Goal: Task Accomplishment & Management: Use online tool/utility

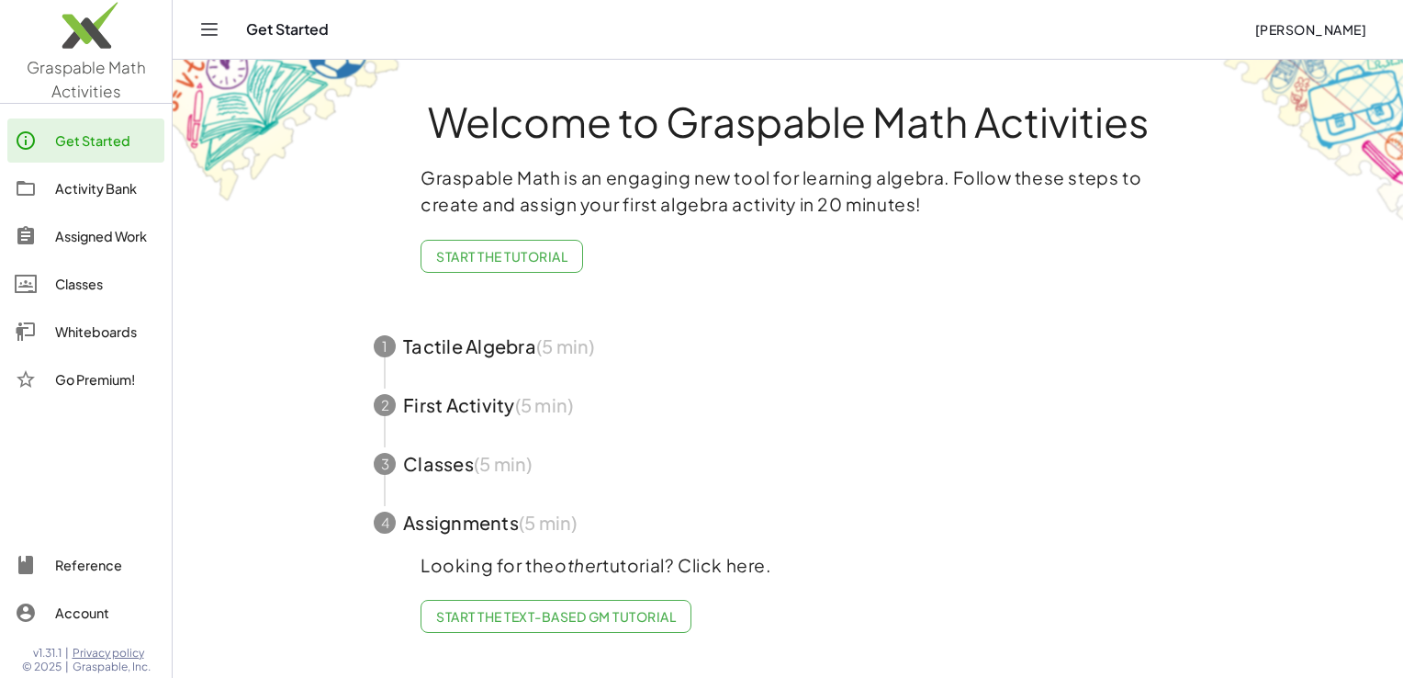
click at [423, 465] on span "button" at bounding box center [788, 463] width 873 height 59
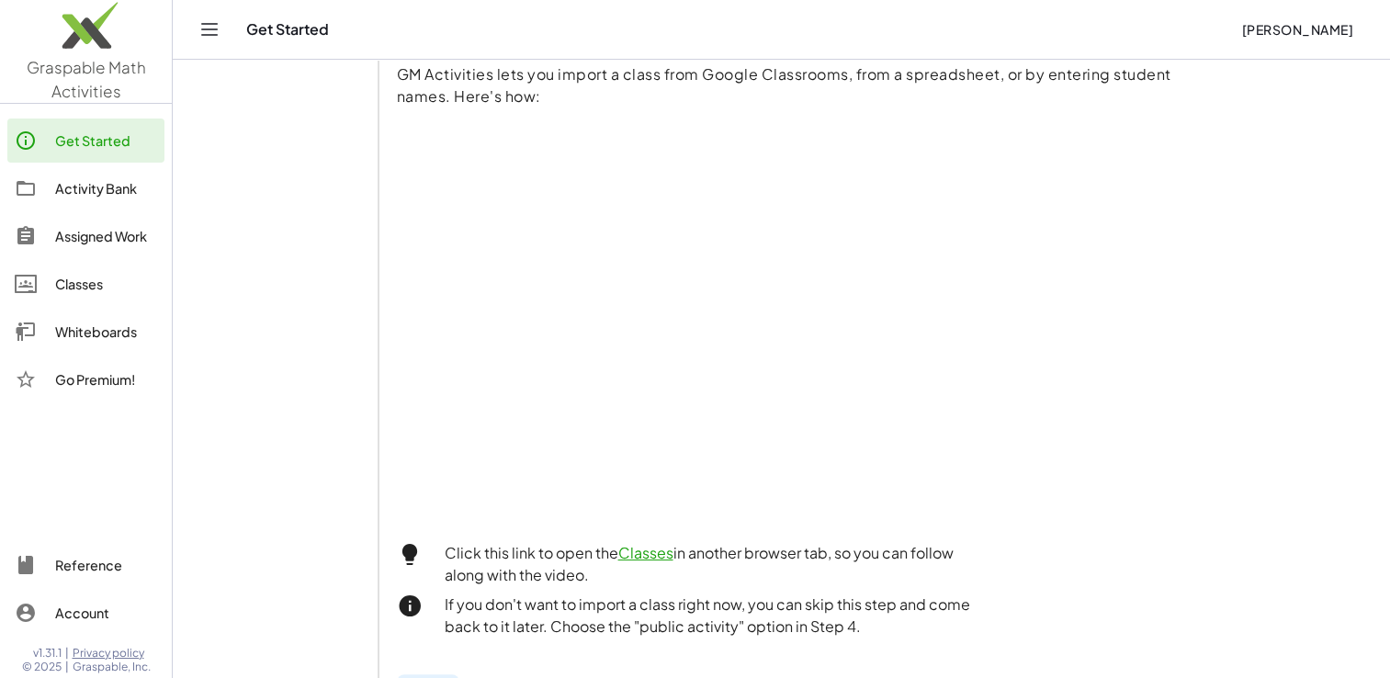
scroll to position [92, 0]
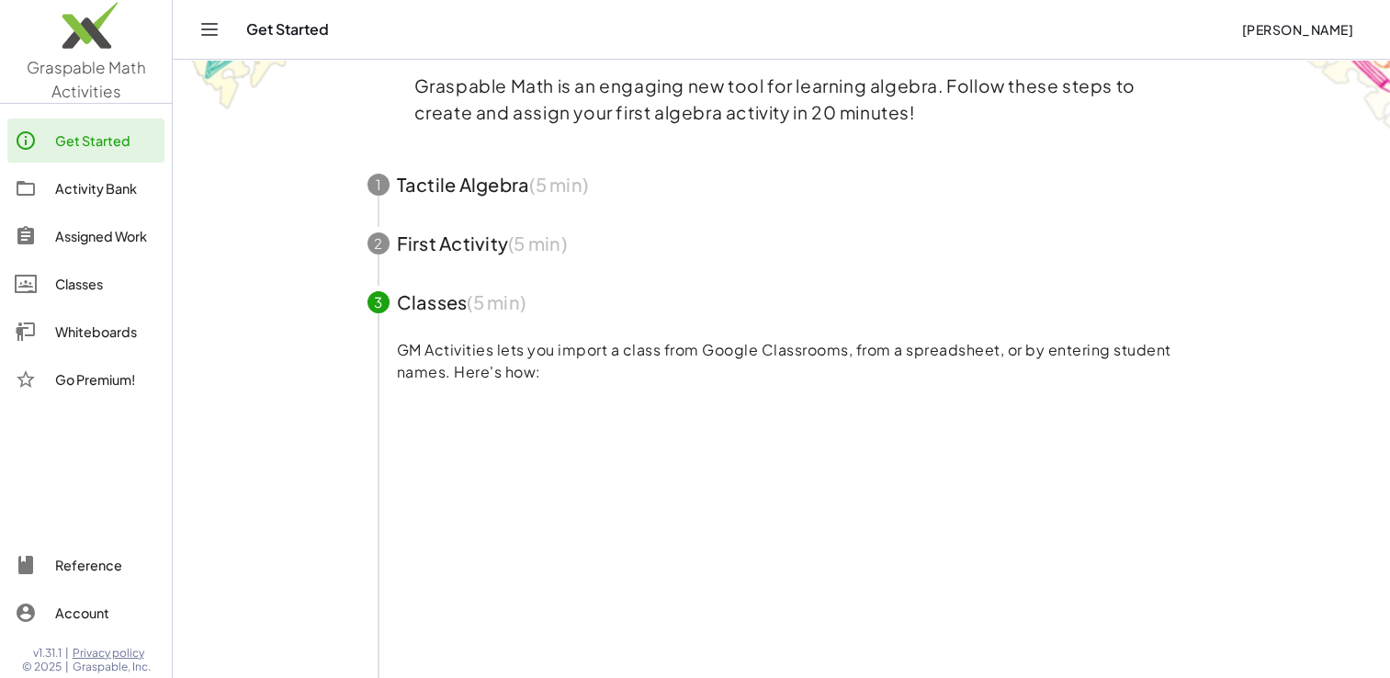
click at [80, 288] on div "Classes" at bounding box center [106, 284] width 102 height 22
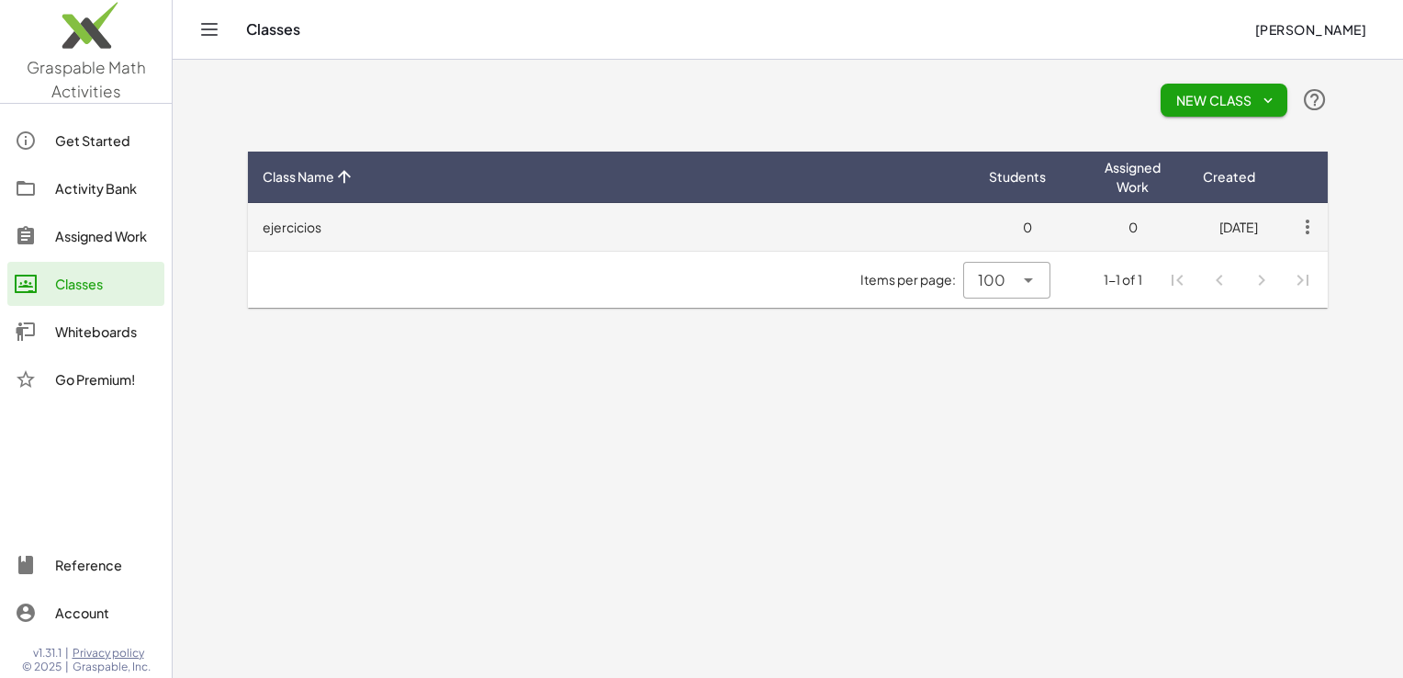
click at [1228, 235] on td "[DATE]" at bounding box center [1239, 227] width 106 height 48
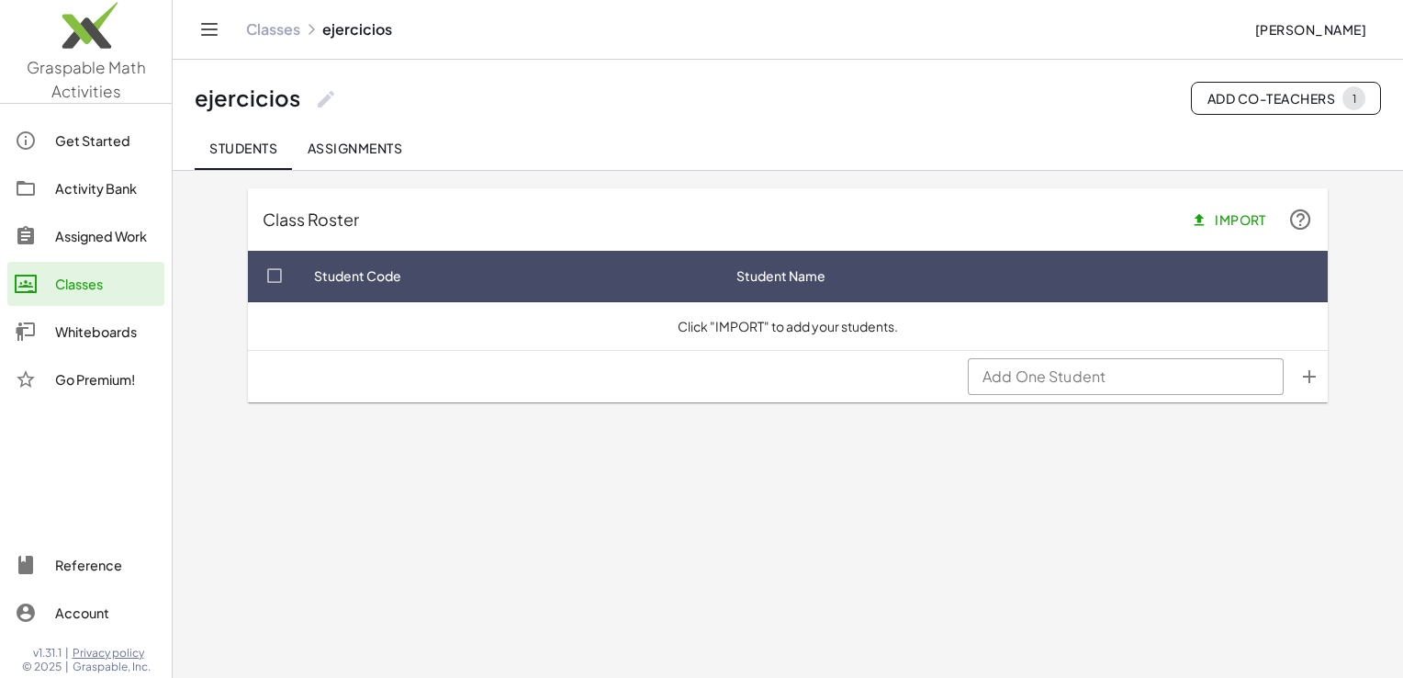
click at [1223, 222] on span "Import" at bounding box center [1231, 219] width 72 height 17
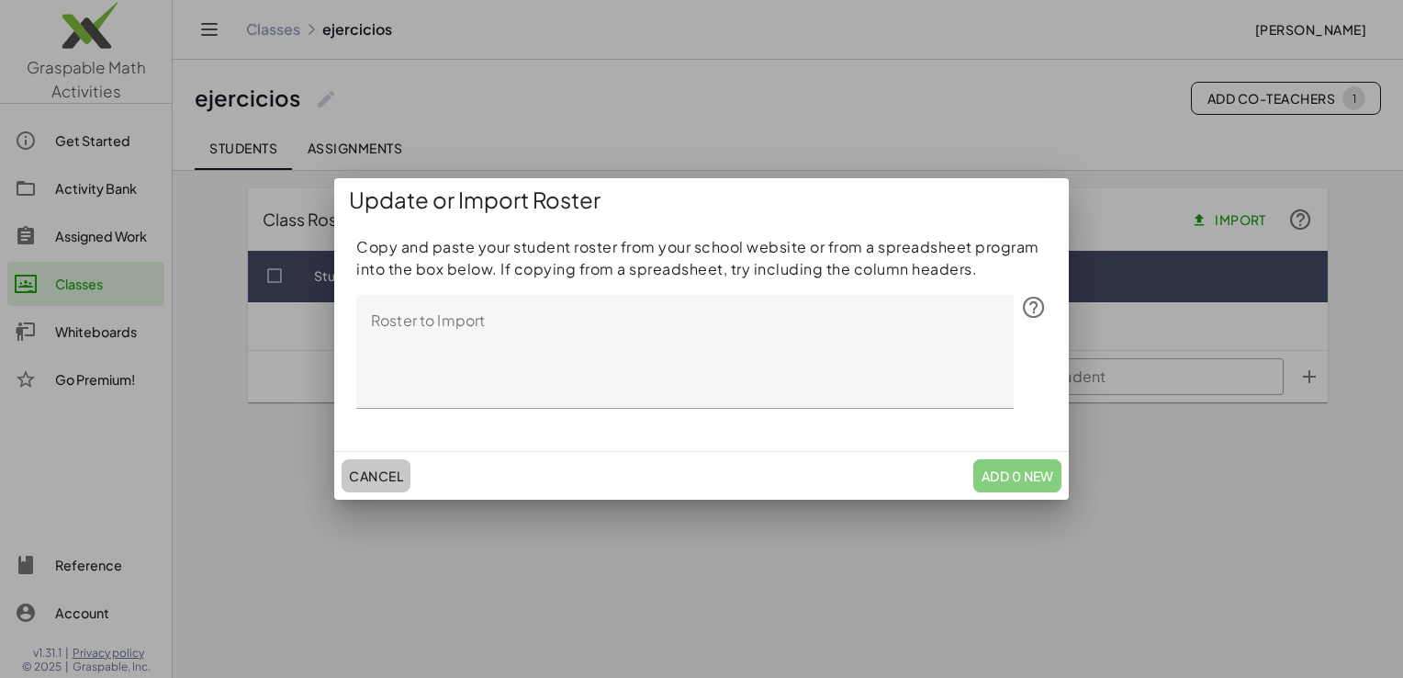
click at [366, 469] on span "Cancel" at bounding box center [376, 476] width 54 height 17
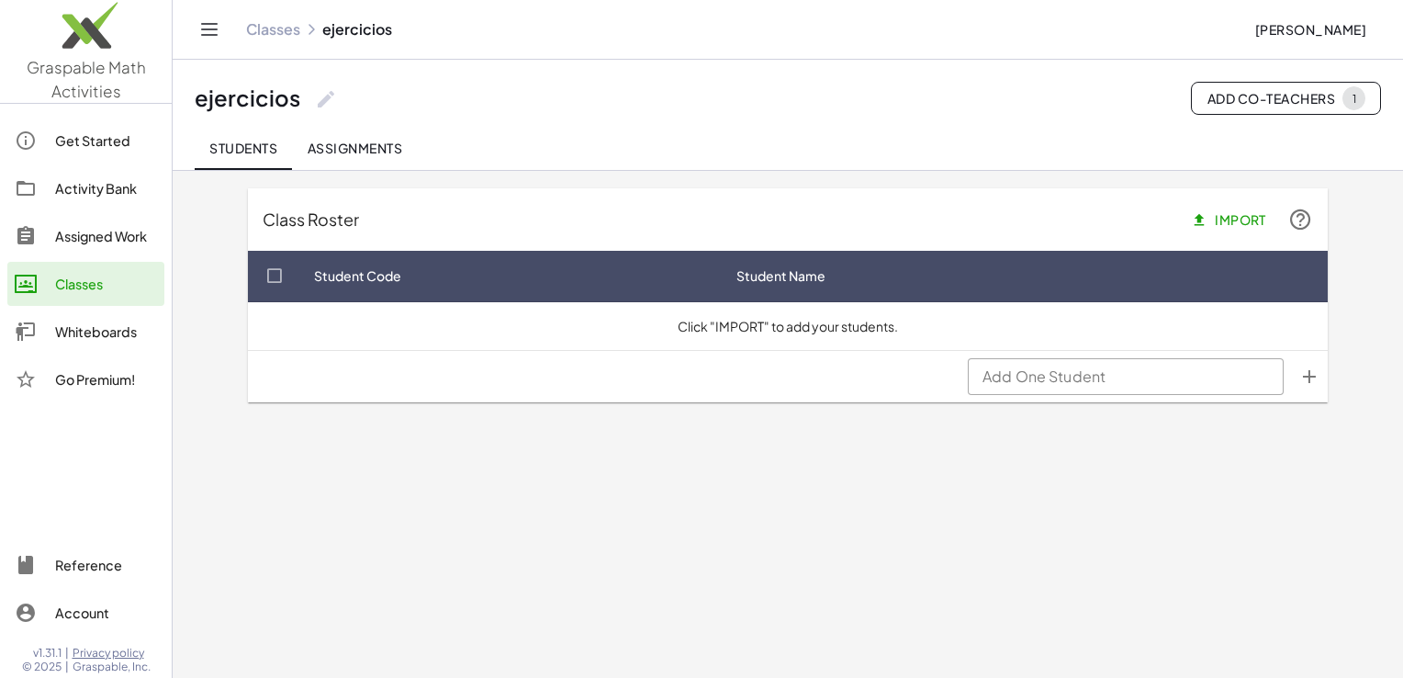
click at [77, 338] on div "Whiteboards" at bounding box center [106, 332] width 102 height 22
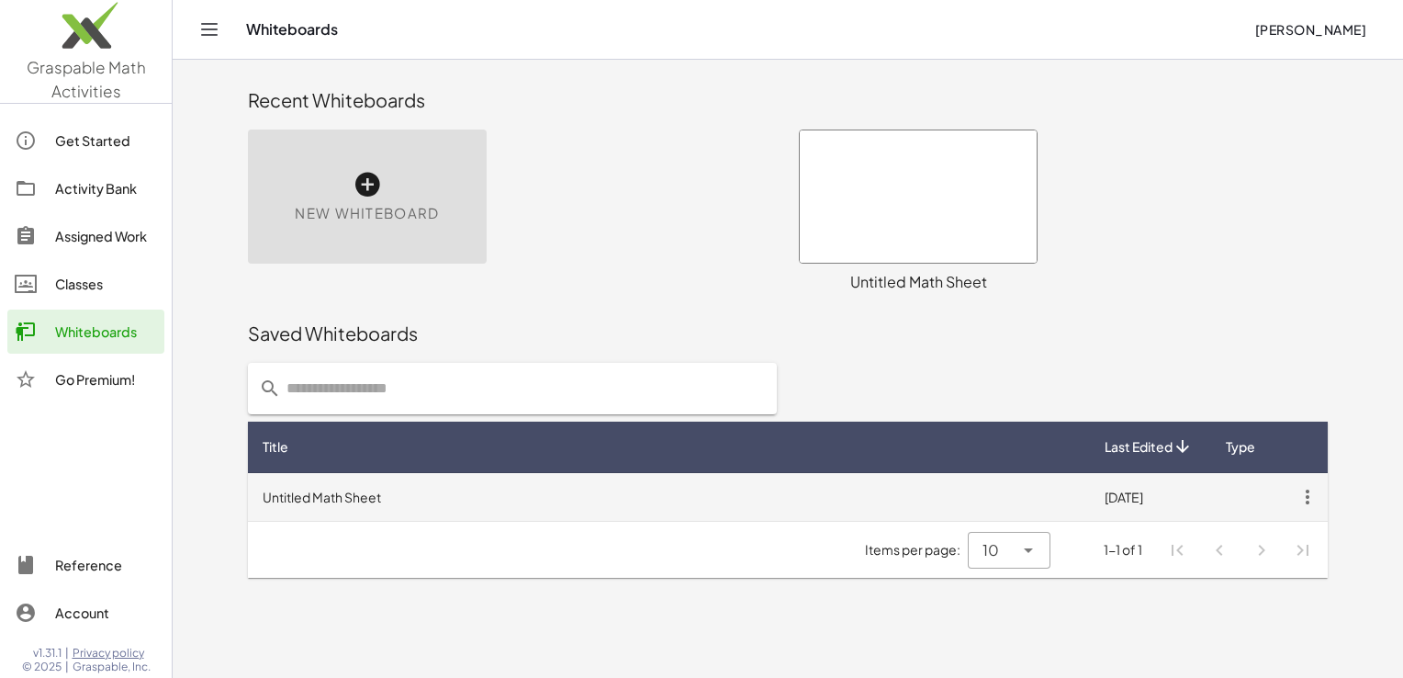
click at [363, 494] on td "Untitled Math Sheet" at bounding box center [669, 497] width 842 height 48
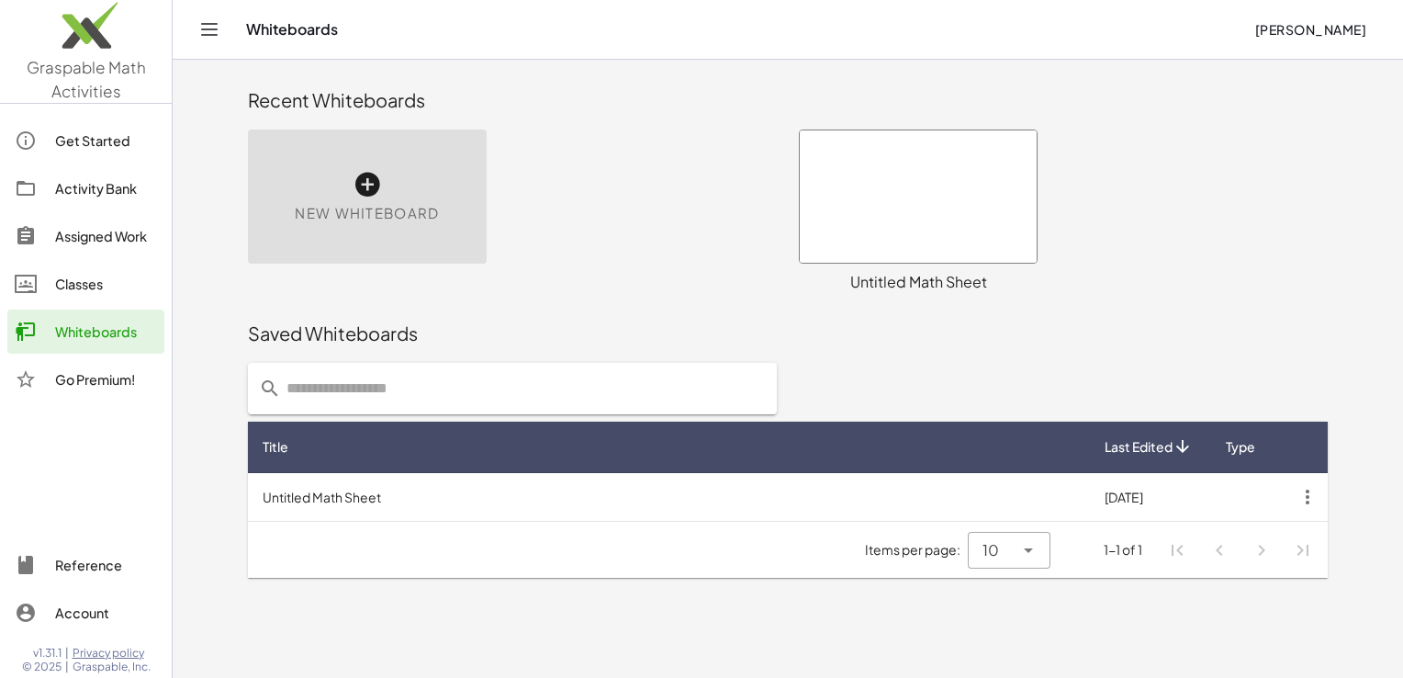
click at [1029, 541] on icon at bounding box center [1029, 550] width 22 height 22
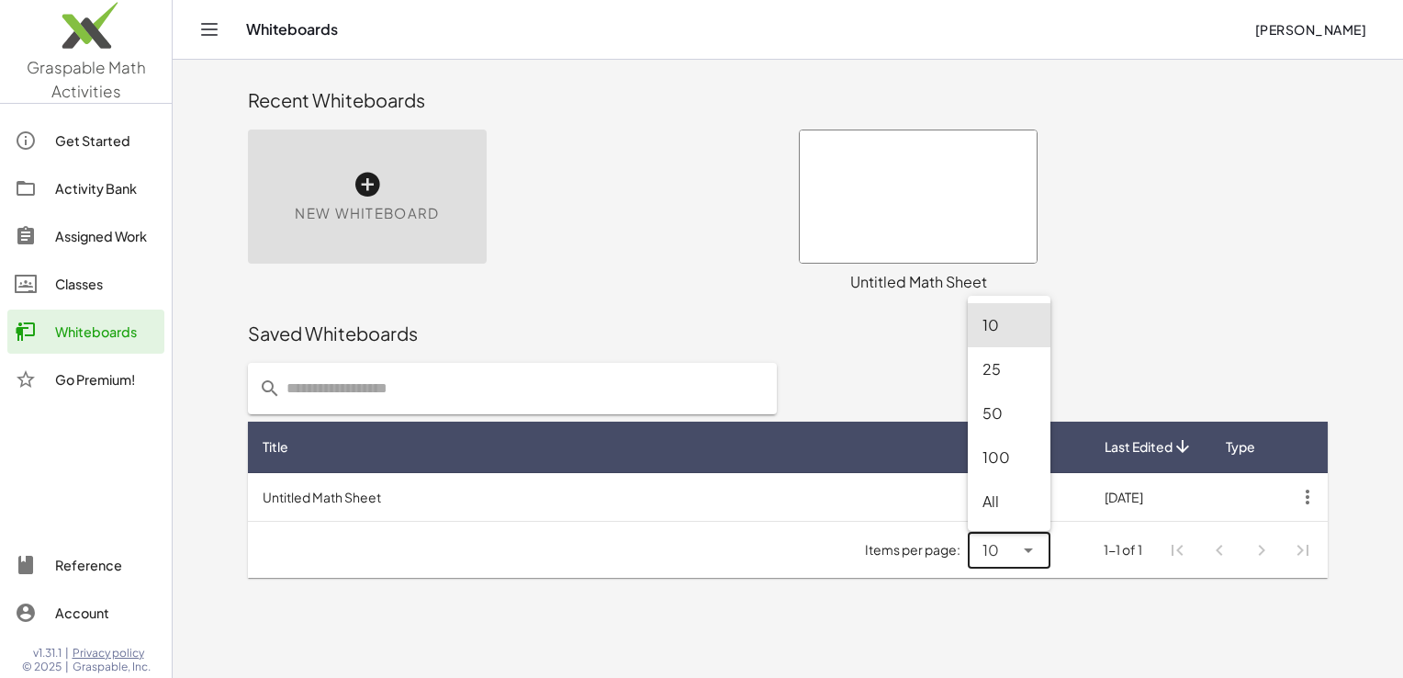
click at [1029, 541] on icon at bounding box center [1029, 550] width 22 height 22
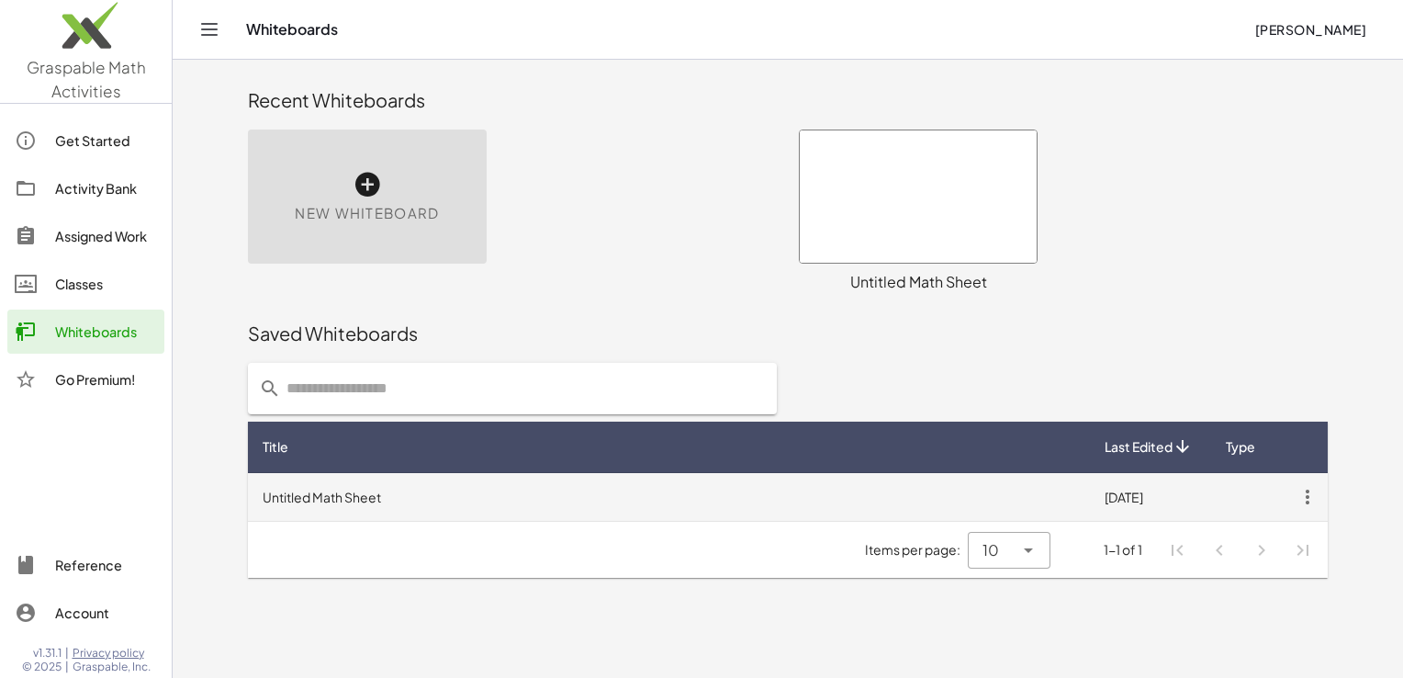
click at [1137, 485] on td "[DATE]" at bounding box center [1149, 497] width 118 height 48
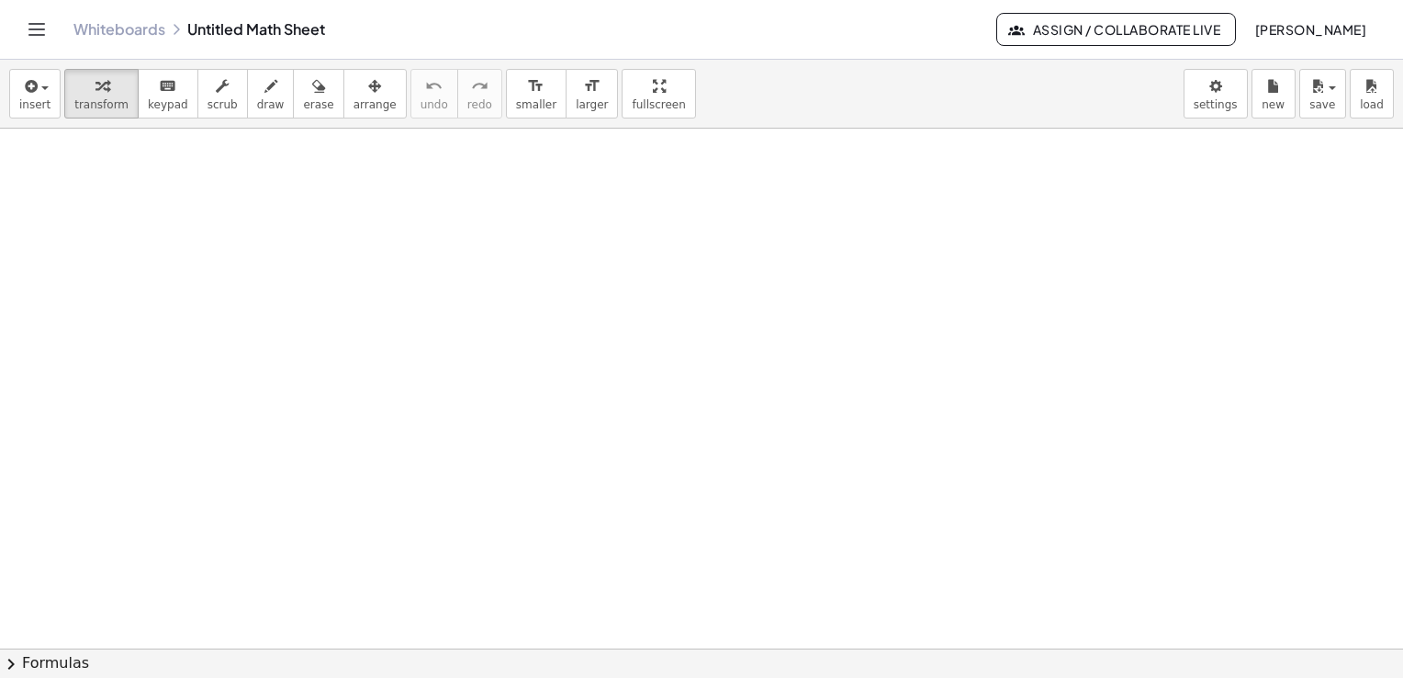
click at [709, 471] on div at bounding box center [701, 650] width 1403 height 1042
click at [704, 467] on div at bounding box center [701, 650] width 1403 height 1042
drag, startPoint x: 603, startPoint y: 423, endPoint x: 520, endPoint y: 403, distance: 85.1
click at [558, 413] on div at bounding box center [701, 650] width 1403 height 1042
click at [40, 90] on div "button" at bounding box center [34, 85] width 31 height 22
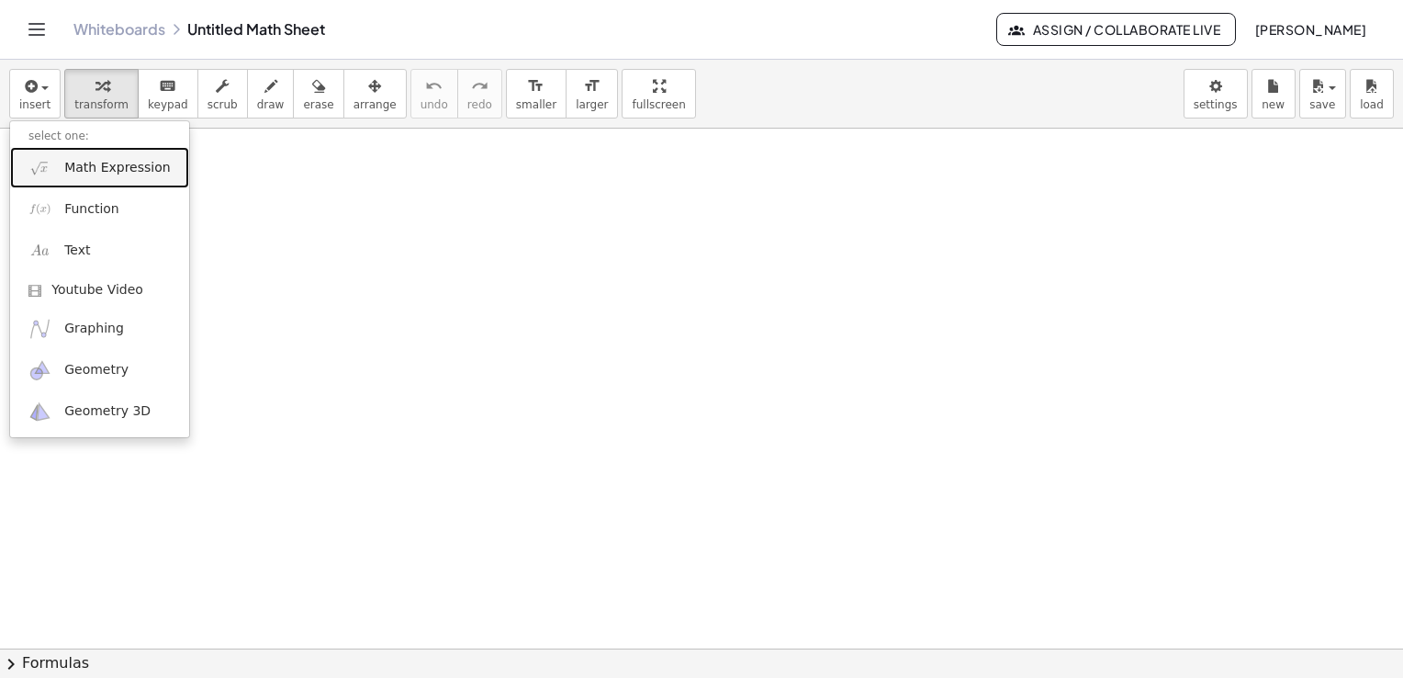
click at [85, 171] on span "Math Expression" at bounding box center [117, 168] width 106 height 18
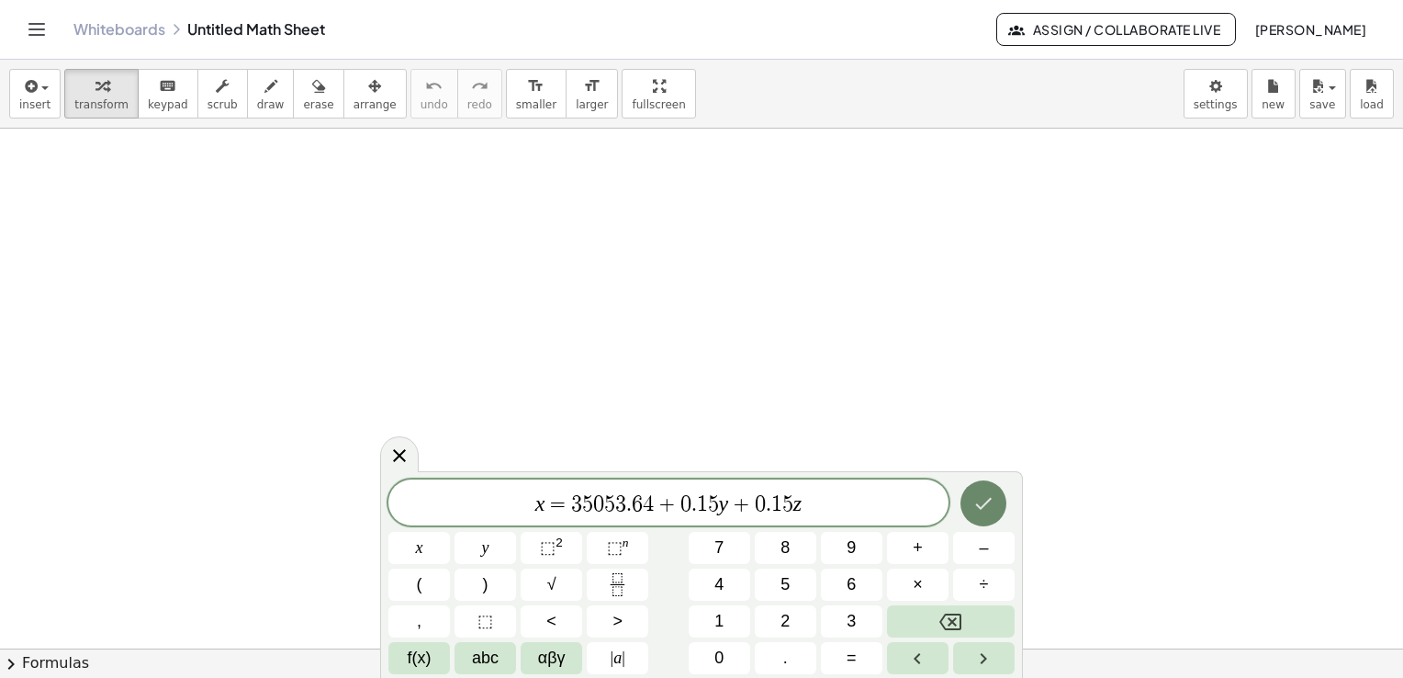
click at [985, 502] on icon "Done" at bounding box center [984, 503] width 22 height 22
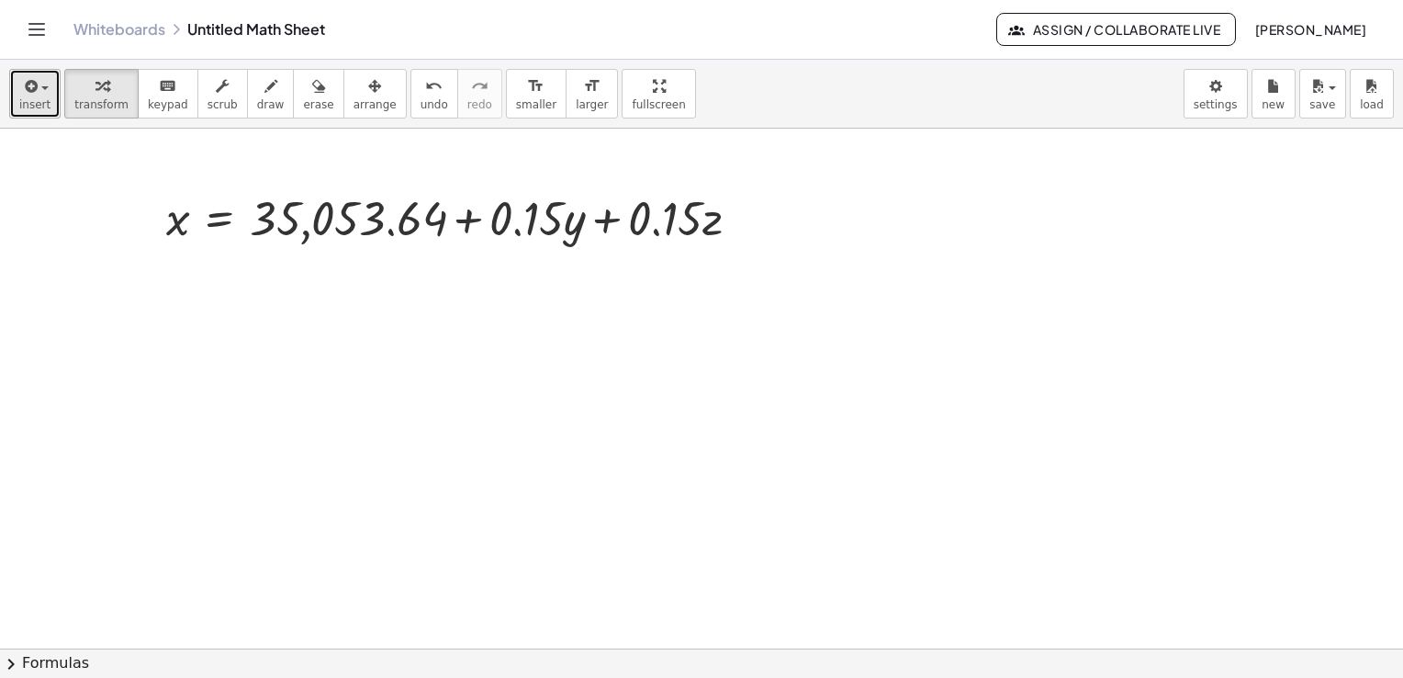
click at [22, 88] on icon "button" at bounding box center [29, 86] width 17 height 22
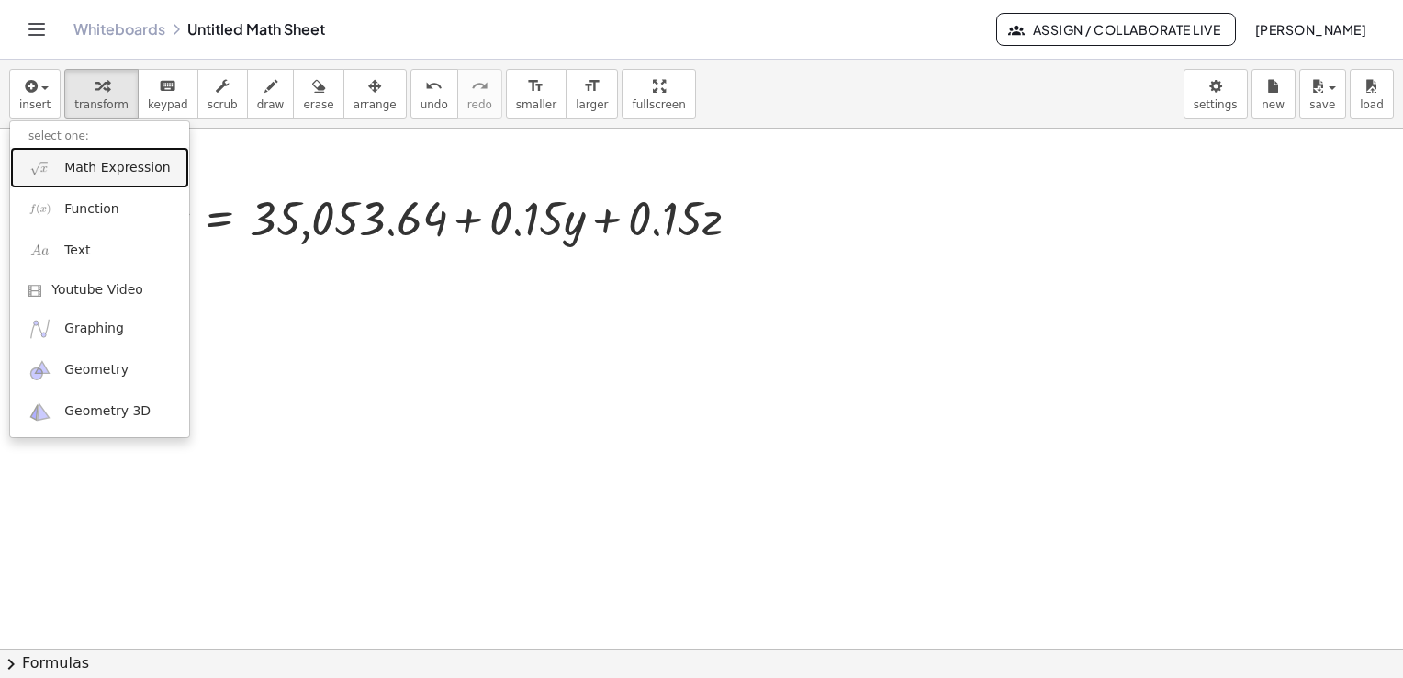
click at [89, 174] on span "Math Expression" at bounding box center [117, 168] width 106 height 18
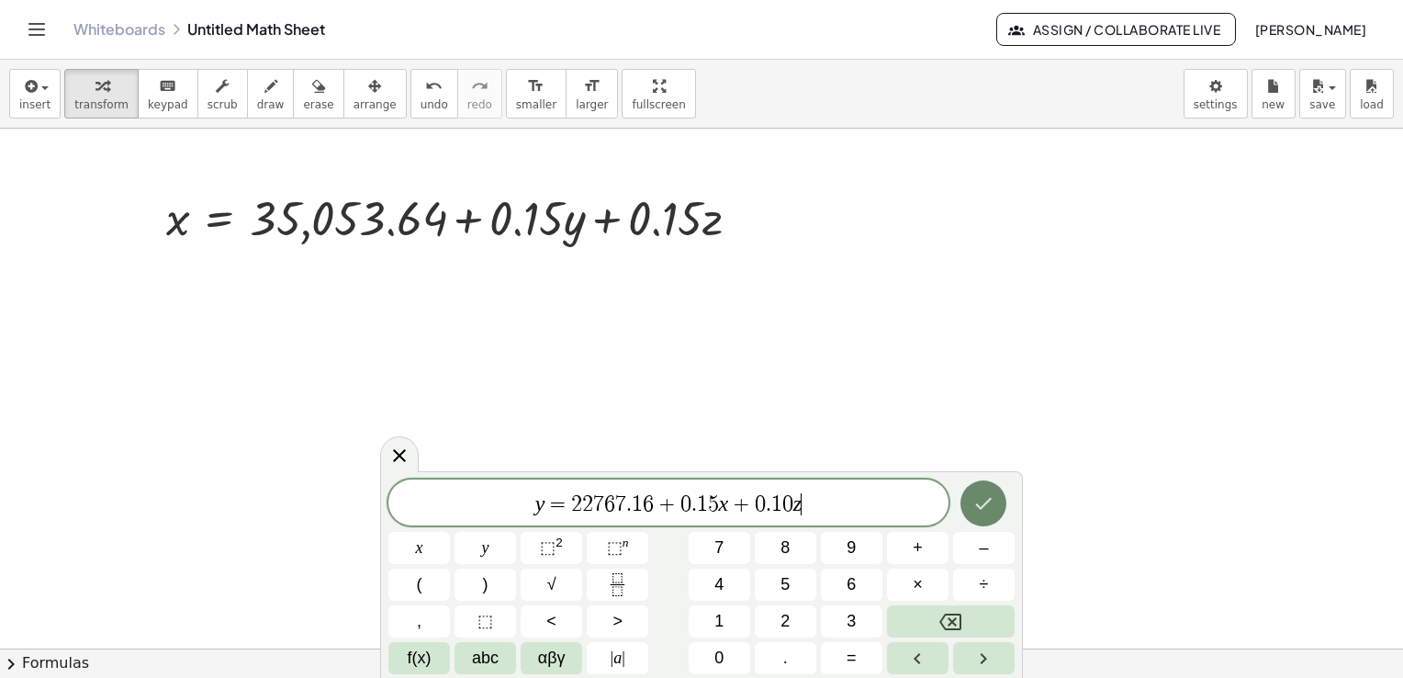
click at [970, 504] on button "Done" at bounding box center [984, 503] width 46 height 46
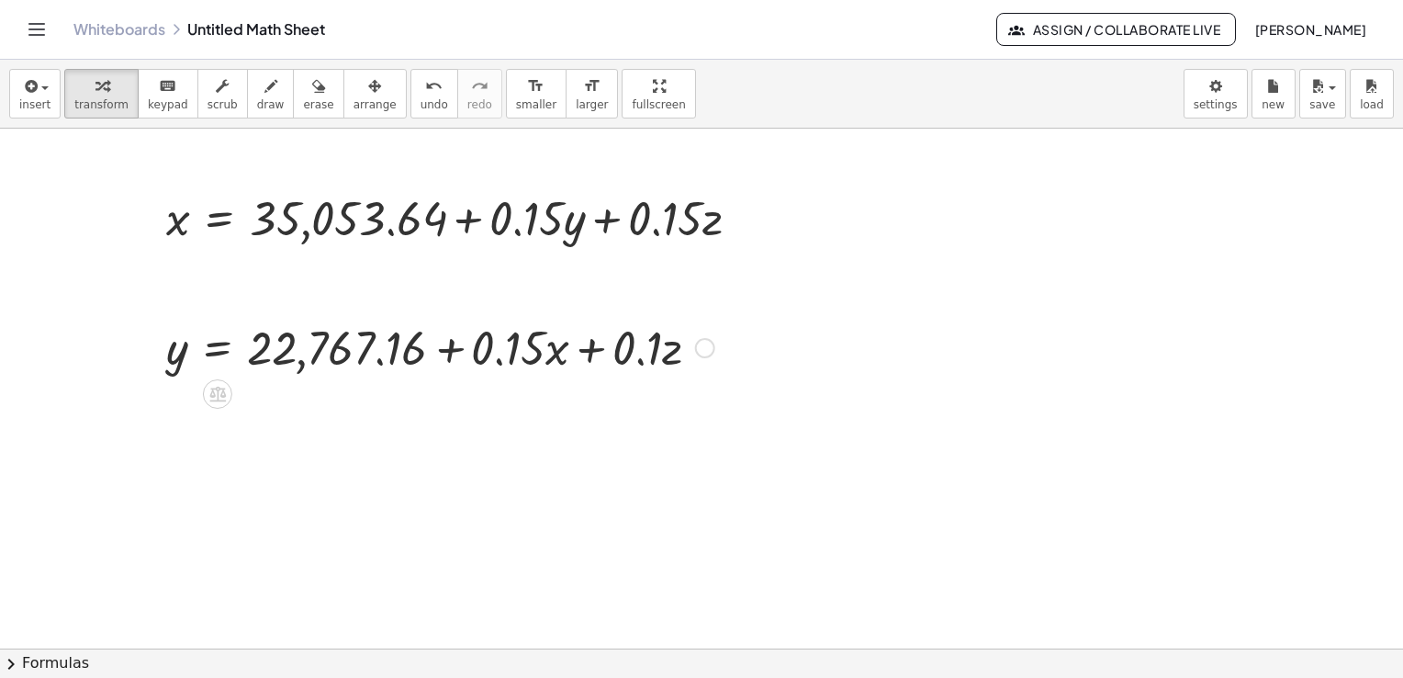
click at [366, 350] on div at bounding box center [440, 346] width 567 height 62
click at [44, 93] on div "button" at bounding box center [34, 85] width 31 height 22
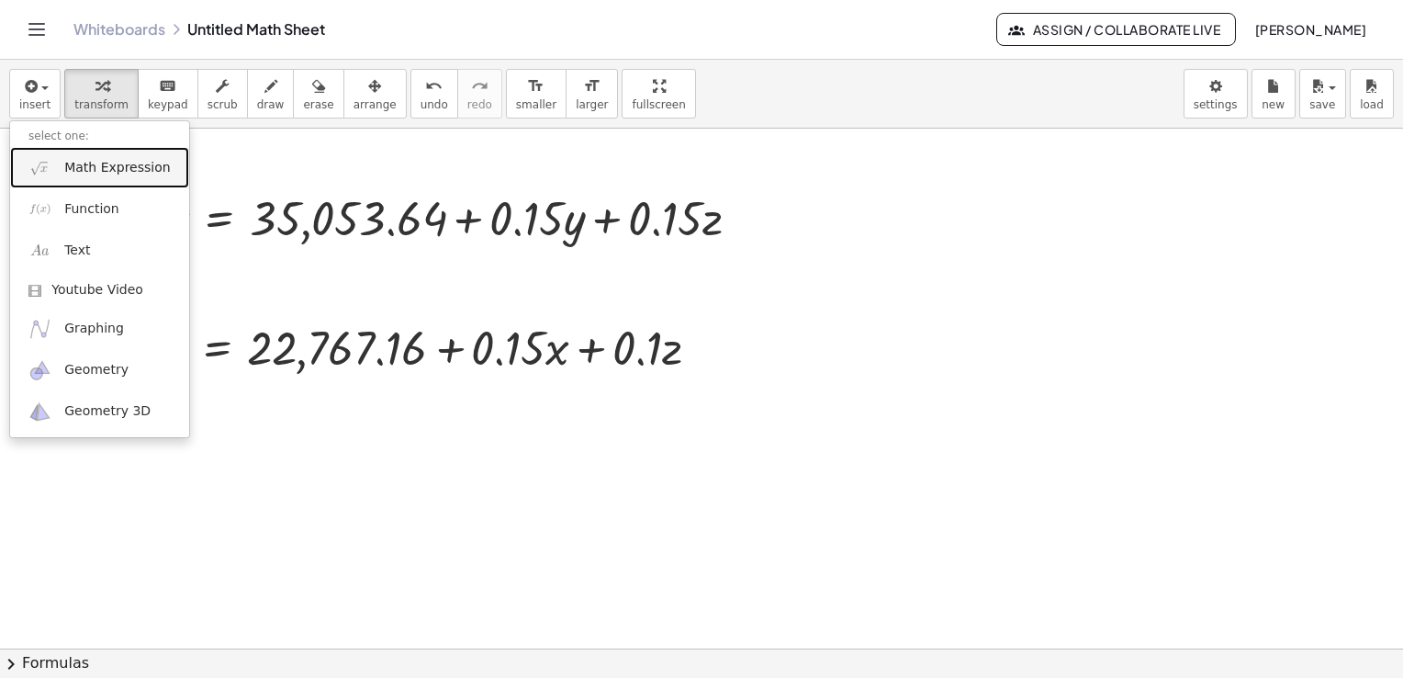
click at [62, 171] on link "Math Expression" at bounding box center [99, 167] width 179 height 41
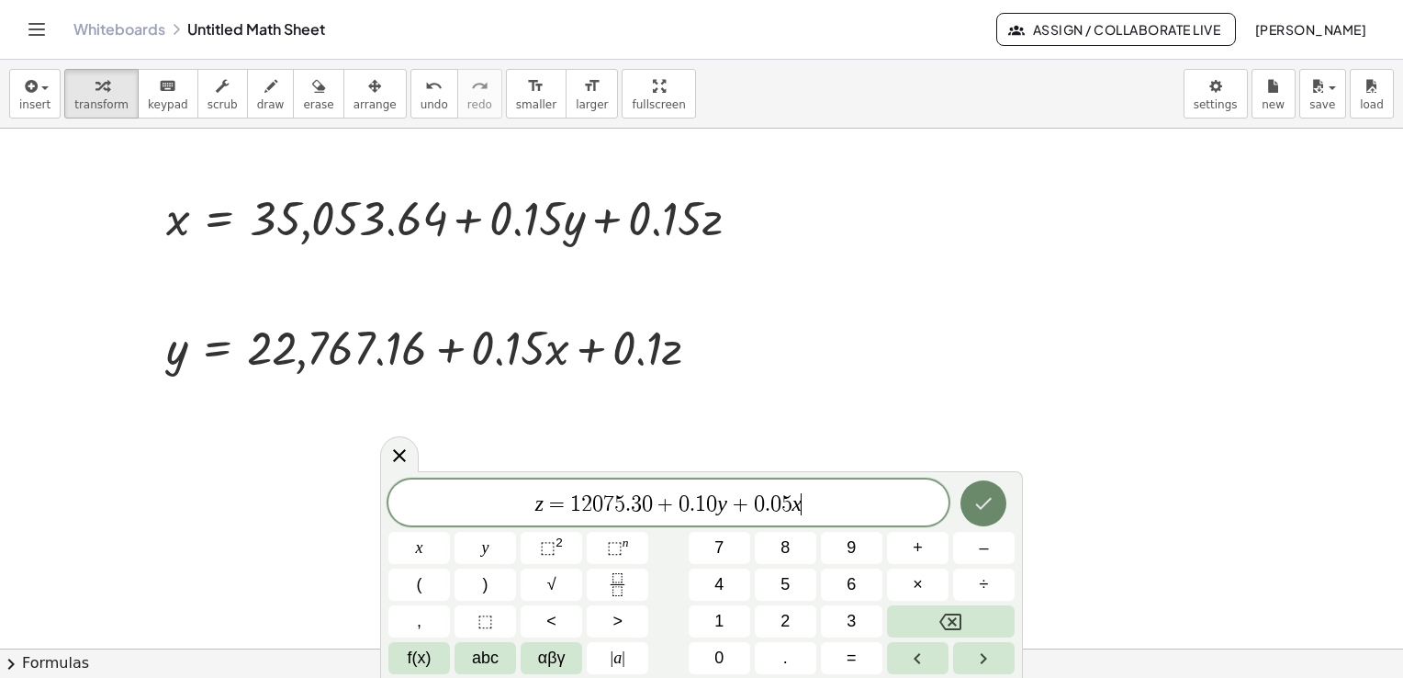
click at [979, 511] on icon "Done" at bounding box center [984, 503] width 22 height 22
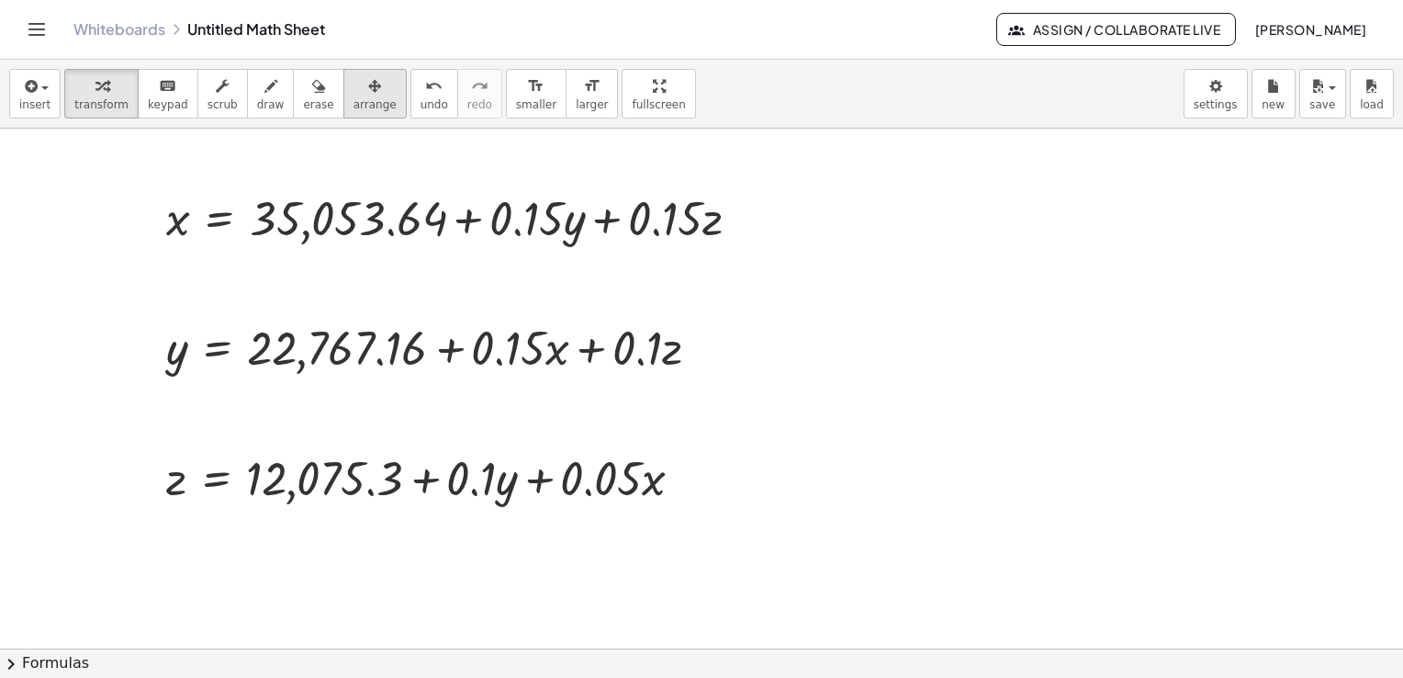
click at [368, 94] on icon "button" at bounding box center [374, 86] width 13 height 22
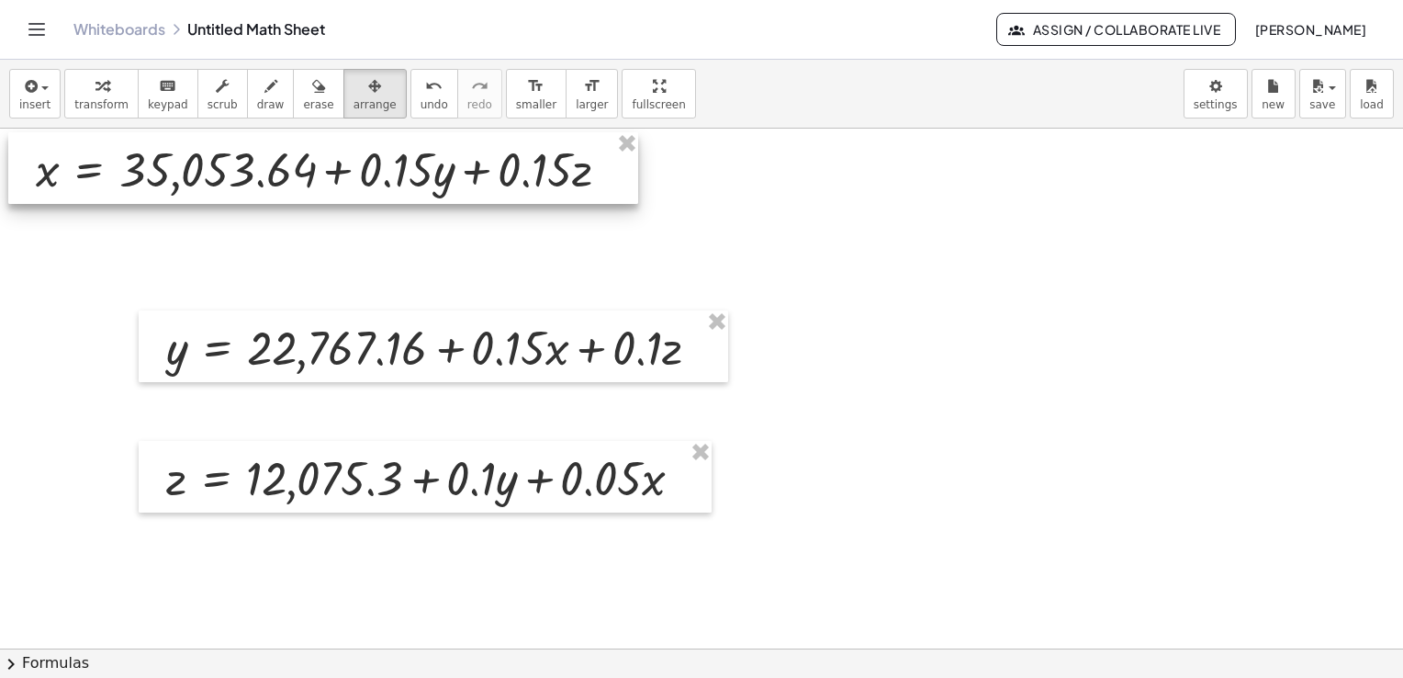
drag, startPoint x: 357, startPoint y: 221, endPoint x: 227, endPoint y: 173, distance: 139.2
click at [227, 173] on div at bounding box center [323, 168] width 630 height 72
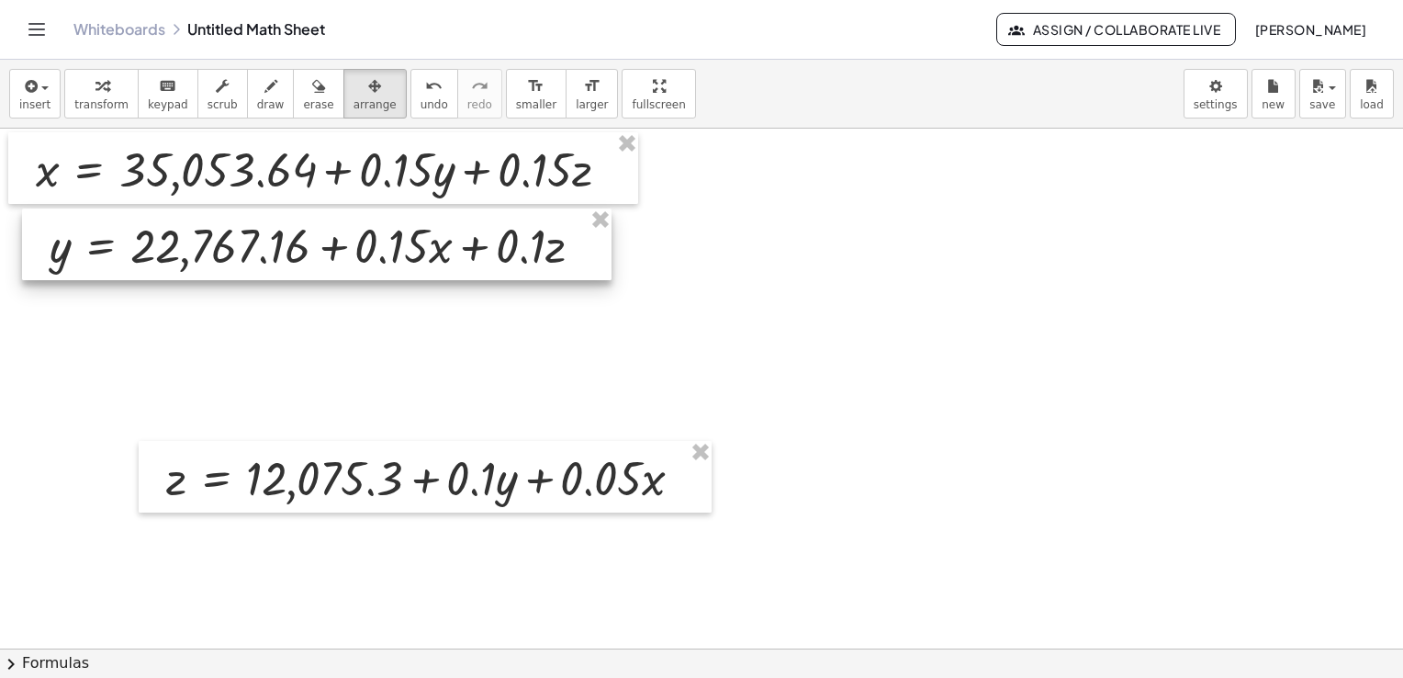
drag, startPoint x: 327, startPoint y: 349, endPoint x: 210, endPoint y: 247, distance: 154.9
click at [210, 247] on div at bounding box center [317, 245] width 590 height 72
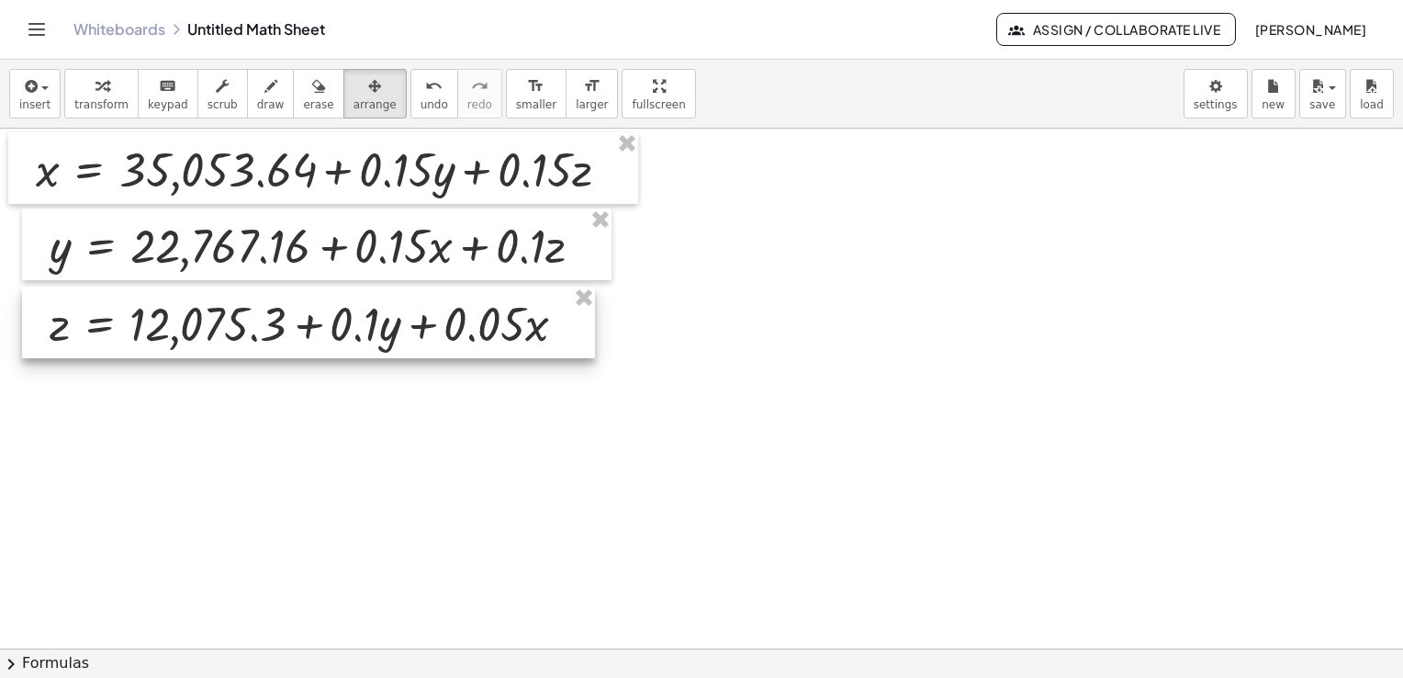
drag, startPoint x: 319, startPoint y: 480, endPoint x: 202, endPoint y: 326, distance: 193.4
click at [202, 326] on div at bounding box center [308, 323] width 573 height 72
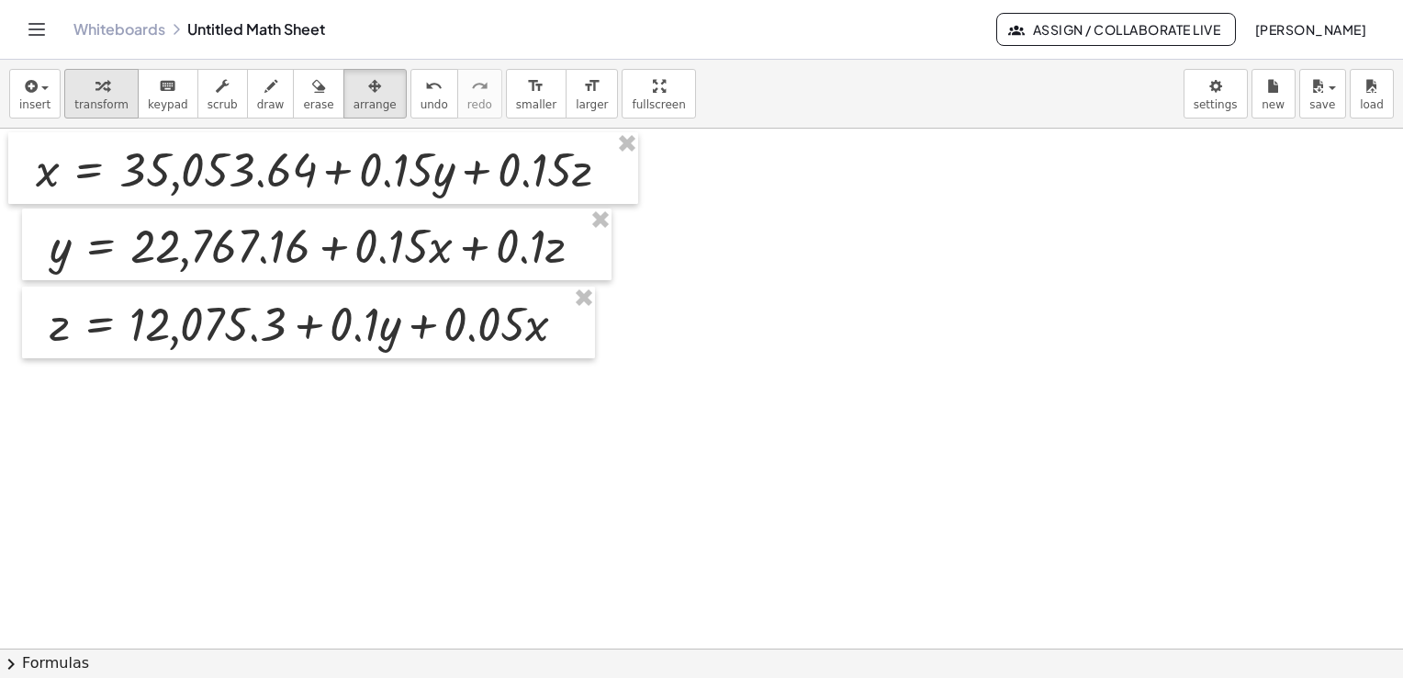
click at [108, 96] on button "transform" at bounding box center [101, 94] width 74 height 50
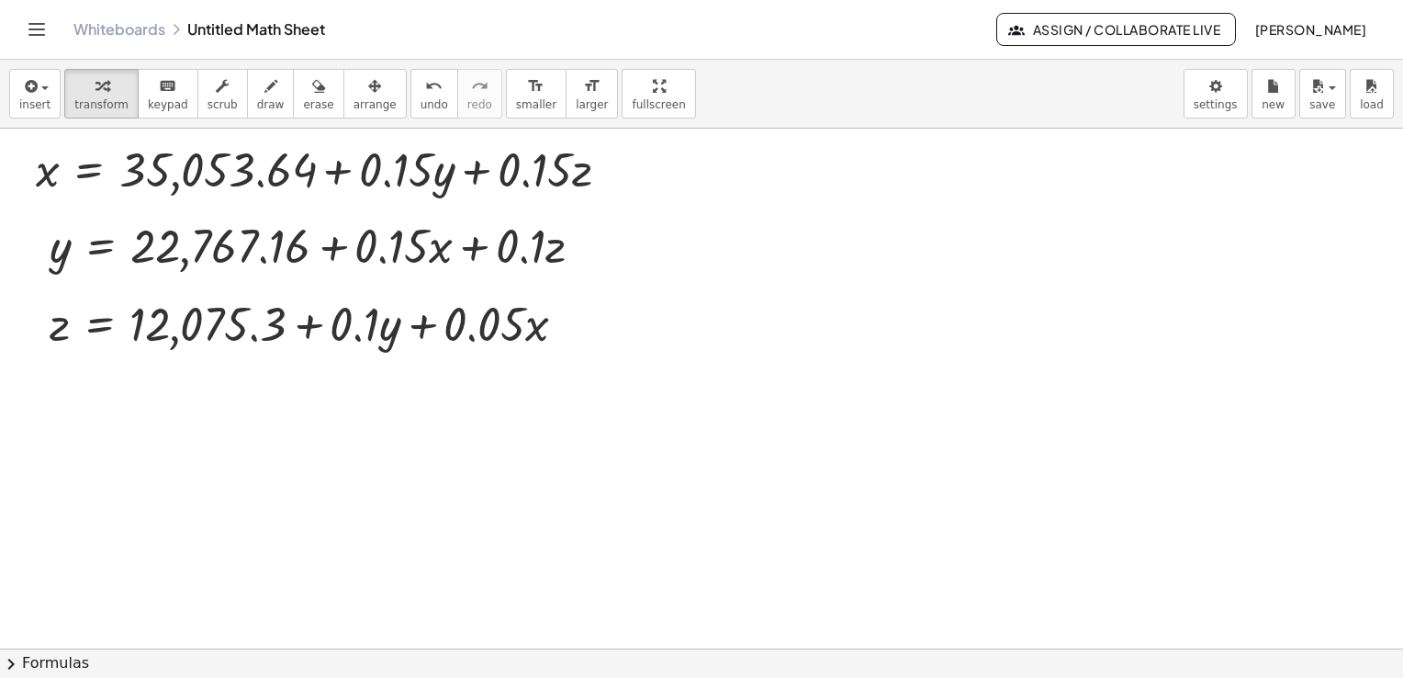
click at [505, 535] on div at bounding box center [701, 650] width 1403 height 1042
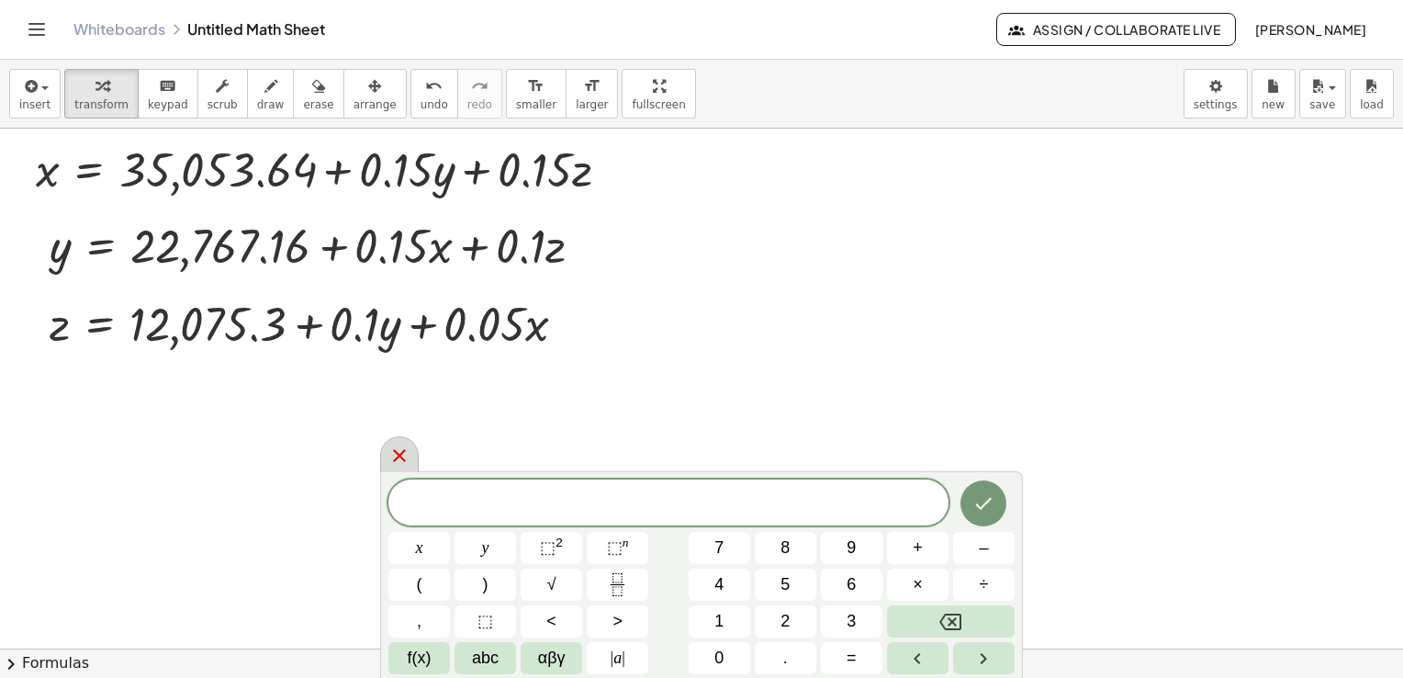
click at [397, 452] on icon at bounding box center [399, 455] width 13 height 13
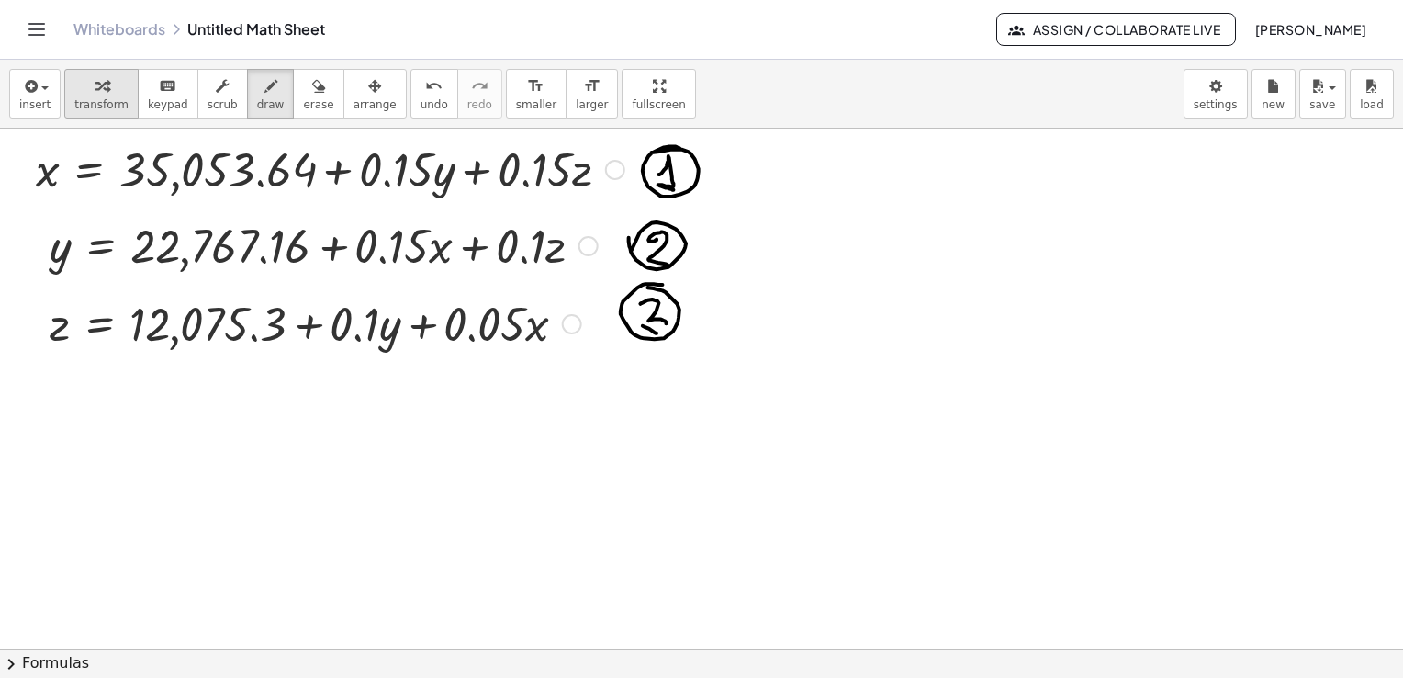
click at [92, 104] on span "transform" at bounding box center [101, 104] width 54 height 13
click at [32, 98] on span "insert" at bounding box center [34, 104] width 31 height 13
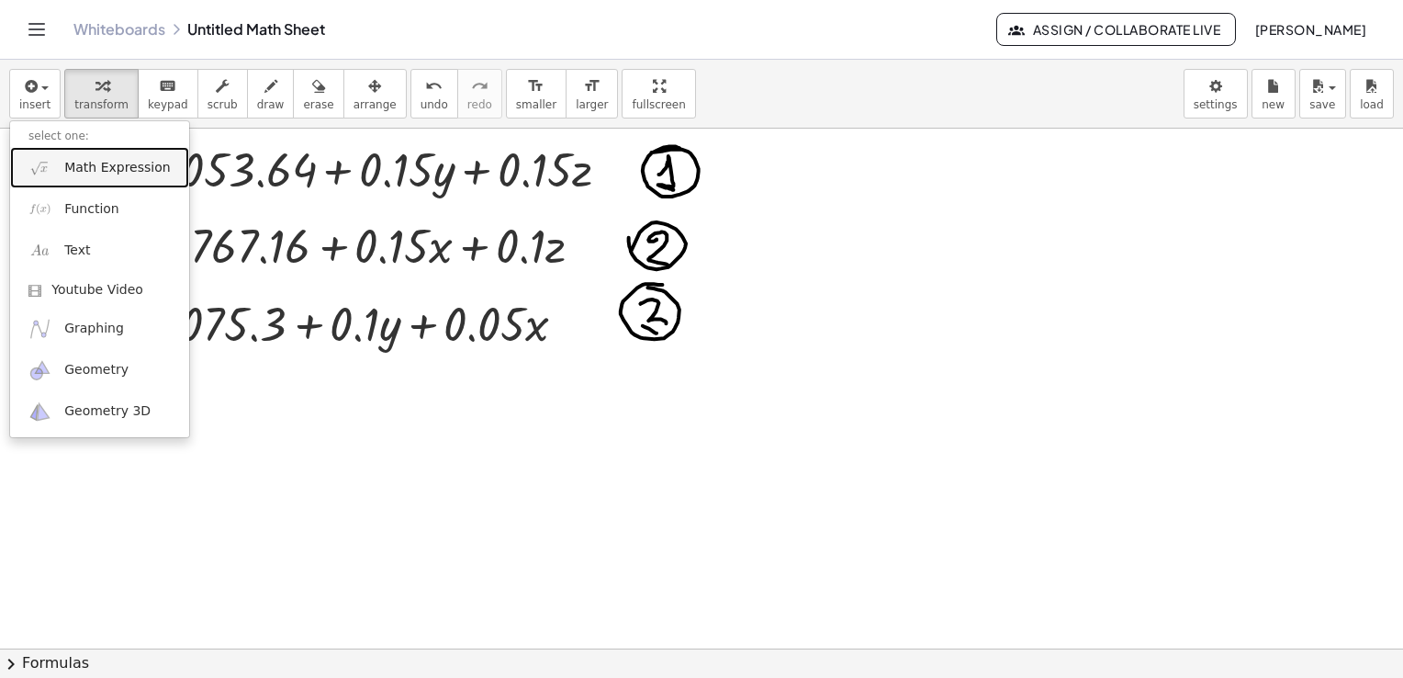
click at [118, 172] on span "Math Expression" at bounding box center [117, 168] width 106 height 18
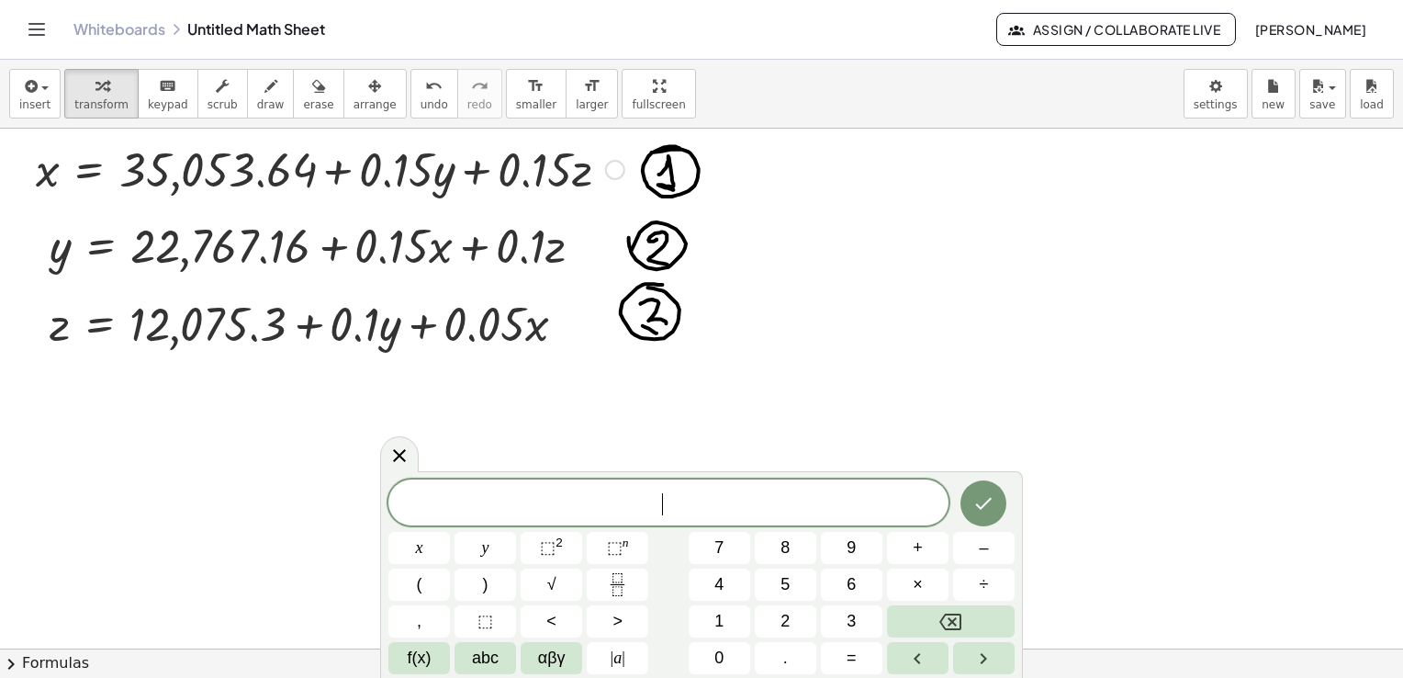
click at [607, 167] on div at bounding box center [615, 170] width 20 height 20
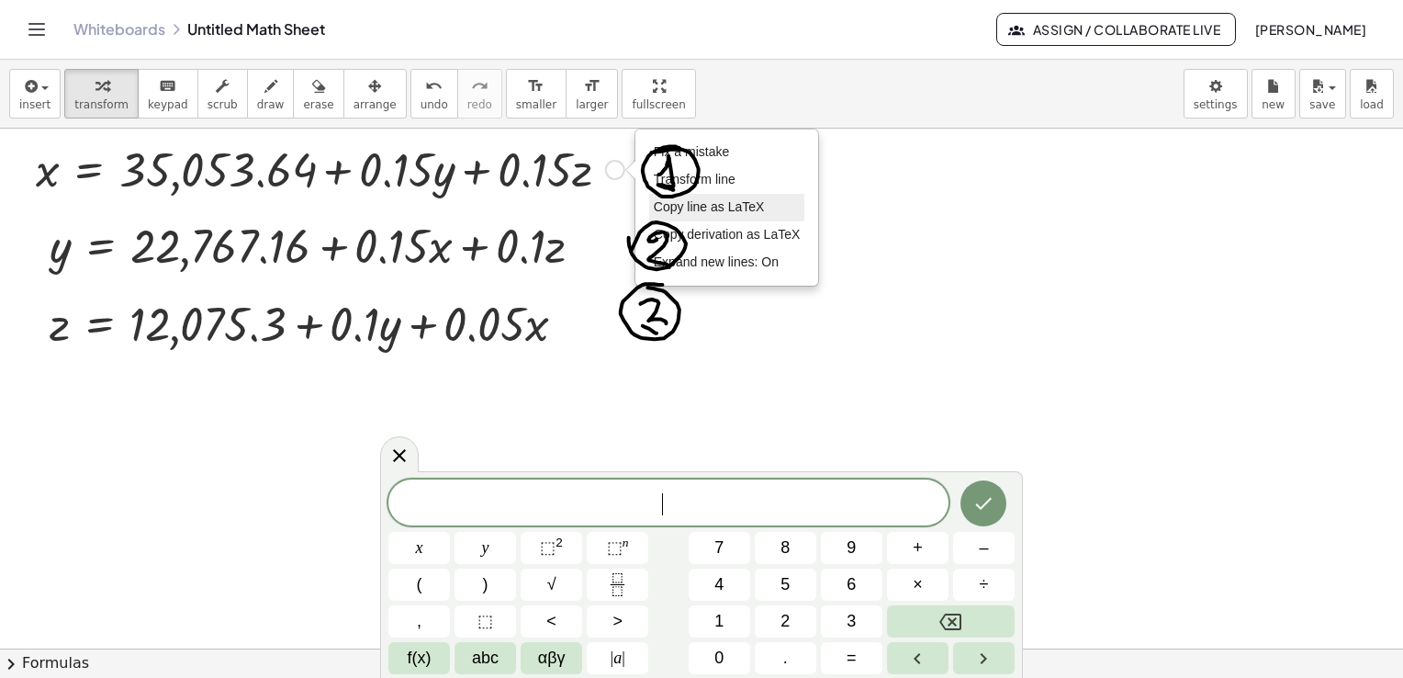
click at [707, 206] on span "Copy line as LaTeX" at bounding box center [709, 206] width 111 height 15
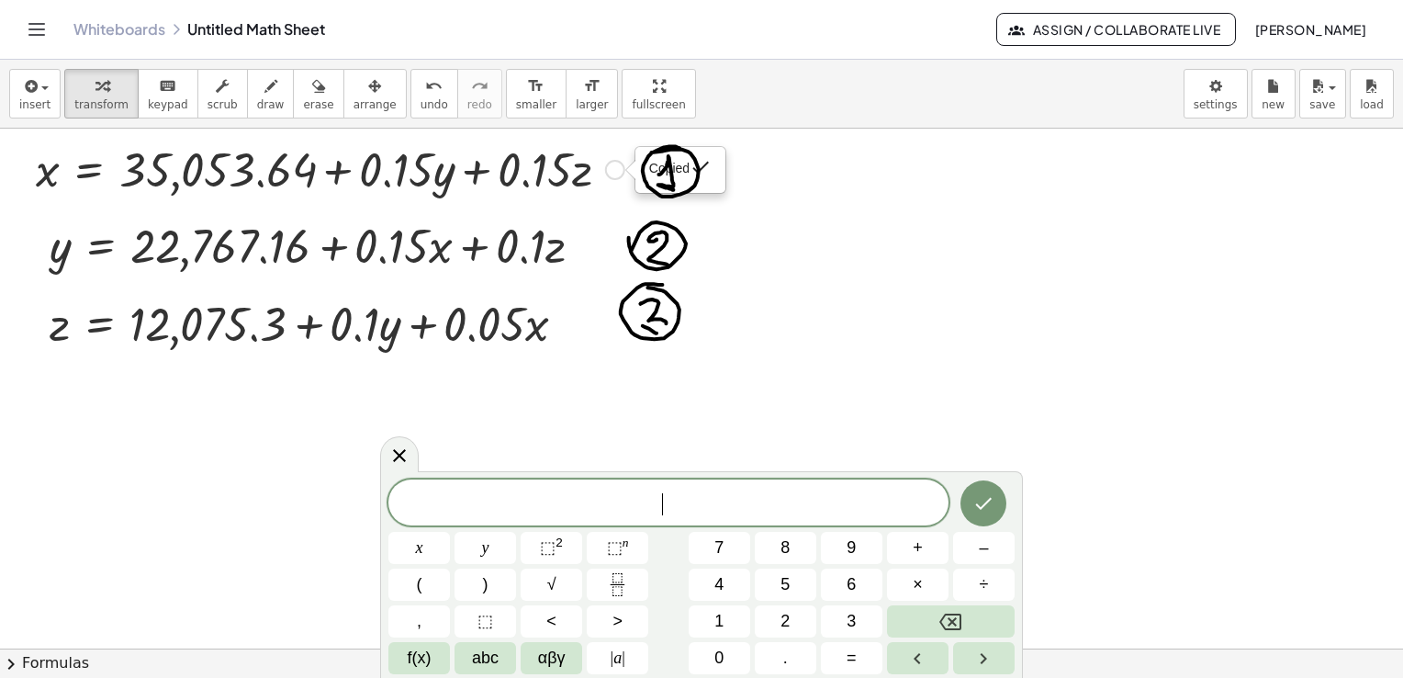
click at [662, 513] on span "​" at bounding box center [669, 504] width 560 height 26
drag, startPoint x: 662, startPoint y: 513, endPoint x: 588, endPoint y: 508, distance: 74.5
click at [589, 508] on span "​" at bounding box center [669, 504] width 560 height 26
click at [729, 505] on span "+" at bounding box center [741, 504] width 27 height 22
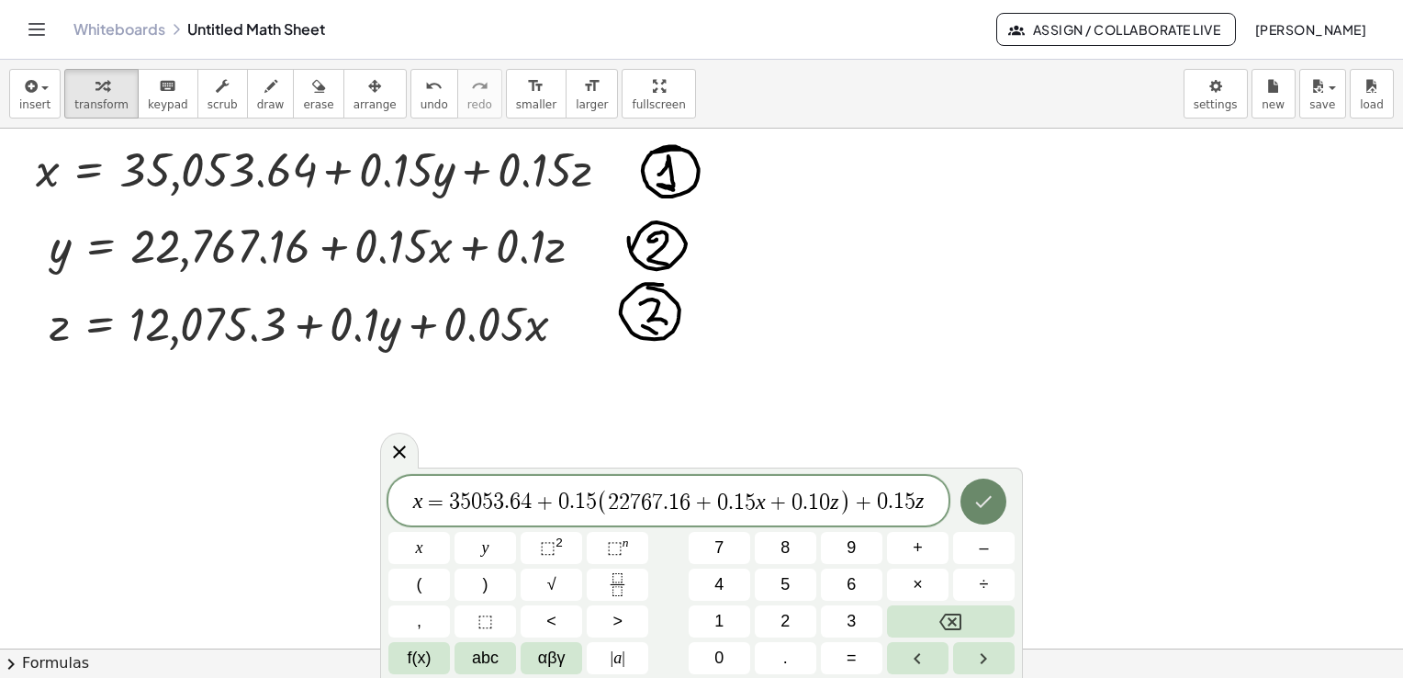
click at [985, 500] on icon "Done" at bounding box center [984, 501] width 22 height 22
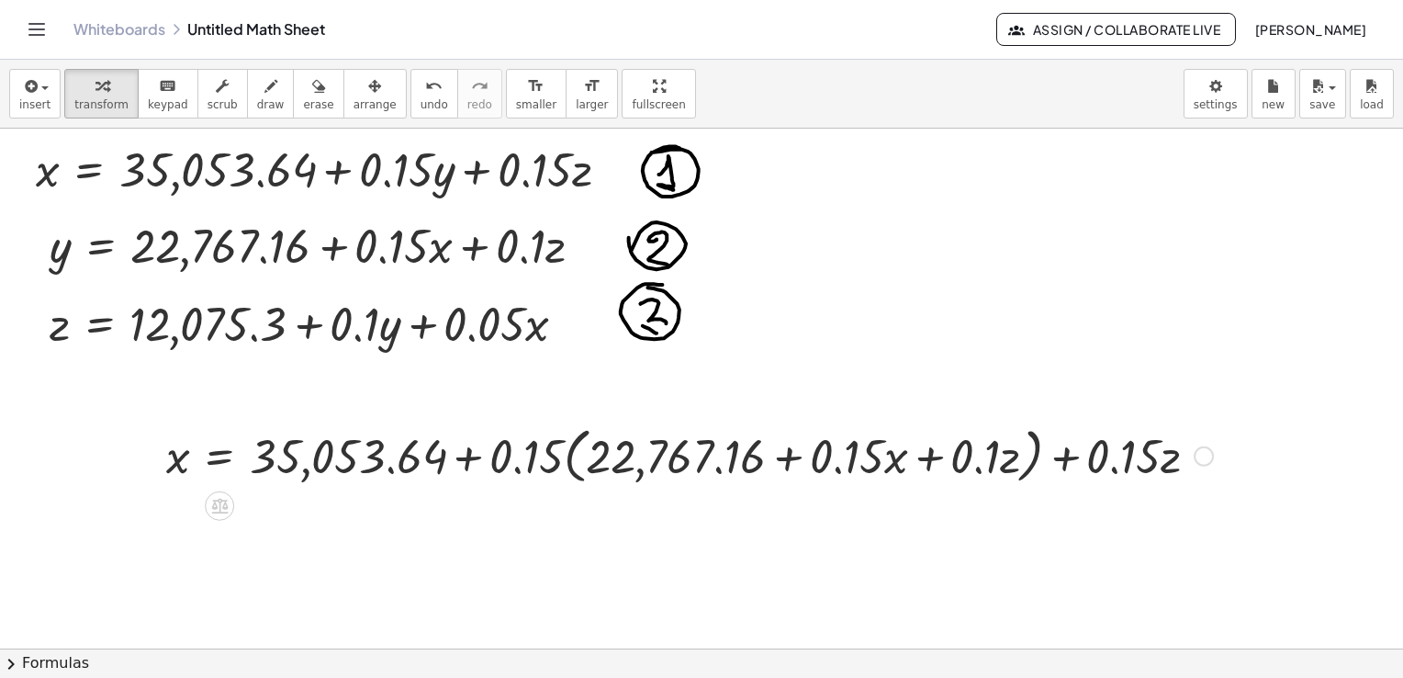
click at [761, 461] on div at bounding box center [689, 455] width 1065 height 70
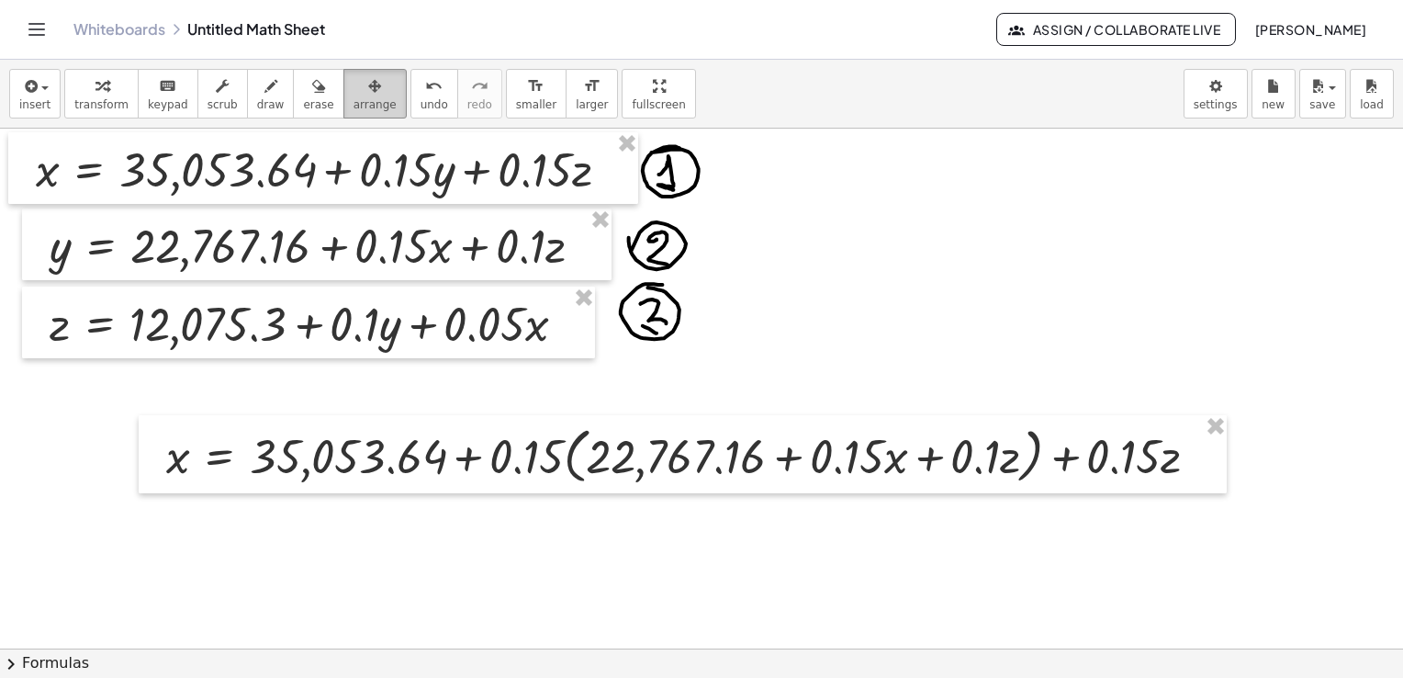
click at [354, 89] on div "button" at bounding box center [375, 85] width 43 height 22
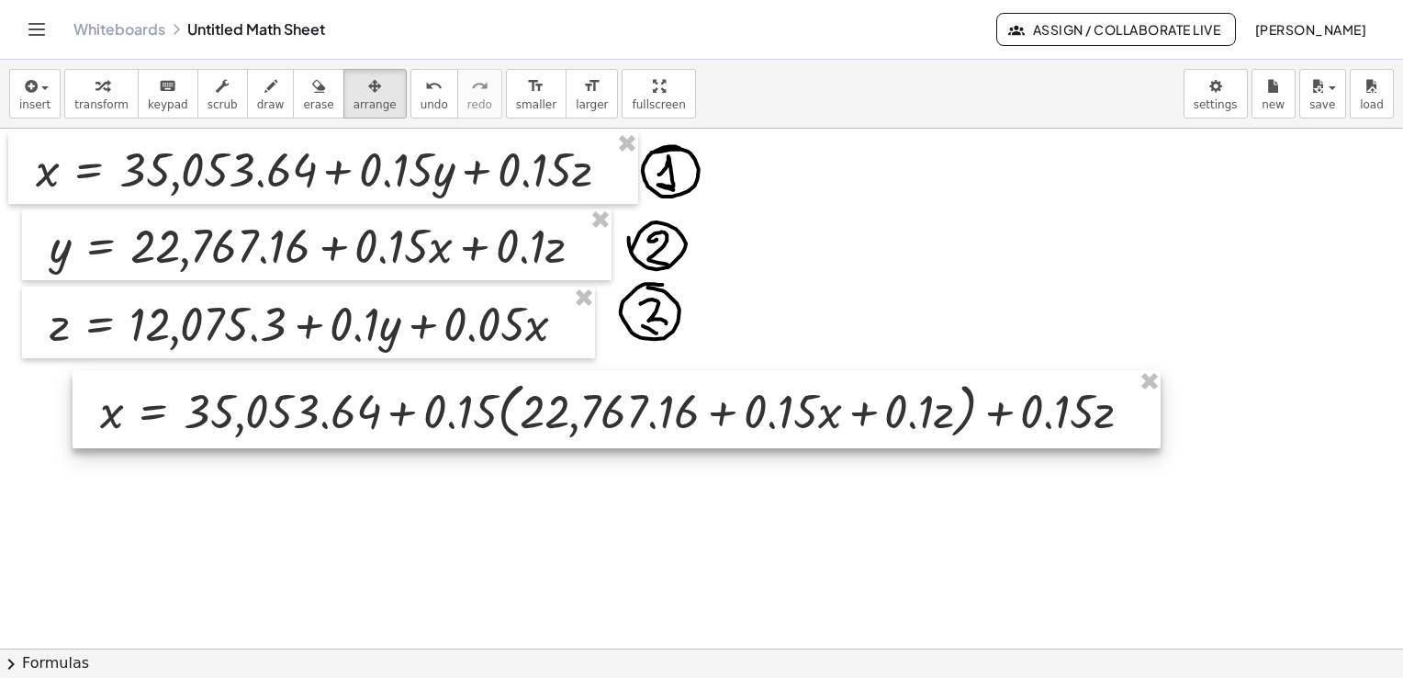
drag, startPoint x: 513, startPoint y: 468, endPoint x: 447, endPoint y: 423, distance: 80.0
click at [447, 423] on div at bounding box center [617, 409] width 1088 height 79
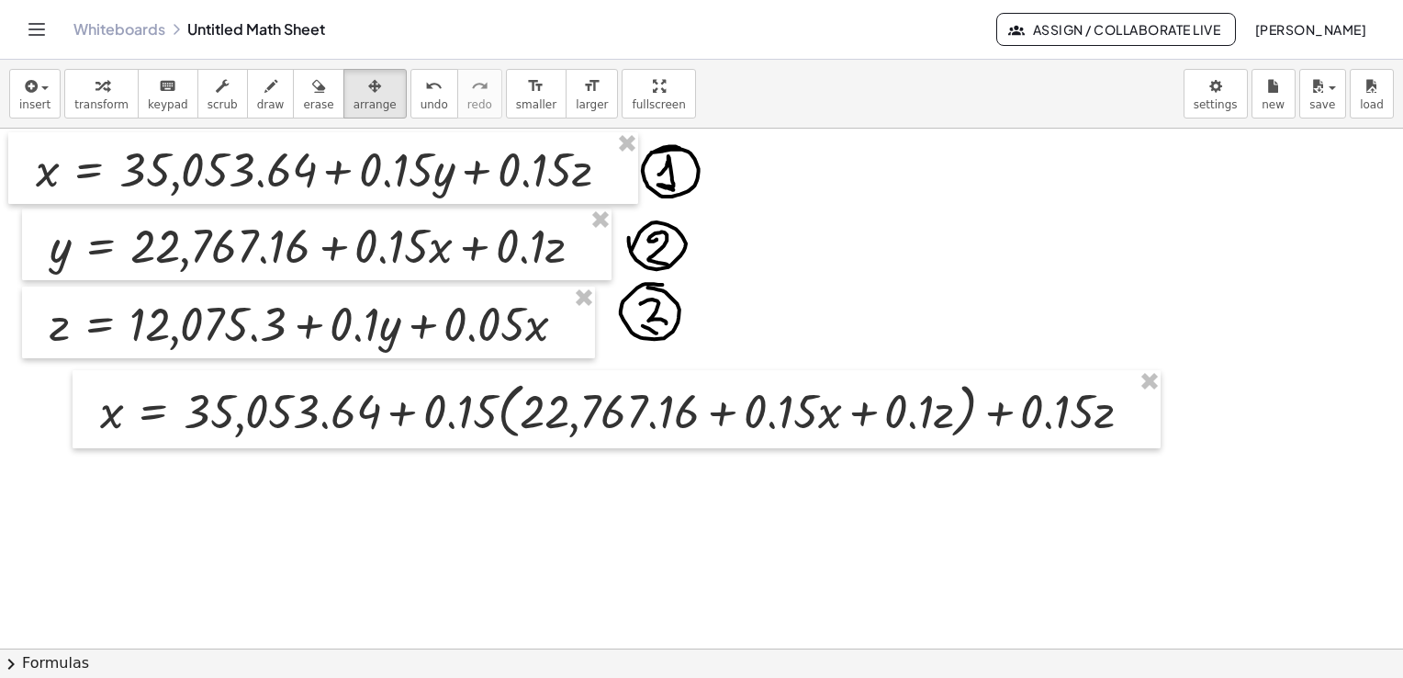
click at [909, 261] on div at bounding box center [701, 650] width 1403 height 1042
click at [257, 103] on span "draw" at bounding box center [271, 104] width 28 height 13
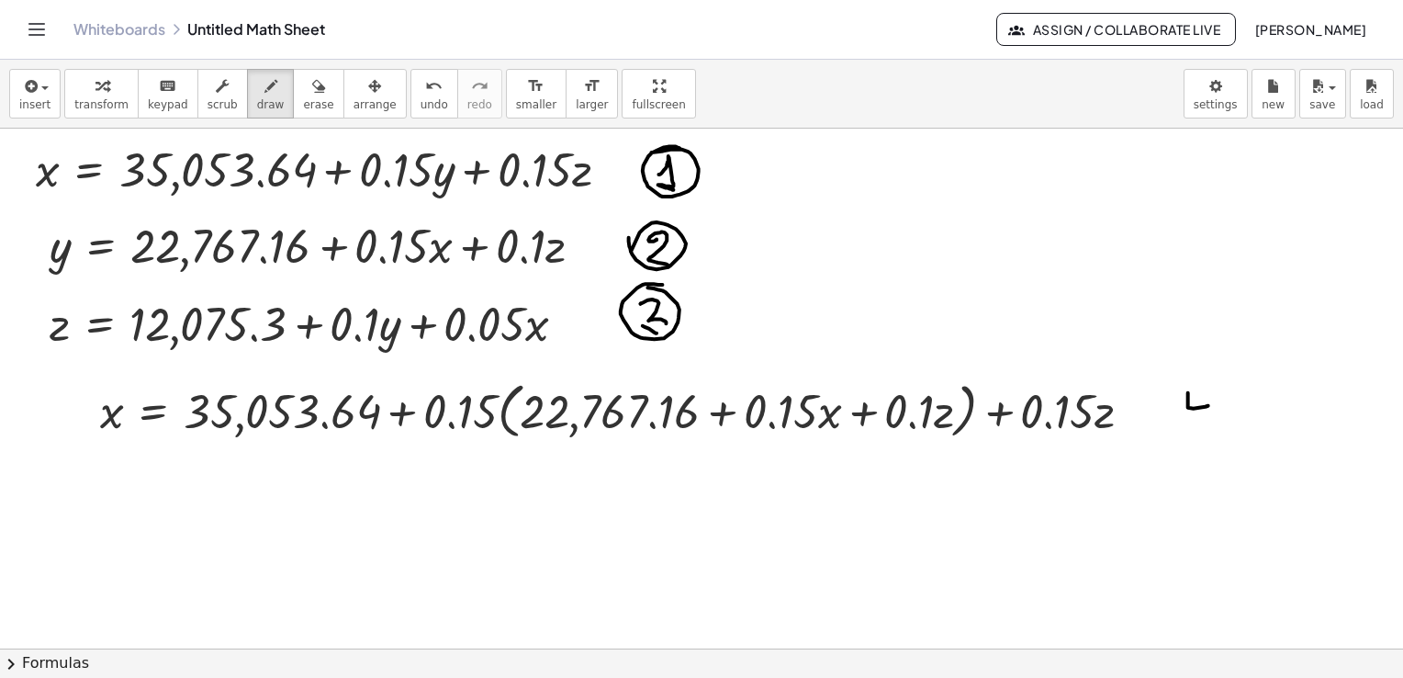
drag, startPoint x: 1189, startPoint y: 392, endPoint x: 1209, endPoint y: 405, distance: 24.0
click at [1209, 405] on div at bounding box center [701, 650] width 1403 height 1042
drag, startPoint x: 1202, startPoint y: 390, endPoint x: 1213, endPoint y: 421, distance: 32.3
click at [1213, 421] on div at bounding box center [701, 650] width 1403 height 1042
drag, startPoint x: 464, startPoint y: 414, endPoint x: 581, endPoint y: 410, distance: 117.7
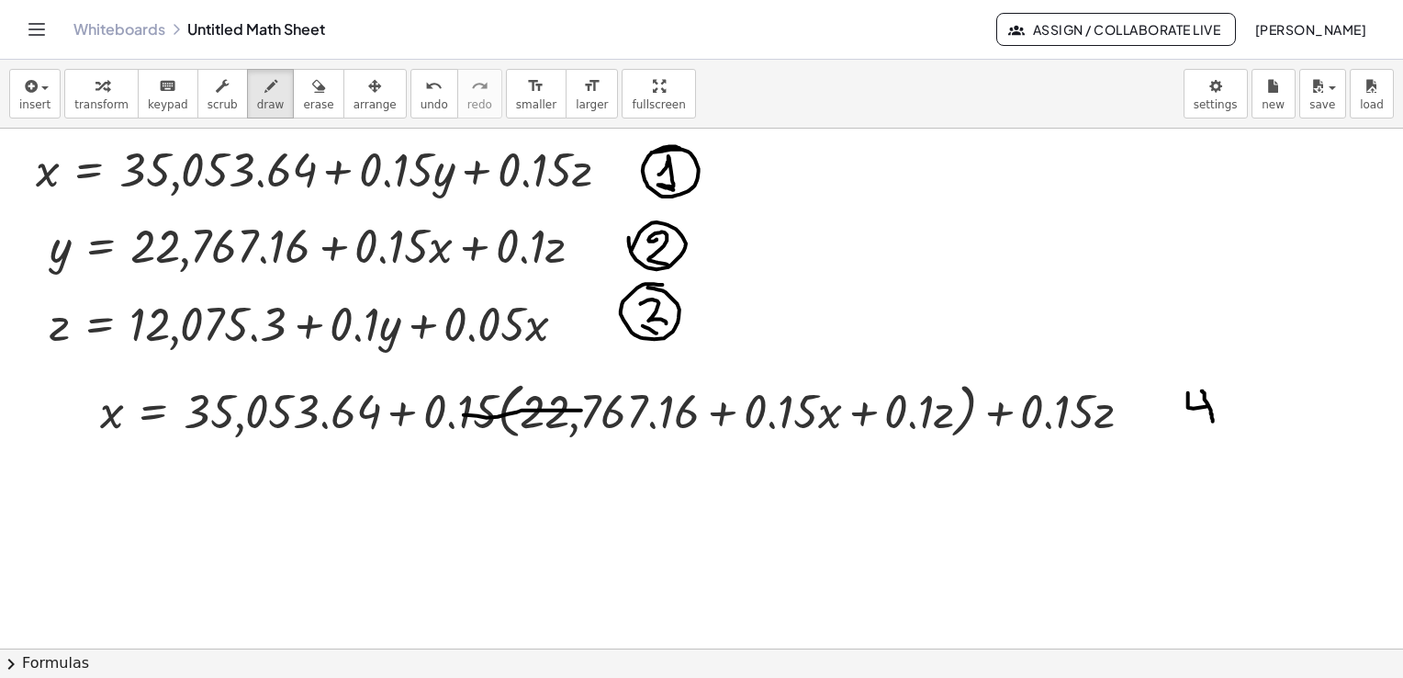
click at [581, 410] on div at bounding box center [701, 650] width 1403 height 1042
click at [421, 98] on span "undo" at bounding box center [435, 104] width 28 height 13
click at [116, 94] on div "button" at bounding box center [101, 85] width 54 height 22
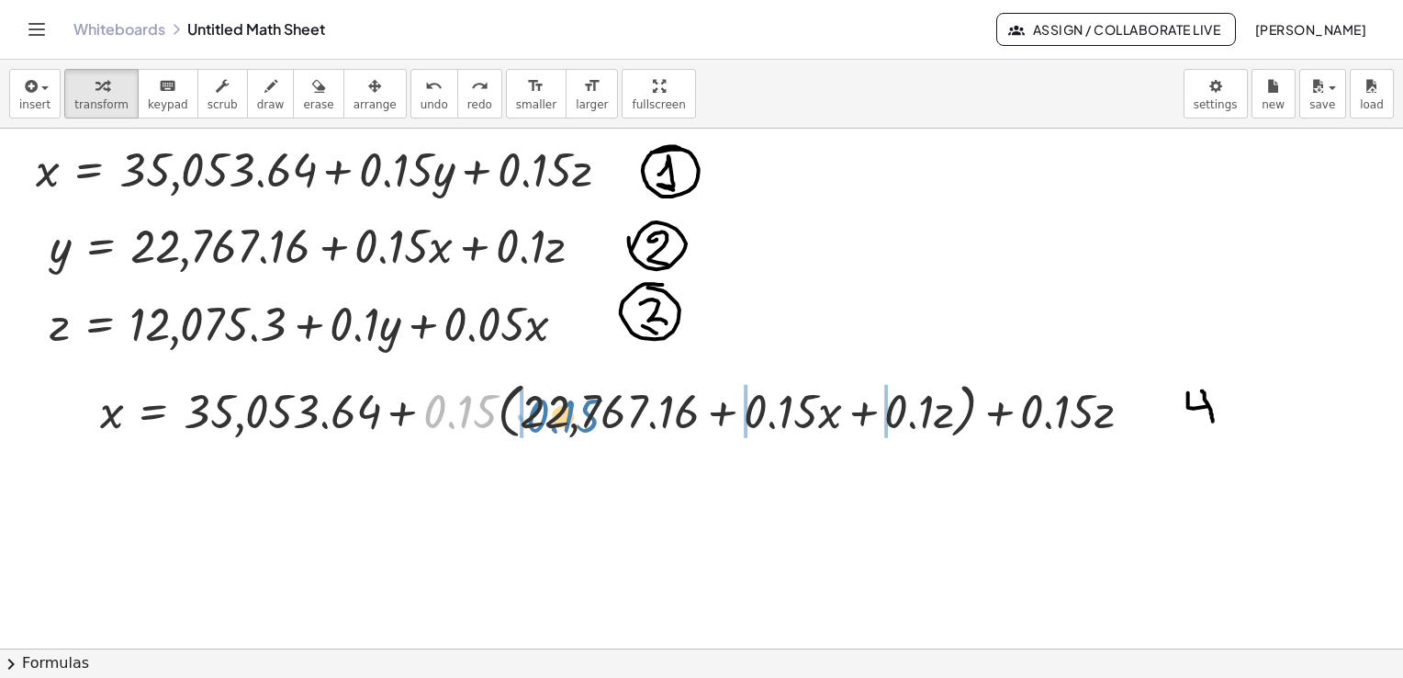
drag, startPoint x: 462, startPoint y: 405, endPoint x: 565, endPoint y: 410, distance: 103.0
click at [565, 410] on div at bounding box center [623, 410] width 1065 height 70
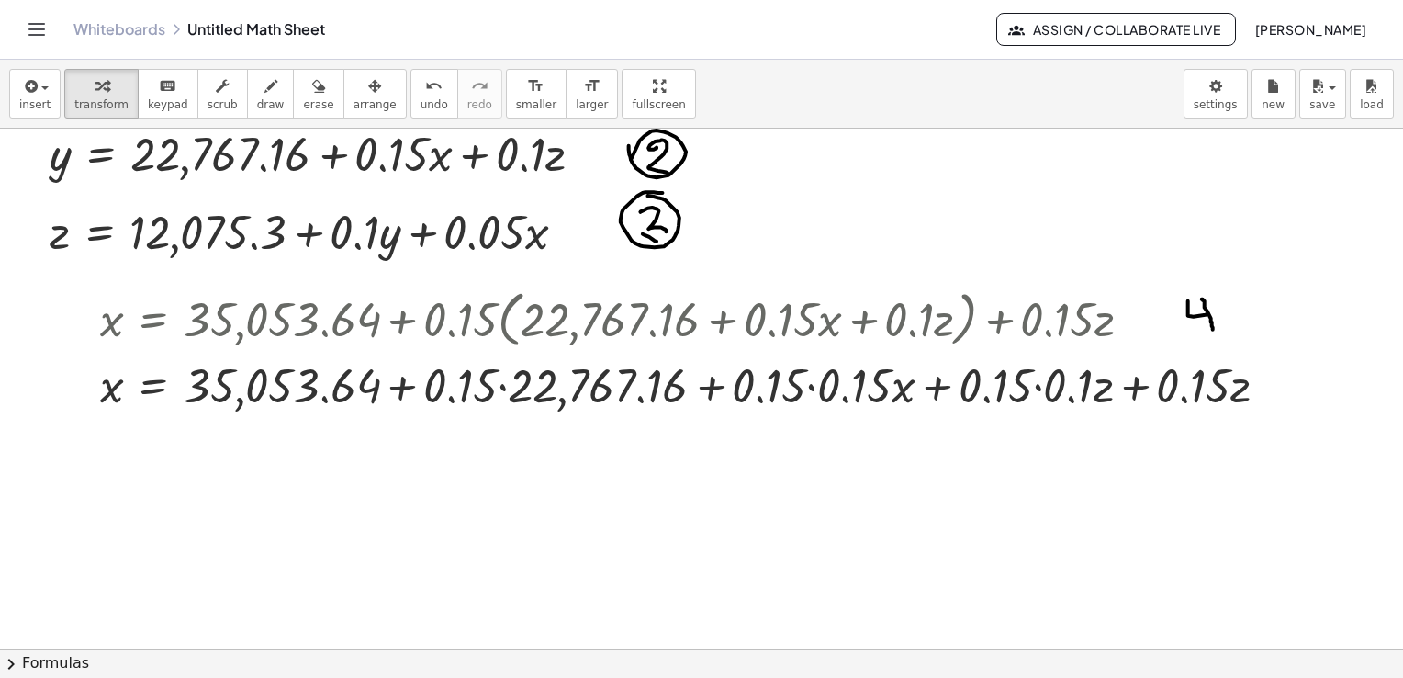
scroll to position [184, 0]
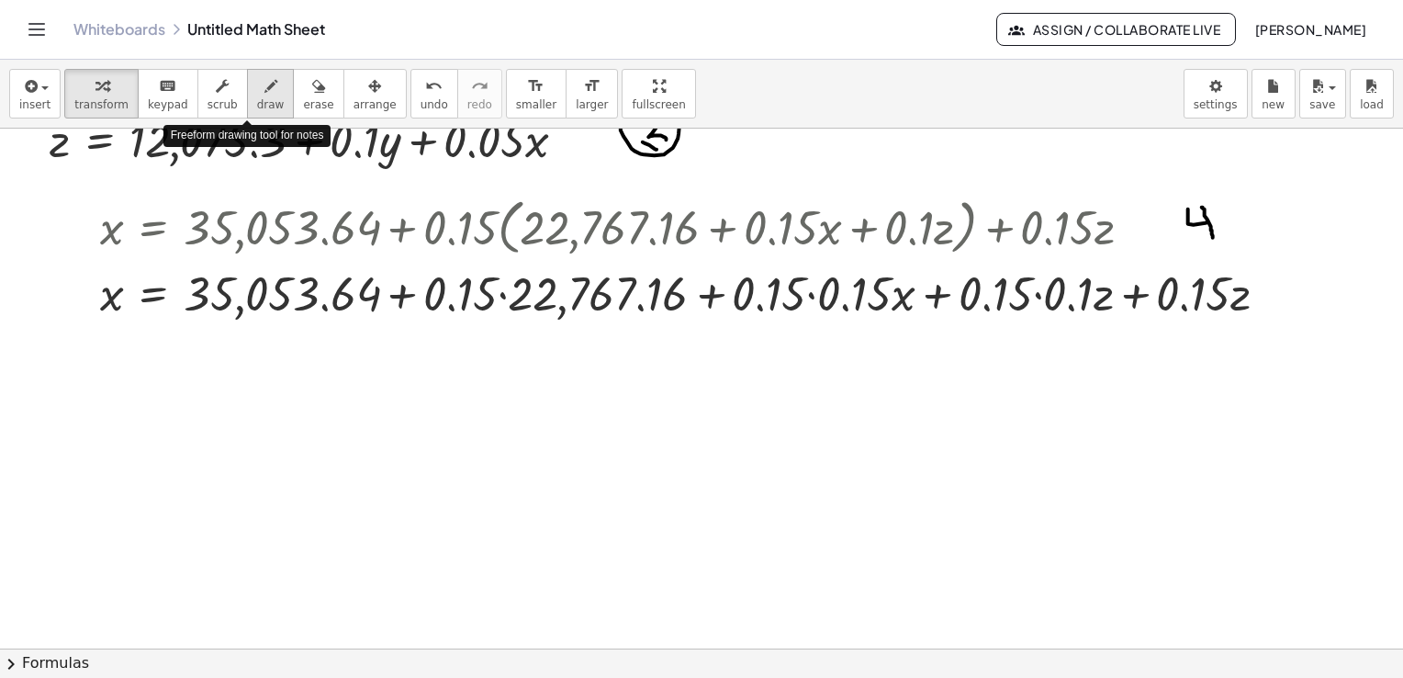
click at [257, 98] on span "draw" at bounding box center [271, 104] width 28 height 13
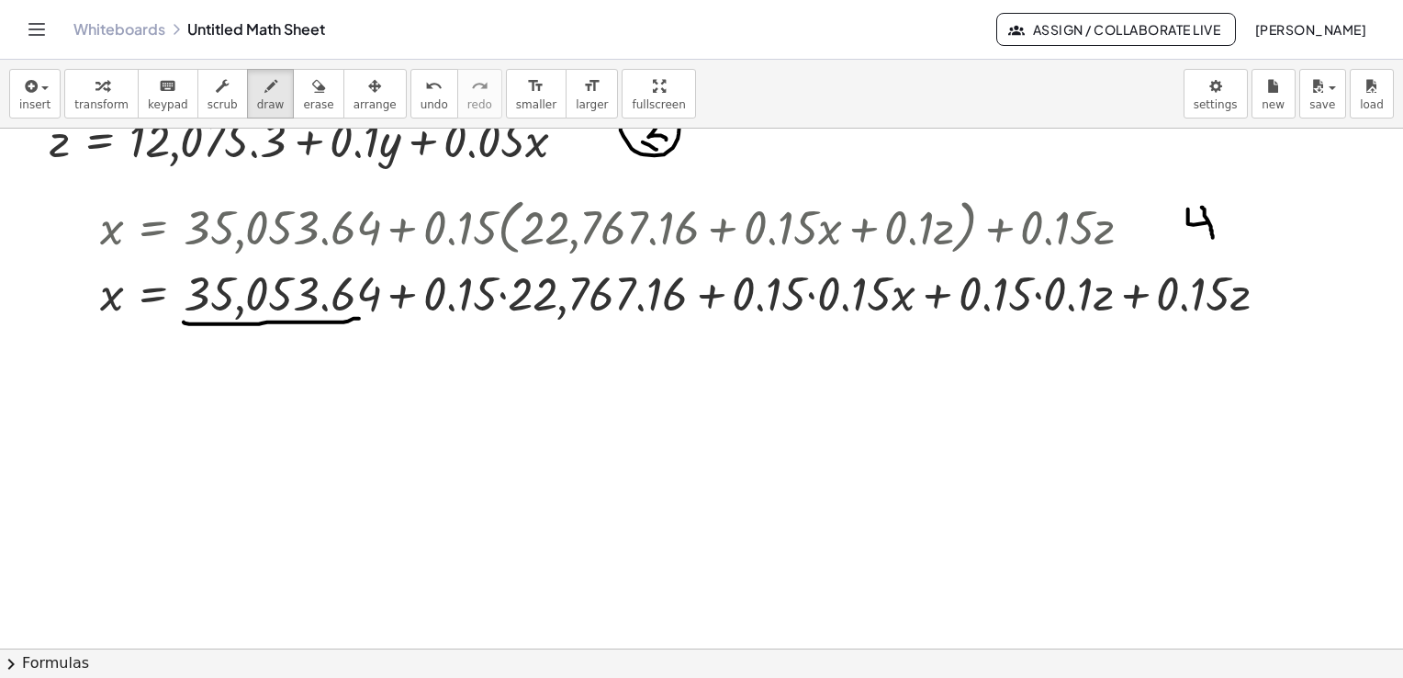
drag, startPoint x: 184, startPoint y: 321, endPoint x: 360, endPoint y: 318, distance: 176.4
click at [360, 318] on div at bounding box center [701, 466] width 1403 height 1042
drag, startPoint x: 419, startPoint y: 312, endPoint x: 683, endPoint y: 314, distance: 264.5
click at [683, 314] on div at bounding box center [701, 466] width 1403 height 1042
drag, startPoint x: 983, startPoint y: 317, endPoint x: 1093, endPoint y: 316, distance: 110.2
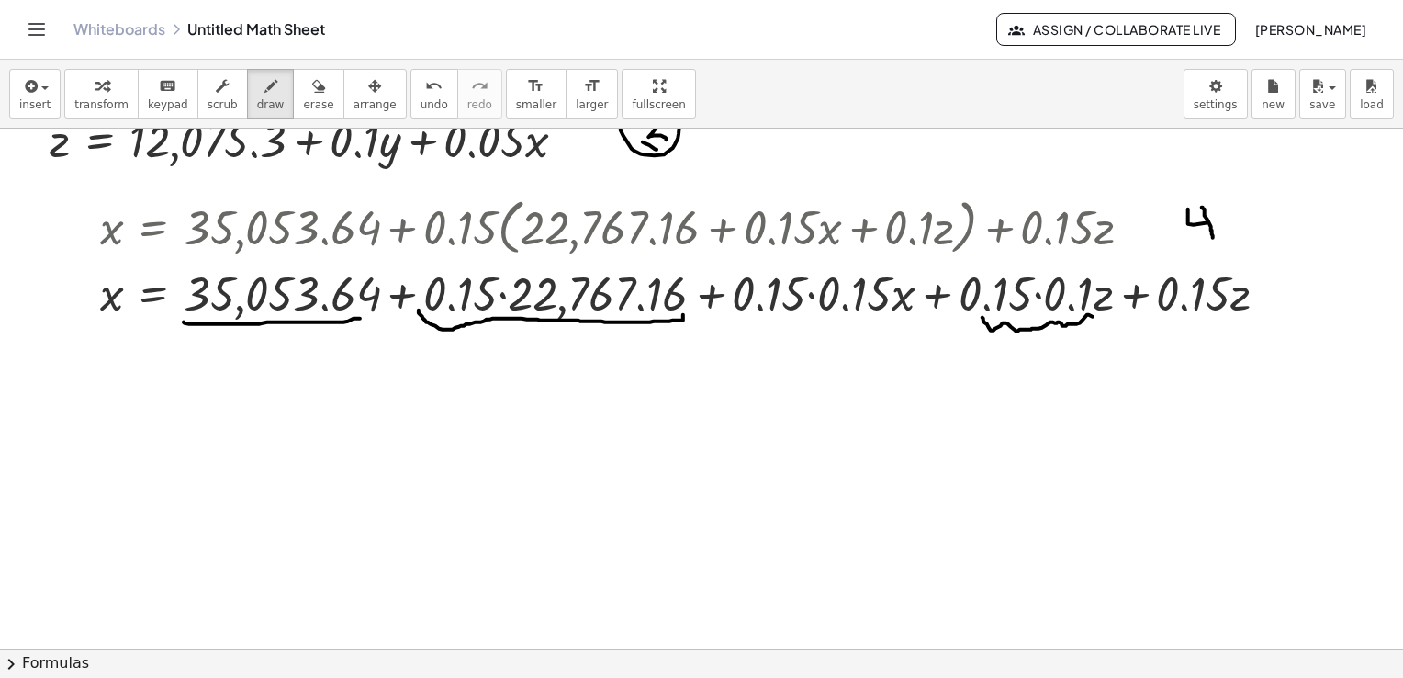
click at [1093, 316] on div at bounding box center [701, 466] width 1403 height 1042
drag, startPoint x: 1146, startPoint y: 321, endPoint x: 1246, endPoint y: 317, distance: 99.3
click at [1246, 317] on div at bounding box center [701, 466] width 1403 height 1042
click at [502, 298] on div at bounding box center [701, 466] width 1403 height 1042
click at [502, 296] on div at bounding box center [701, 466] width 1403 height 1042
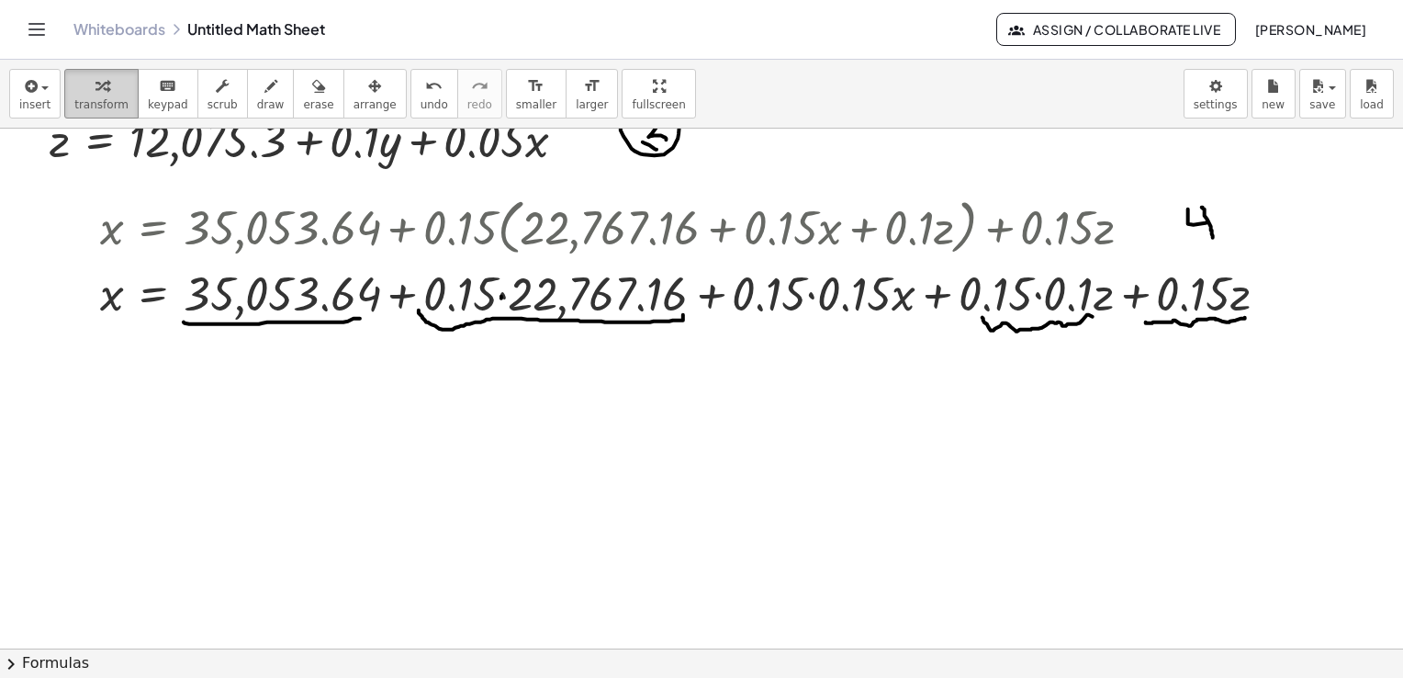
click at [107, 107] on span "transform" at bounding box center [101, 104] width 54 height 13
click at [502, 297] on div at bounding box center [691, 291] width 1201 height 62
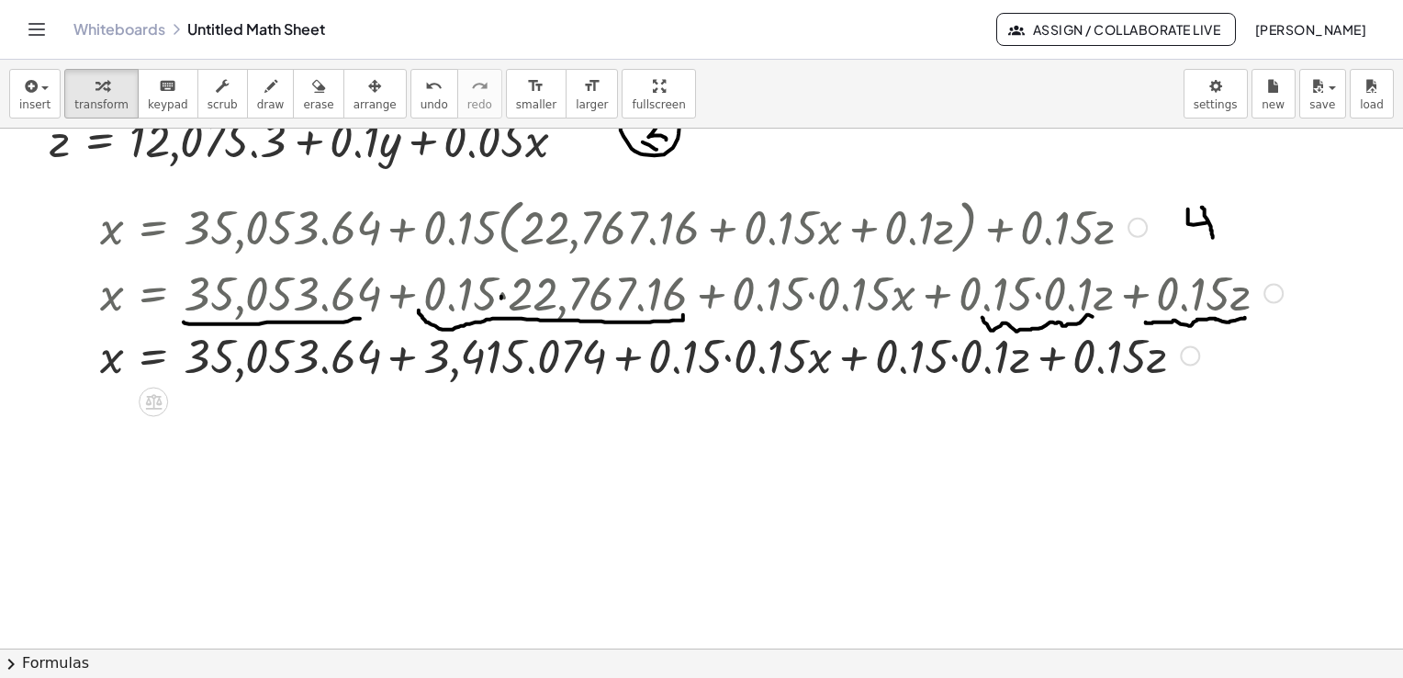
click at [402, 355] on div at bounding box center [691, 353] width 1201 height 62
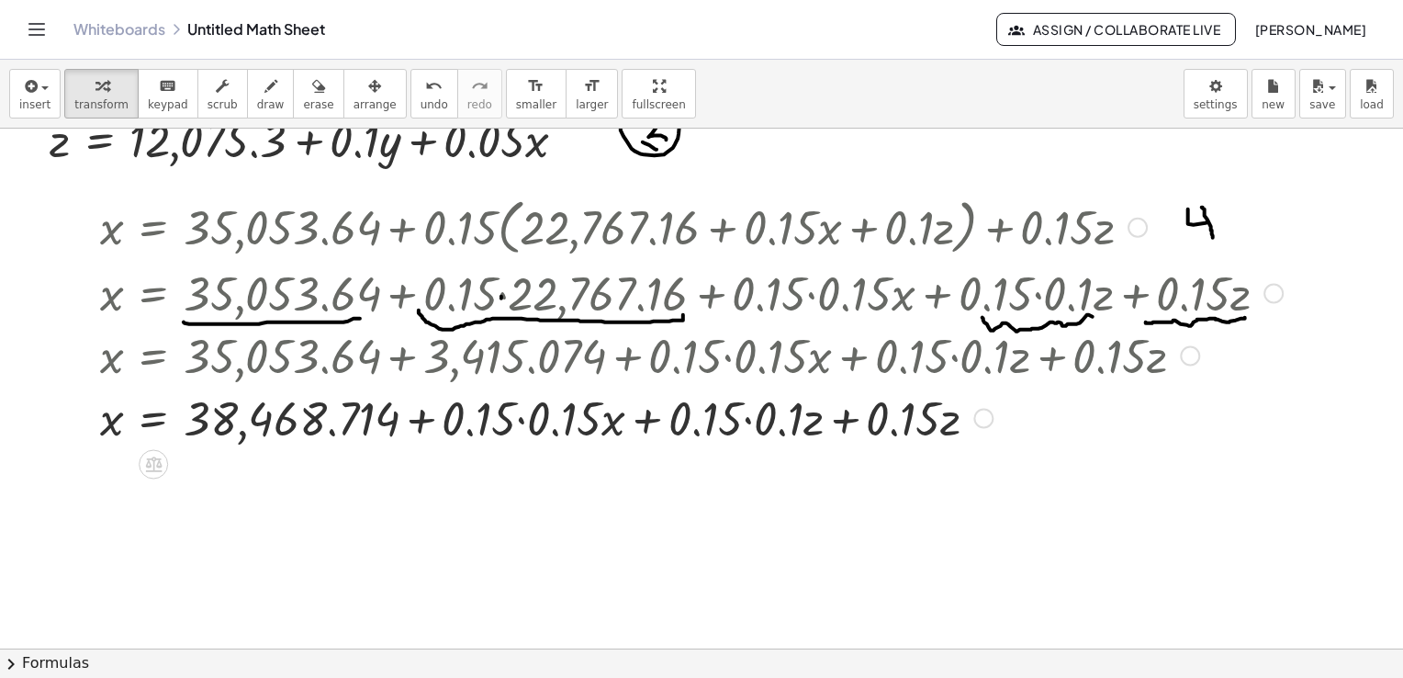
click at [844, 421] on div at bounding box center [691, 416] width 1201 height 62
click at [748, 421] on div at bounding box center [691, 416] width 1201 height 62
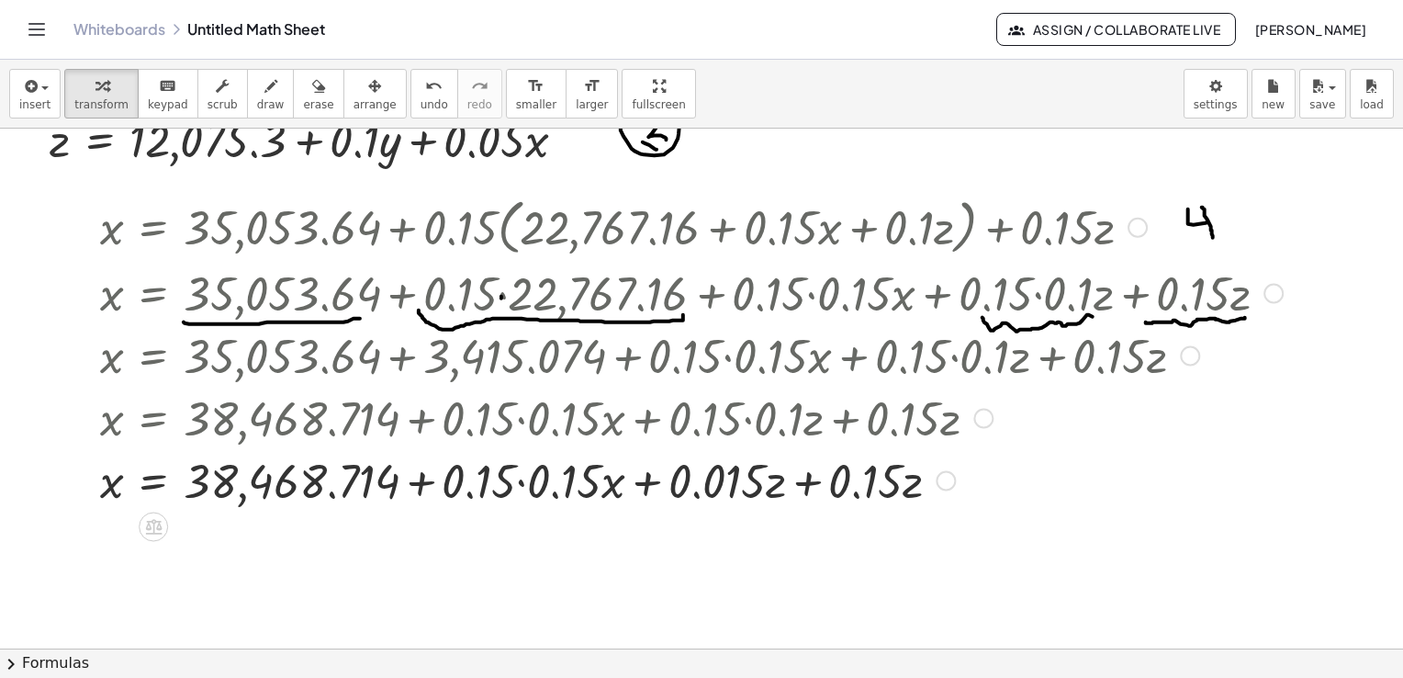
click at [808, 482] on div at bounding box center [691, 478] width 1201 height 62
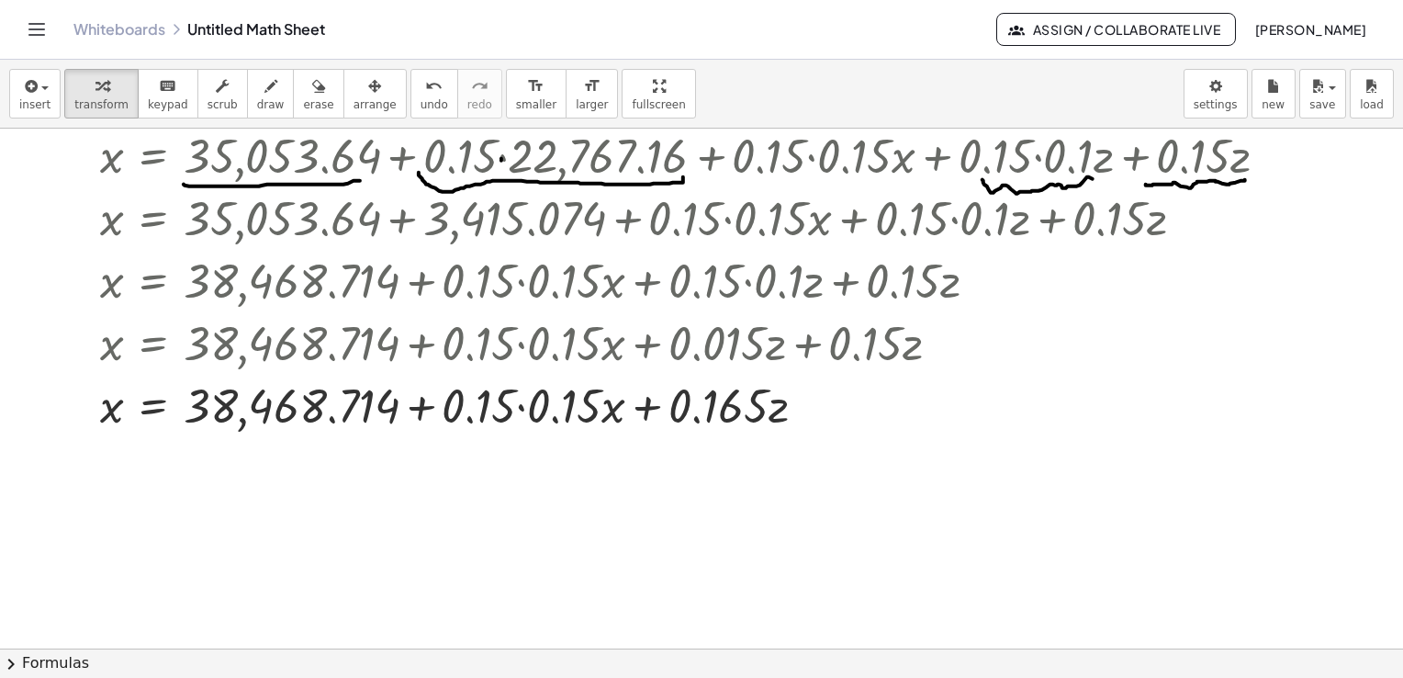
scroll to position [330, 0]
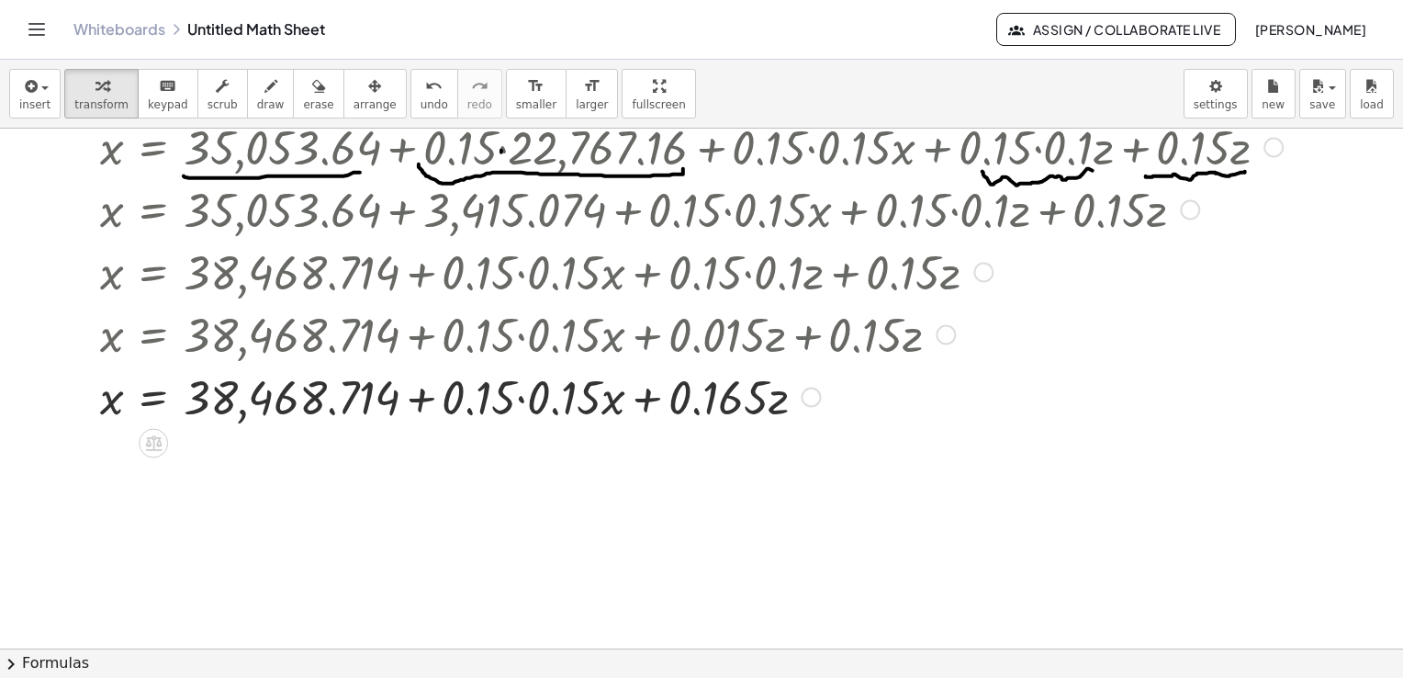
click at [649, 400] on div at bounding box center [691, 395] width 1201 height 62
click at [522, 399] on div at bounding box center [691, 395] width 1201 height 62
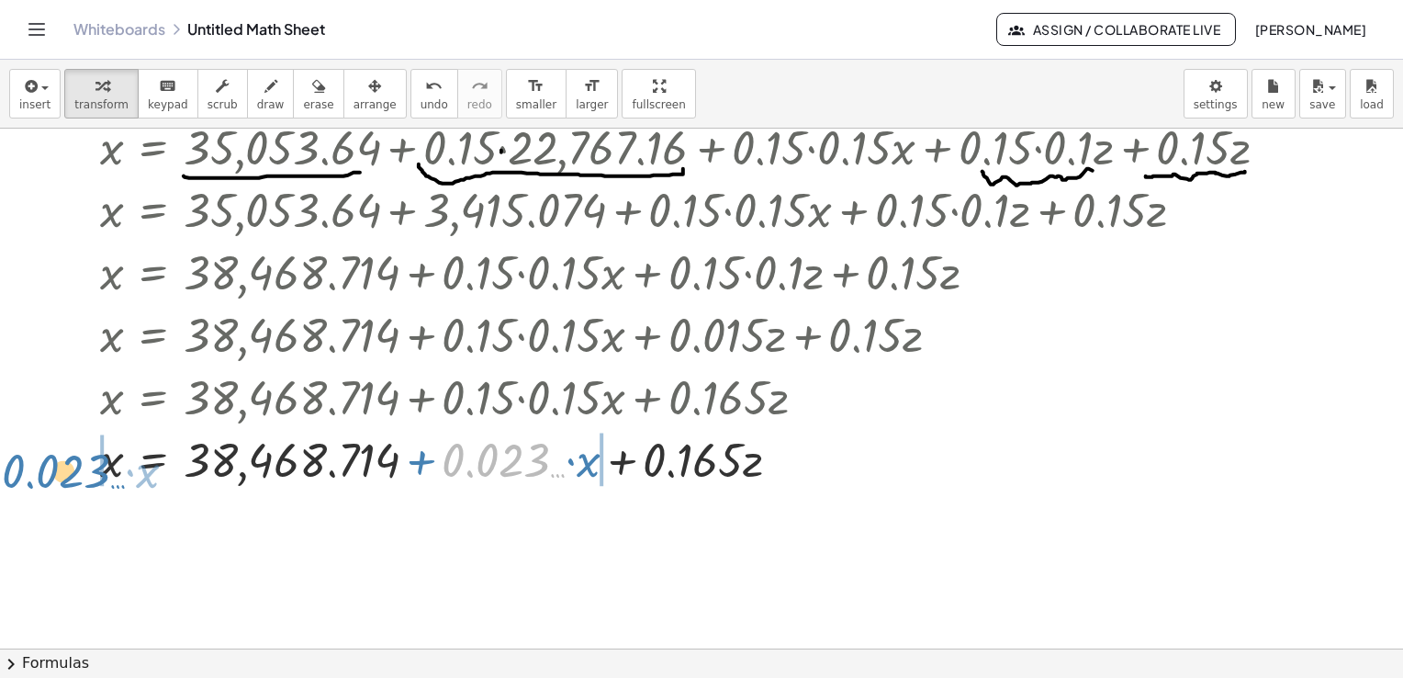
drag, startPoint x: 516, startPoint y: 457, endPoint x: 75, endPoint y: 468, distance: 441.0
click at [75, 468] on div "x = + 35,053.64 + · 0.15 · ( + 22,767.16 + · 0.15 · x + · 0.1 · z ) + · 0.15 · …" at bounding box center [685, 267] width 1224 height 454
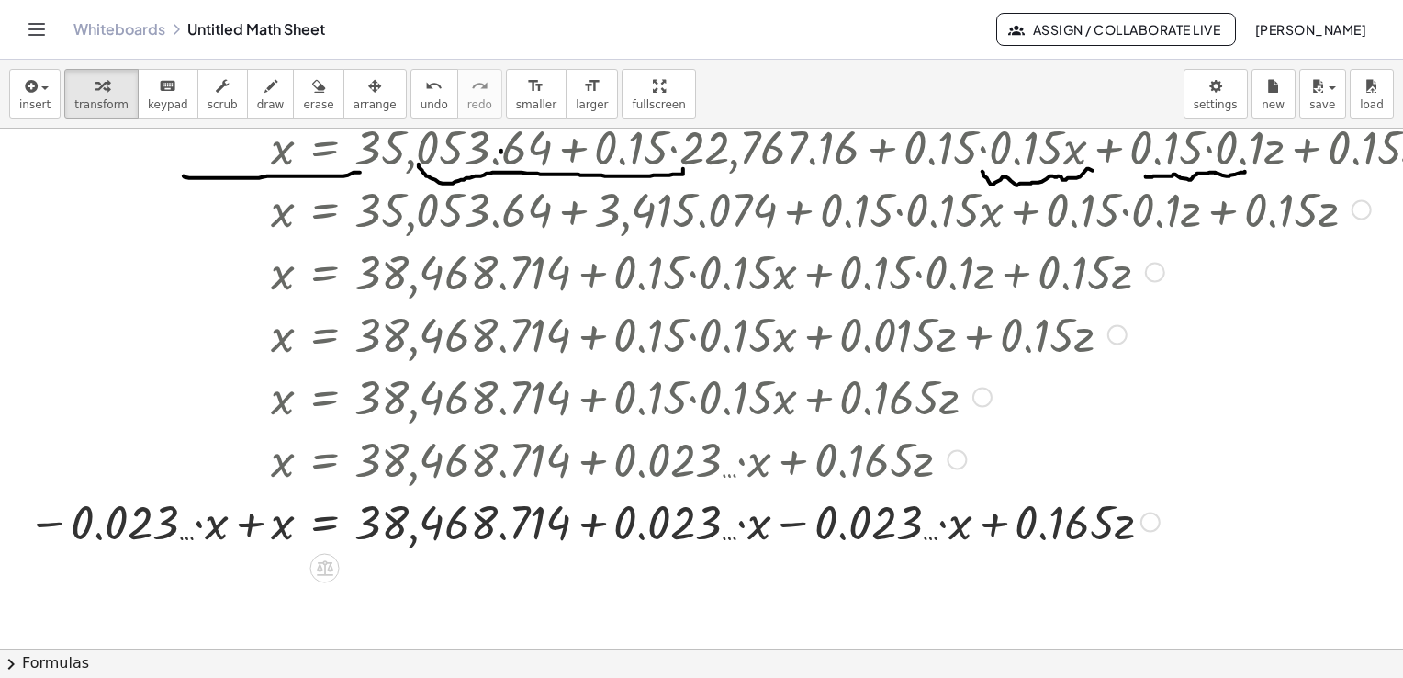
scroll to position [422, 0]
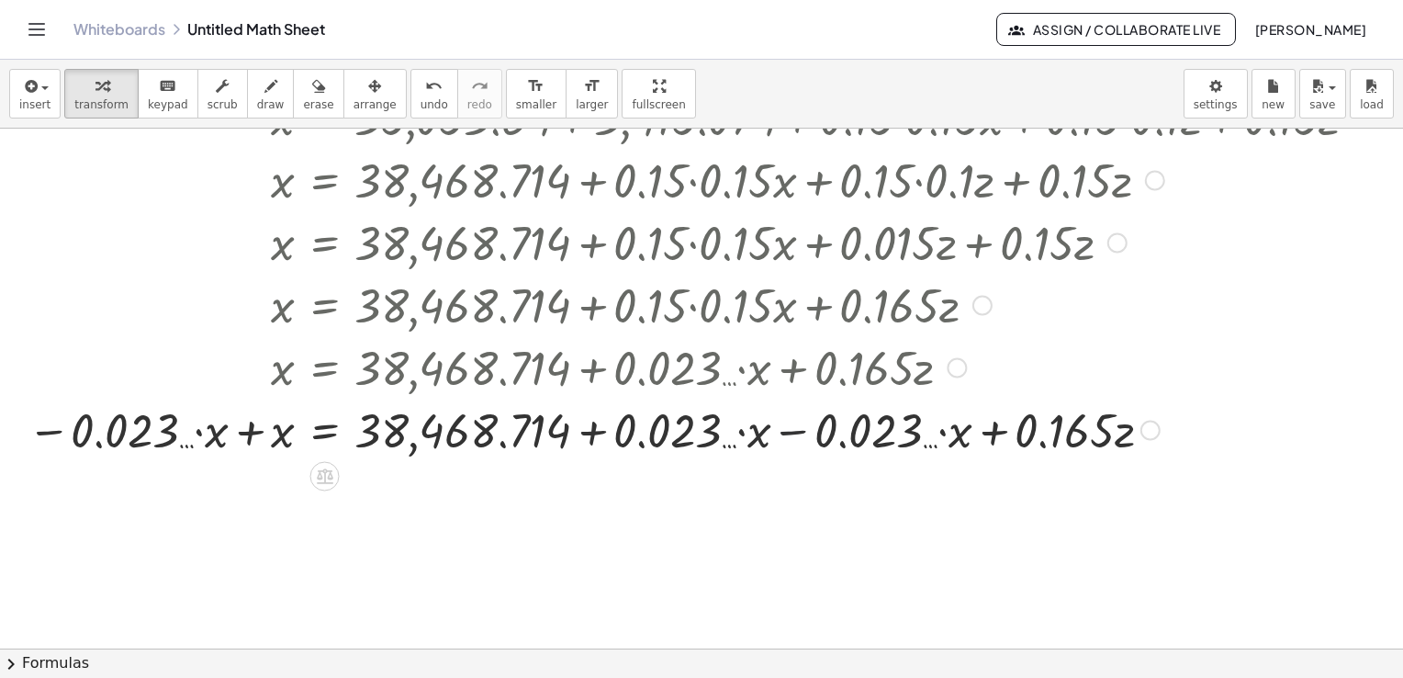
click at [799, 430] on div at bounding box center [741, 428] width 1446 height 62
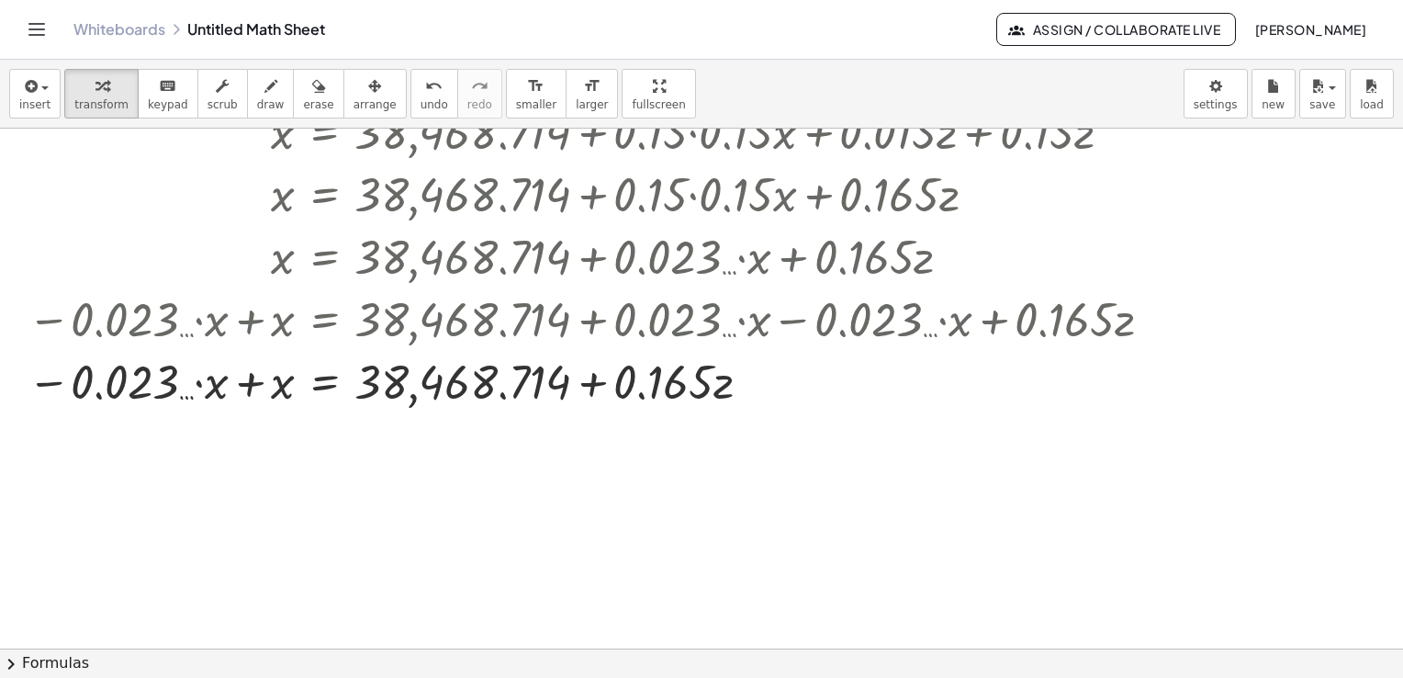
scroll to position [535, 0]
click at [250, 380] on div at bounding box center [741, 377] width 1446 height 62
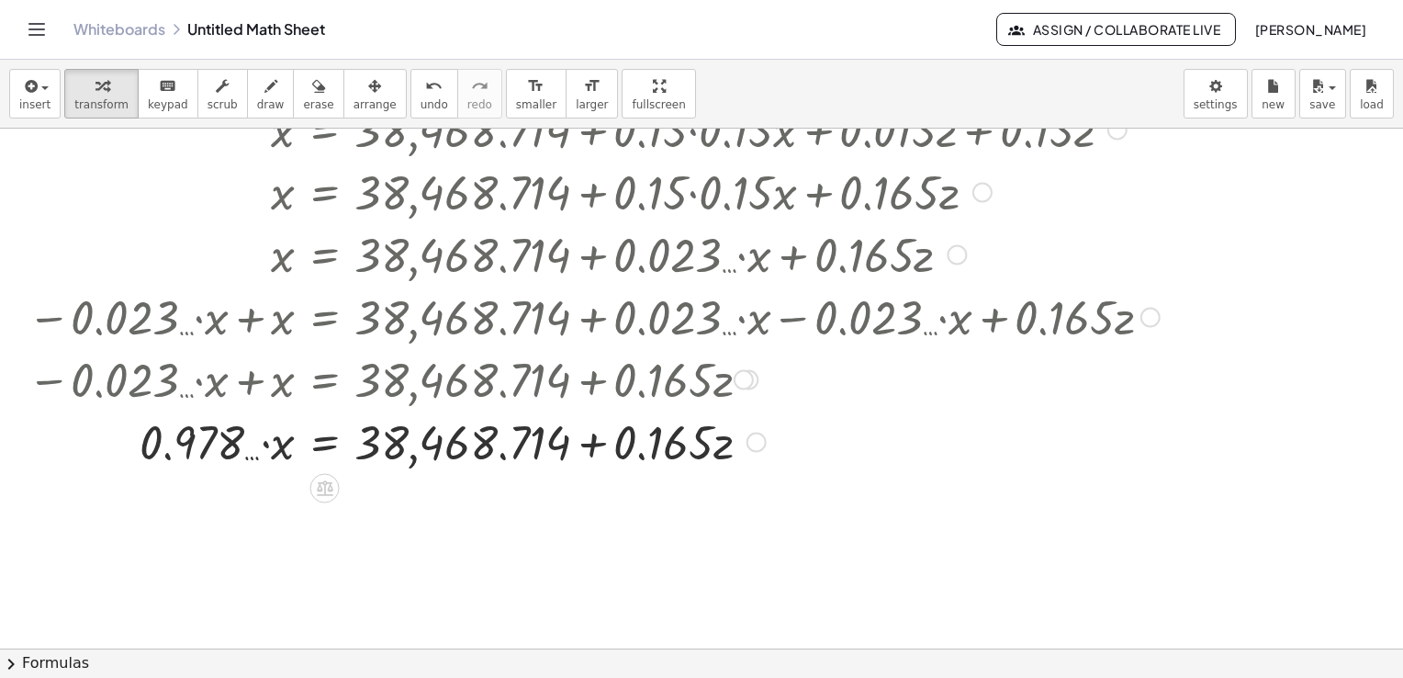
click at [265, 443] on div at bounding box center [741, 440] width 1446 height 62
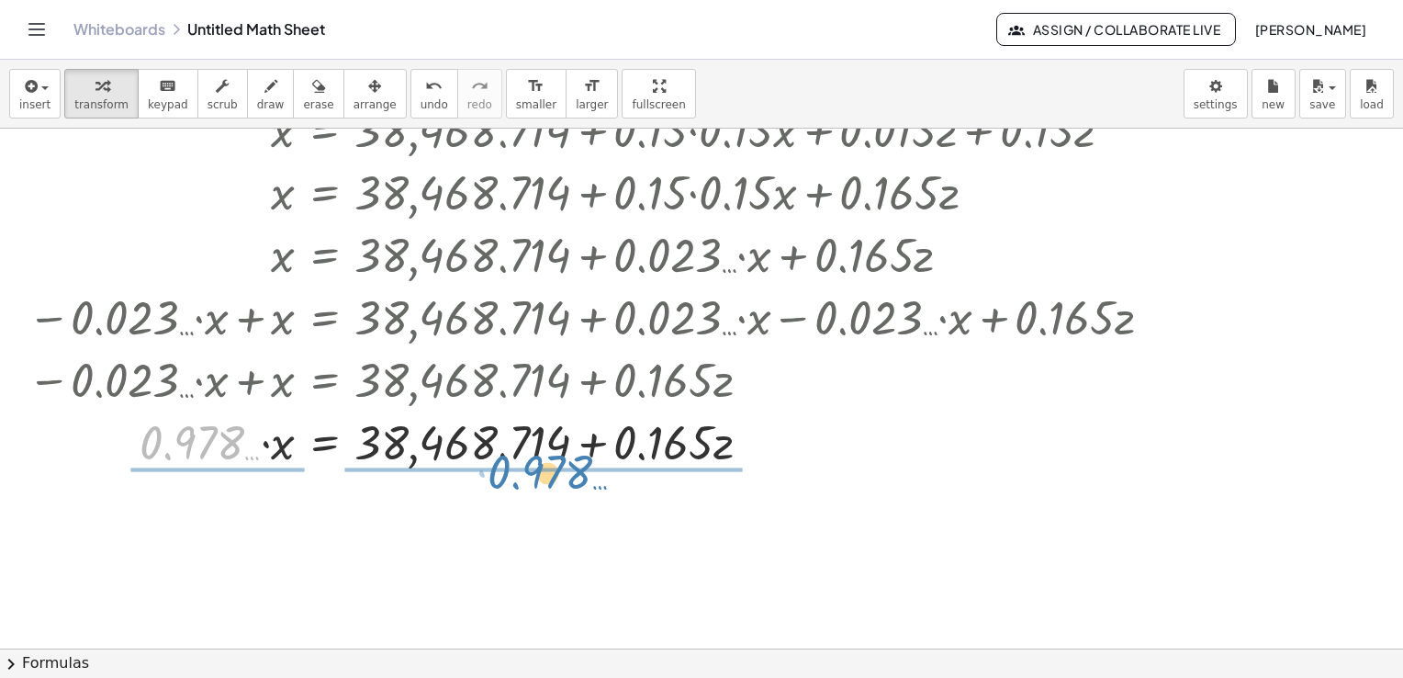
drag, startPoint x: 233, startPoint y: 446, endPoint x: 581, endPoint y: 477, distance: 348.5
click at [581, 477] on div "x = + 35,053.64 + · 0.15 · y + · 0.15 · z Copied done y = + 22,767.16 + · 0.15 …" at bounding box center [736, 375] width 1473 height 1563
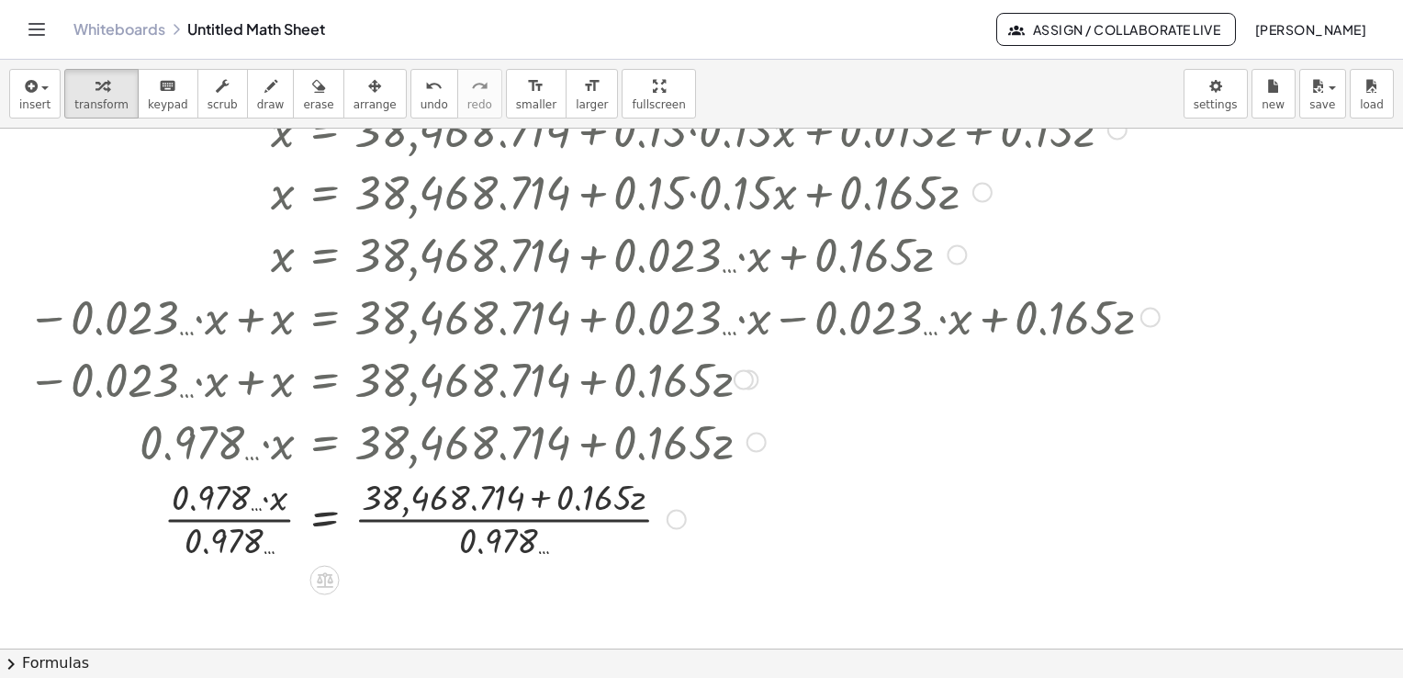
click at [259, 518] on div at bounding box center [741, 517] width 1446 height 92
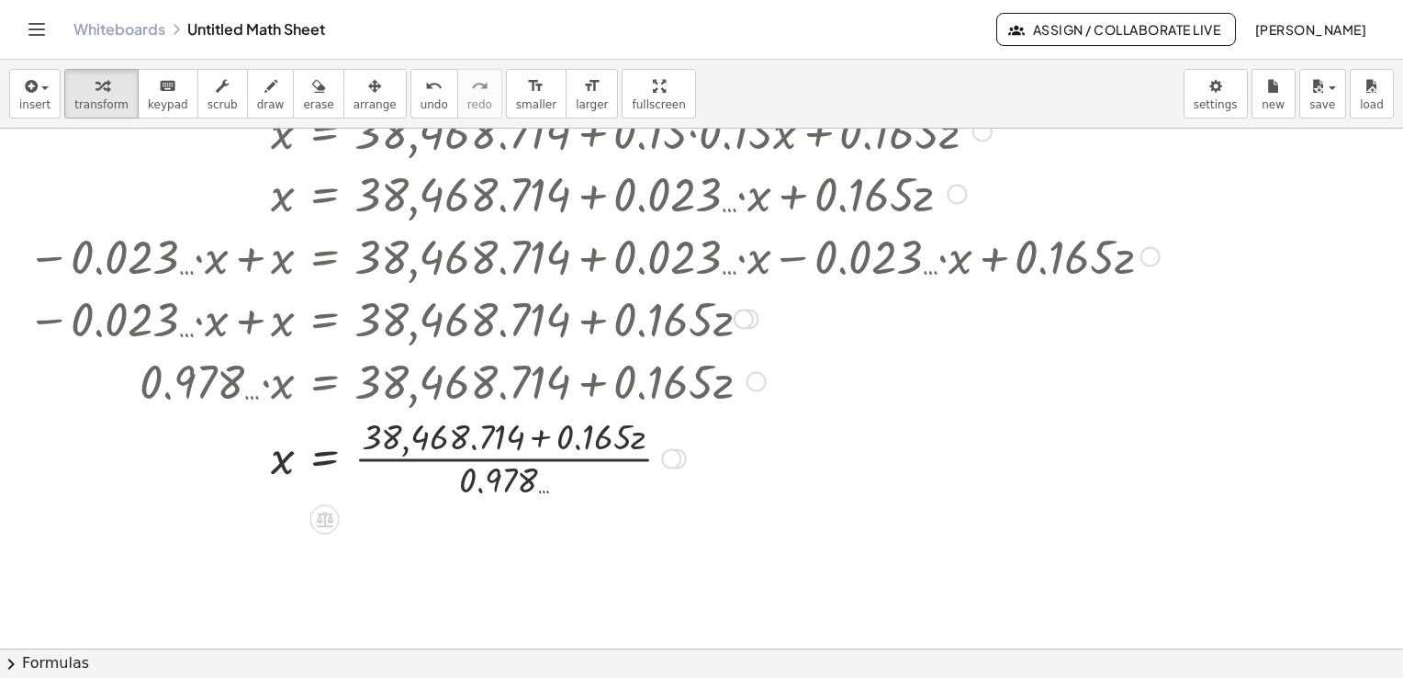
scroll to position [626, 0]
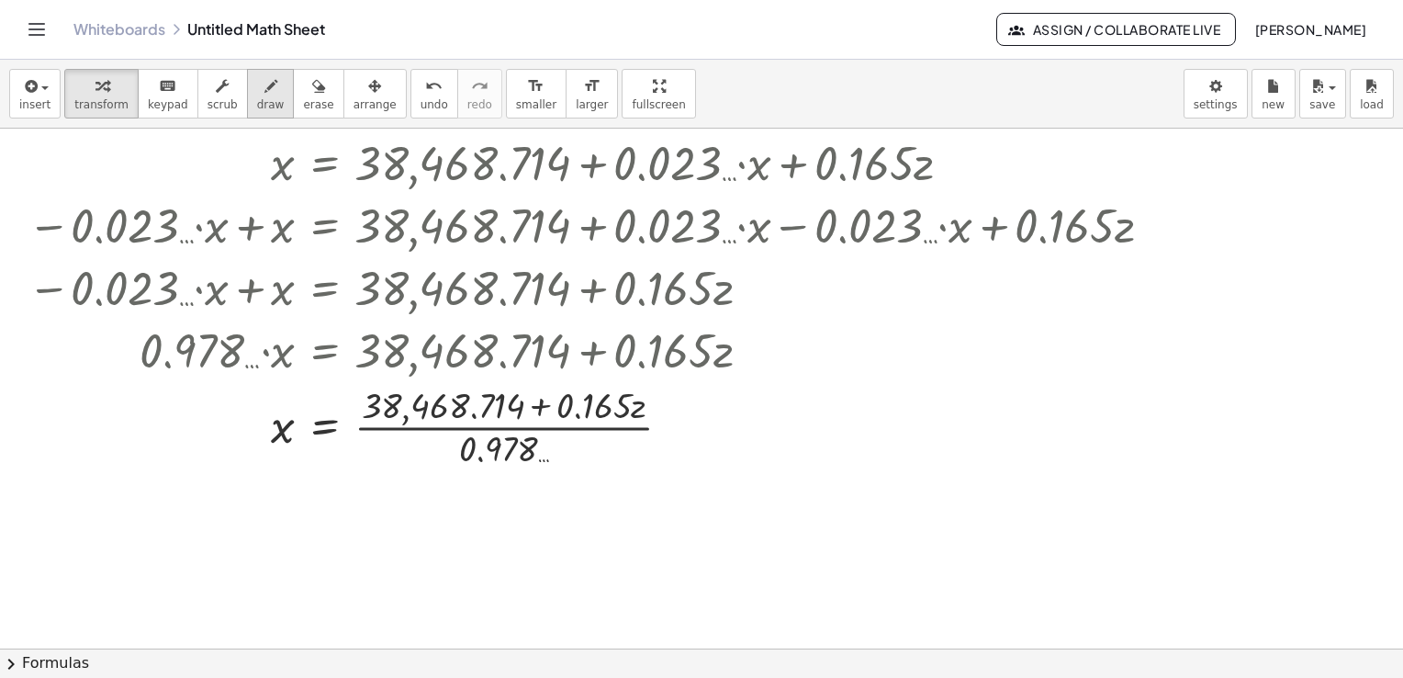
click at [257, 93] on div "button" at bounding box center [271, 85] width 28 height 22
drag, startPoint x: 695, startPoint y: 396, endPoint x: 734, endPoint y: 421, distance: 45.9
click at [734, 421] on div at bounding box center [736, 283] width 1473 height 1563
drag, startPoint x: 728, startPoint y: 400, endPoint x: 730, endPoint y: 450, distance: 50.6
click at [730, 450] on div at bounding box center [736, 283] width 1473 height 1563
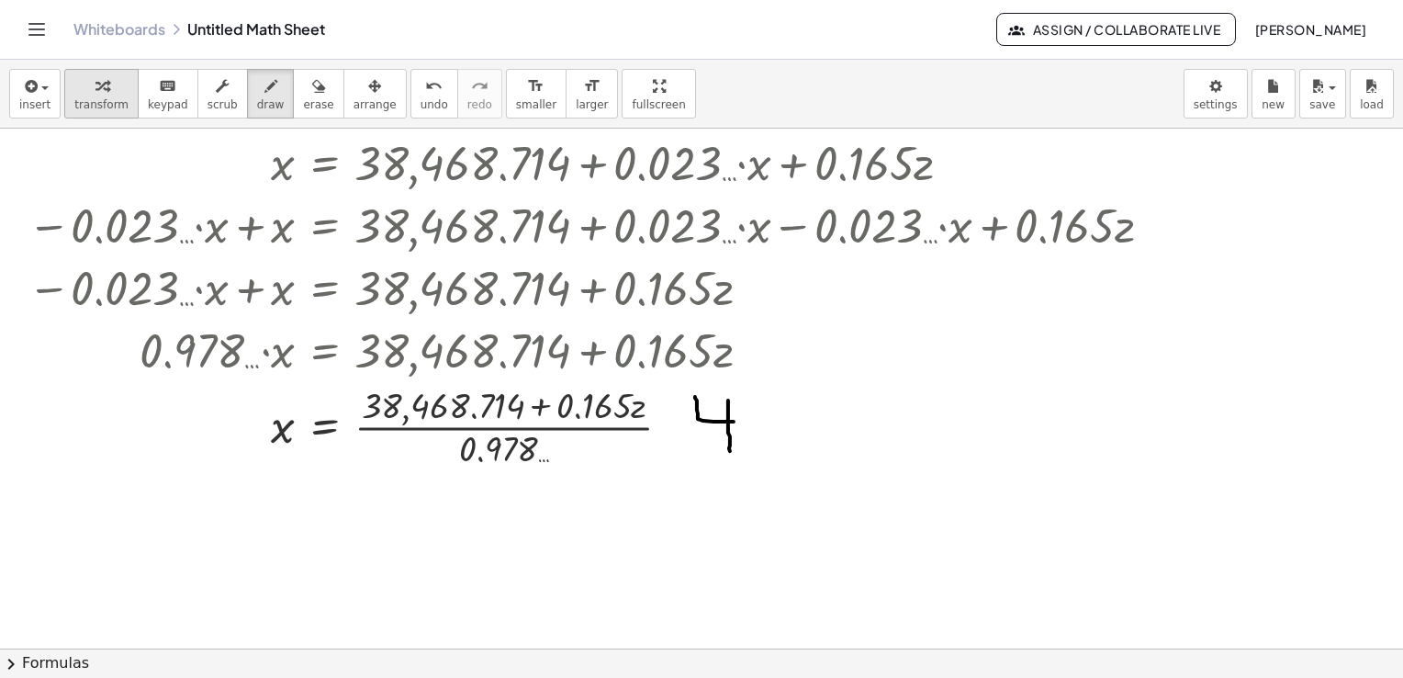
click at [83, 89] on div "button" at bounding box center [101, 85] width 54 height 22
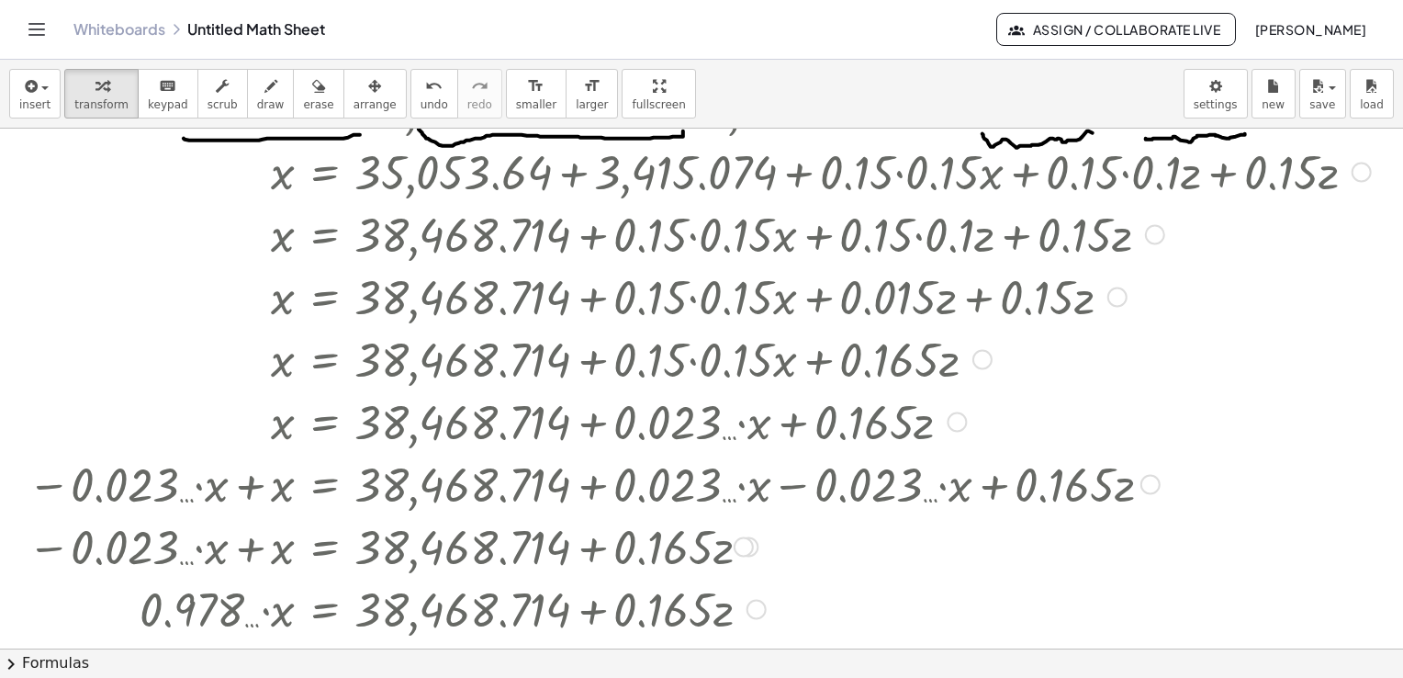
scroll to position [459, 0]
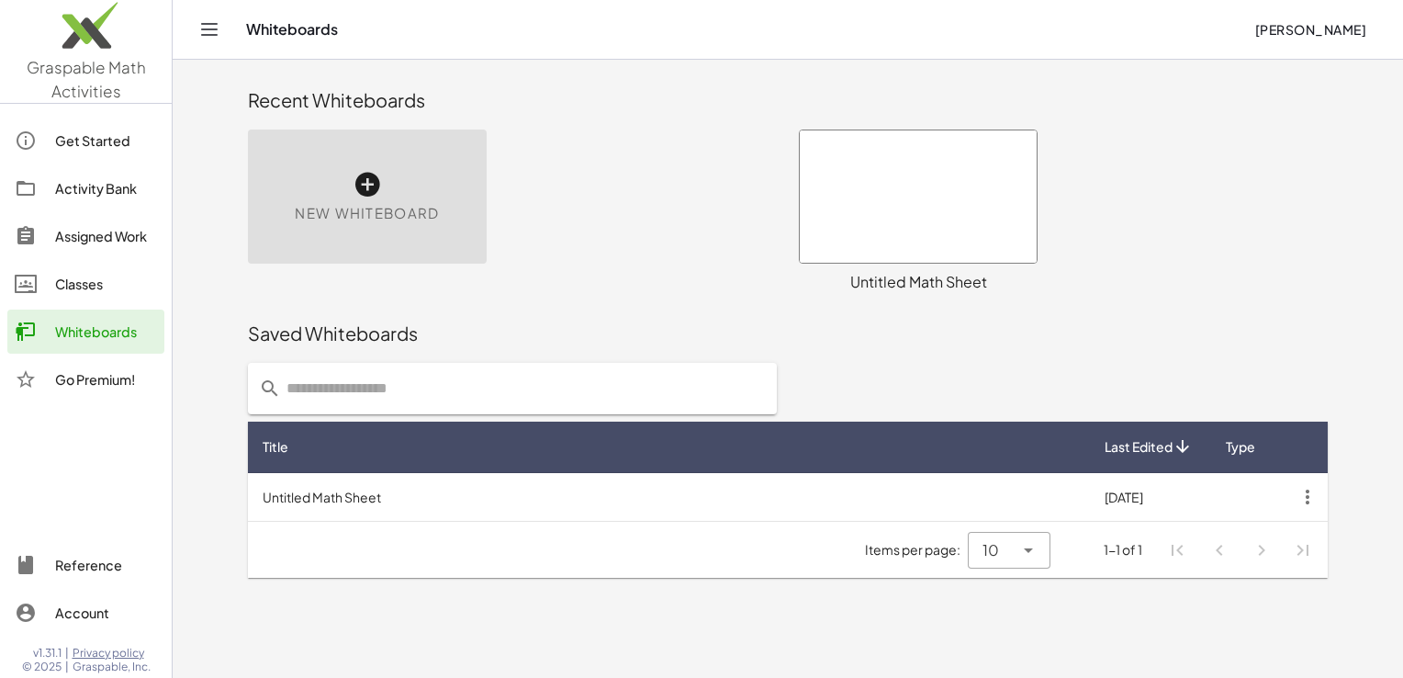
click at [1151, 450] on span "Last Edited" at bounding box center [1139, 446] width 68 height 19
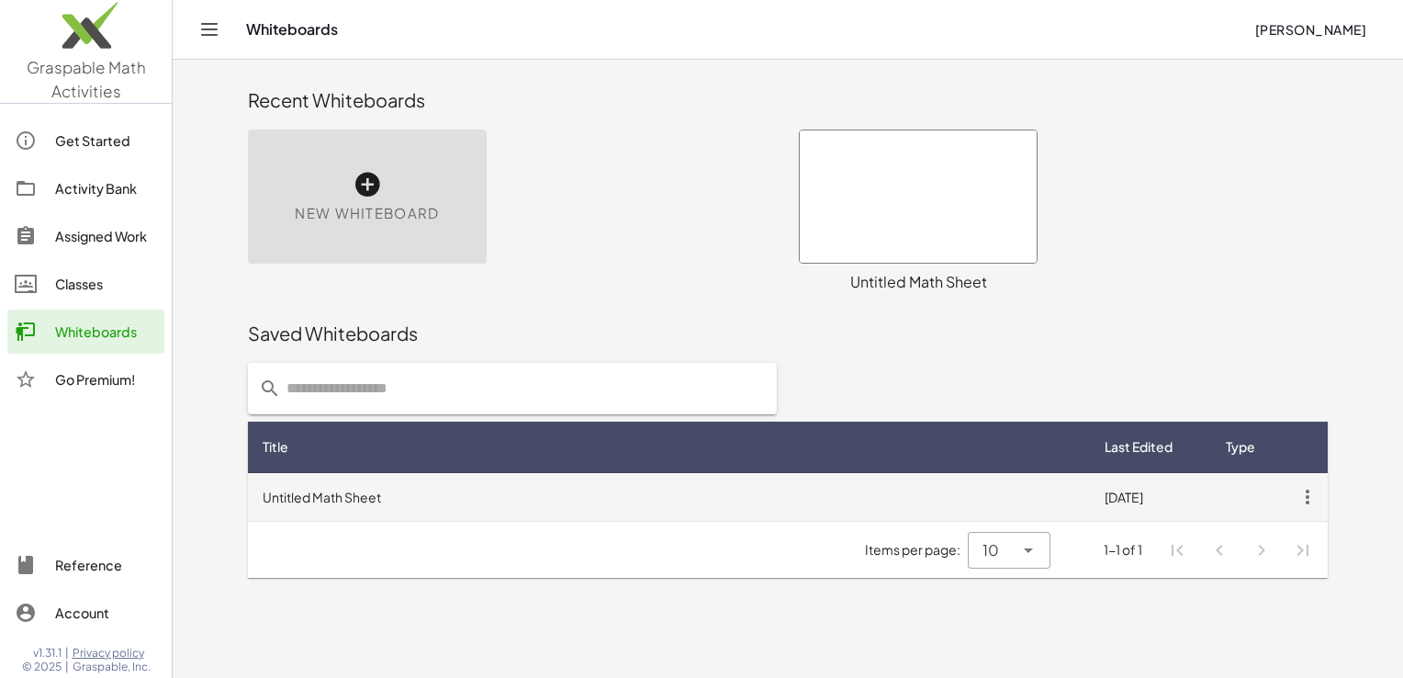
click at [1146, 493] on td "[DATE]" at bounding box center [1149, 497] width 118 height 48
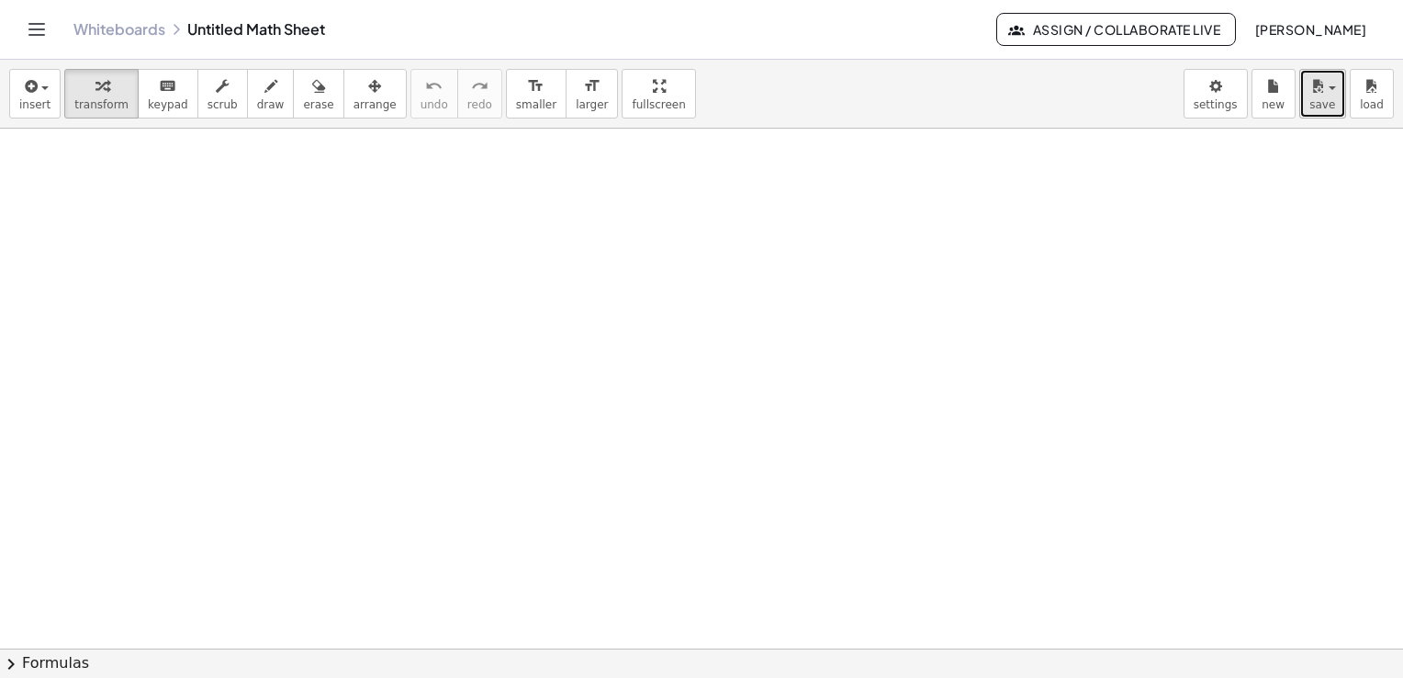
click at [1308, 101] on button "save" at bounding box center [1323, 94] width 47 height 50
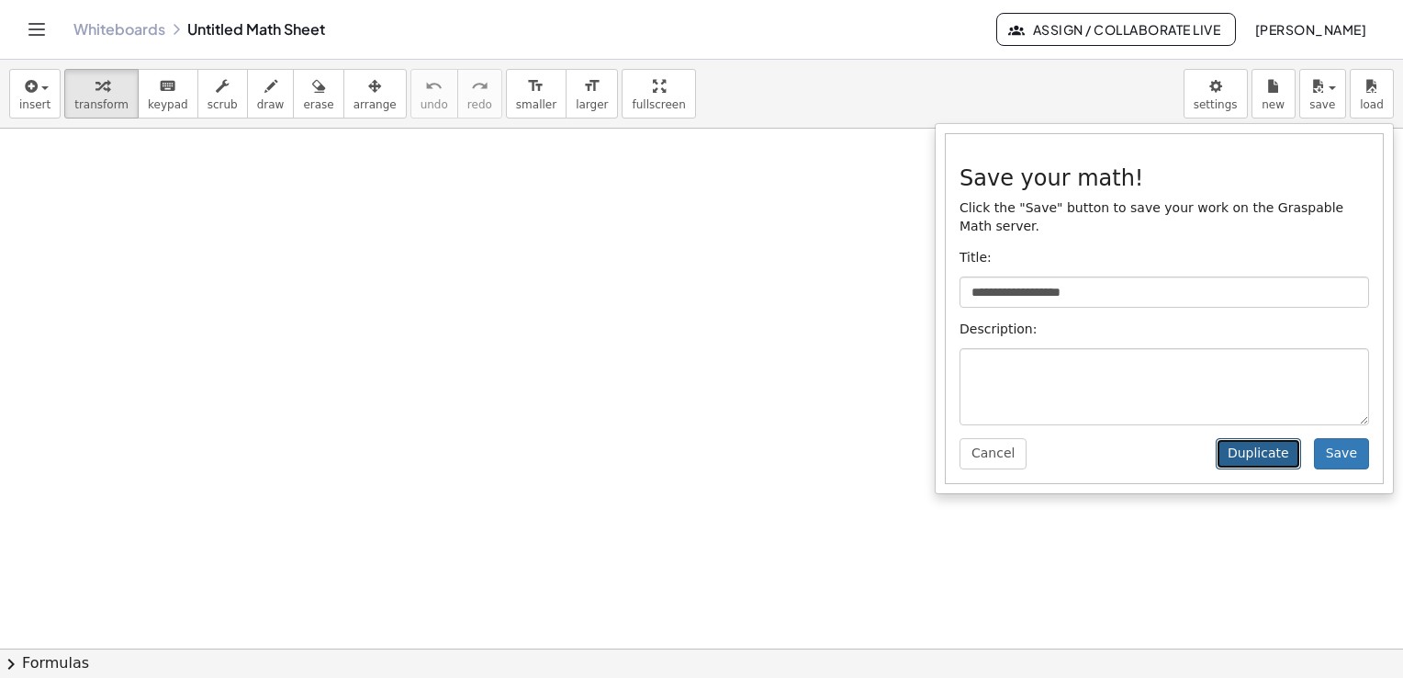
click at [1280, 440] on button "Duplicate" at bounding box center [1258, 453] width 85 height 31
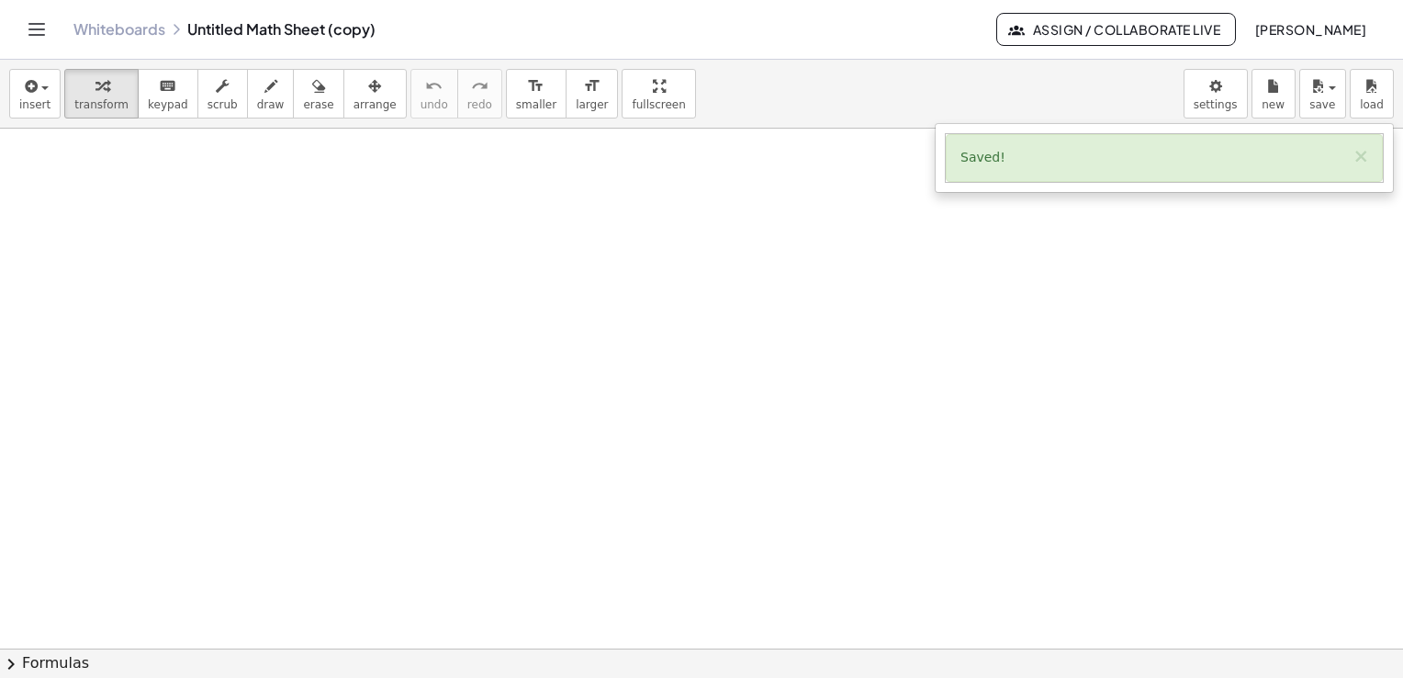
click at [1005, 139] on div "Saved! ×" at bounding box center [1164, 158] width 437 height 48
click at [999, 156] on div "Saved! ×" at bounding box center [1164, 158] width 437 height 48
click at [1367, 152] on button "×" at bounding box center [1361, 156] width 17 height 19
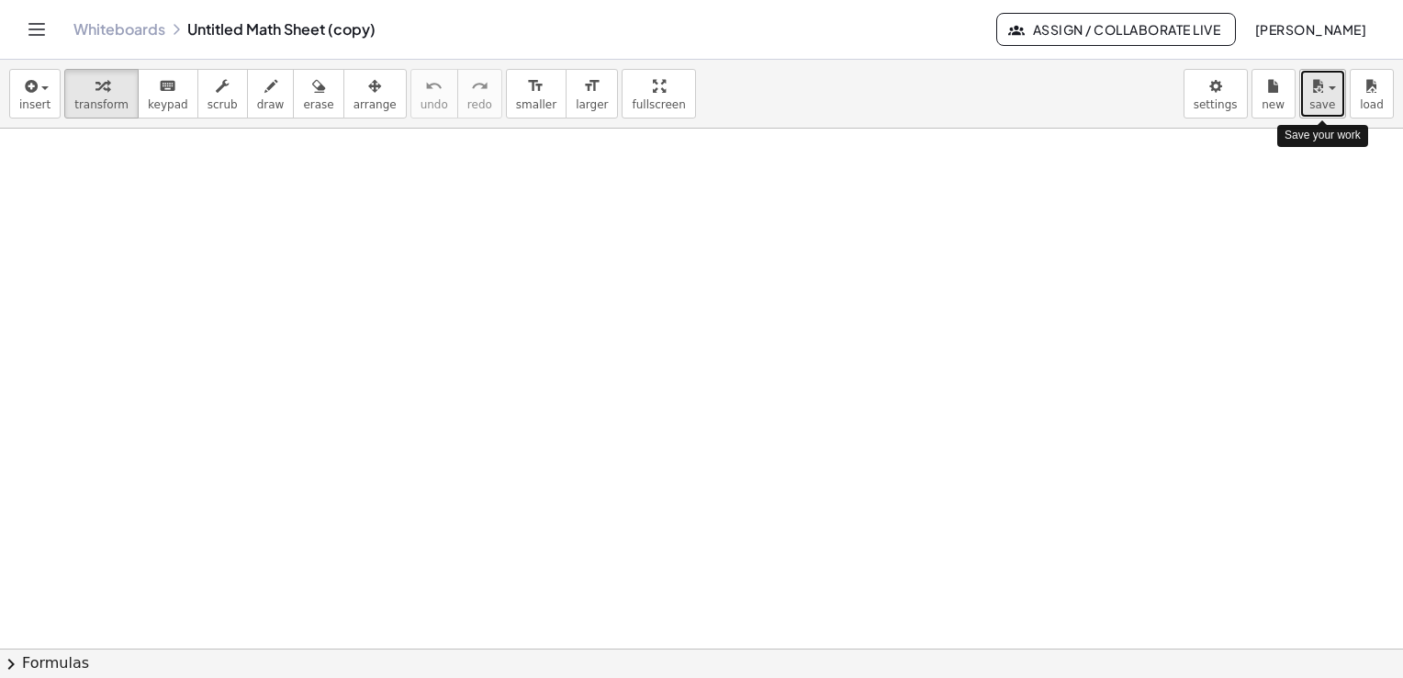
click at [1324, 107] on span "save" at bounding box center [1323, 104] width 26 height 13
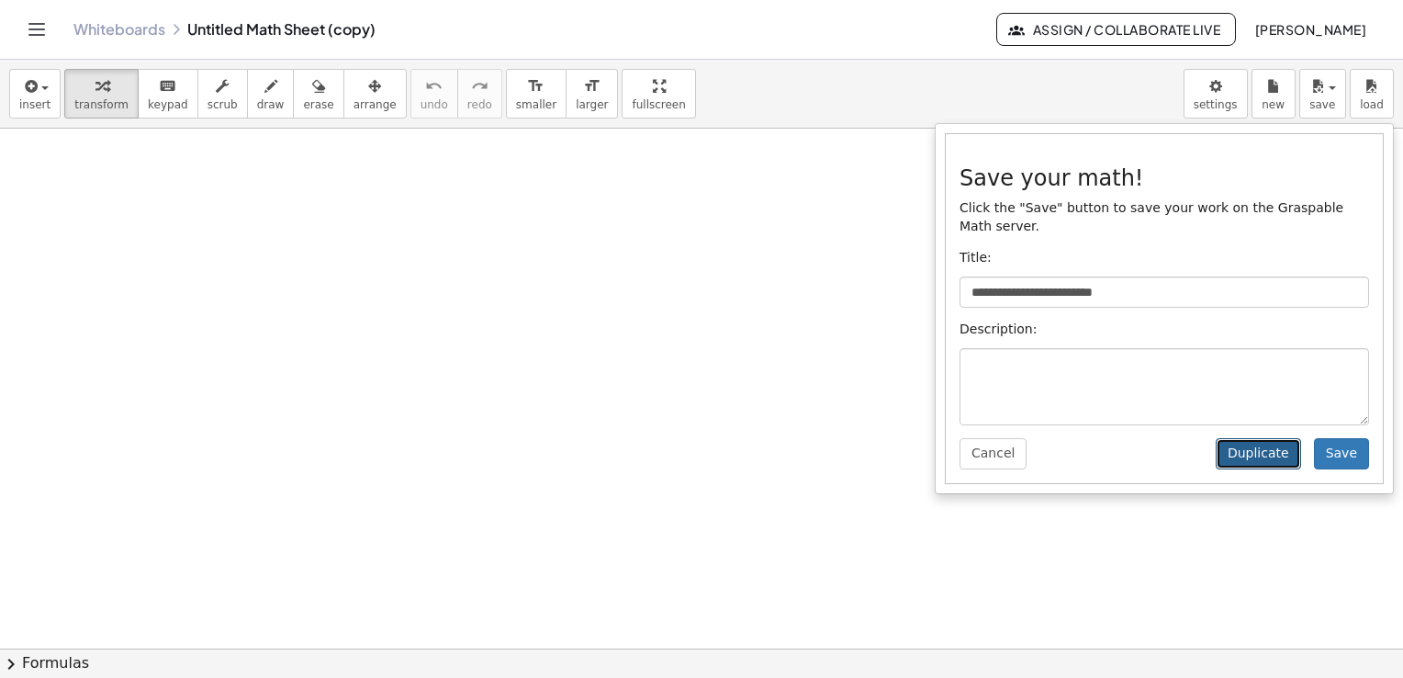
click at [1272, 438] on button "Duplicate" at bounding box center [1258, 453] width 85 height 31
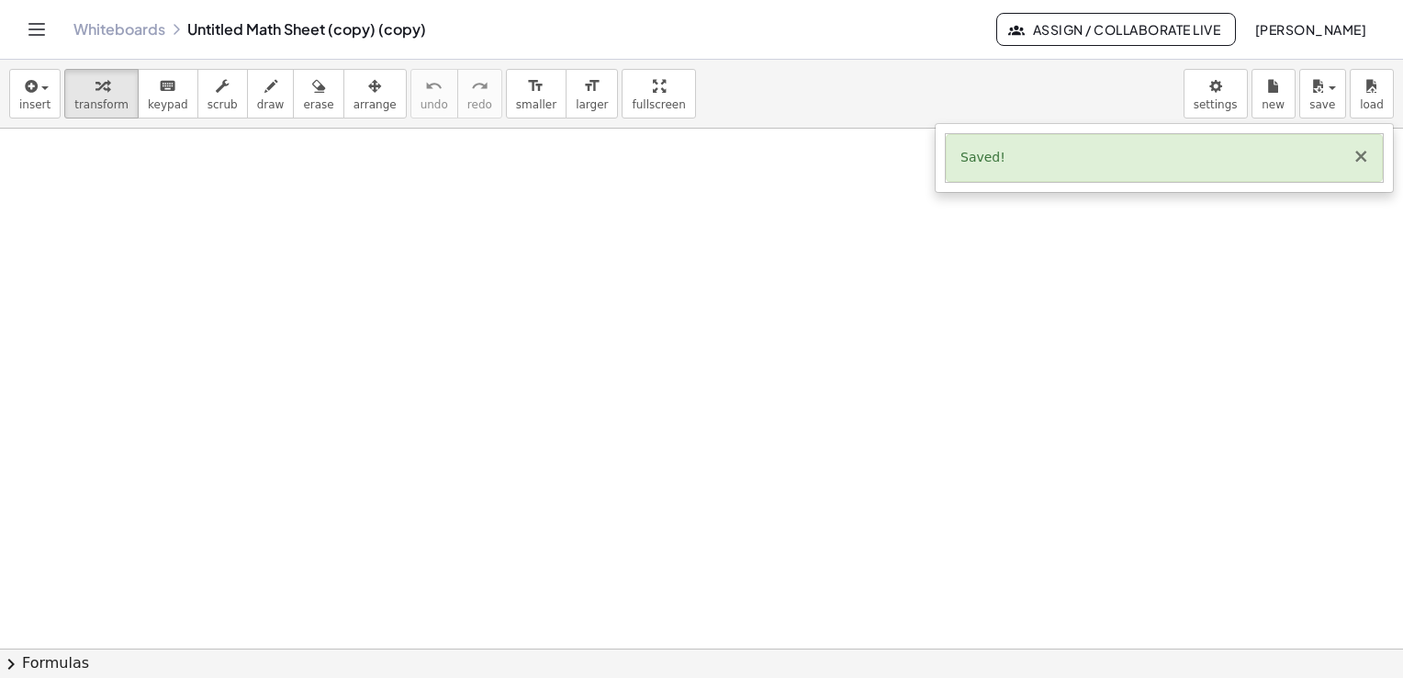
click at [1367, 152] on button "×" at bounding box center [1361, 156] width 17 height 19
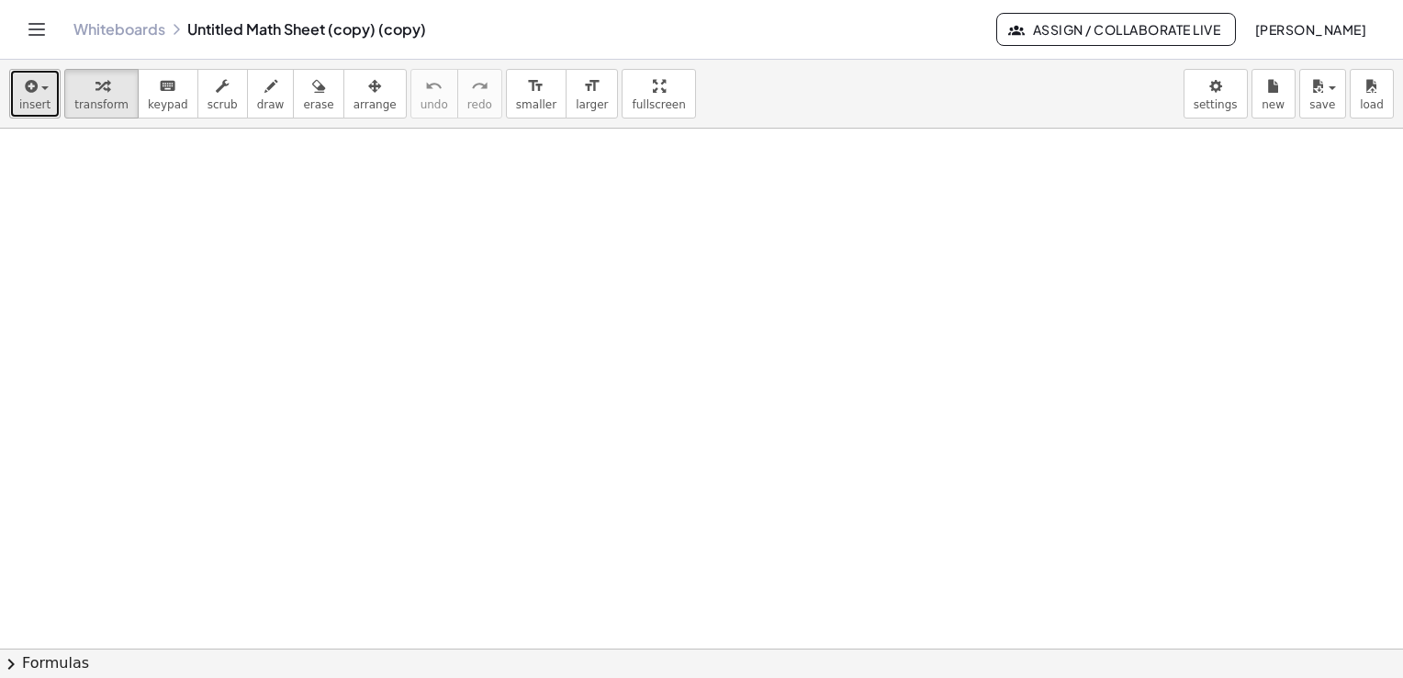
click at [35, 100] on span "insert" at bounding box center [34, 104] width 31 height 13
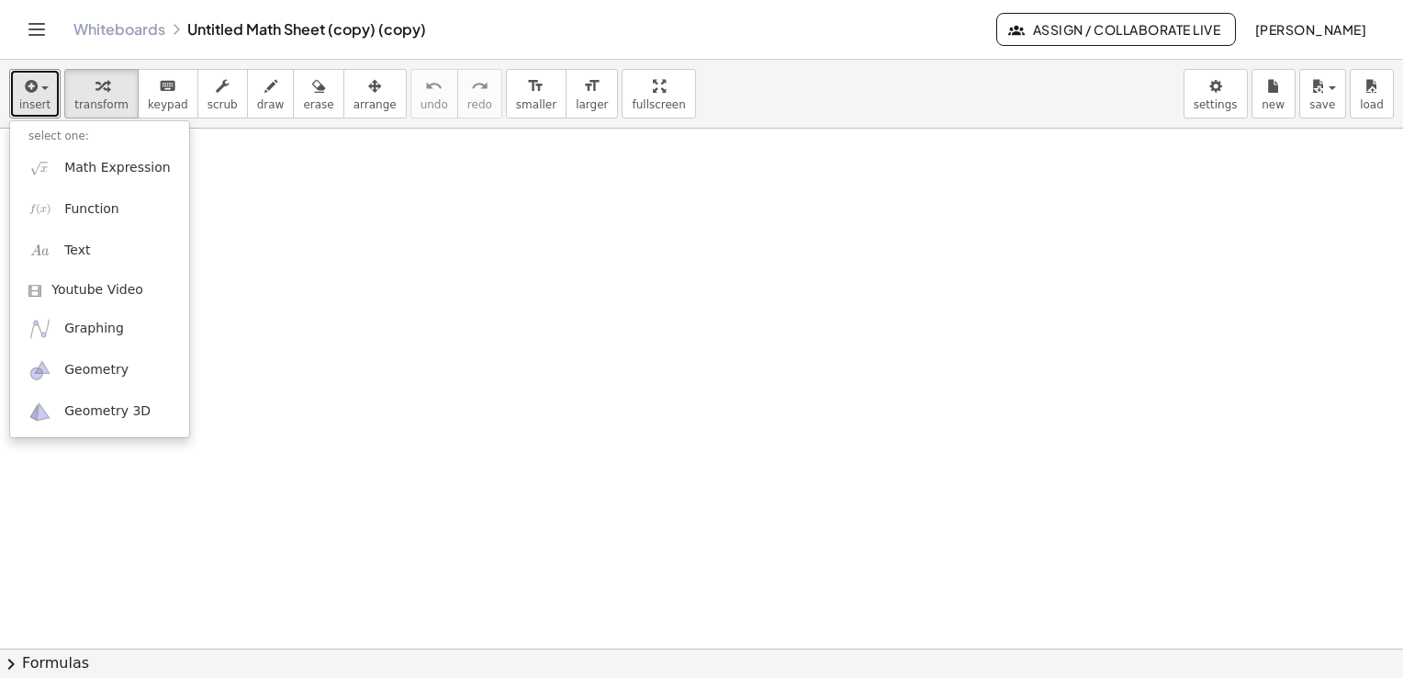
click at [566, 388] on div at bounding box center [701, 650] width 1403 height 1042
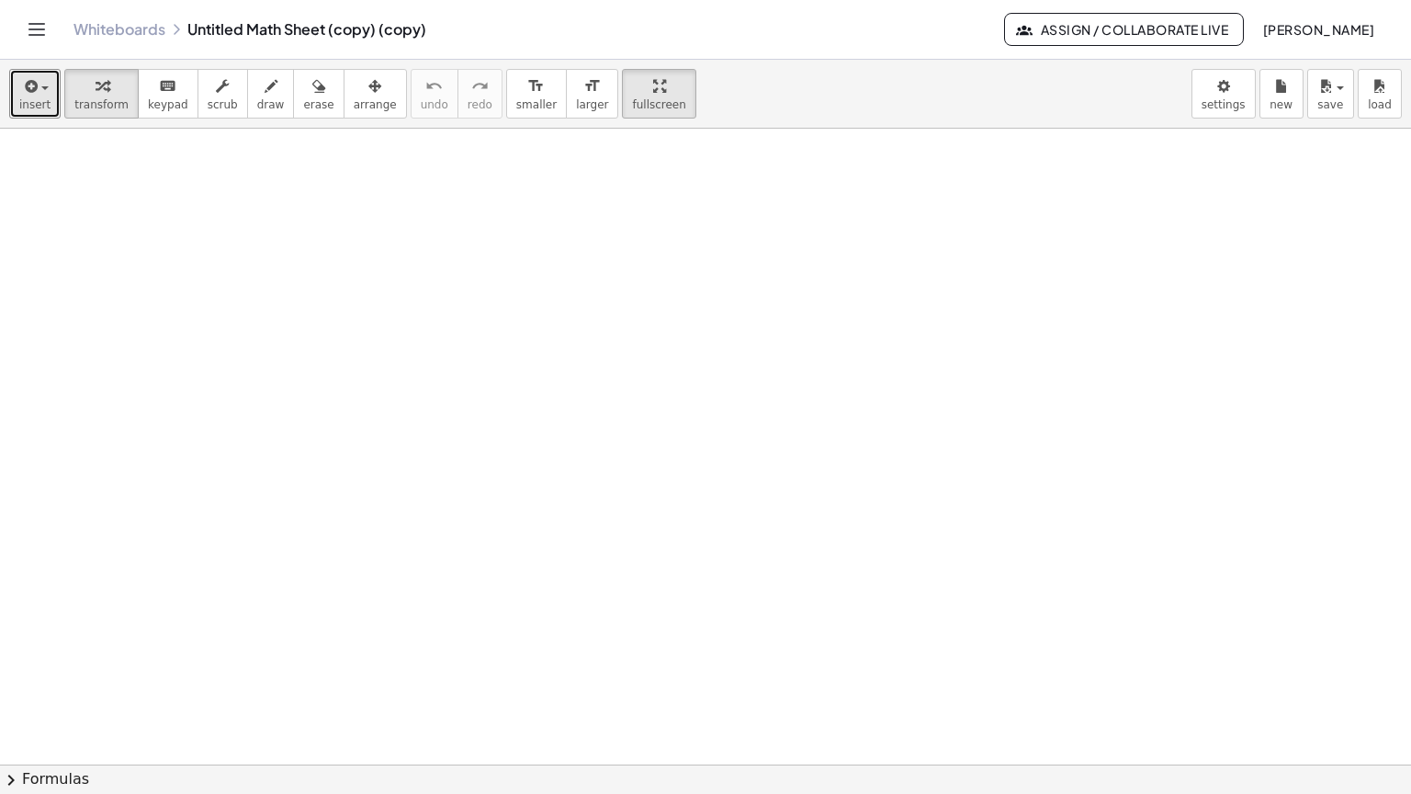
drag, startPoint x: 606, startPoint y: 85, endPoint x: 610, endPoint y: 152, distance: 68.1
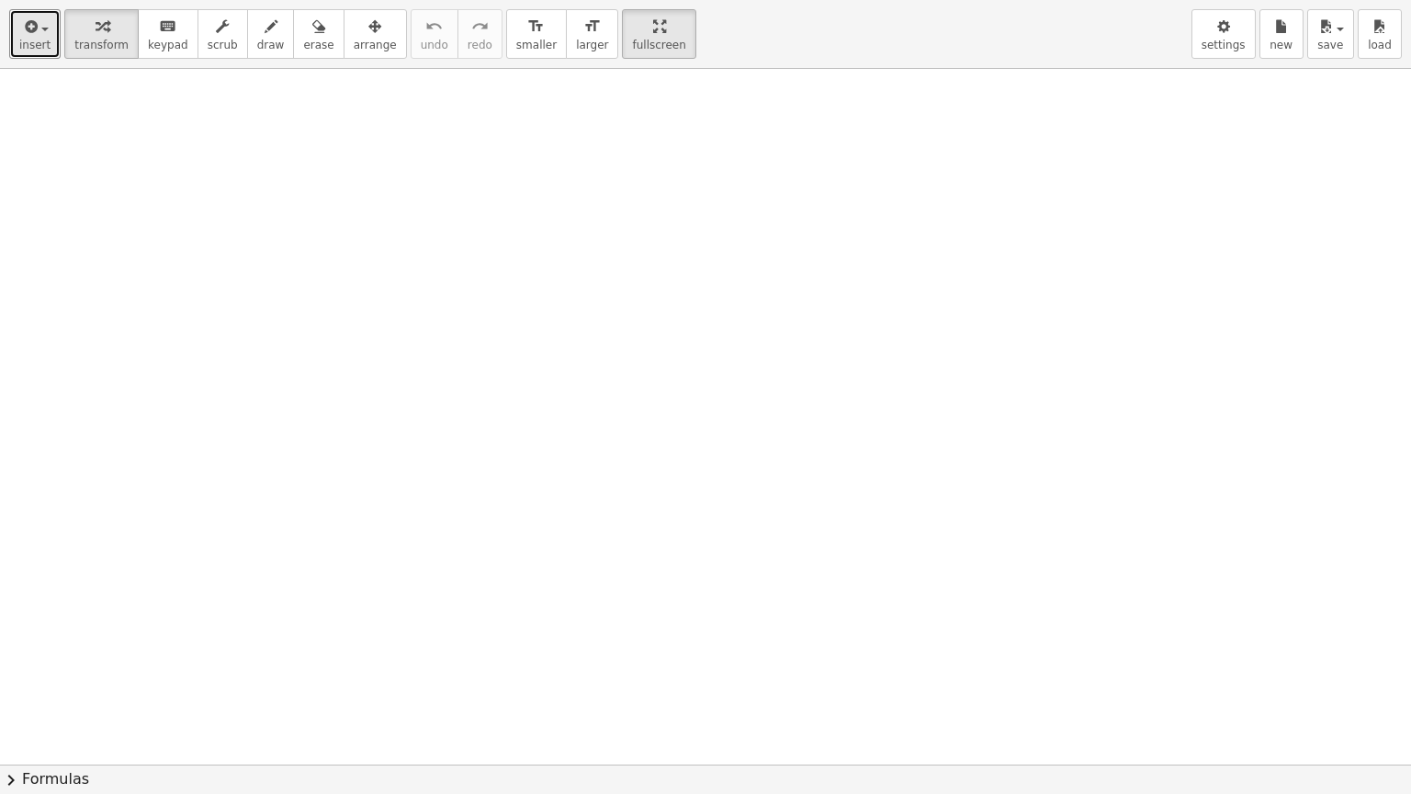
click at [610, 152] on div "insert select one: Math Expression Function Text Youtube Video Graphing Geometr…" at bounding box center [705, 397] width 1411 height 794
click at [40, 40] on span "insert" at bounding box center [34, 45] width 31 height 13
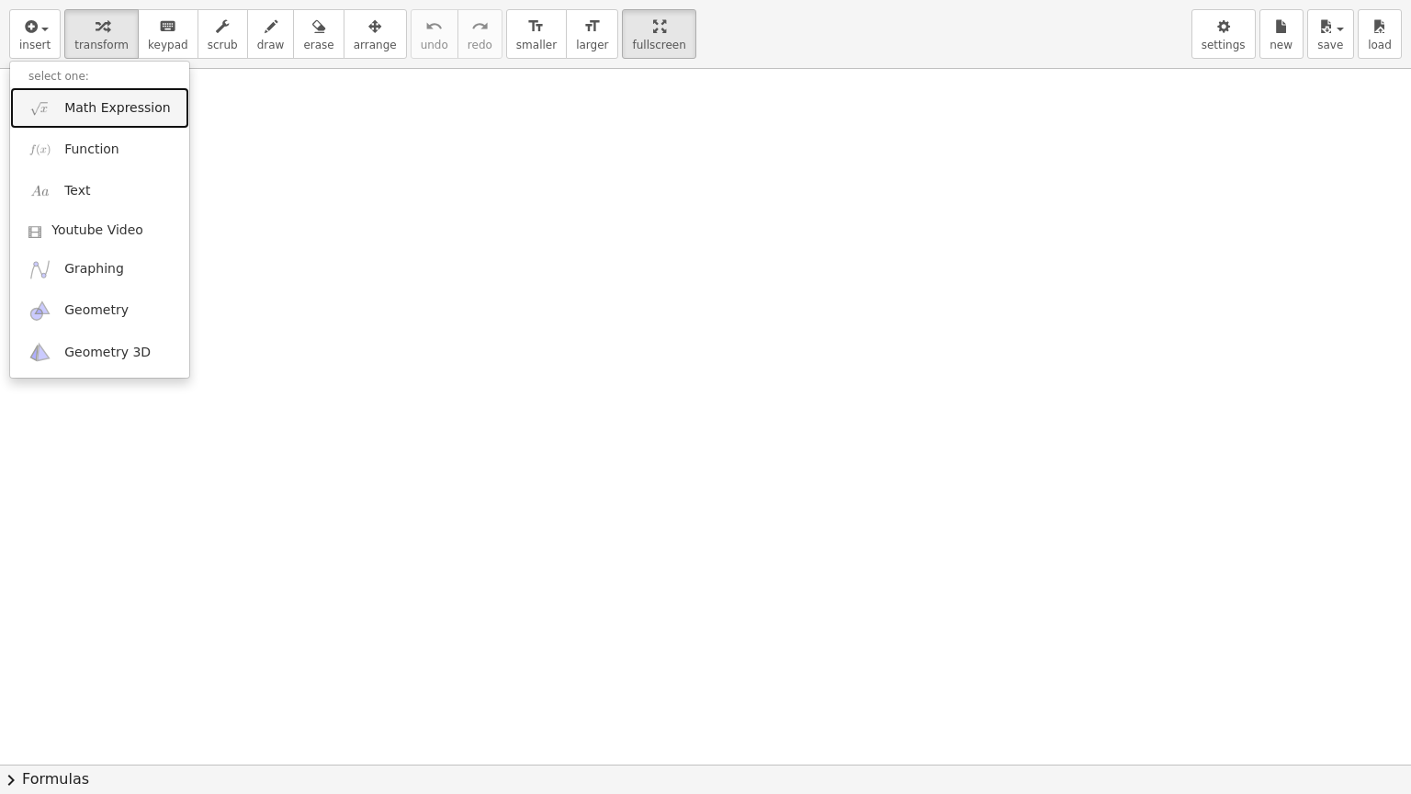
click at [118, 108] on span "Math Expression" at bounding box center [117, 108] width 106 height 18
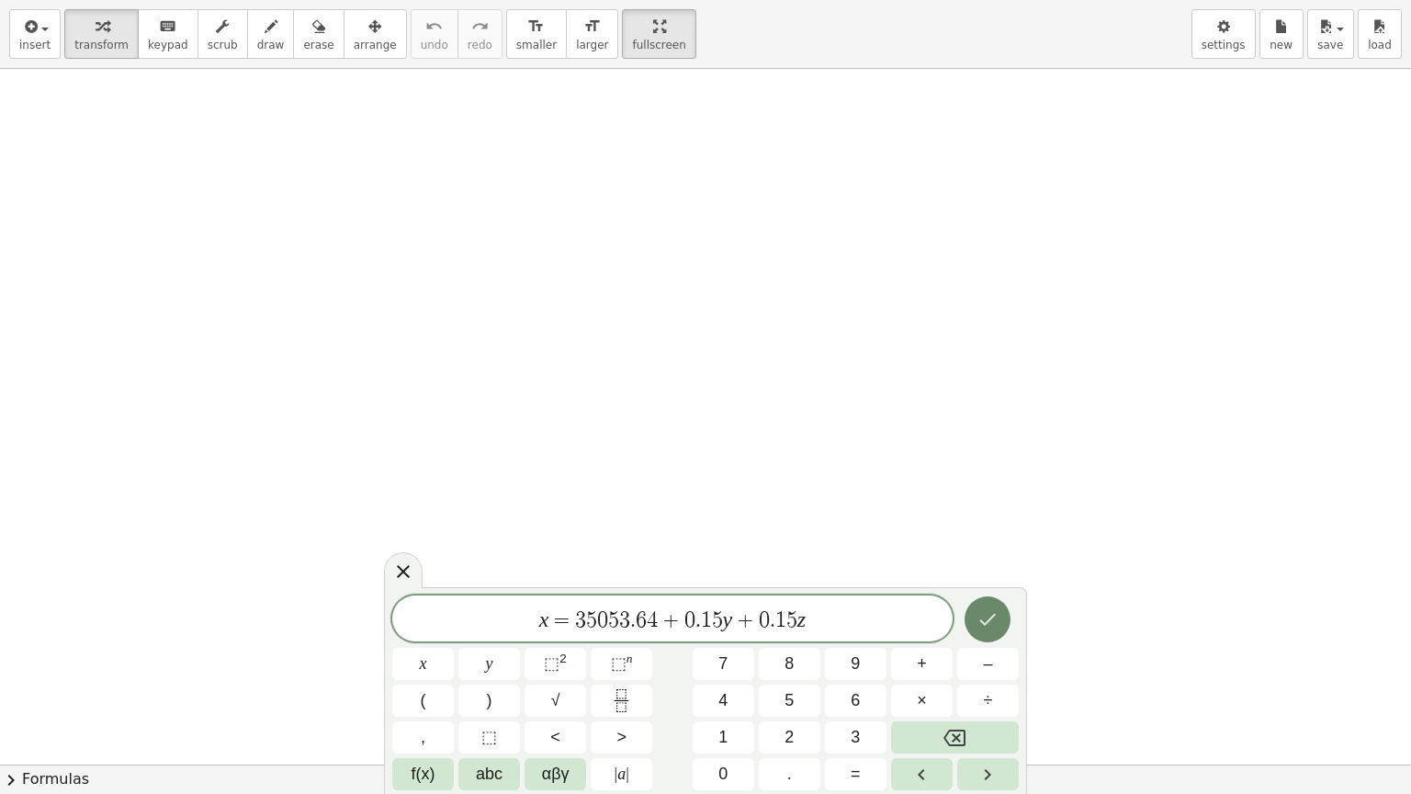
click at [985, 624] on icon "Done" at bounding box center [988, 620] width 17 height 12
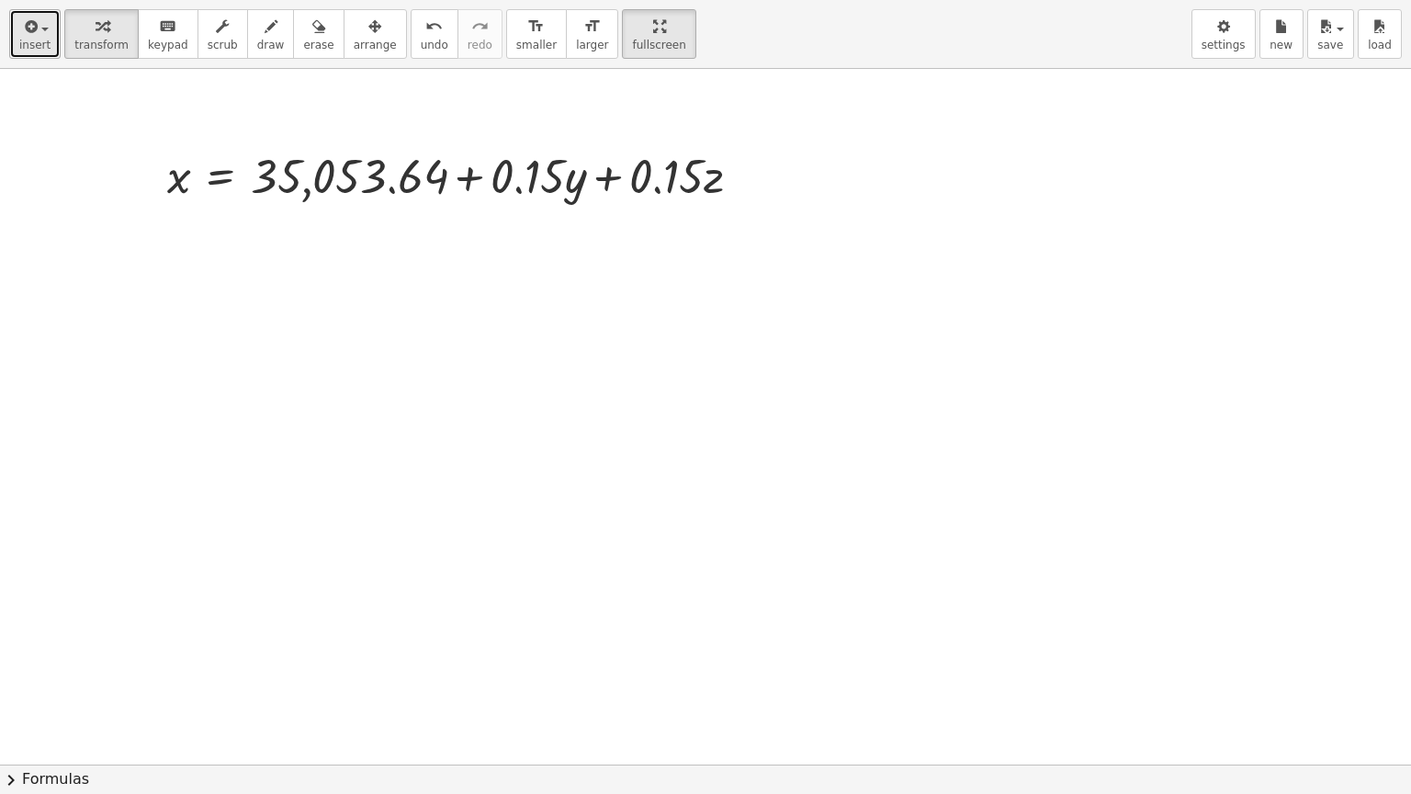
click at [39, 19] on div "button" at bounding box center [34, 26] width 31 height 22
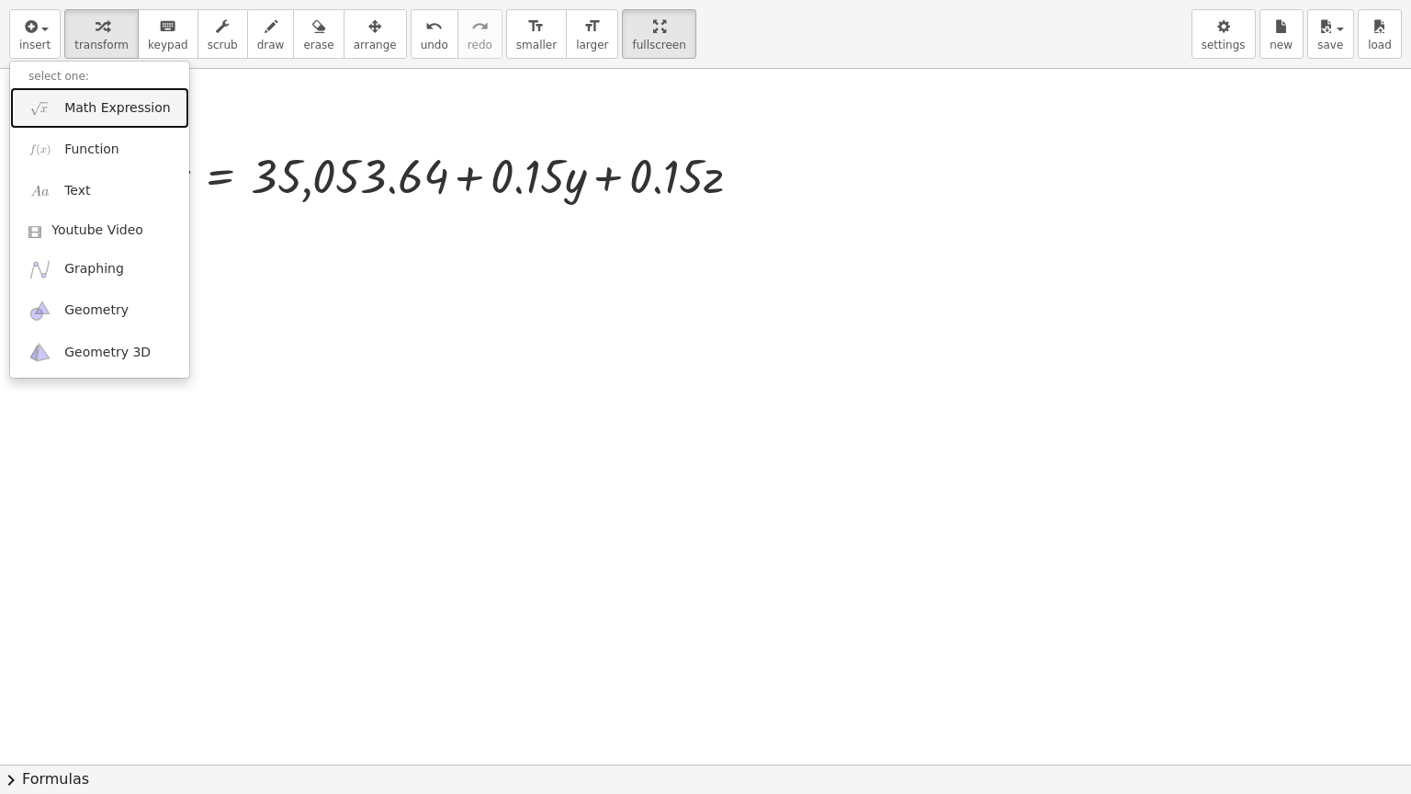
click at [70, 107] on span "Math Expression" at bounding box center [117, 108] width 106 height 18
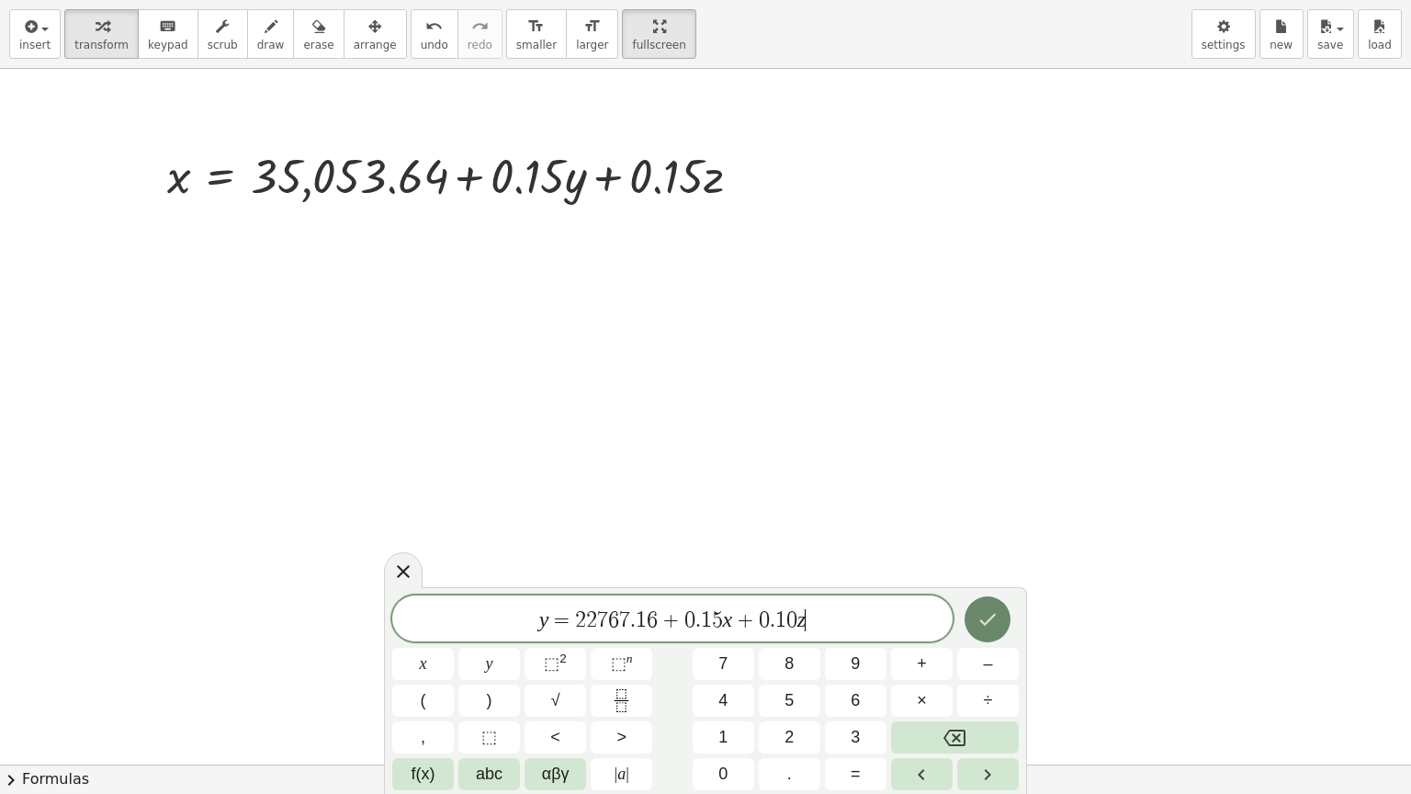
click at [994, 615] on icon "Done" at bounding box center [988, 620] width 17 height 12
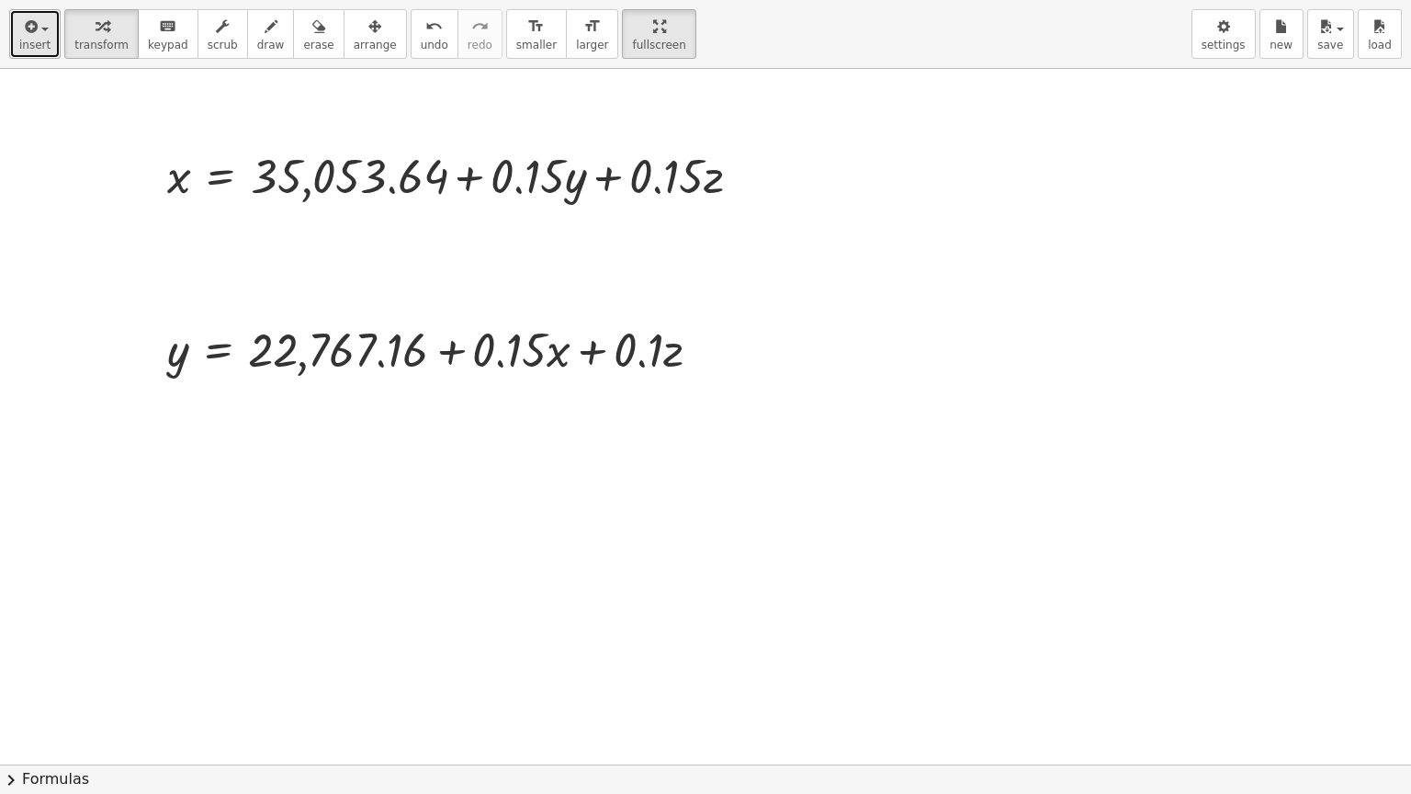
click at [44, 28] on span "button" at bounding box center [44, 30] width 7 height 4
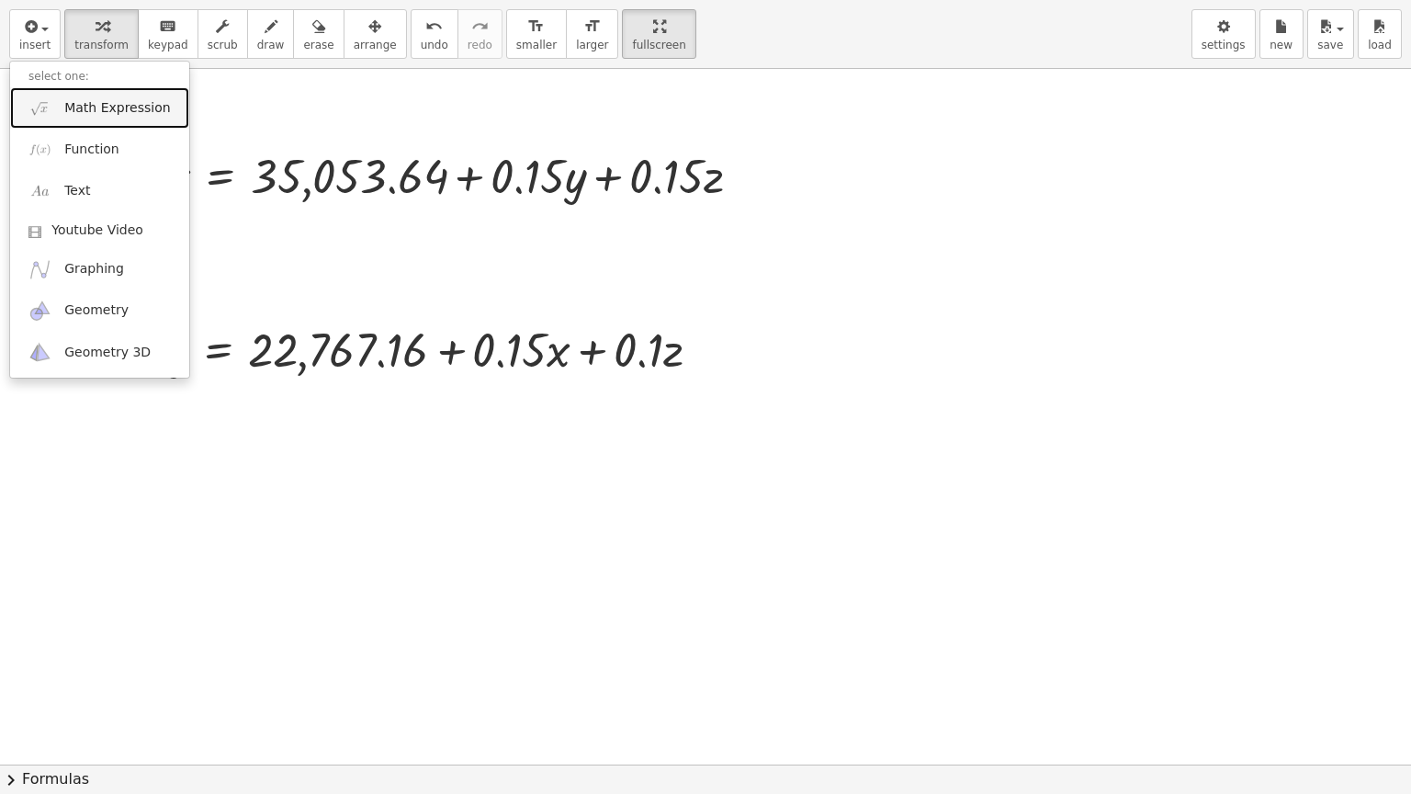
click at [61, 107] on link "Math Expression" at bounding box center [99, 107] width 179 height 41
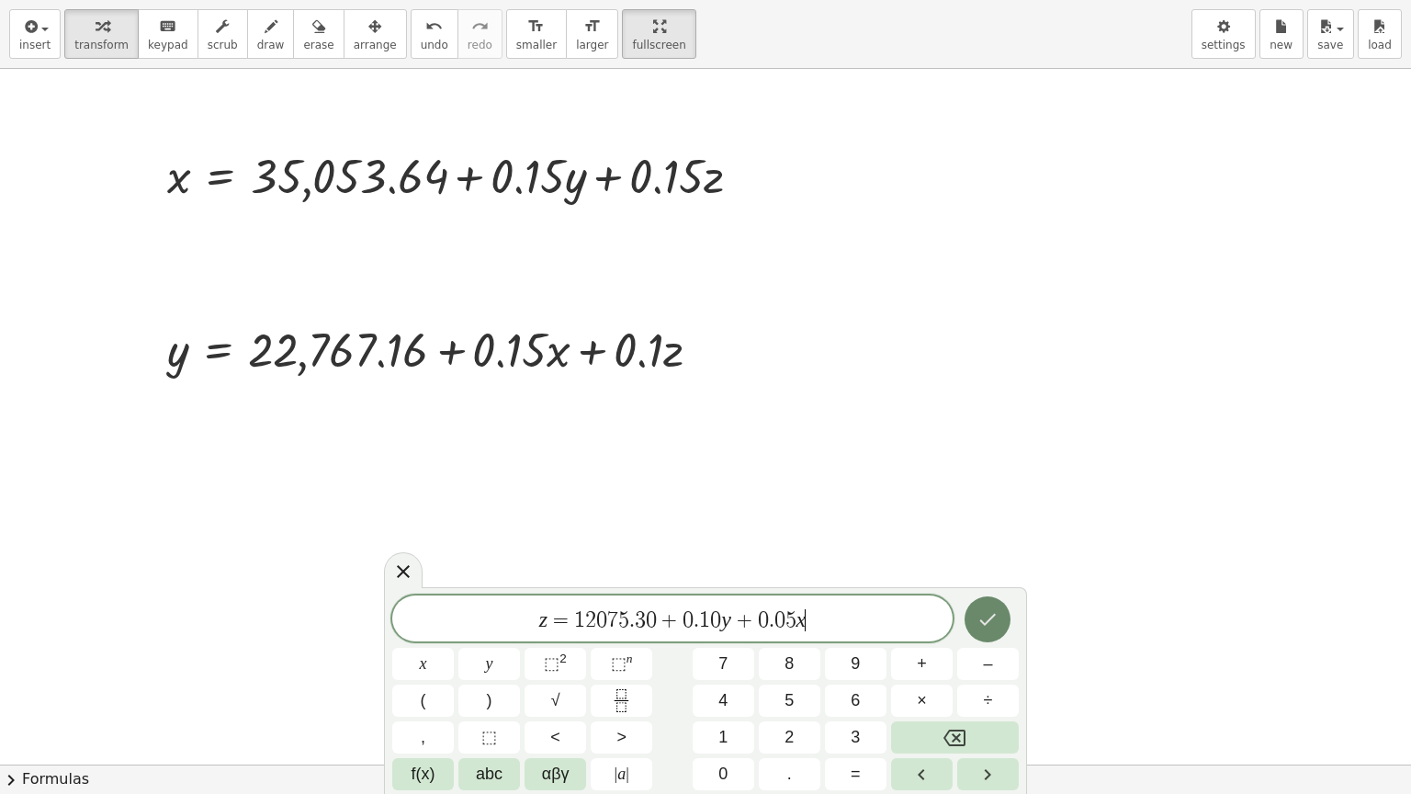
click at [997, 614] on icon "Done" at bounding box center [987, 619] width 22 height 22
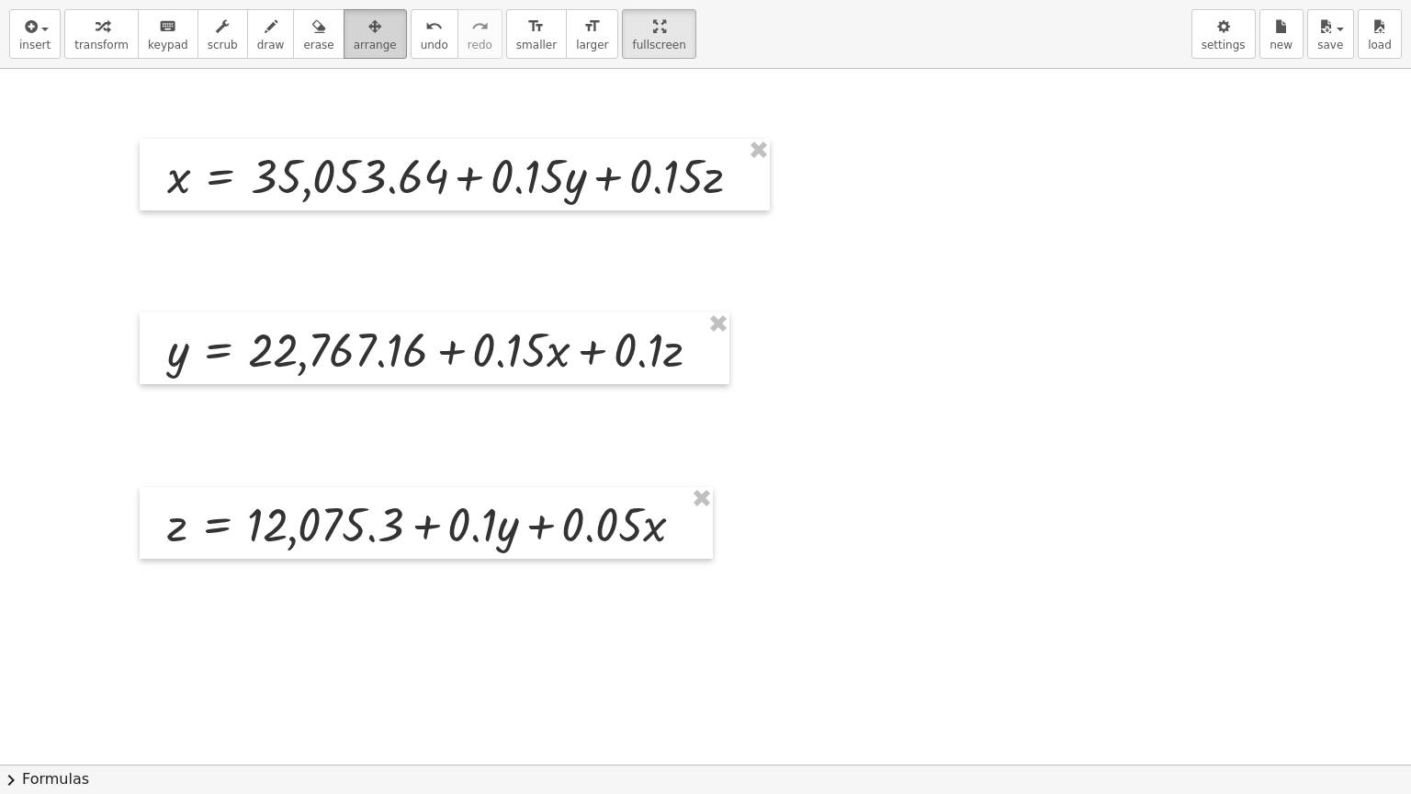
click at [354, 39] on span "arrange" at bounding box center [375, 45] width 43 height 13
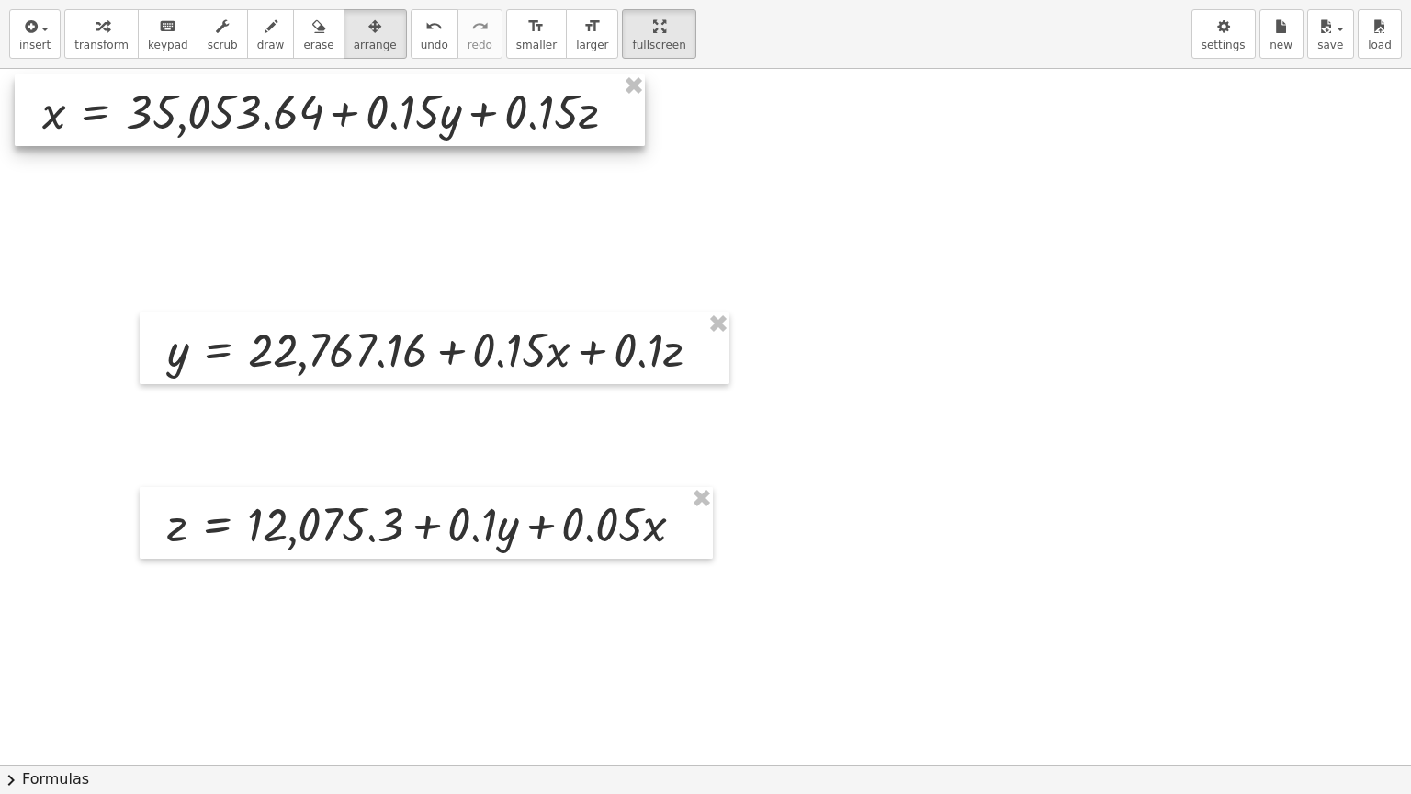
drag, startPoint x: 374, startPoint y: 171, endPoint x: 249, endPoint y: 107, distance: 140.5
click at [249, 107] on div at bounding box center [330, 110] width 630 height 72
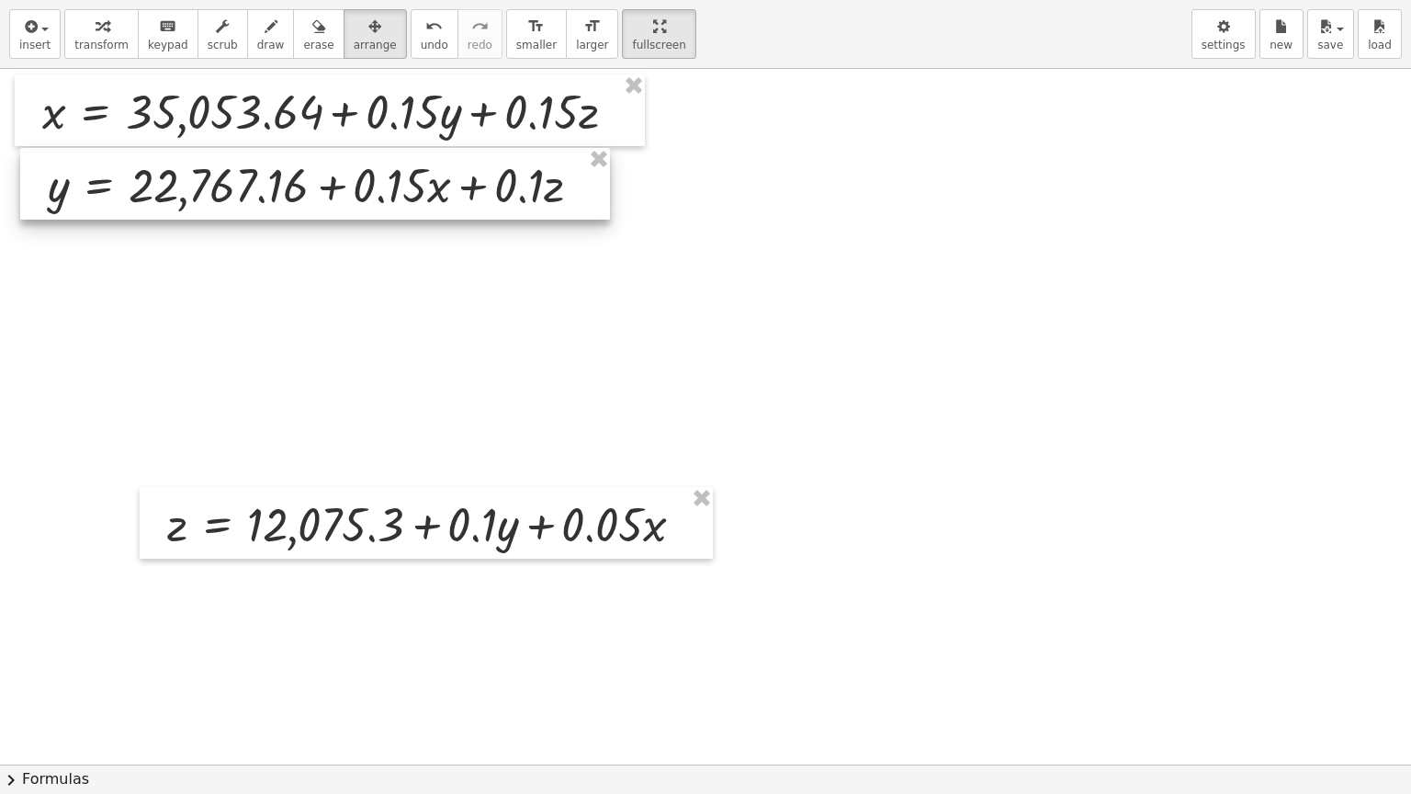
drag, startPoint x: 326, startPoint y: 359, endPoint x: 207, endPoint y: 195, distance: 203.2
click at [207, 195] on div at bounding box center [315, 184] width 590 height 72
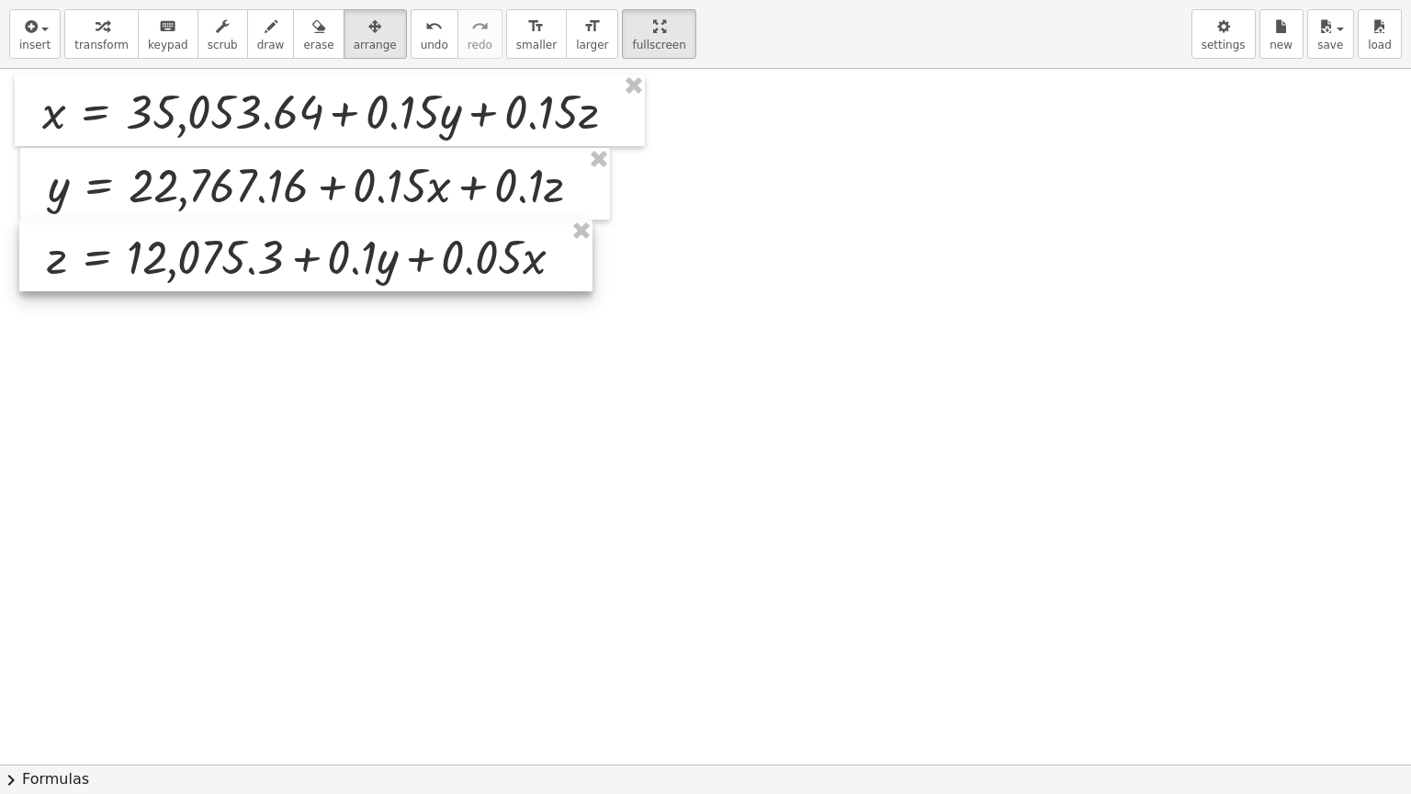
drag, startPoint x: 303, startPoint y: 511, endPoint x: 183, endPoint y: 243, distance: 293.1
click at [183, 243] on div at bounding box center [305, 256] width 573 height 72
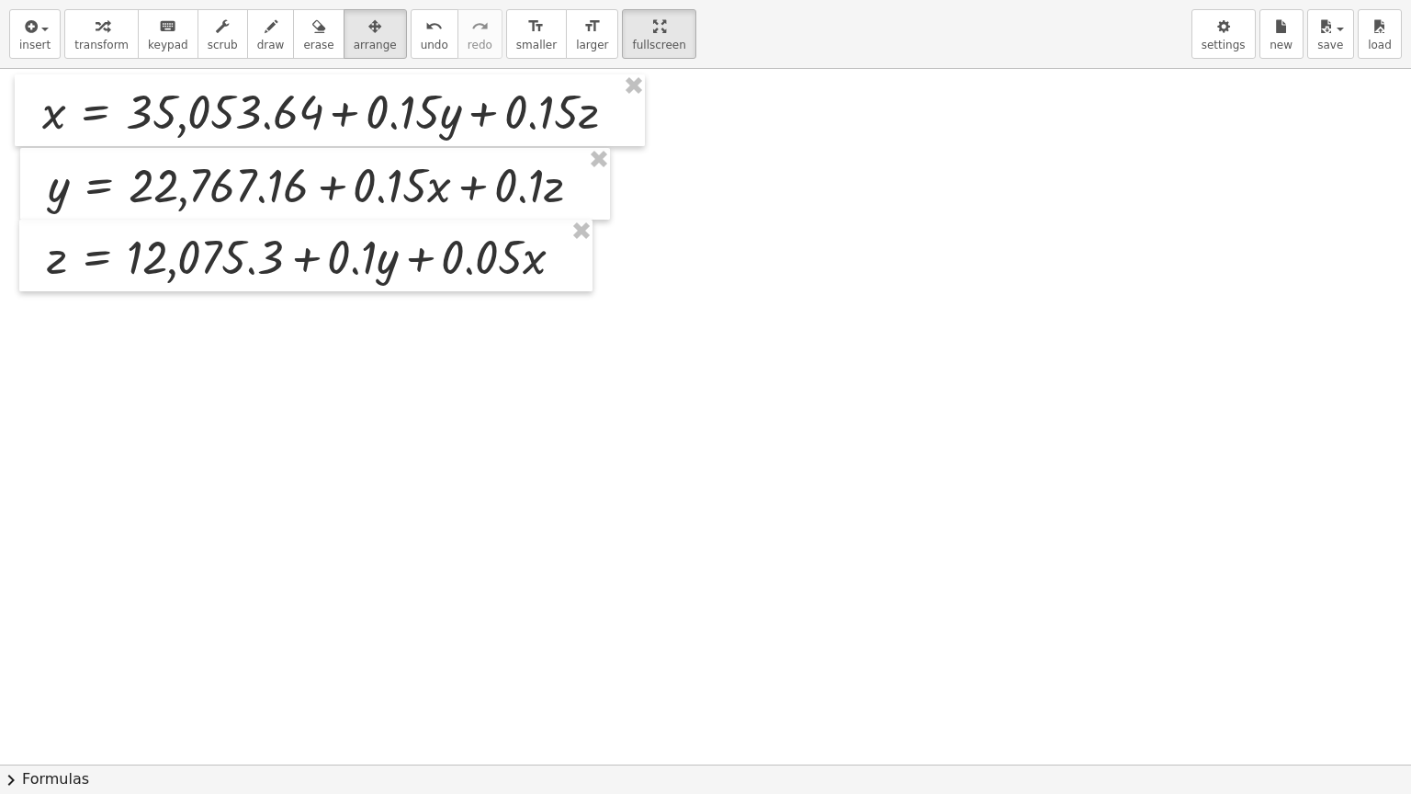
click at [318, 403] on div at bounding box center [705, 764] width 1411 height 1391
click at [95, 39] on span "transform" at bounding box center [101, 45] width 54 height 13
click at [257, 35] on div "button" at bounding box center [271, 26] width 28 height 22
drag, startPoint x: 41, startPoint y: 92, endPoint x: 48, endPoint y: 284, distance: 192.1
click at [48, 284] on div at bounding box center [705, 764] width 1411 height 1391
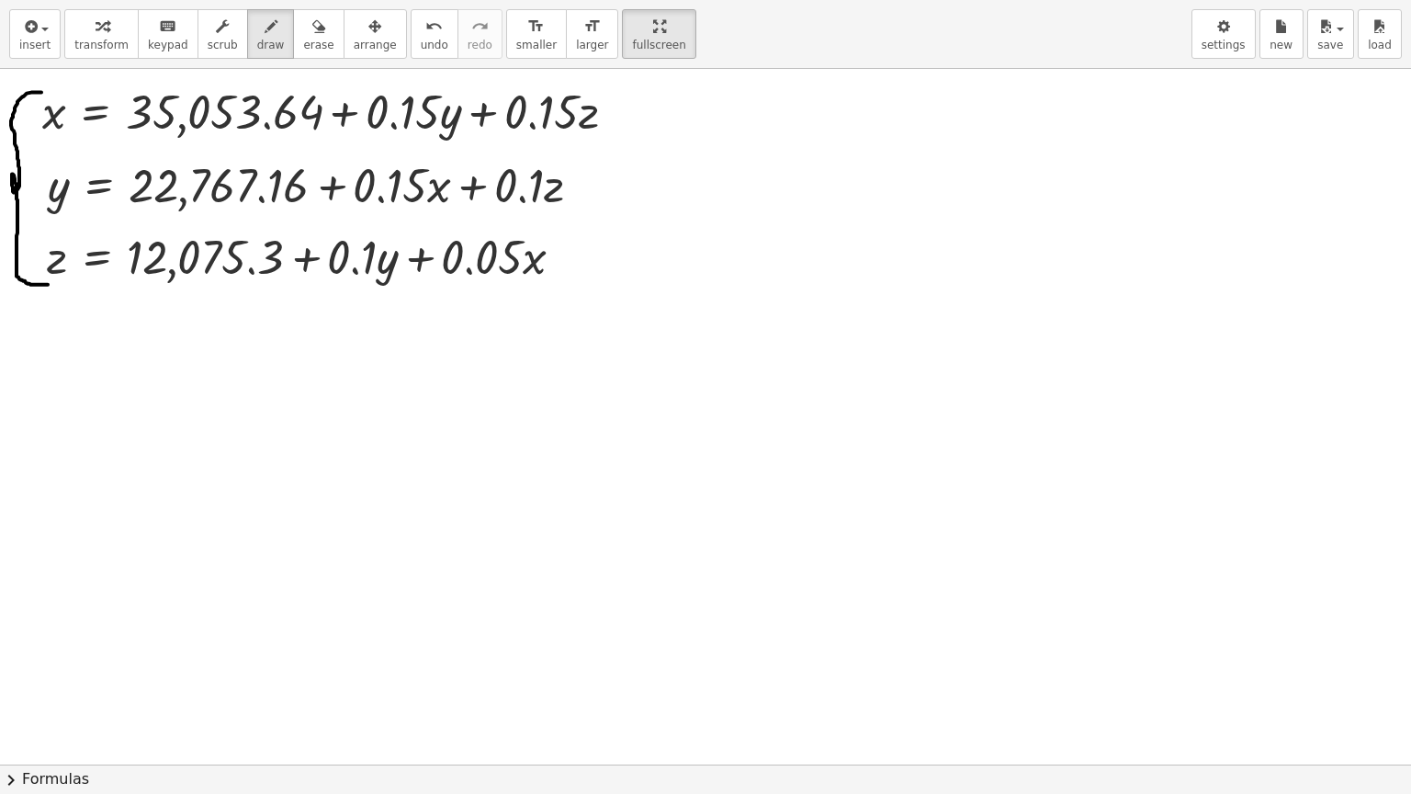
click at [599, 205] on div at bounding box center [705, 764] width 1411 height 1391
click at [107, 39] on span "transform" at bounding box center [101, 45] width 54 height 13
click at [564, 261] on div at bounding box center [569, 257] width 20 height 20
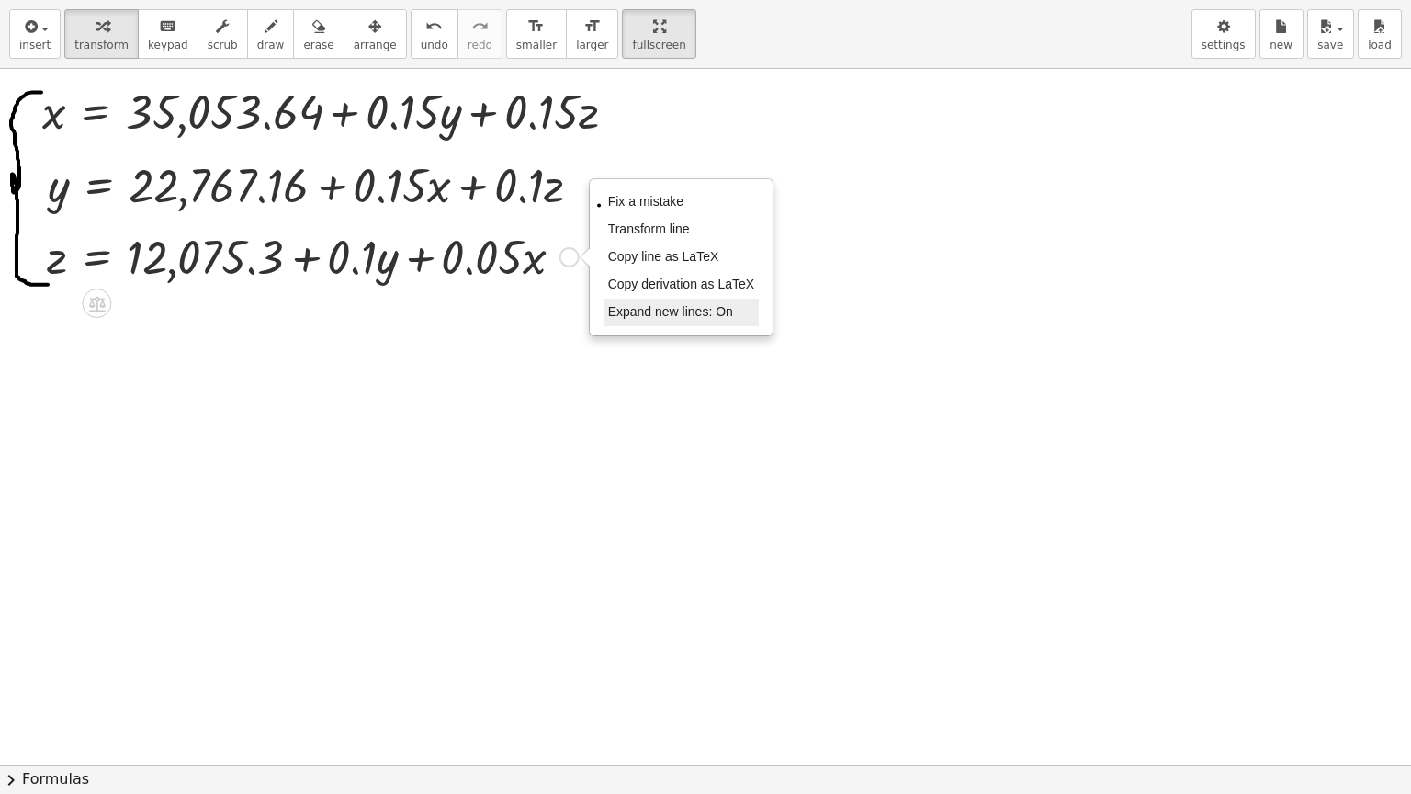
click at [720, 312] on span "Expand new lines: On" at bounding box center [670, 311] width 125 height 15
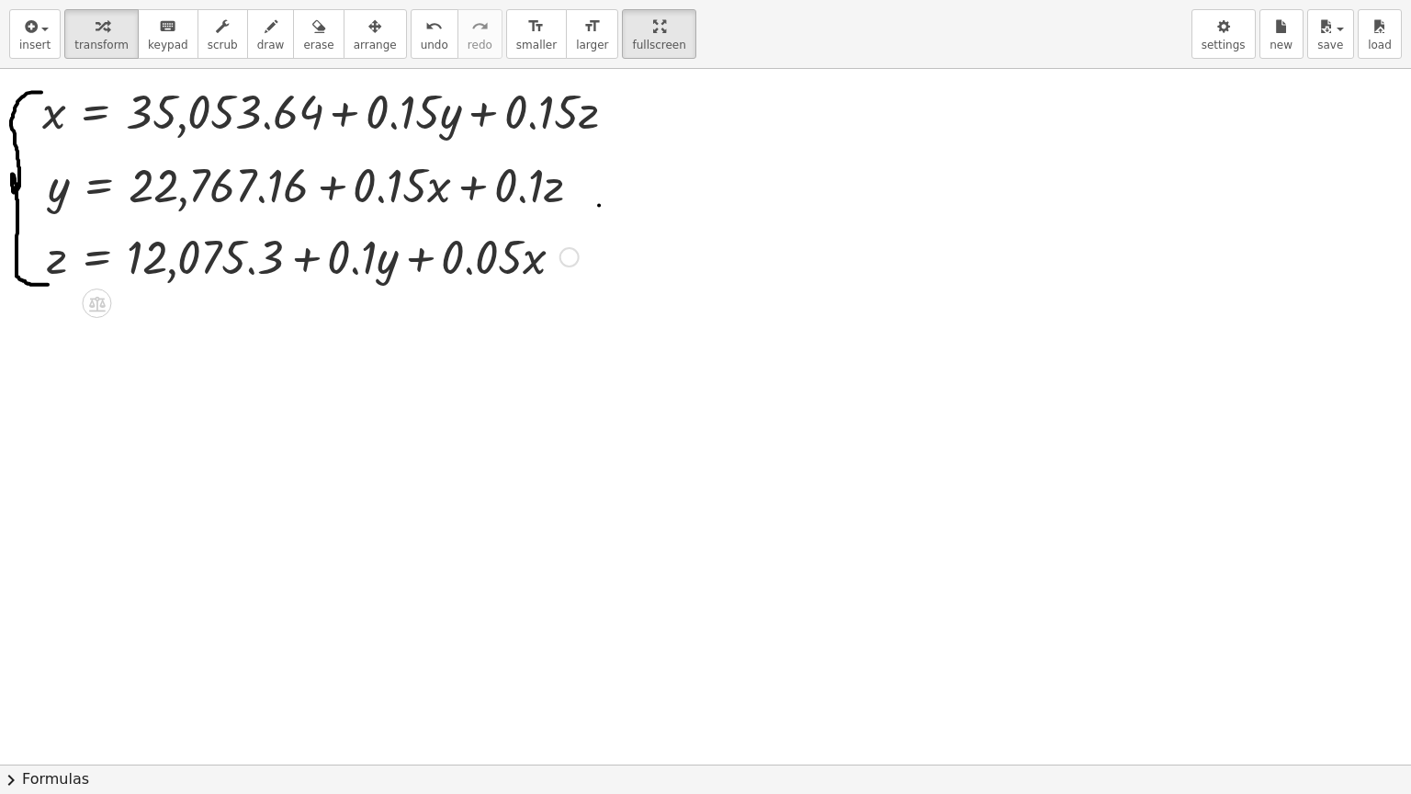
click at [568, 257] on div "Fix a mistake Transform line Copy line as LaTeX Copy derivation as LaTeX Expand…" at bounding box center [569, 257] width 20 height 20
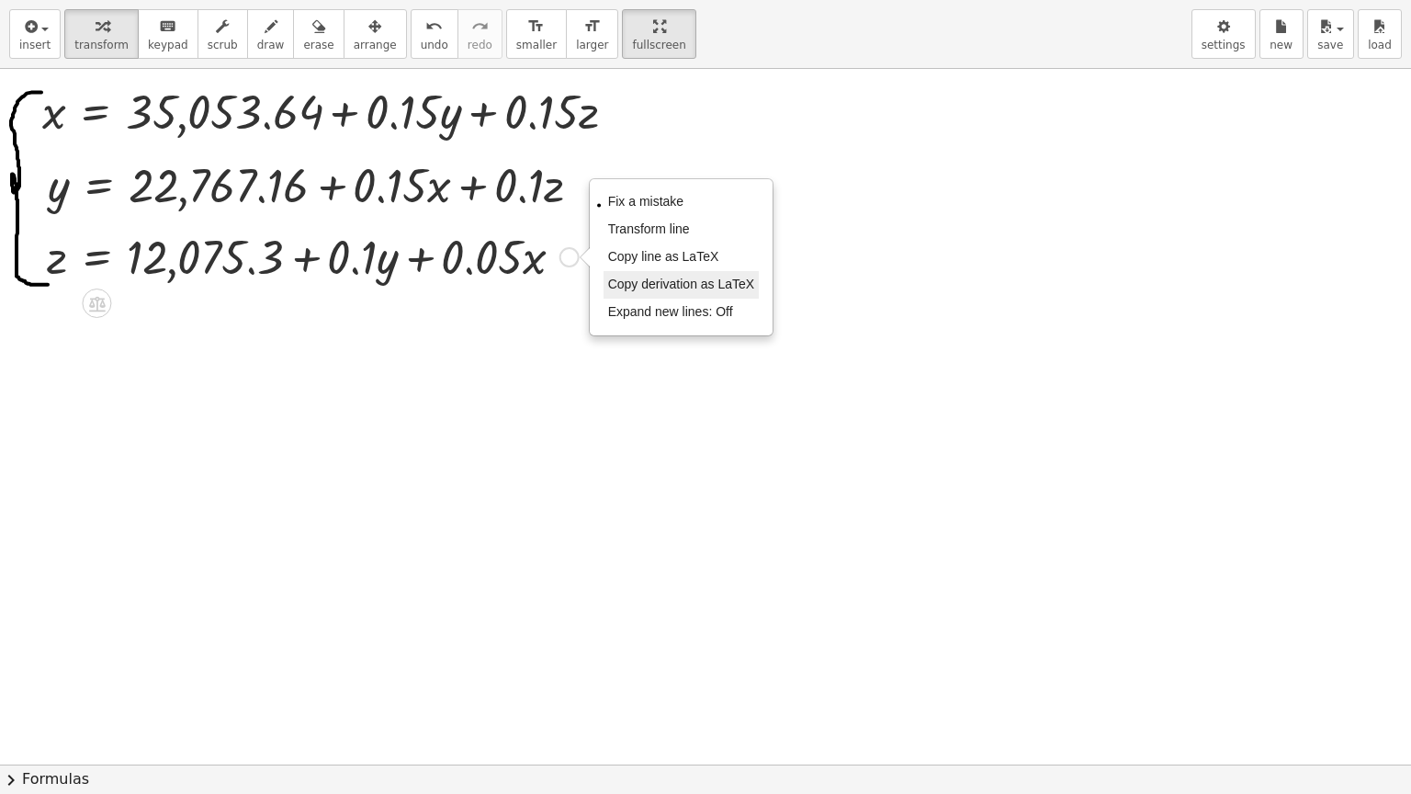
click at [676, 286] on span "Copy derivation as LaTeX" at bounding box center [681, 283] width 147 height 15
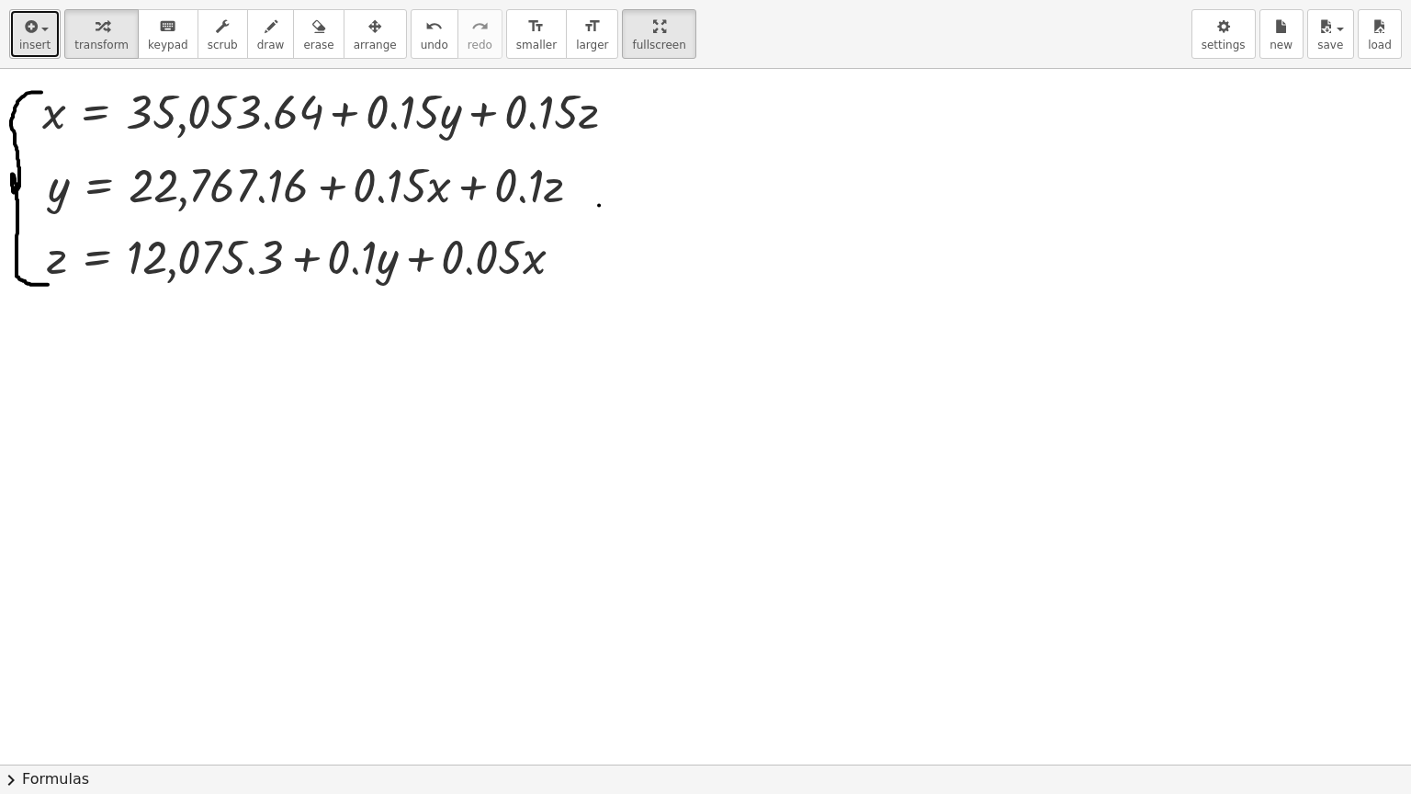
click at [36, 44] on span "insert" at bounding box center [34, 45] width 31 height 13
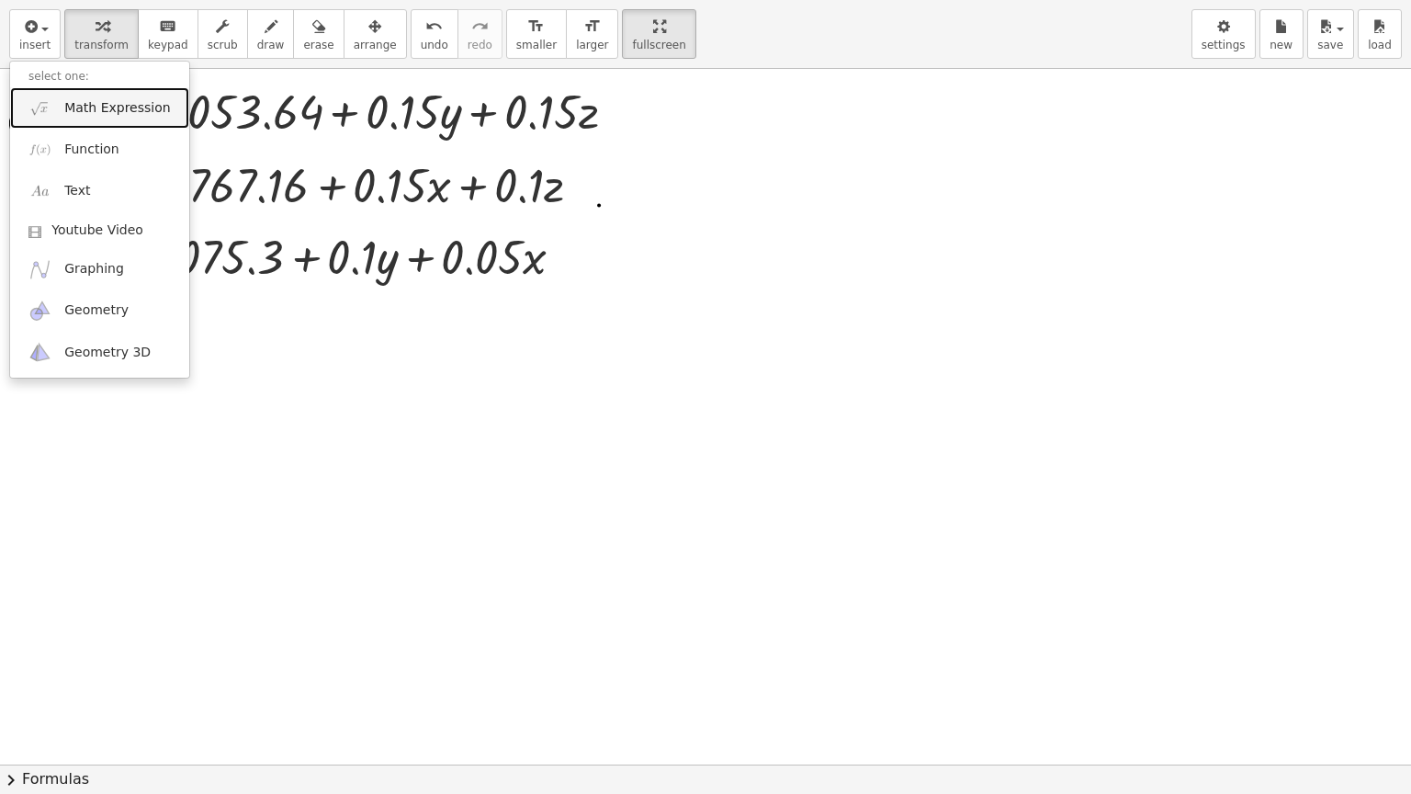
click at [80, 107] on span "Math Expression" at bounding box center [117, 108] width 106 height 18
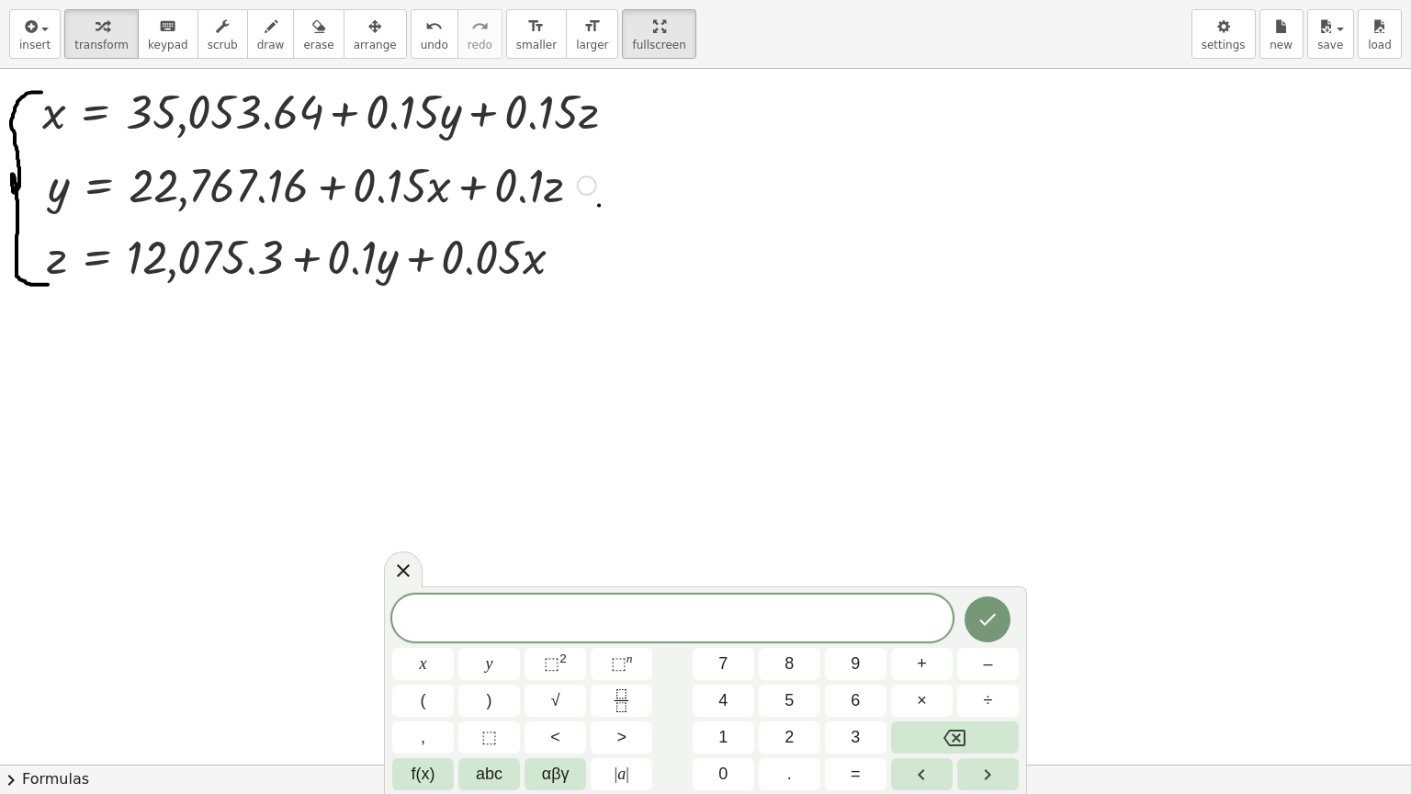
click at [584, 185] on div at bounding box center [587, 185] width 20 height 20
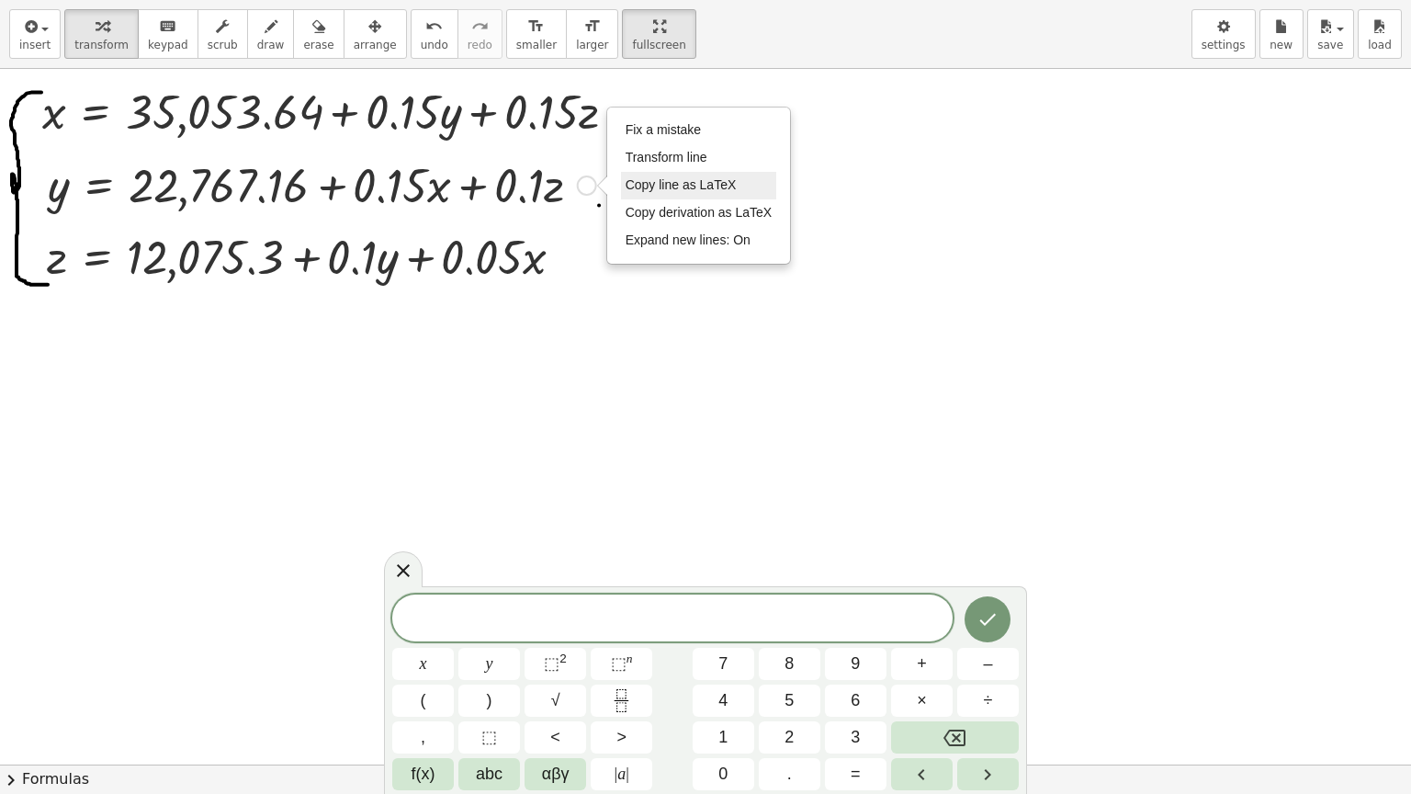
click at [651, 183] on span "Copy line as LaTeX" at bounding box center [681, 184] width 111 height 15
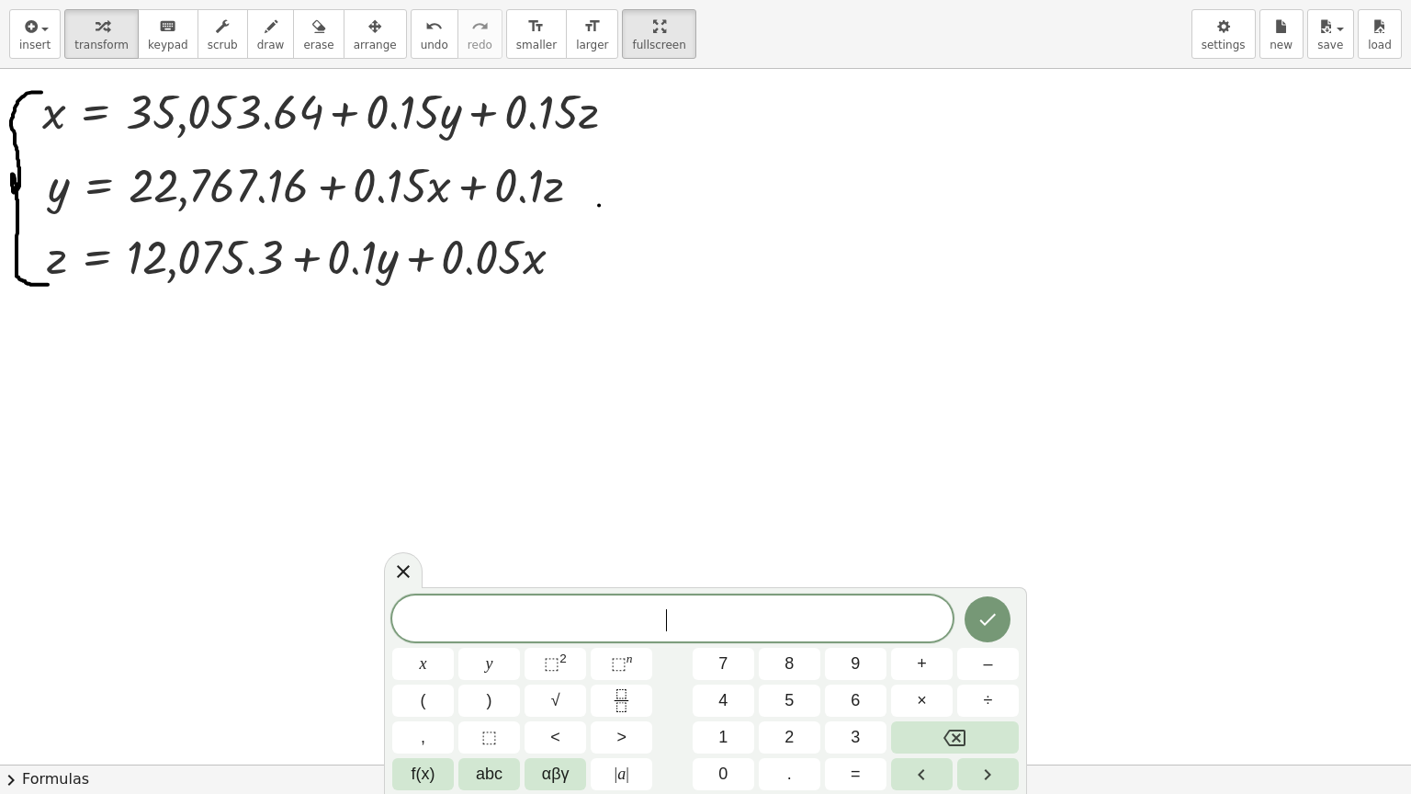
click at [561, 621] on span "​" at bounding box center [672, 620] width 560 height 26
click at [562, 258] on div "Copied done" at bounding box center [569, 257] width 20 height 20
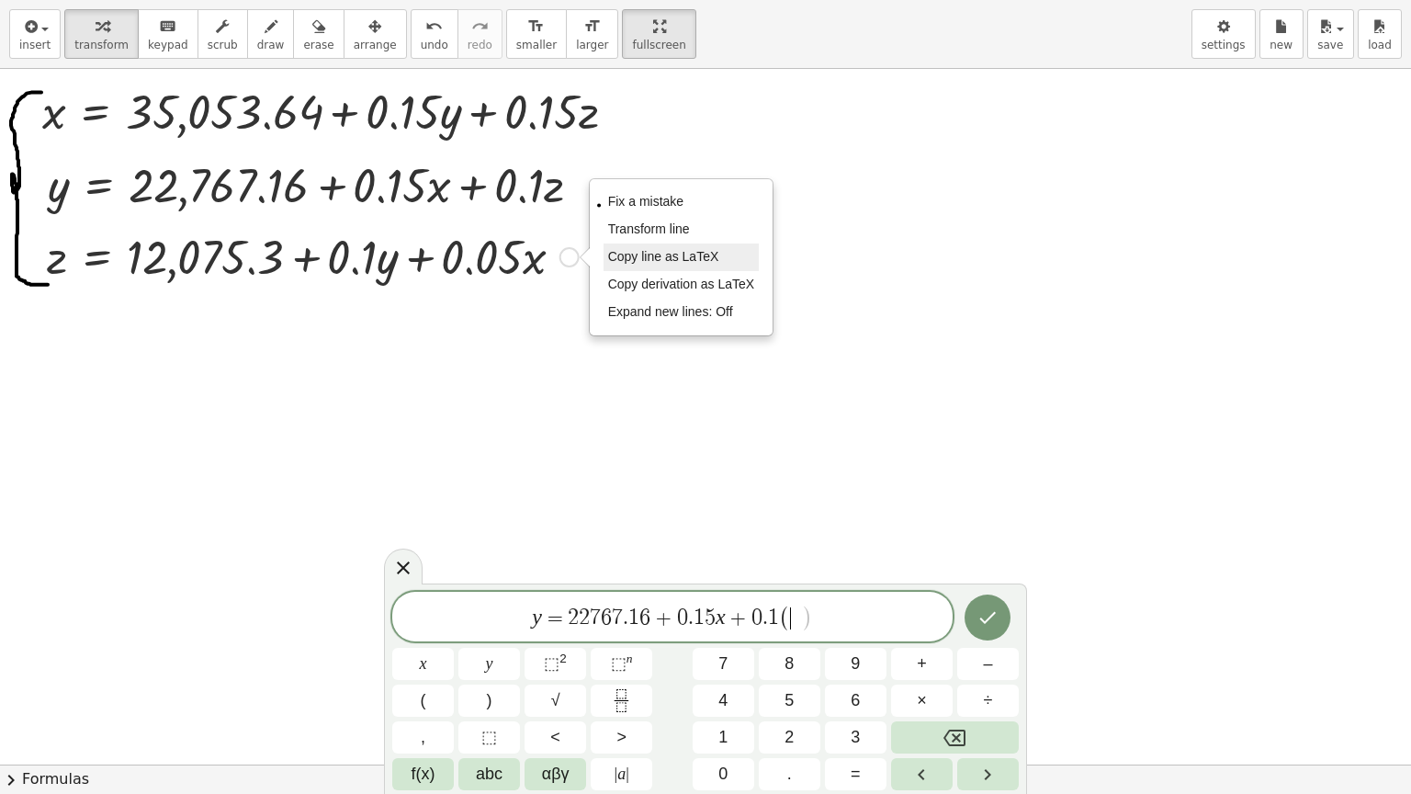
click at [661, 261] on span "Copy line as LaTeX" at bounding box center [663, 256] width 111 height 15
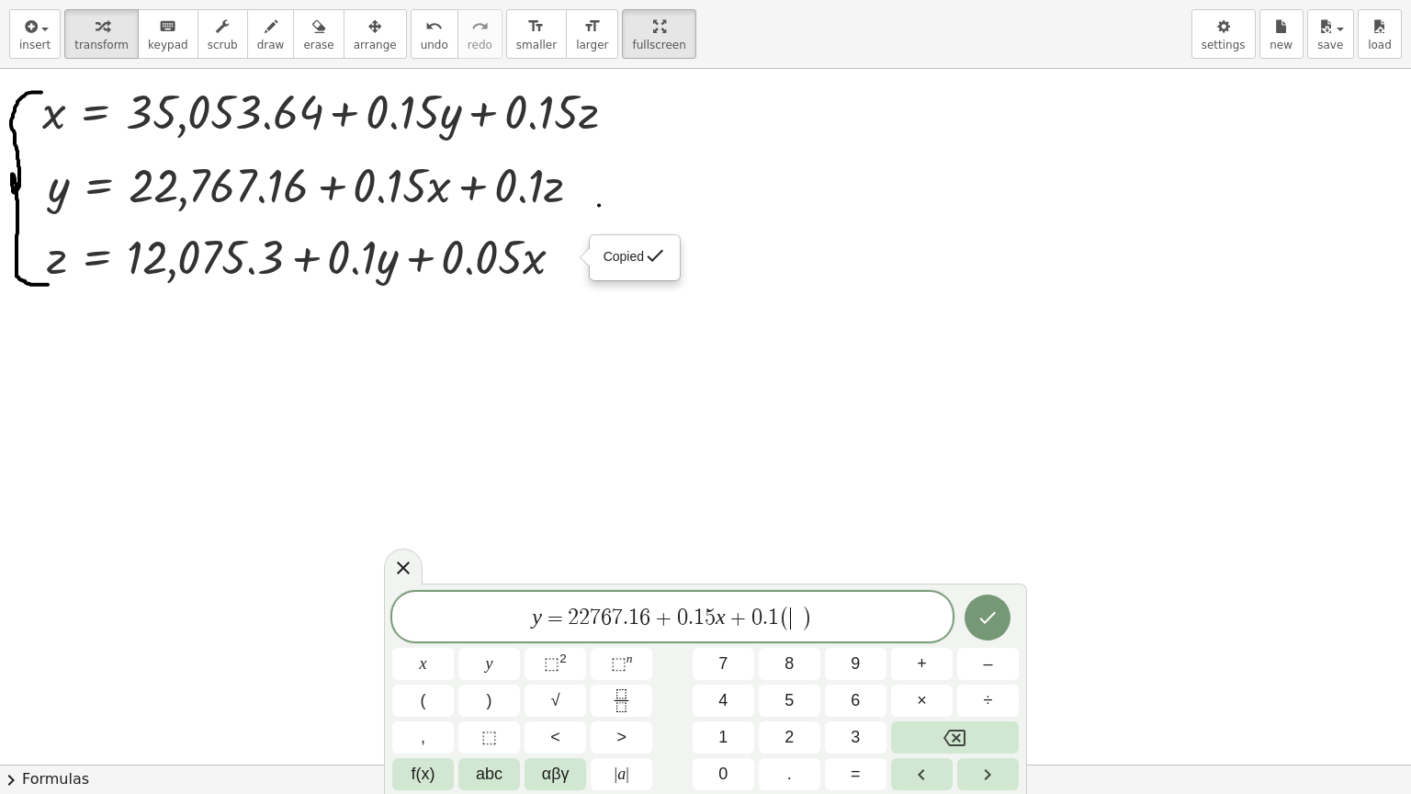
click at [795, 616] on span "​" at bounding box center [796, 618] width 10 height 22
click at [704, 617] on span "=" at bounding box center [695, 618] width 27 height 22
click at [996, 617] on icon "Done" at bounding box center [987, 617] width 22 height 22
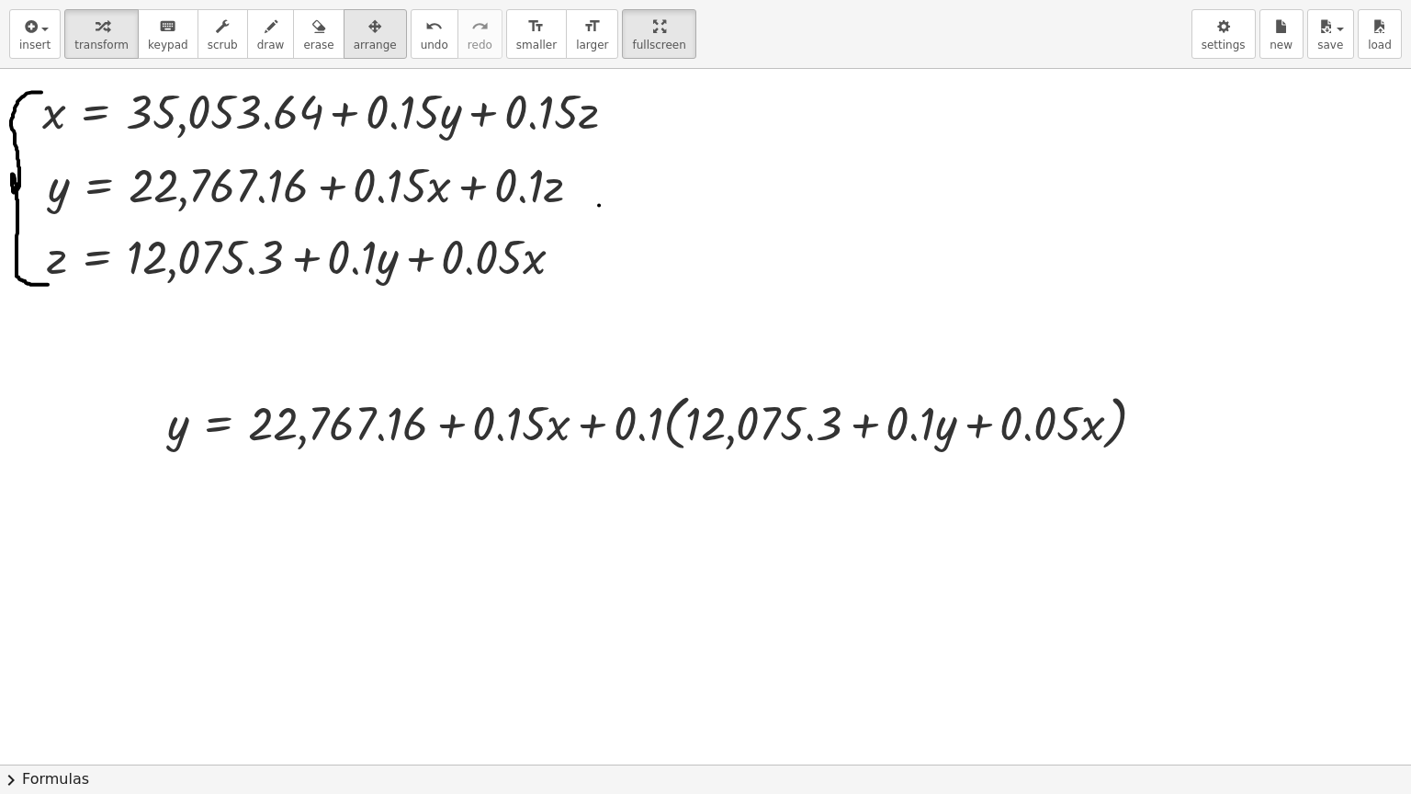
click at [368, 35] on icon "button" at bounding box center [374, 27] width 13 height 22
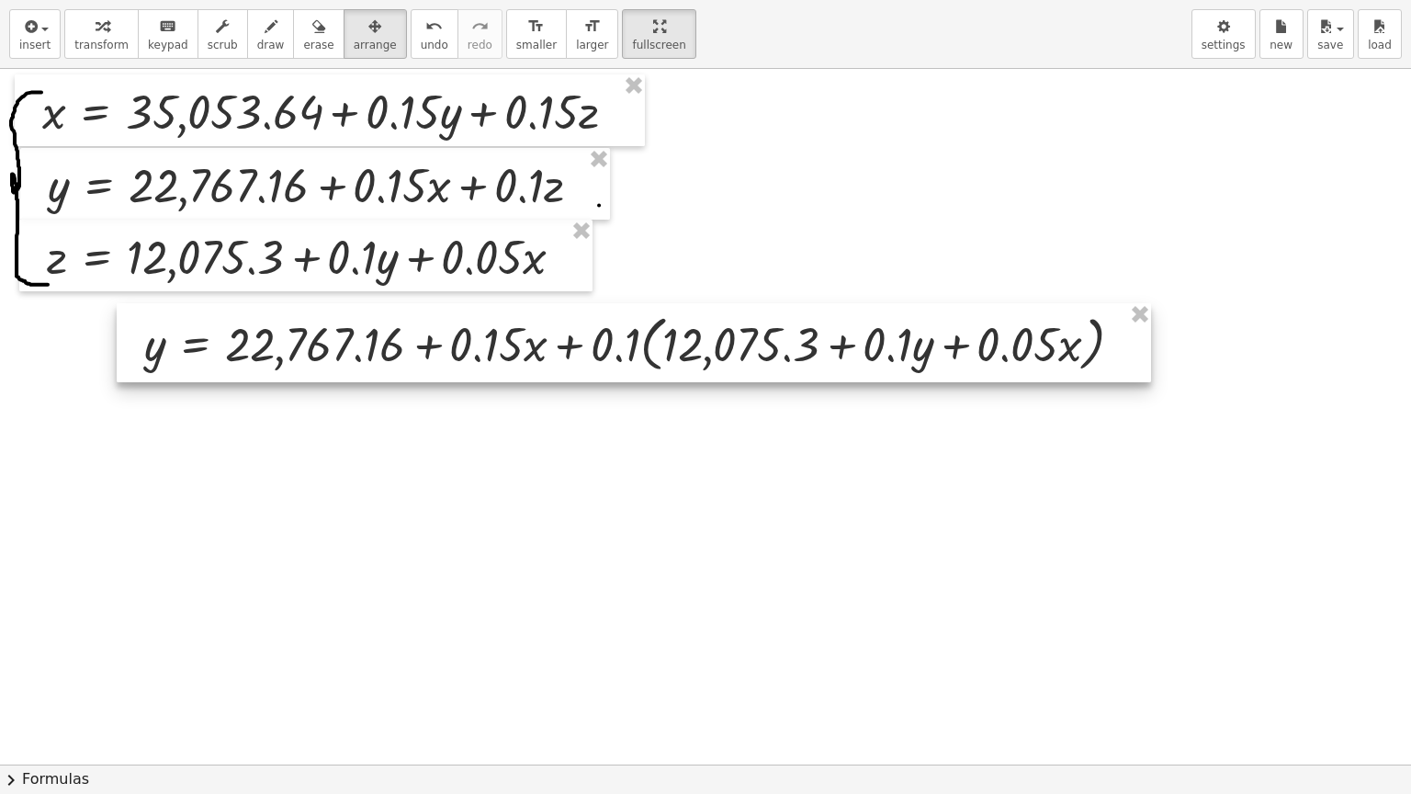
drag, startPoint x: 482, startPoint y: 434, endPoint x: 459, endPoint y: 355, distance: 82.3
click at [459, 355] on div at bounding box center [634, 342] width 1034 height 79
click at [562, 481] on div at bounding box center [705, 764] width 1411 height 1391
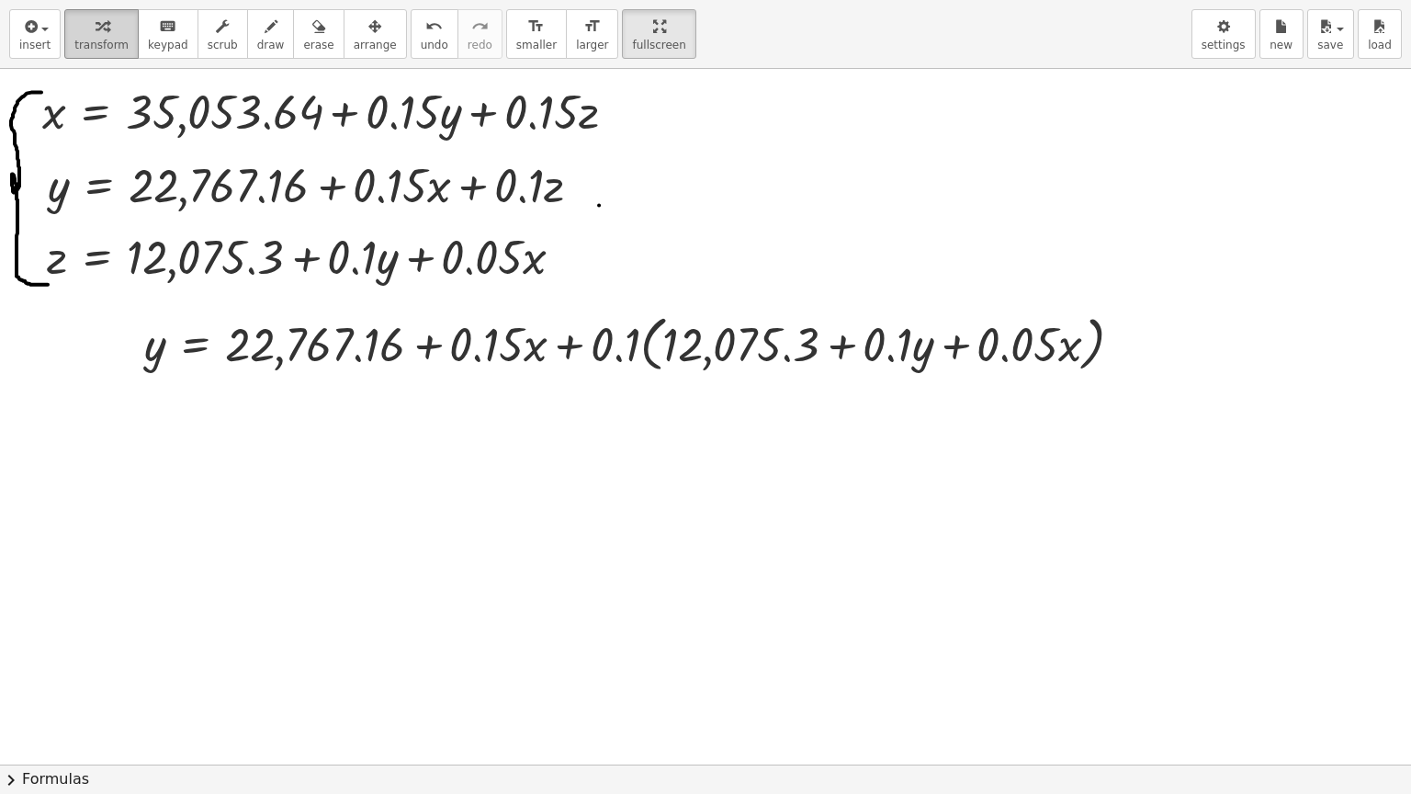
click at [96, 36] on icon "button" at bounding box center [102, 27] width 13 height 22
click at [608, 343] on div at bounding box center [640, 343] width 1011 height 70
drag, startPoint x: 608, startPoint y: 343, endPoint x: 716, endPoint y: 341, distance: 107.5
click at [716, 341] on div at bounding box center [640, 343] width 1011 height 70
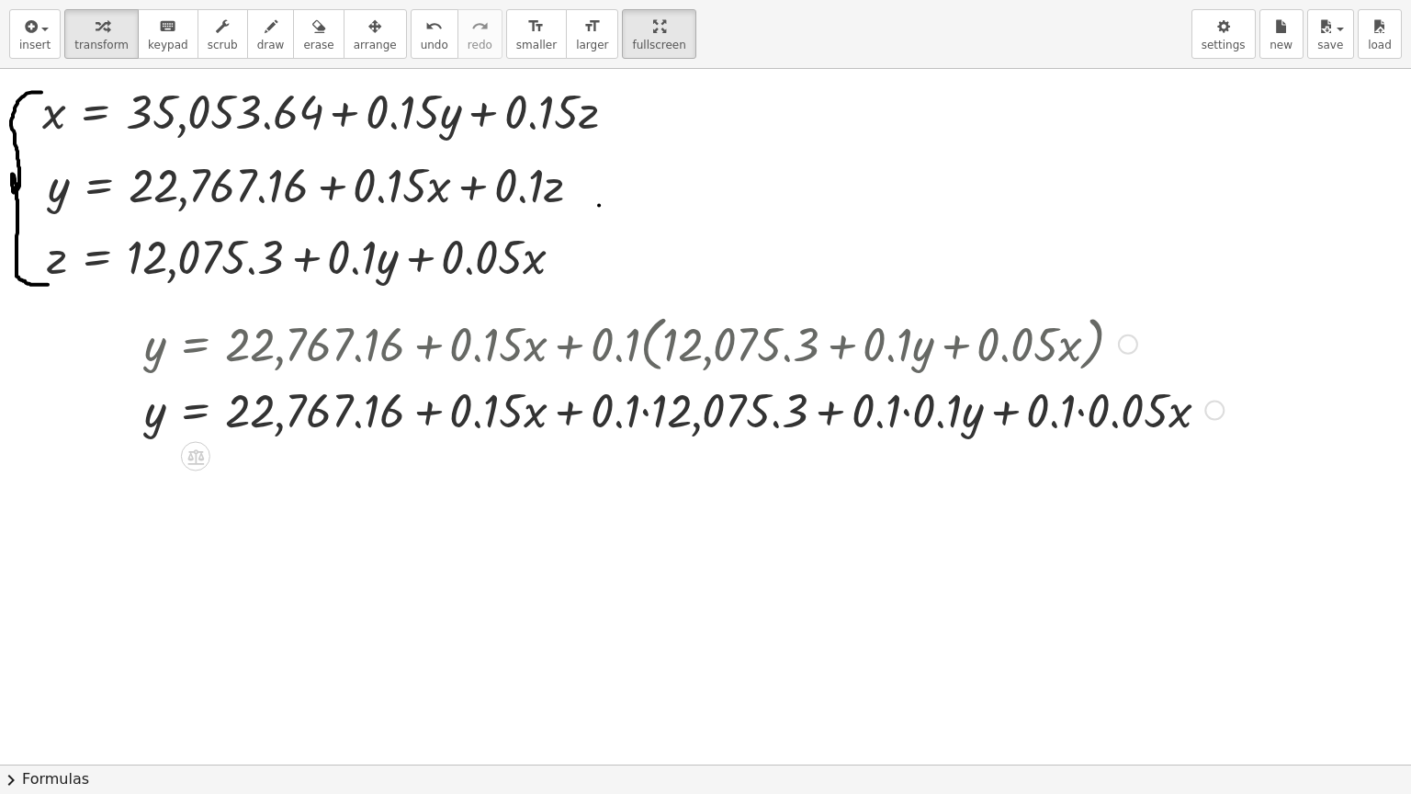
click at [645, 411] on div at bounding box center [684, 409] width 1098 height 62
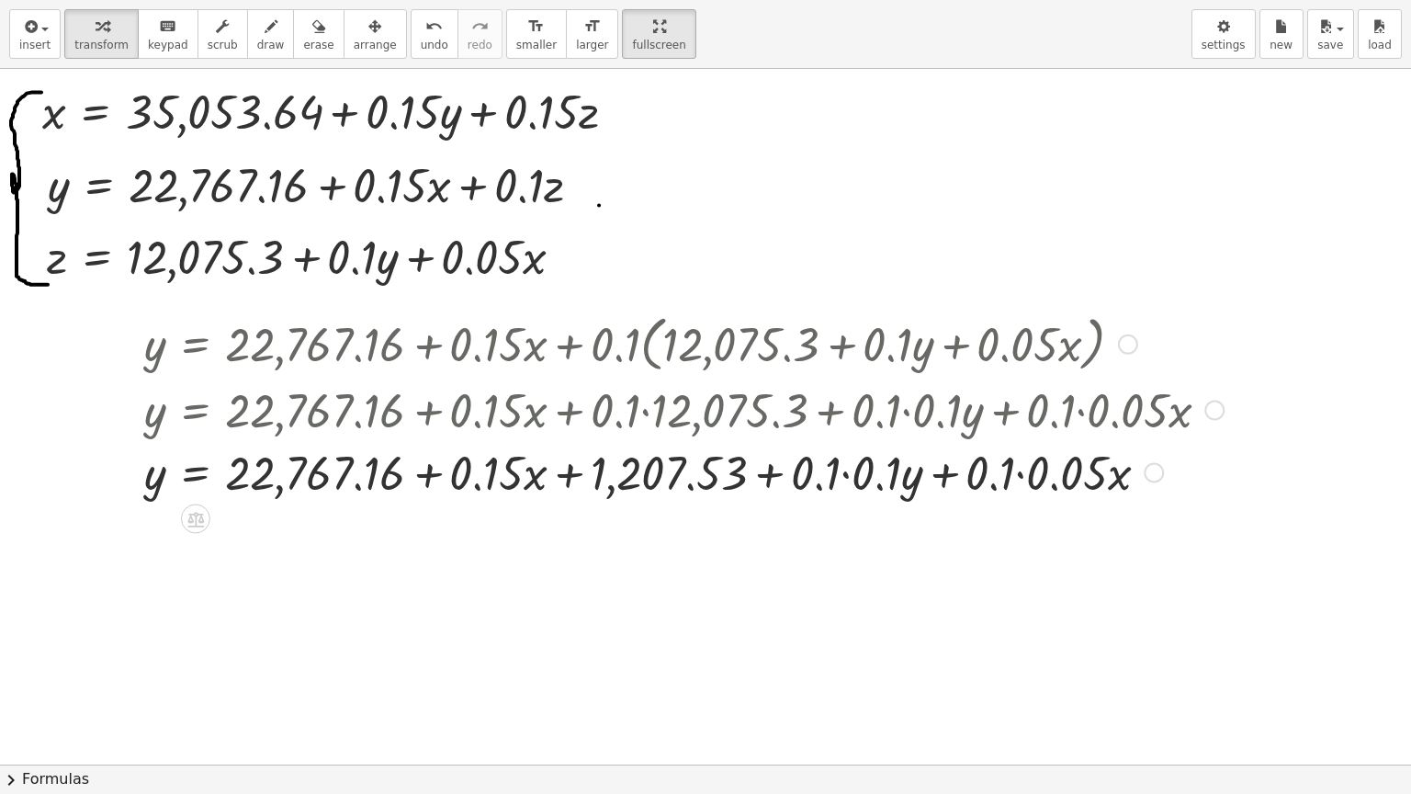
click at [846, 475] on div at bounding box center [684, 471] width 1098 height 62
click at [982, 474] on div at bounding box center [684, 471] width 1098 height 62
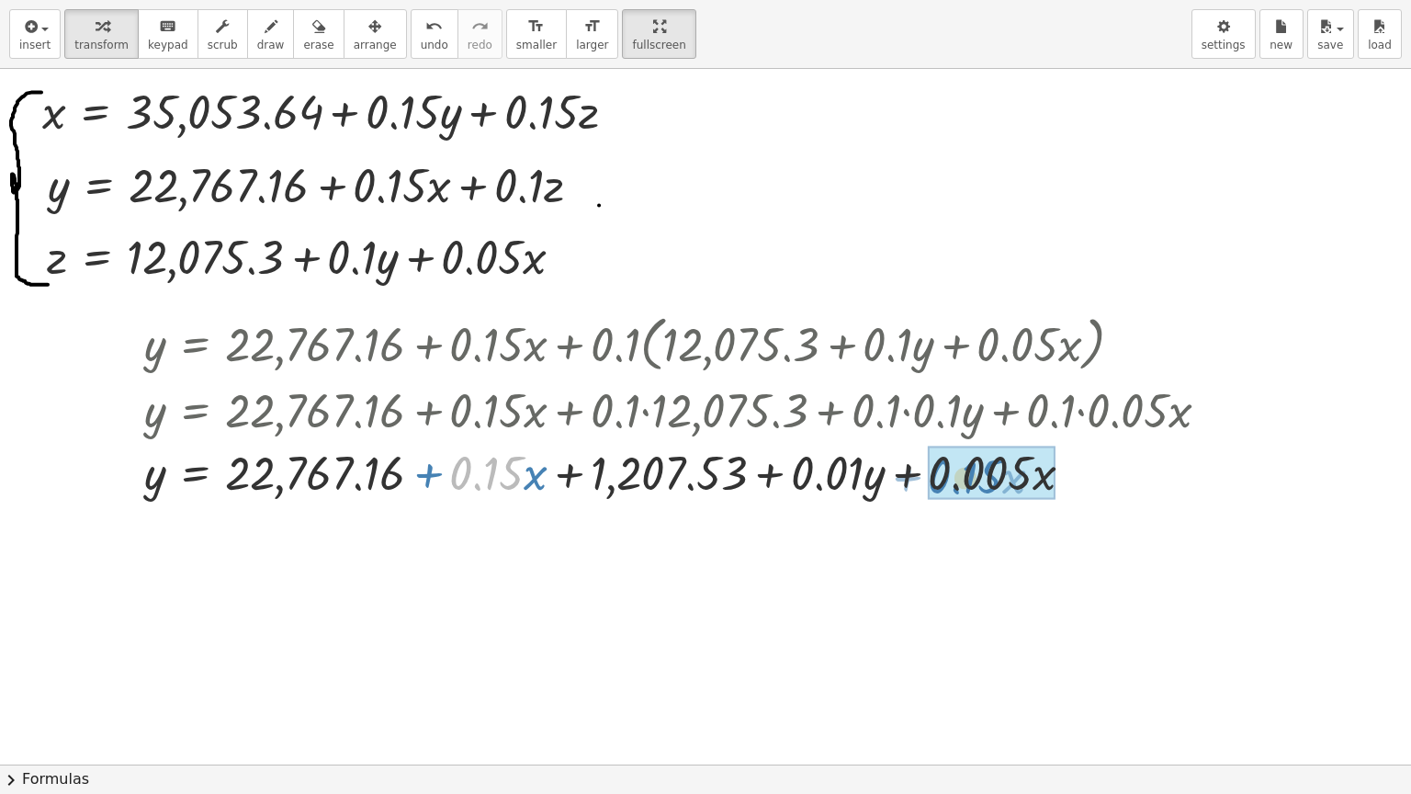
drag, startPoint x: 466, startPoint y: 473, endPoint x: 944, endPoint y: 478, distance: 478.6
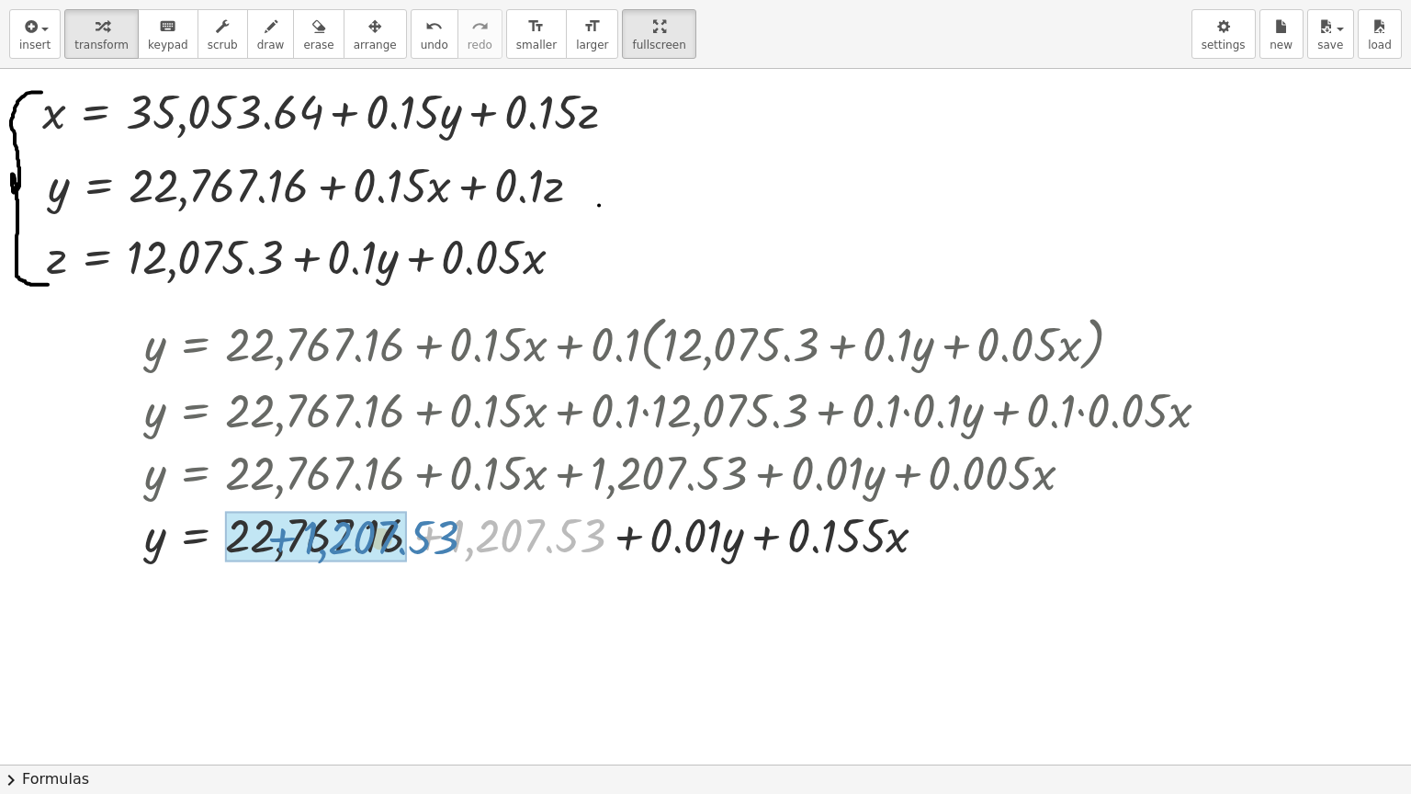
drag, startPoint x: 490, startPoint y: 536, endPoint x: 342, endPoint y: 539, distance: 147.9
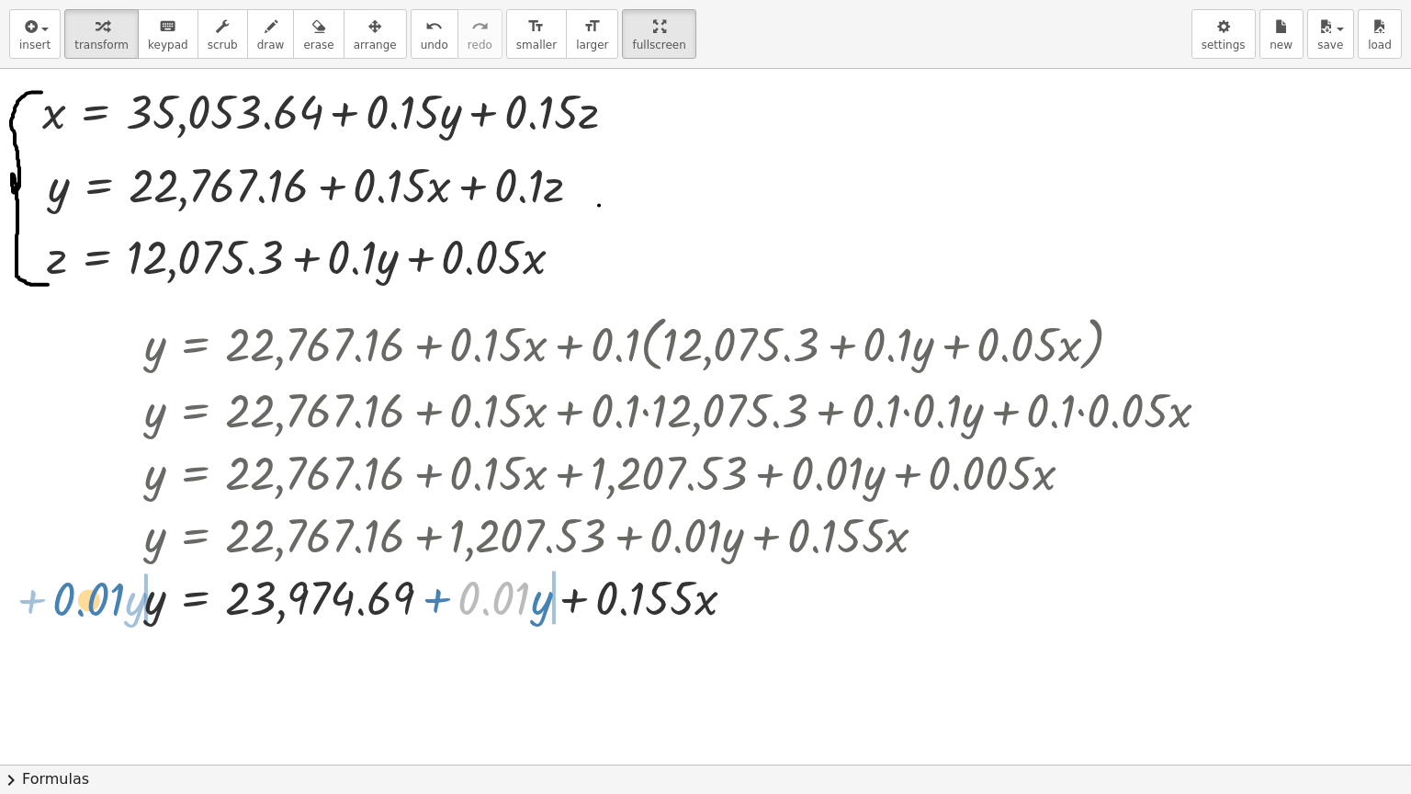
drag, startPoint x: 494, startPoint y: 603, endPoint x: 88, endPoint y: 604, distance: 406.0
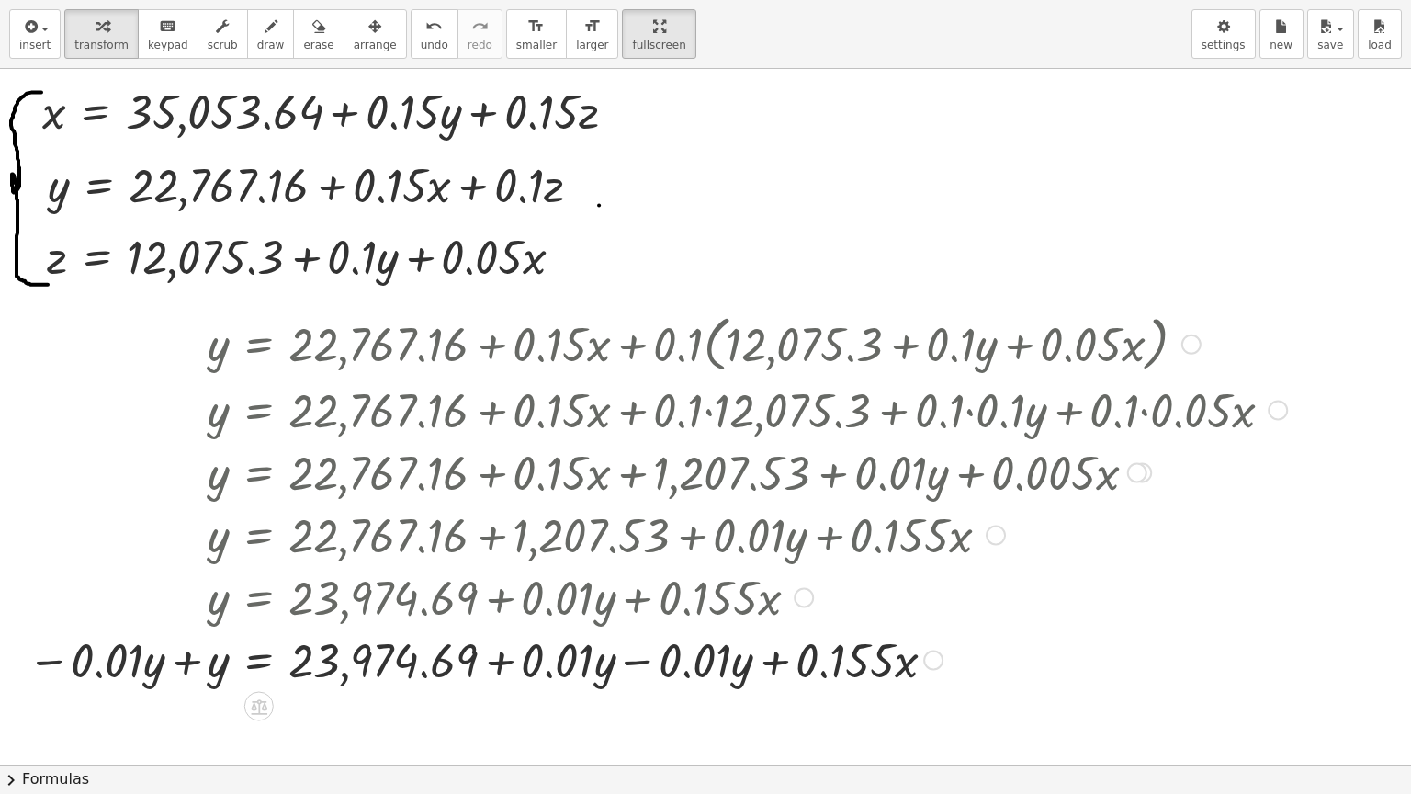
click at [183, 659] on div at bounding box center [657, 658] width 1278 height 62
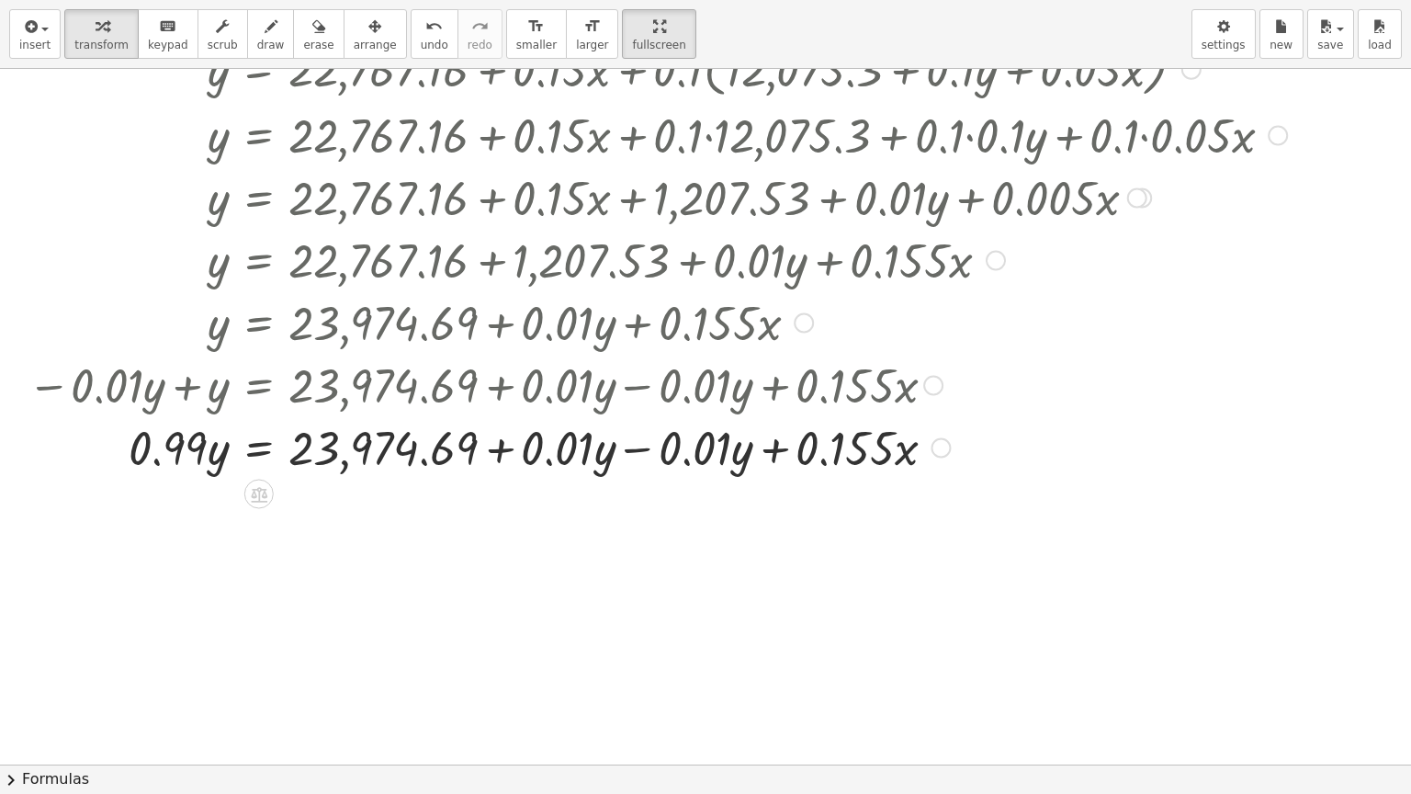
scroll to position [276, 0]
click at [636, 449] on div at bounding box center [657, 445] width 1278 height 62
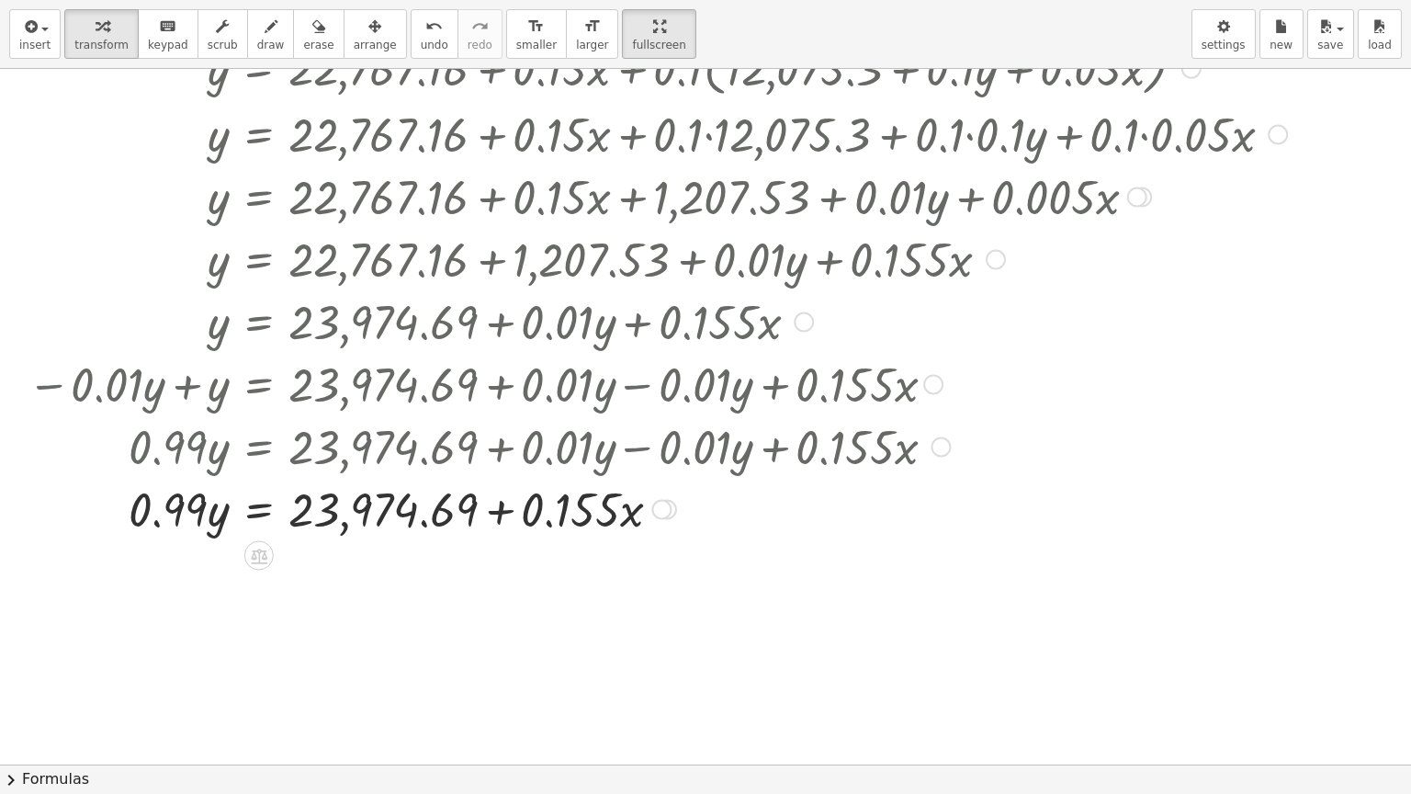
scroll to position [459, 0]
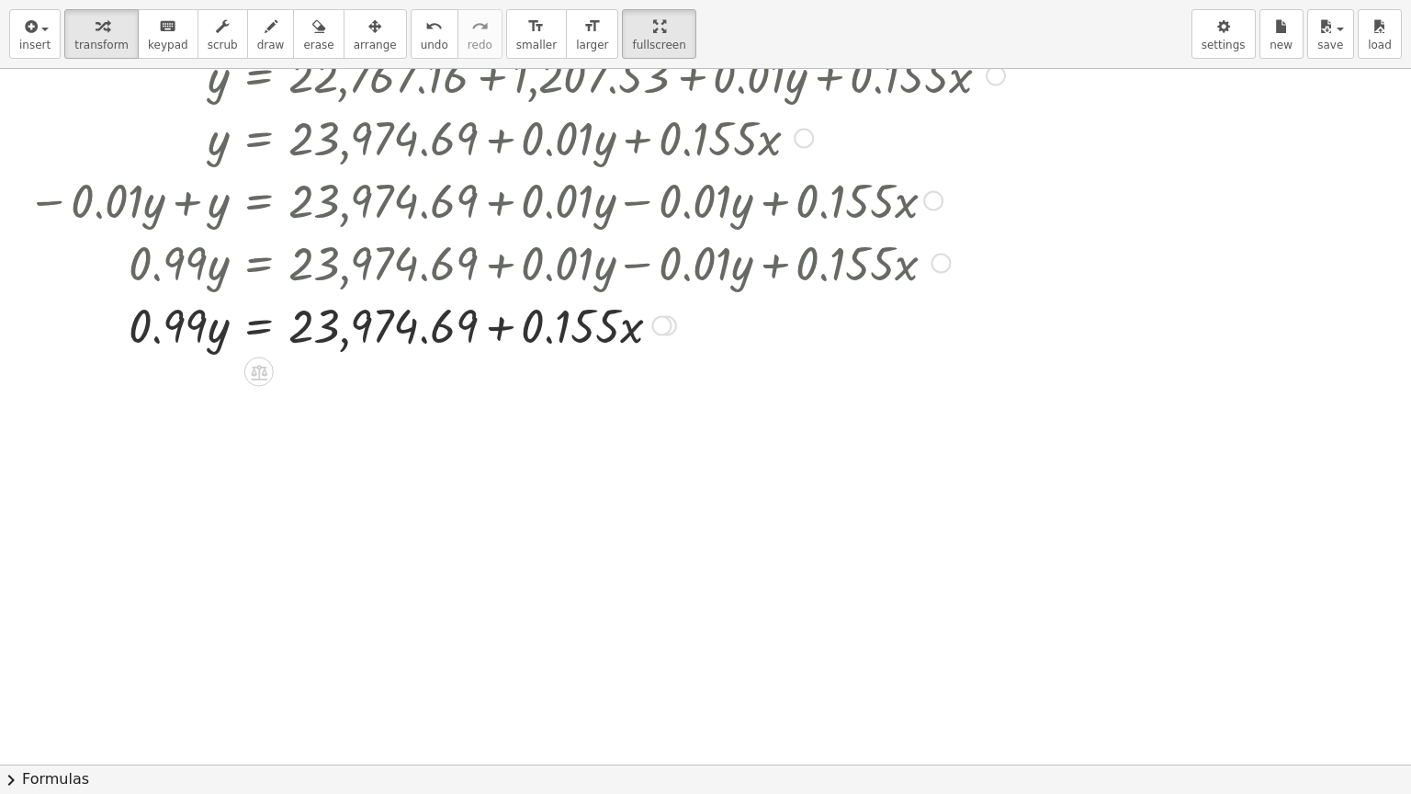
click at [222, 330] on div at bounding box center [657, 324] width 1278 height 62
drag, startPoint x: 202, startPoint y: 328, endPoint x: 473, endPoint y: 345, distance: 271.5
click at [473, 345] on div at bounding box center [657, 324] width 1278 height 62
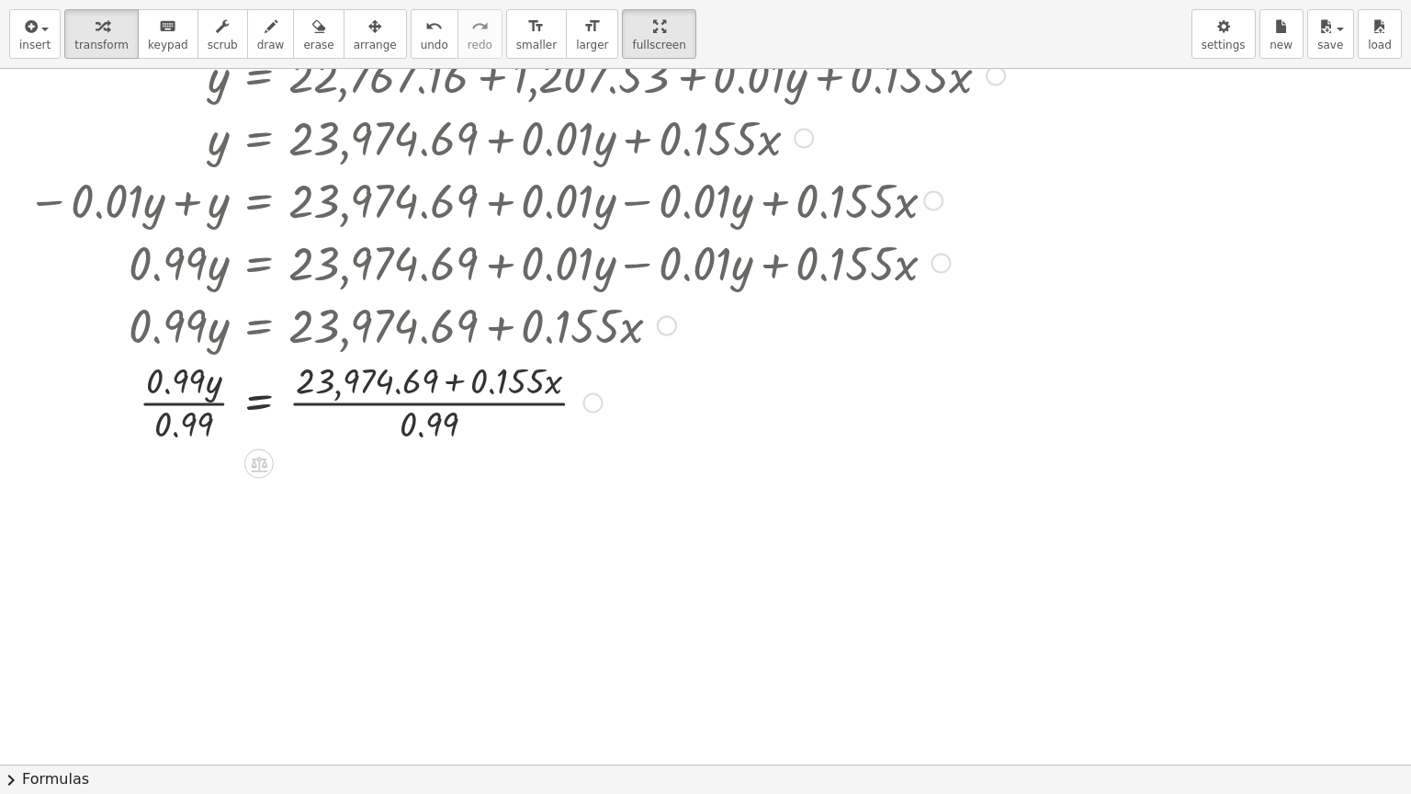
click at [173, 400] on div at bounding box center [657, 401] width 1278 height 92
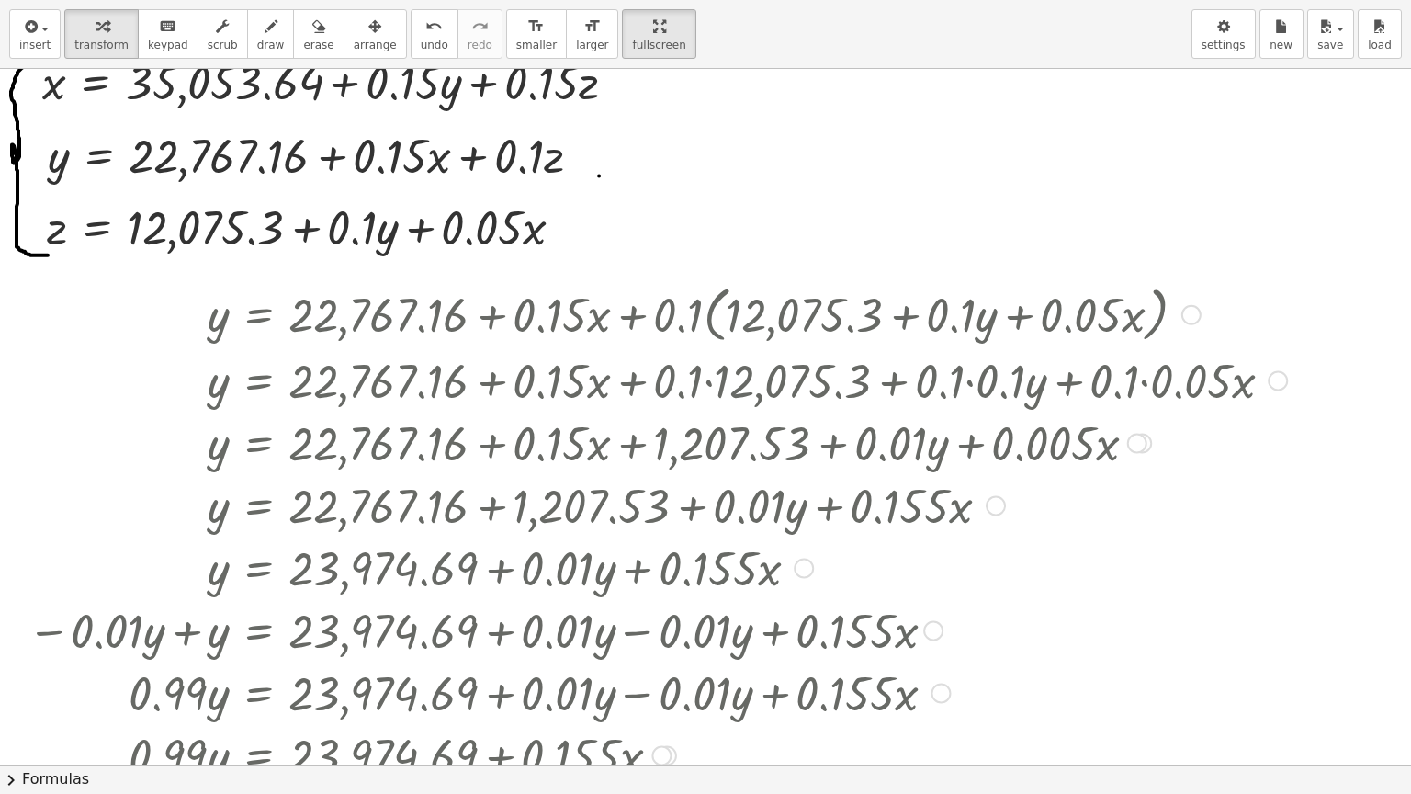
scroll to position [0, 0]
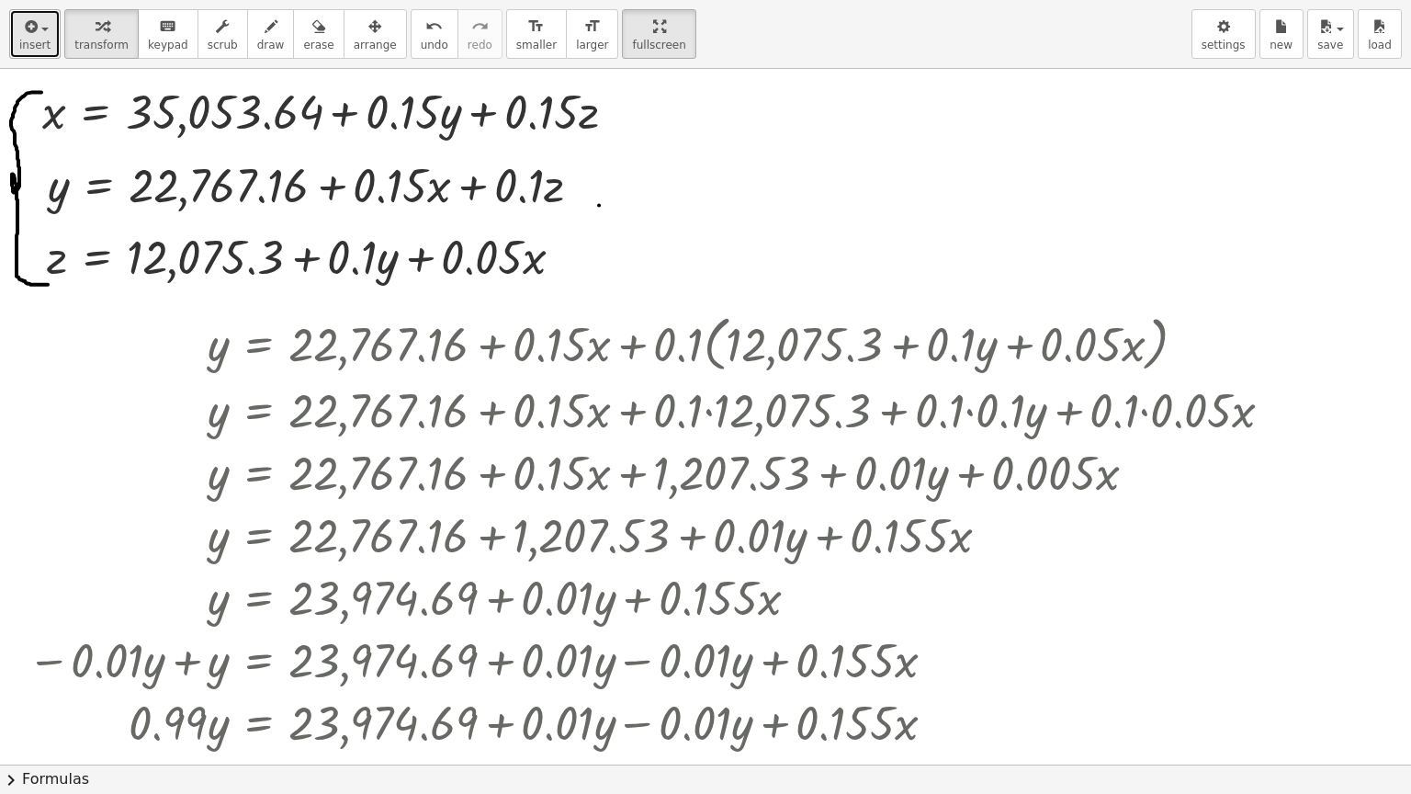
click at [27, 51] on button "insert" at bounding box center [34, 34] width 51 height 50
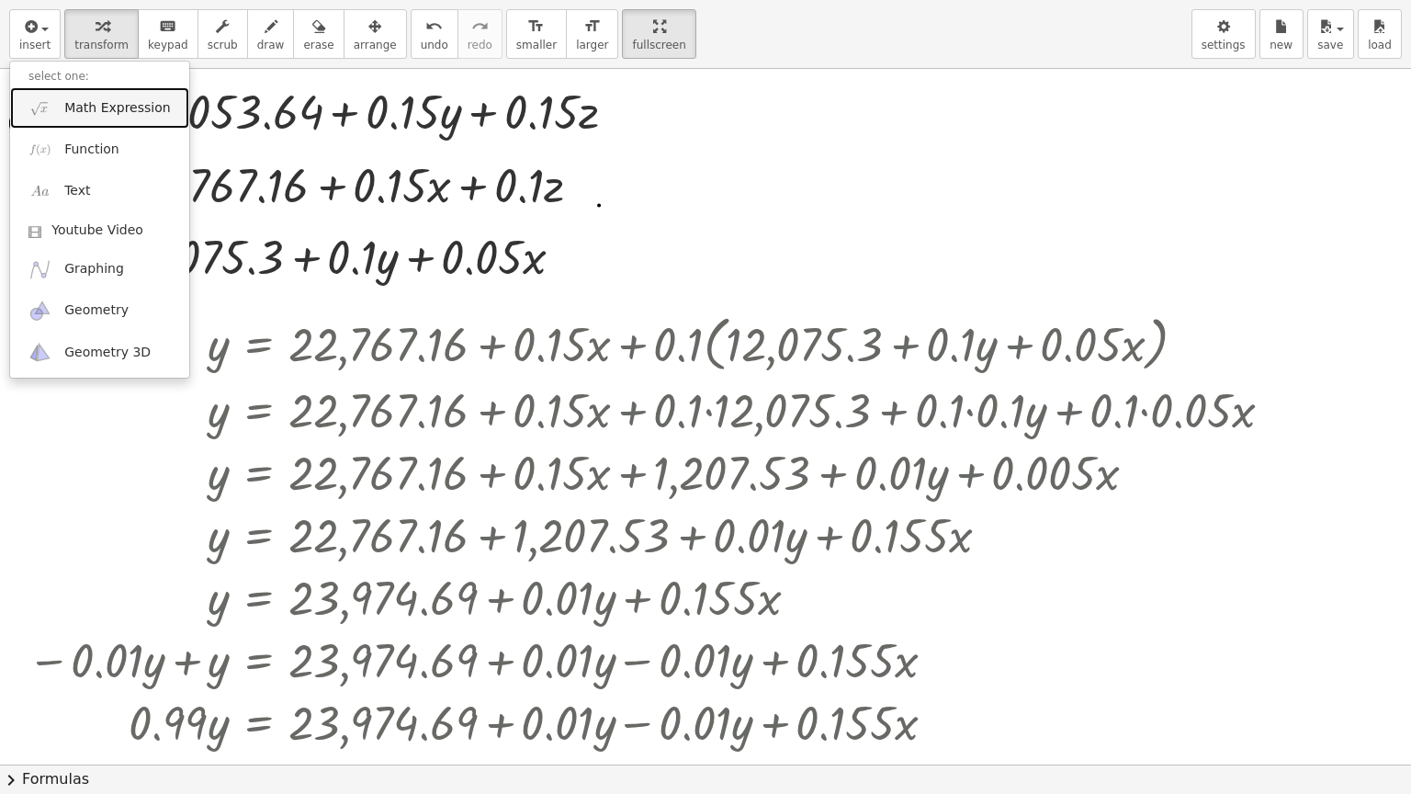
click at [85, 104] on span "Math Expression" at bounding box center [117, 108] width 106 height 18
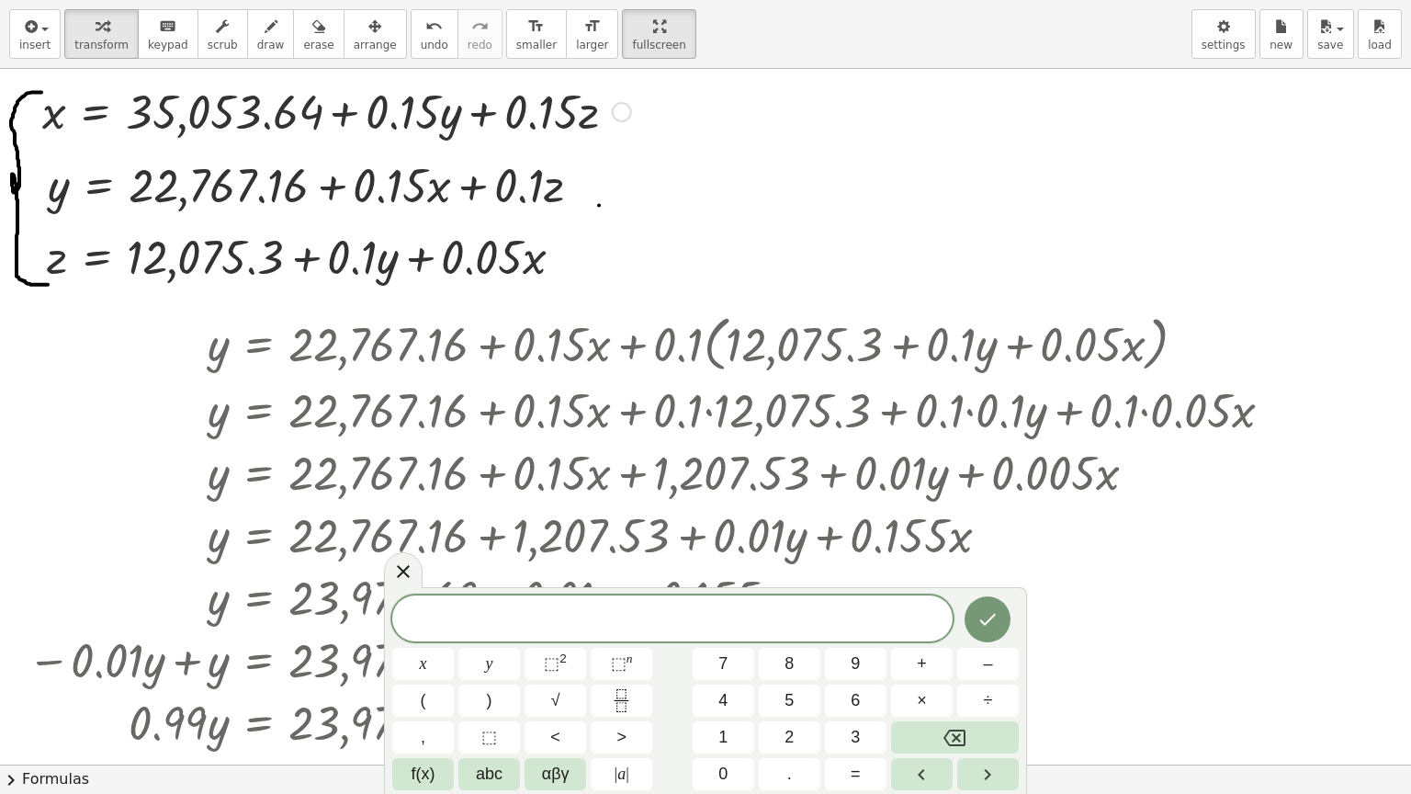
click at [622, 116] on div at bounding box center [622, 112] width 20 height 20
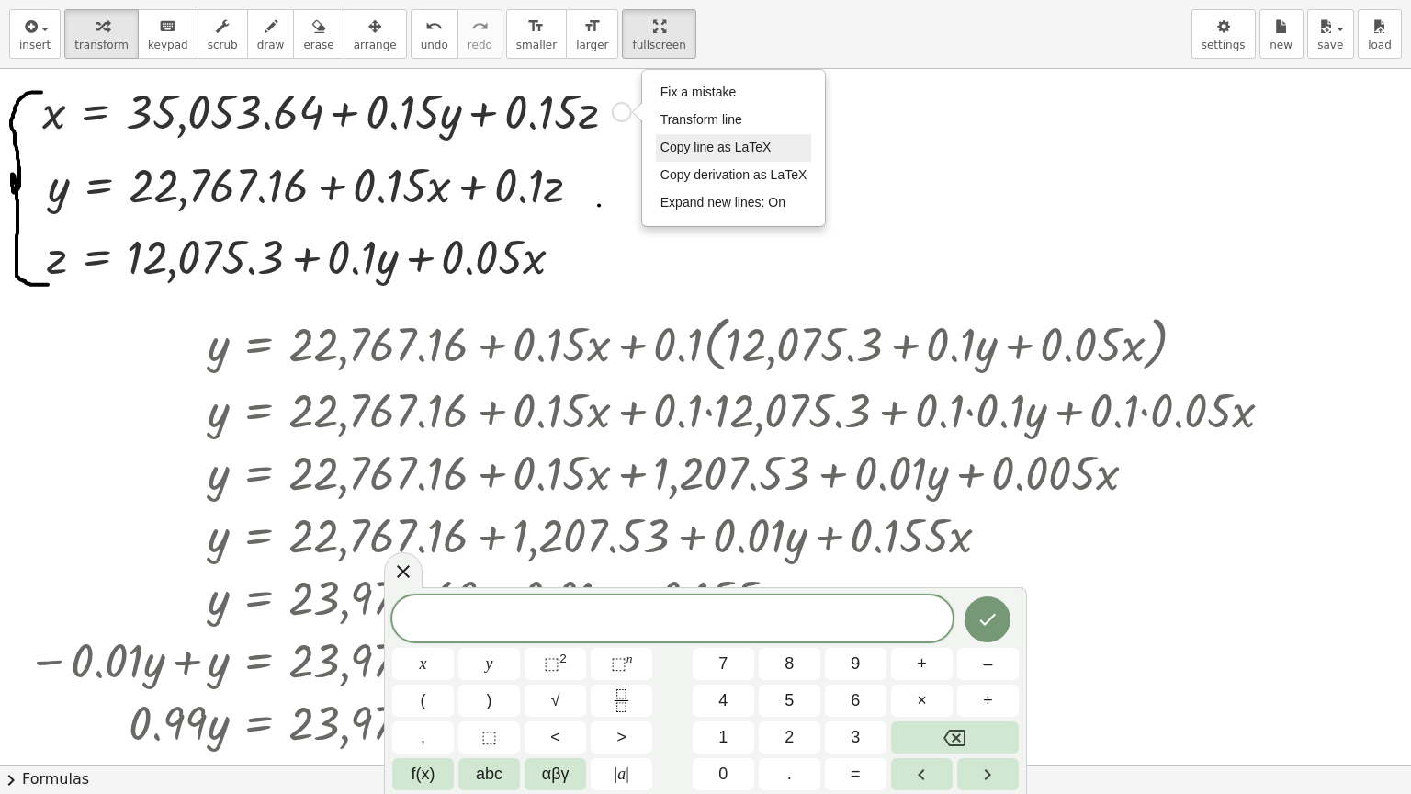
click at [660, 141] on span "Copy line as LaTeX" at bounding box center [715, 147] width 111 height 15
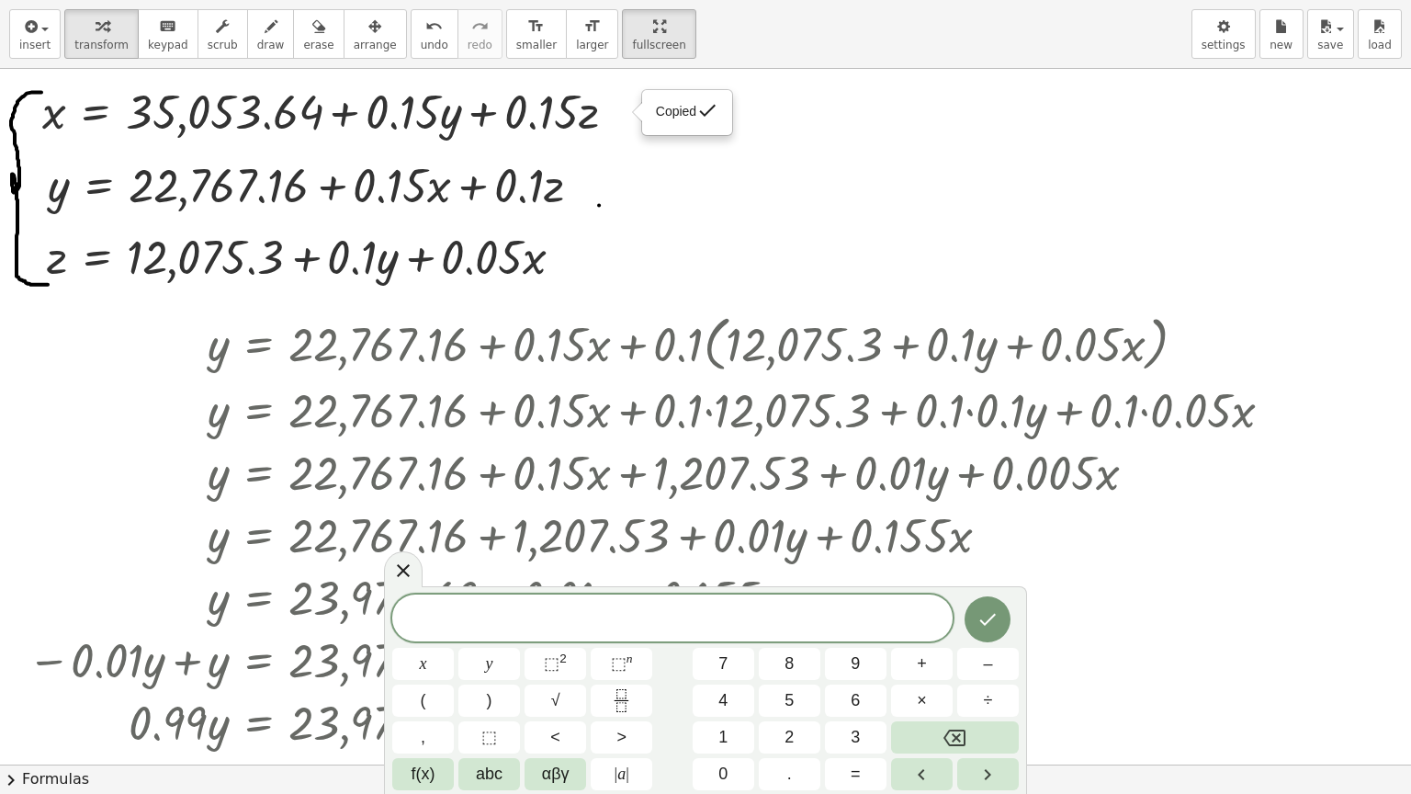
click at [573, 618] on span at bounding box center [672, 619] width 560 height 28
click at [731, 617] on var "y" at bounding box center [728, 619] width 10 height 24
click at [587, 180] on div "Copied done" at bounding box center [587, 185] width 20 height 20
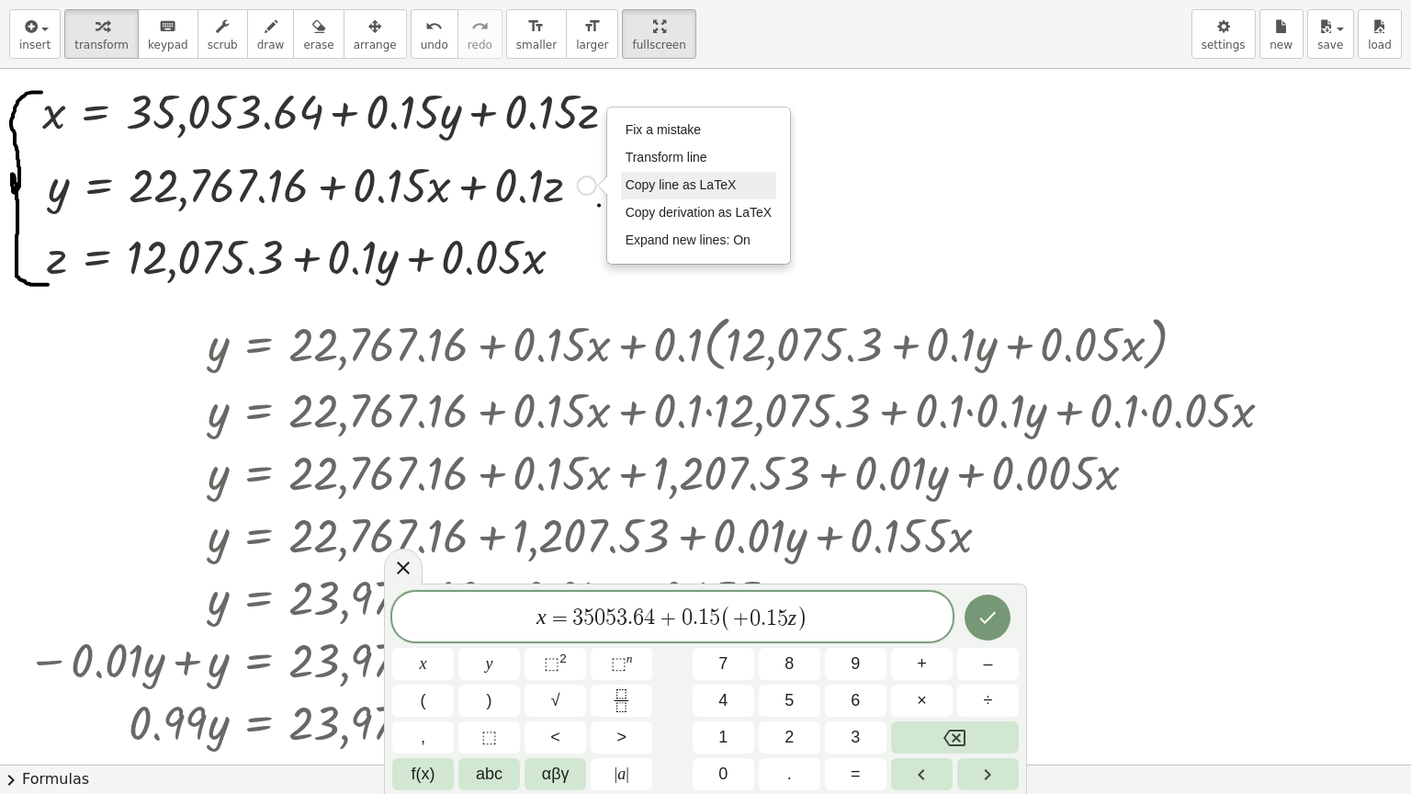
click at [637, 183] on span "Copy line as LaTeX" at bounding box center [681, 184] width 111 height 15
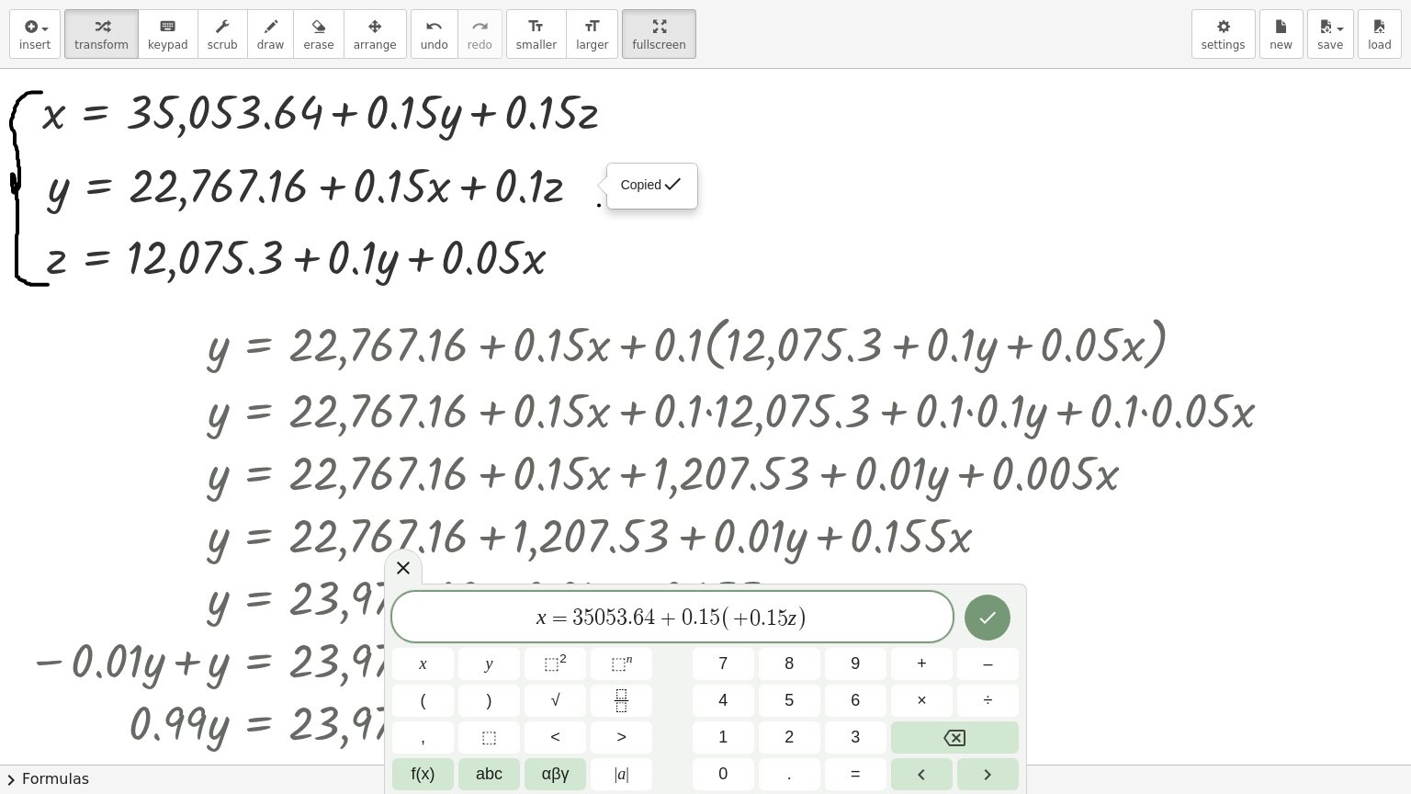
click at [729, 614] on span "(" at bounding box center [726, 617] width 12 height 27
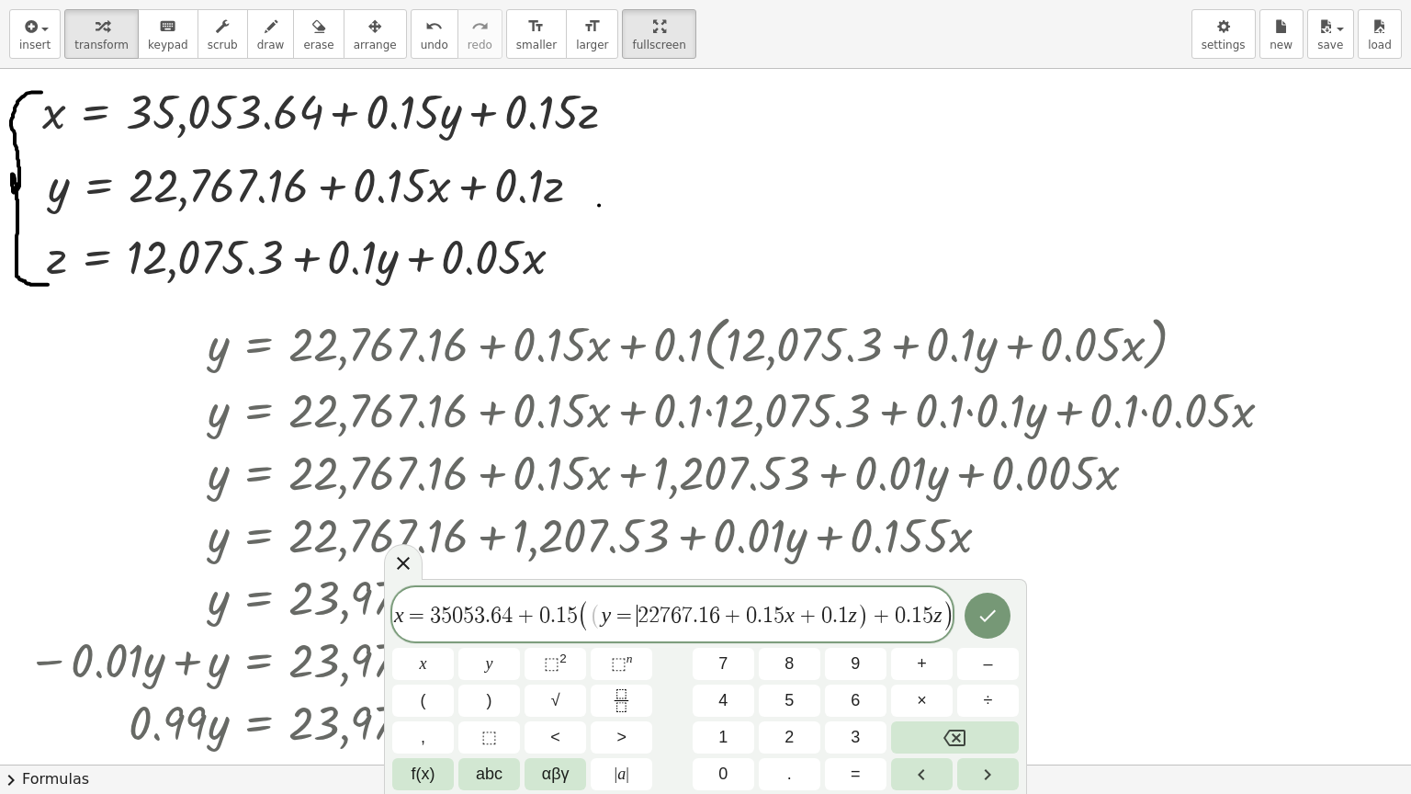
click at [638, 618] on span "2" at bounding box center [642, 615] width 11 height 22
click at [984, 611] on icon "Done" at bounding box center [987, 615] width 22 height 22
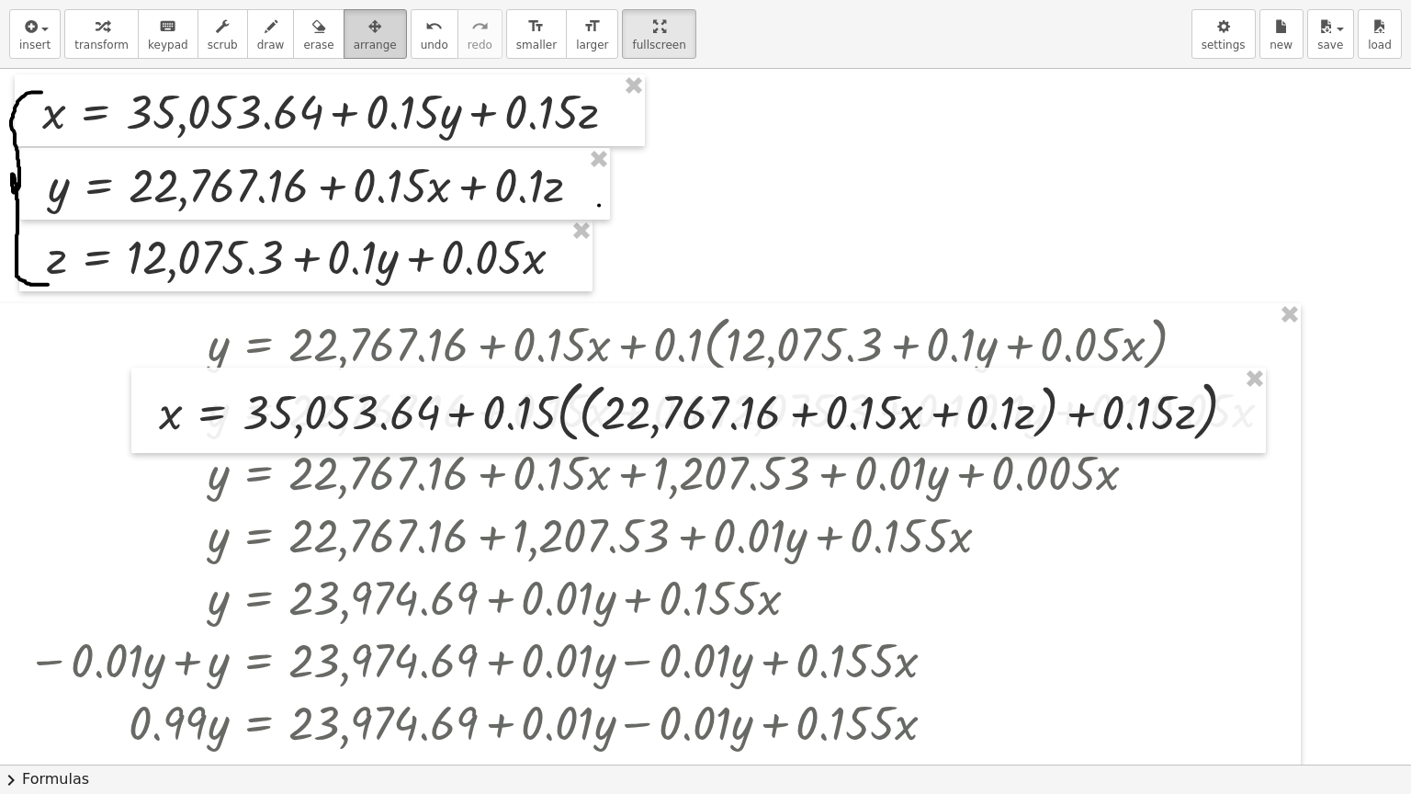
click at [354, 28] on div "button" at bounding box center [375, 26] width 43 height 22
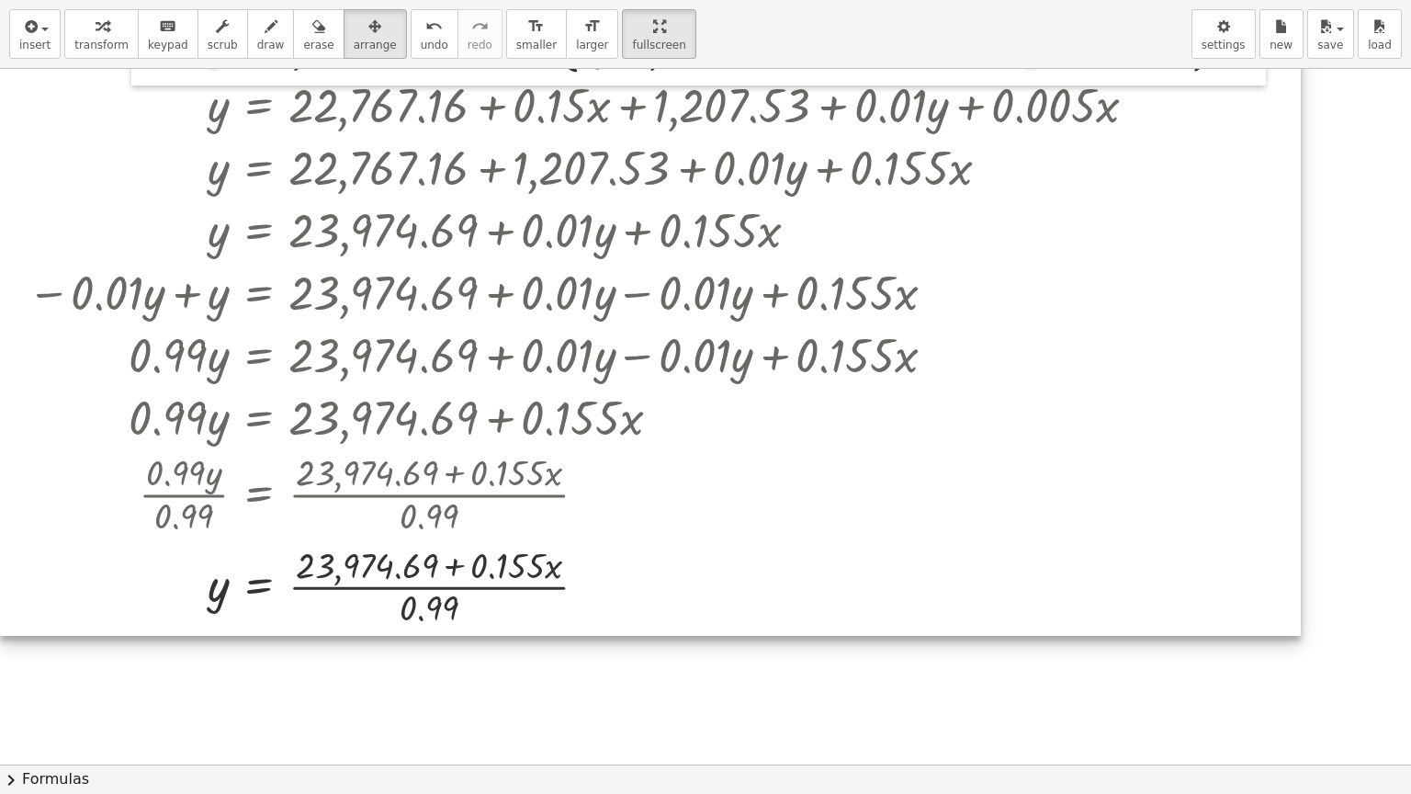
scroll to position [184, 0]
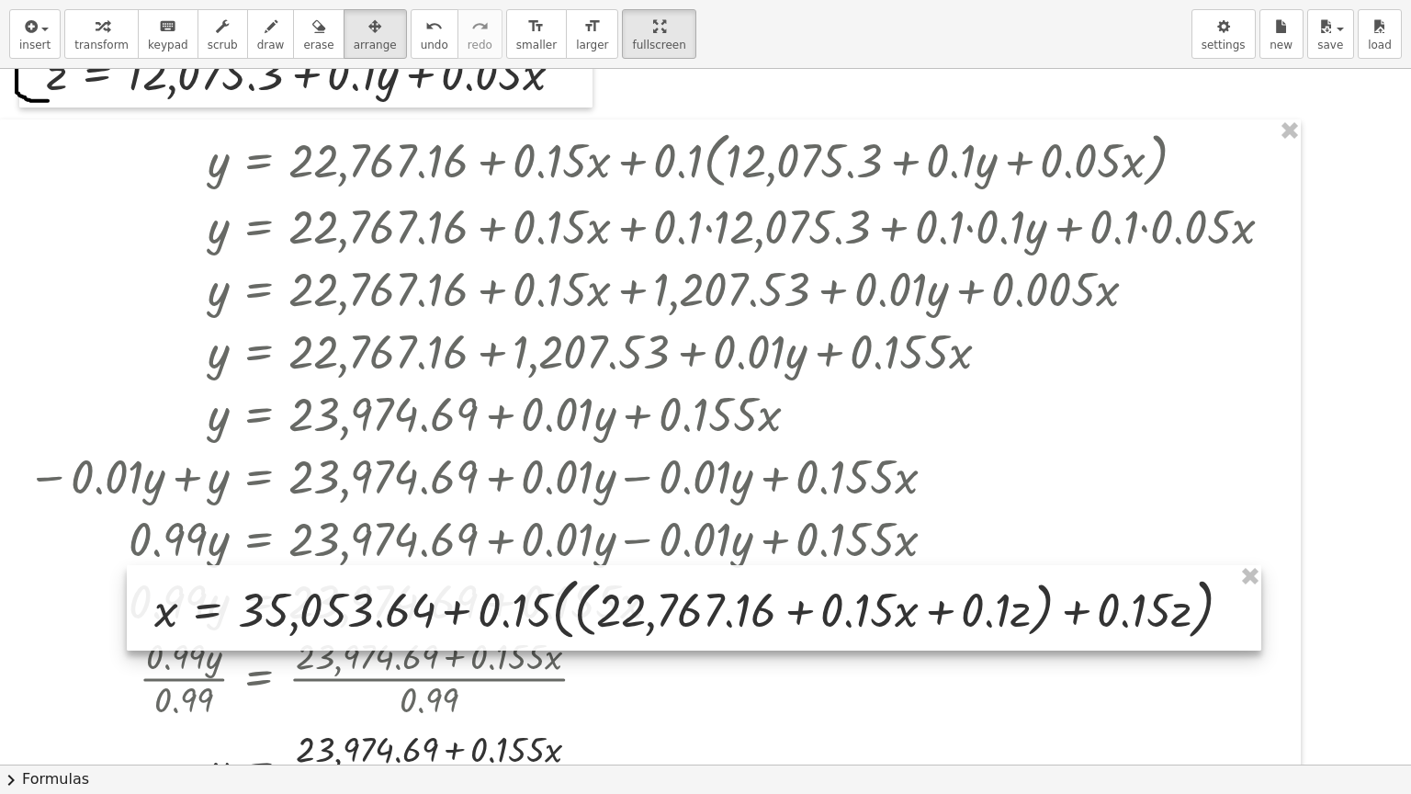
drag, startPoint x: 627, startPoint y: 237, endPoint x: 623, endPoint y: 618, distance: 381.2
click at [623, 618] on div at bounding box center [694, 607] width 1134 height 85
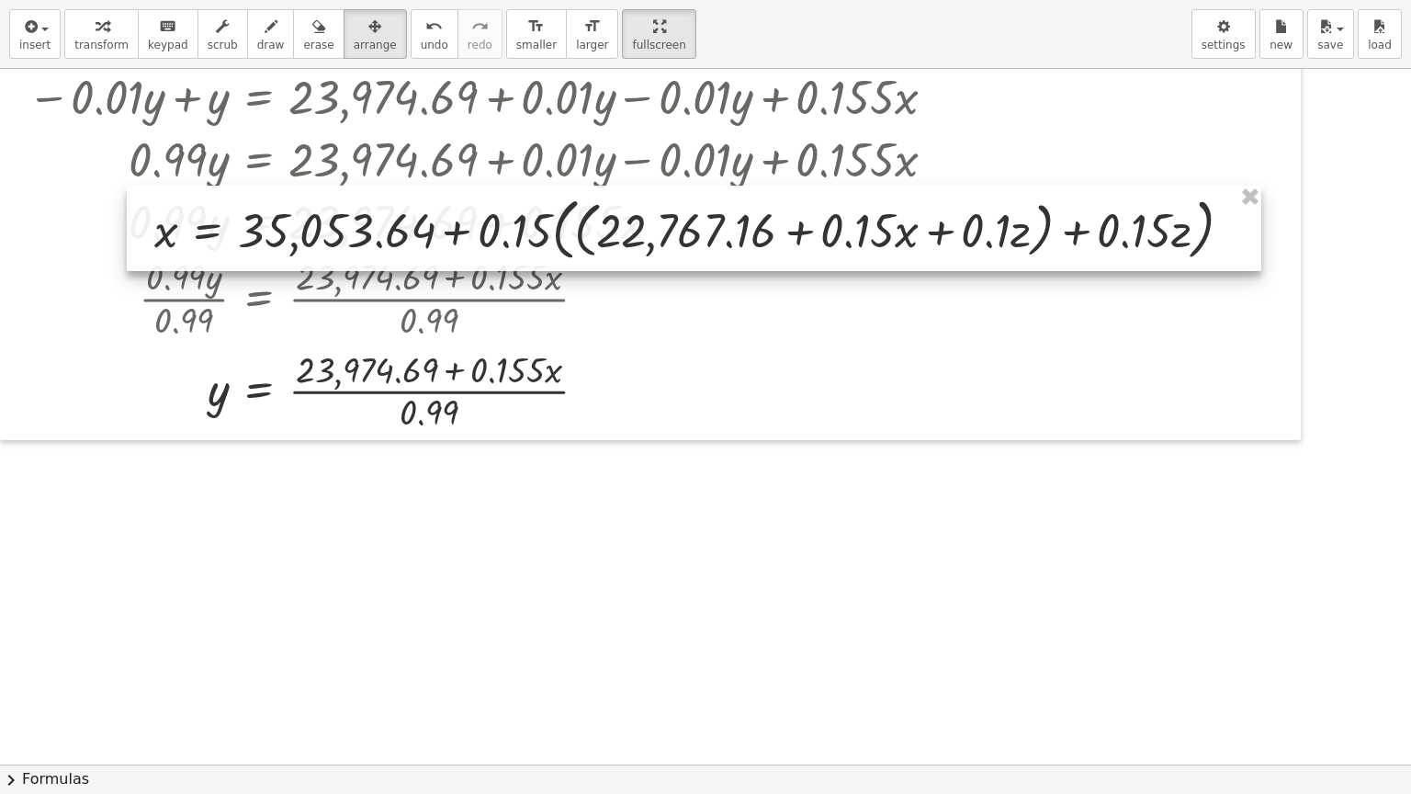
scroll to position [643, 0]
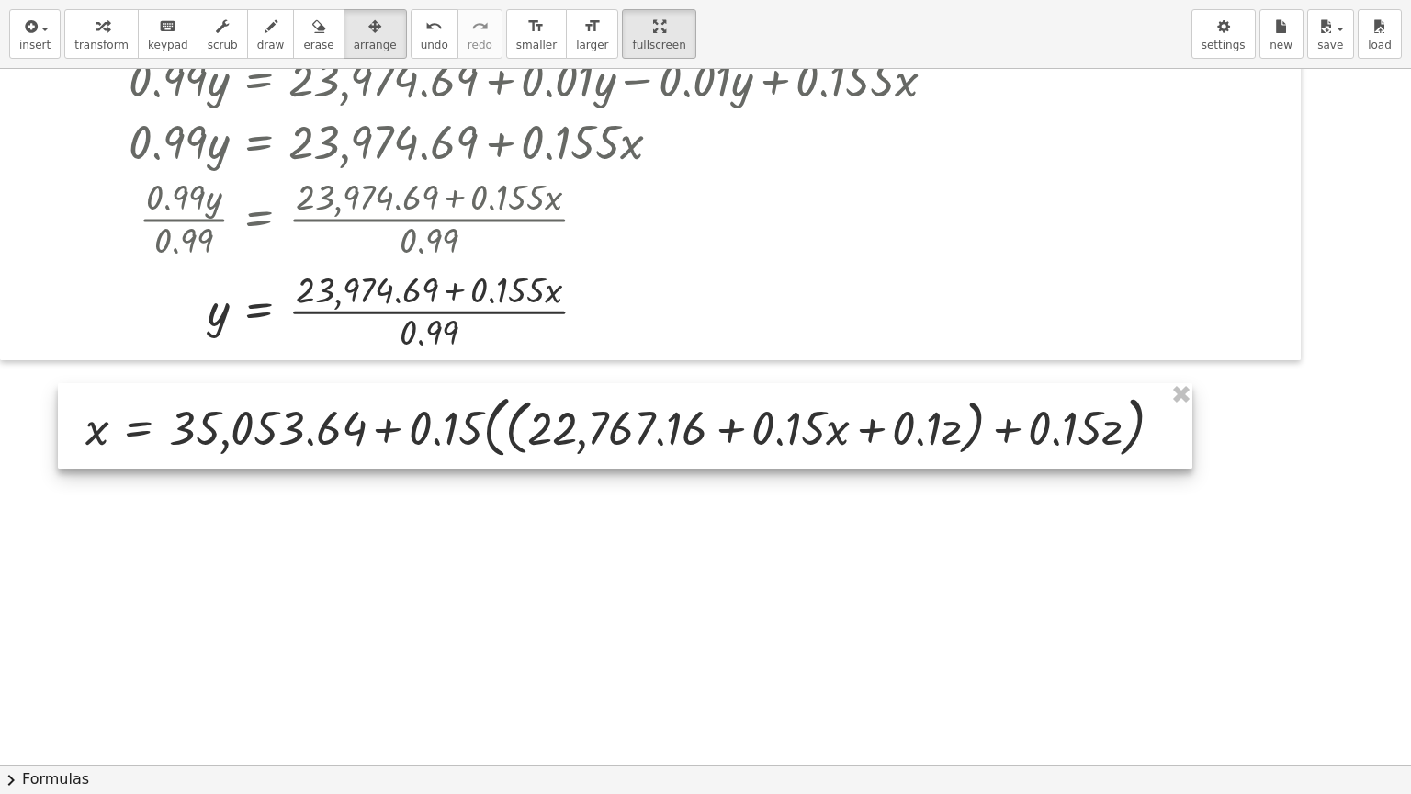
drag, startPoint x: 598, startPoint y: 162, endPoint x: 529, endPoint y: 439, distance: 285.8
click at [529, 439] on div at bounding box center [625, 425] width 1134 height 85
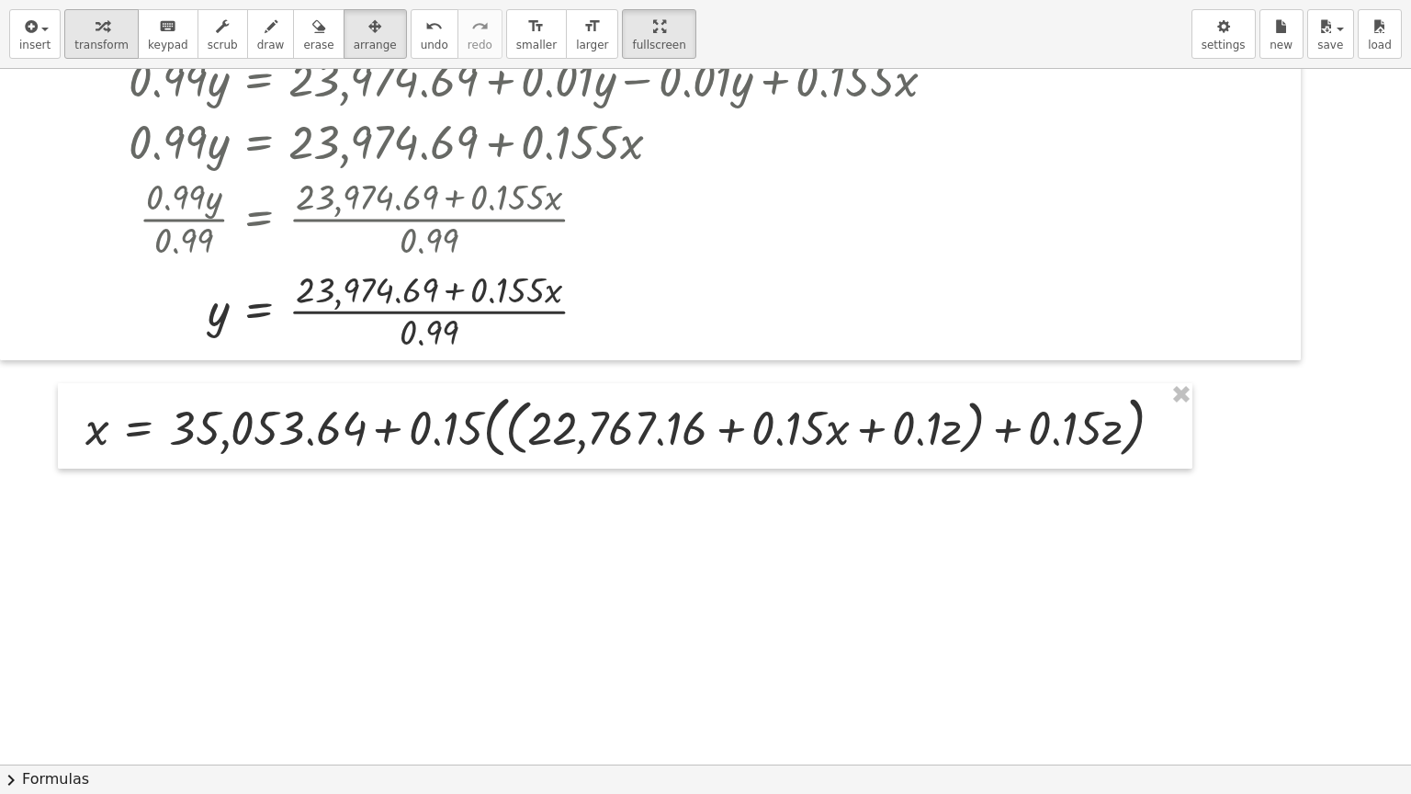
click at [96, 28] on icon "button" at bounding box center [102, 27] width 13 height 22
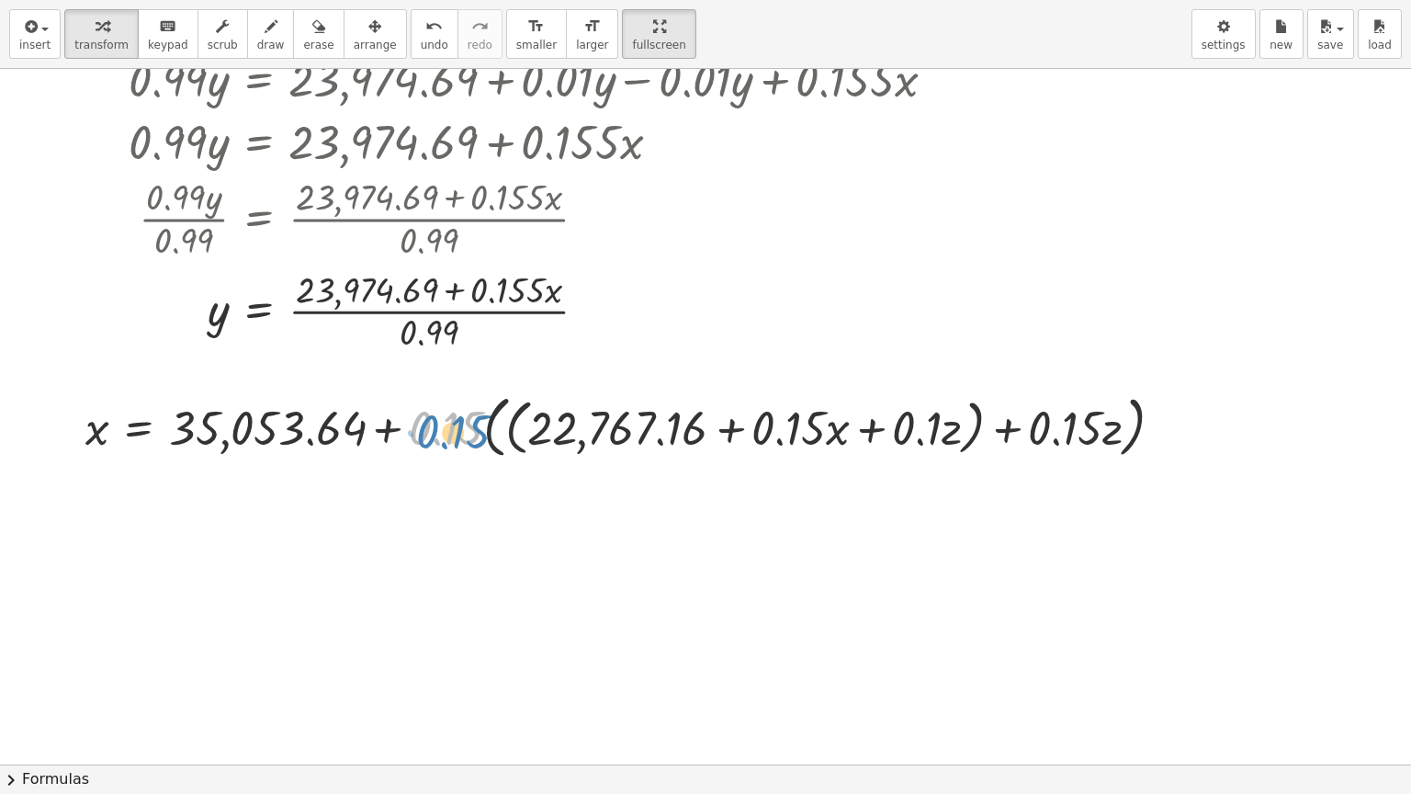
click at [453, 434] on div at bounding box center [631, 426] width 1111 height 76
click at [303, 39] on span "erase" at bounding box center [318, 45] width 30 height 13
drag, startPoint x: 1122, startPoint y: 456, endPoint x: 1146, endPoint y: 470, distance: 28.0
click at [1146, 470] on div at bounding box center [705, 121] width 1411 height 1391
drag, startPoint x: 1153, startPoint y: 413, endPoint x: 1184, endPoint y: 424, distance: 33.1
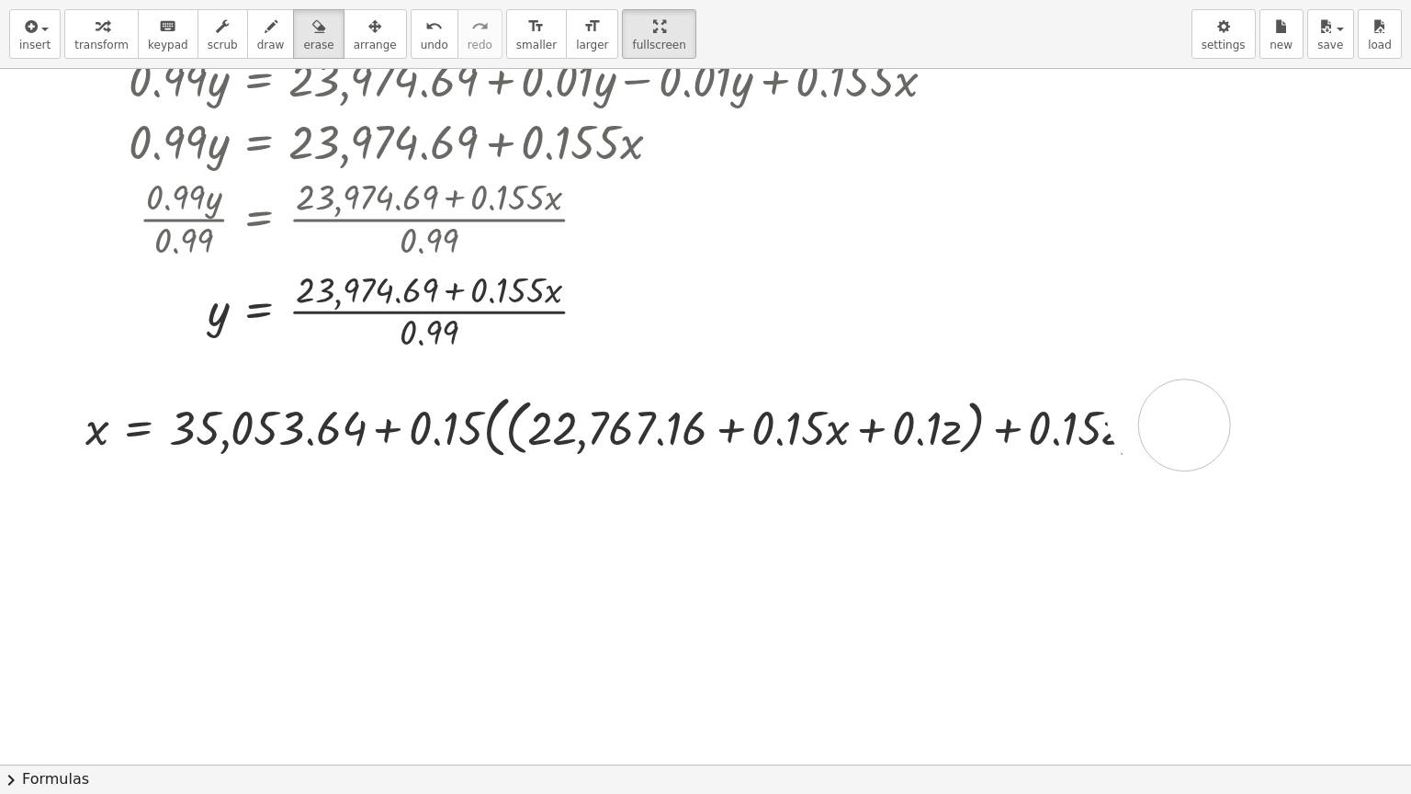
click at [1184, 424] on div at bounding box center [705, 121] width 1411 height 1391
click at [208, 43] on span "scrub" at bounding box center [223, 45] width 30 height 13
click at [1063, 457] on div "▼" at bounding box center [1065, 454] width 12 height 17
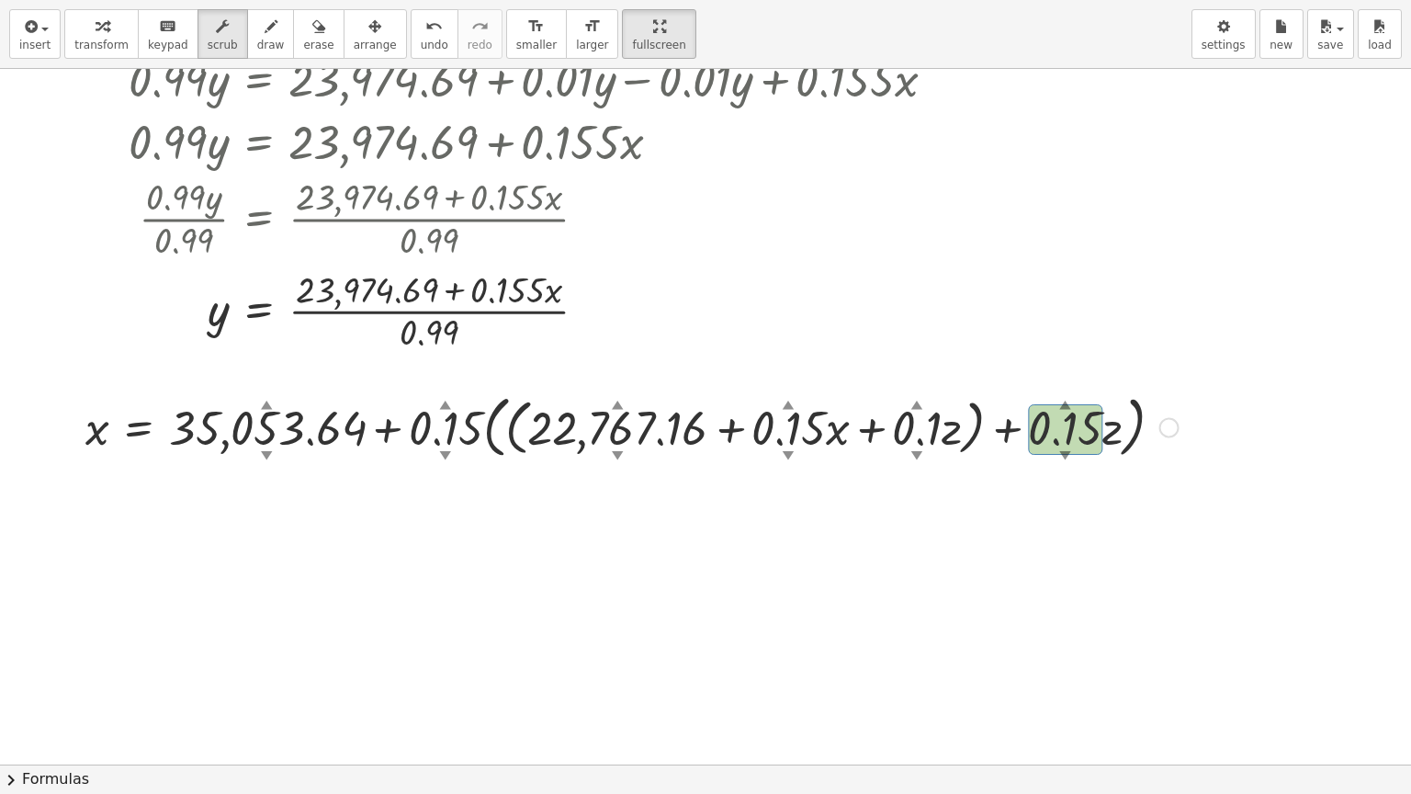
click at [1130, 445] on div at bounding box center [631, 426] width 1111 height 76
click at [157, 49] on span "keypad" at bounding box center [168, 45] width 40 height 13
click at [156, 40] on span "keypad" at bounding box center [168, 45] width 40 height 13
click at [490, 445] on div at bounding box center [631, 426] width 1111 height 76
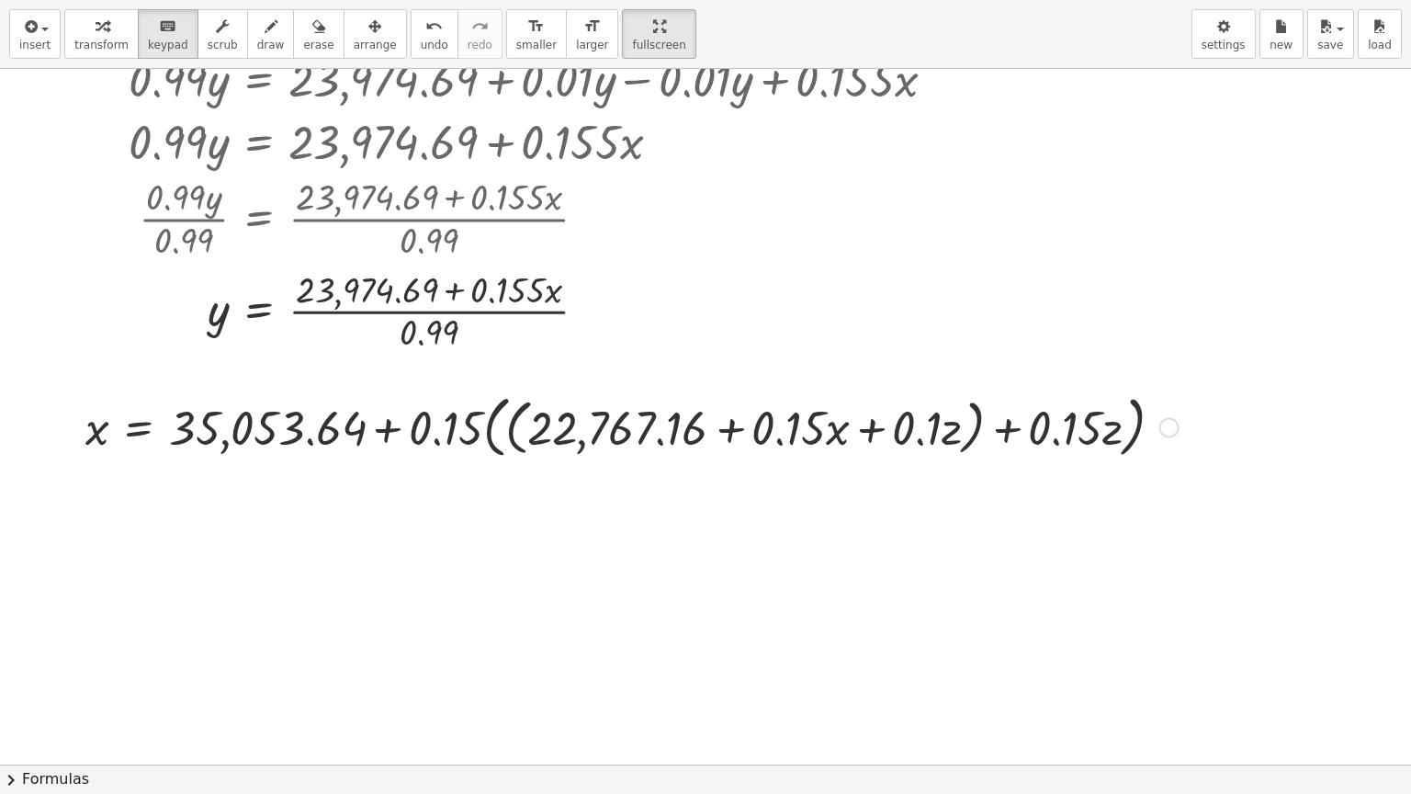
click at [1136, 432] on div at bounding box center [631, 426] width 1111 height 76
click at [1165, 430] on div at bounding box center [1169, 428] width 20 height 20
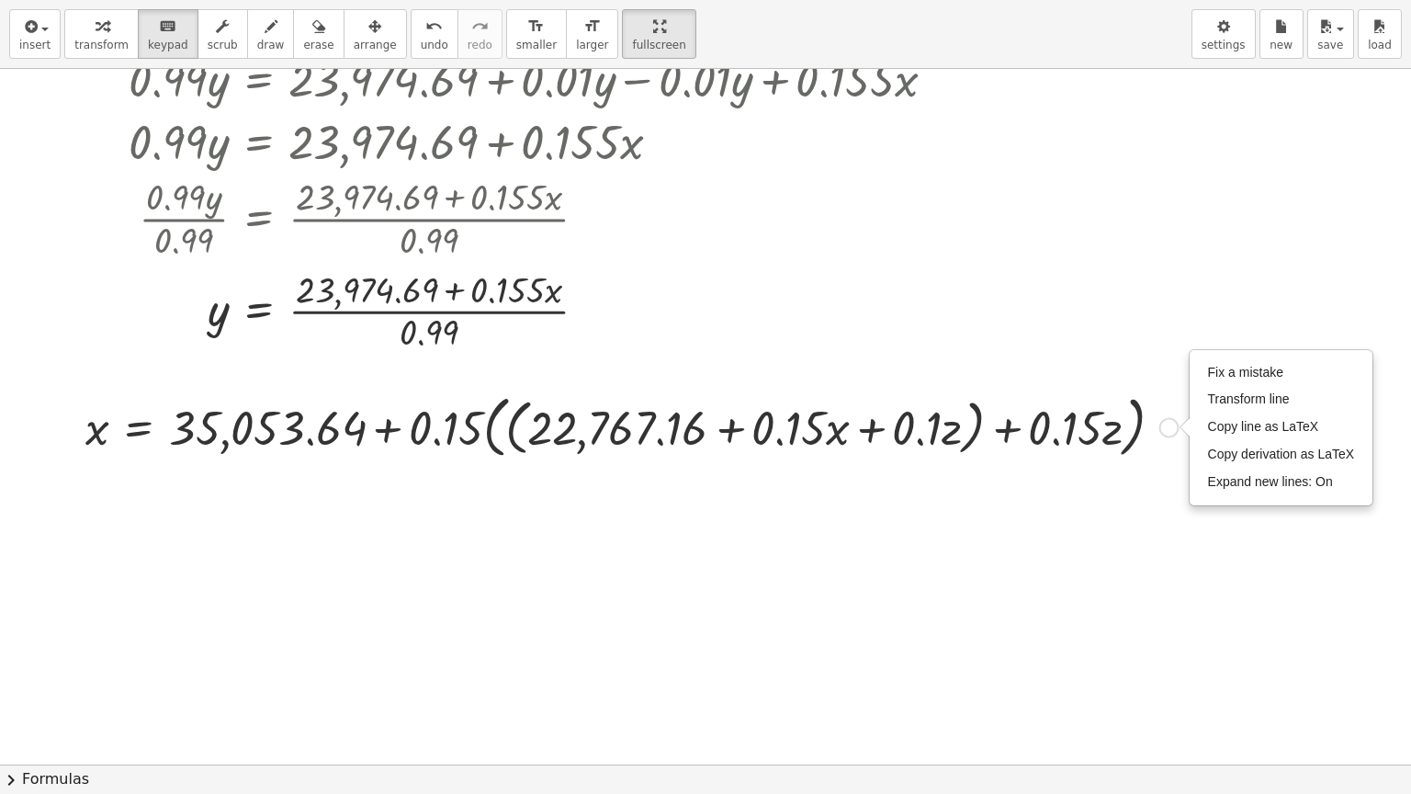
click at [1139, 434] on div at bounding box center [631, 426] width 1111 height 76
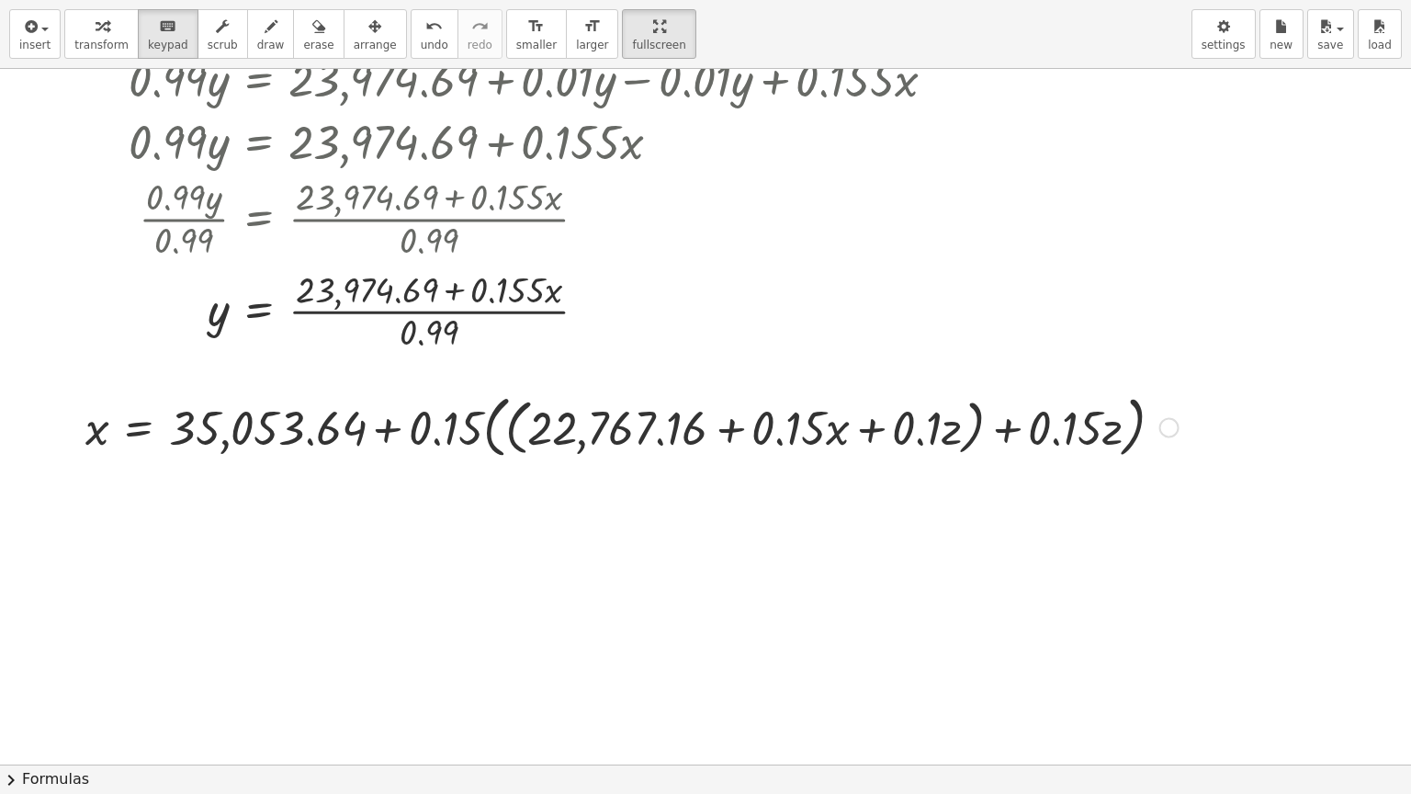
click at [1173, 426] on div "Fix a mistake Transform line Copy line as LaTeX Copy derivation as LaTeX Expand…" at bounding box center [1169, 428] width 20 height 20
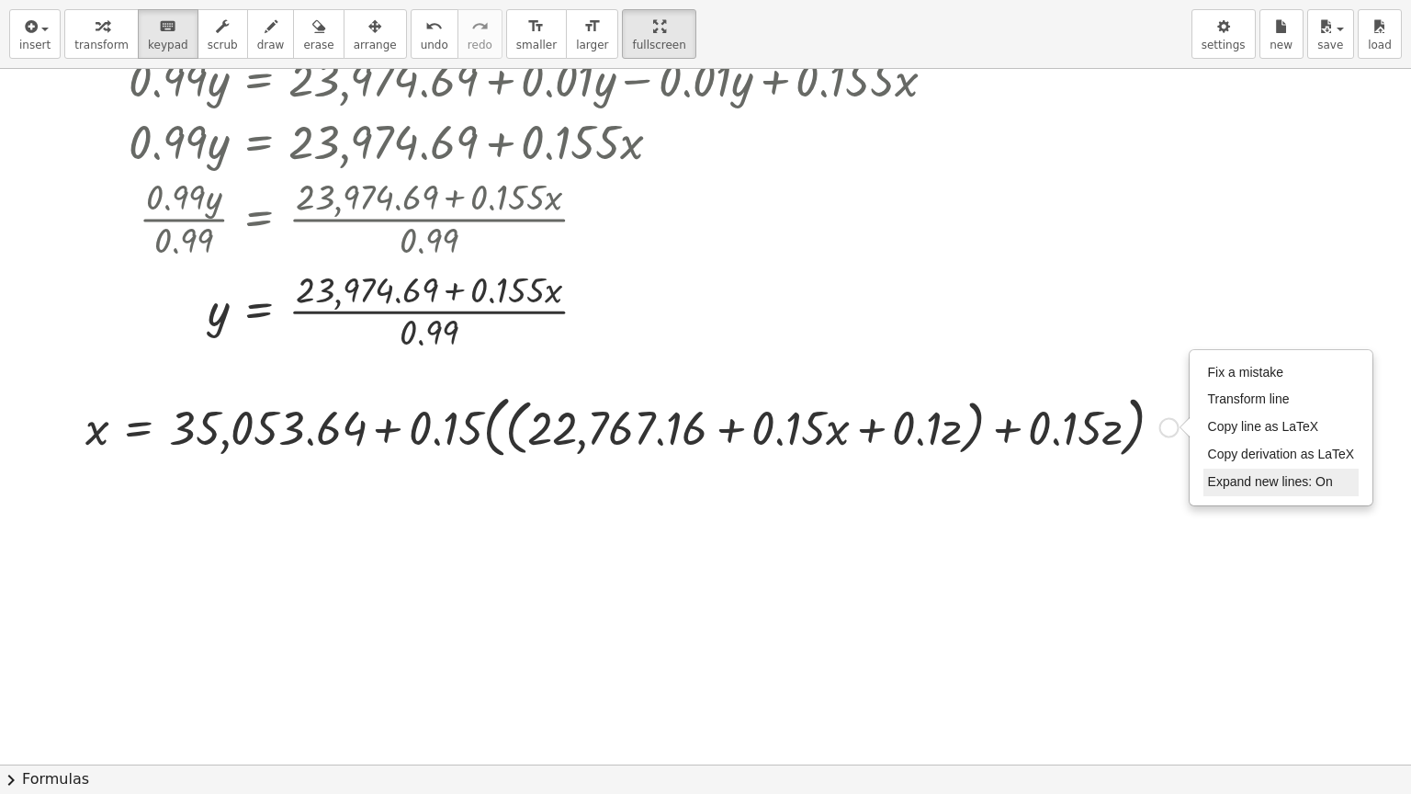
click at [1301, 478] on span "Expand new lines: On" at bounding box center [1270, 481] width 125 height 15
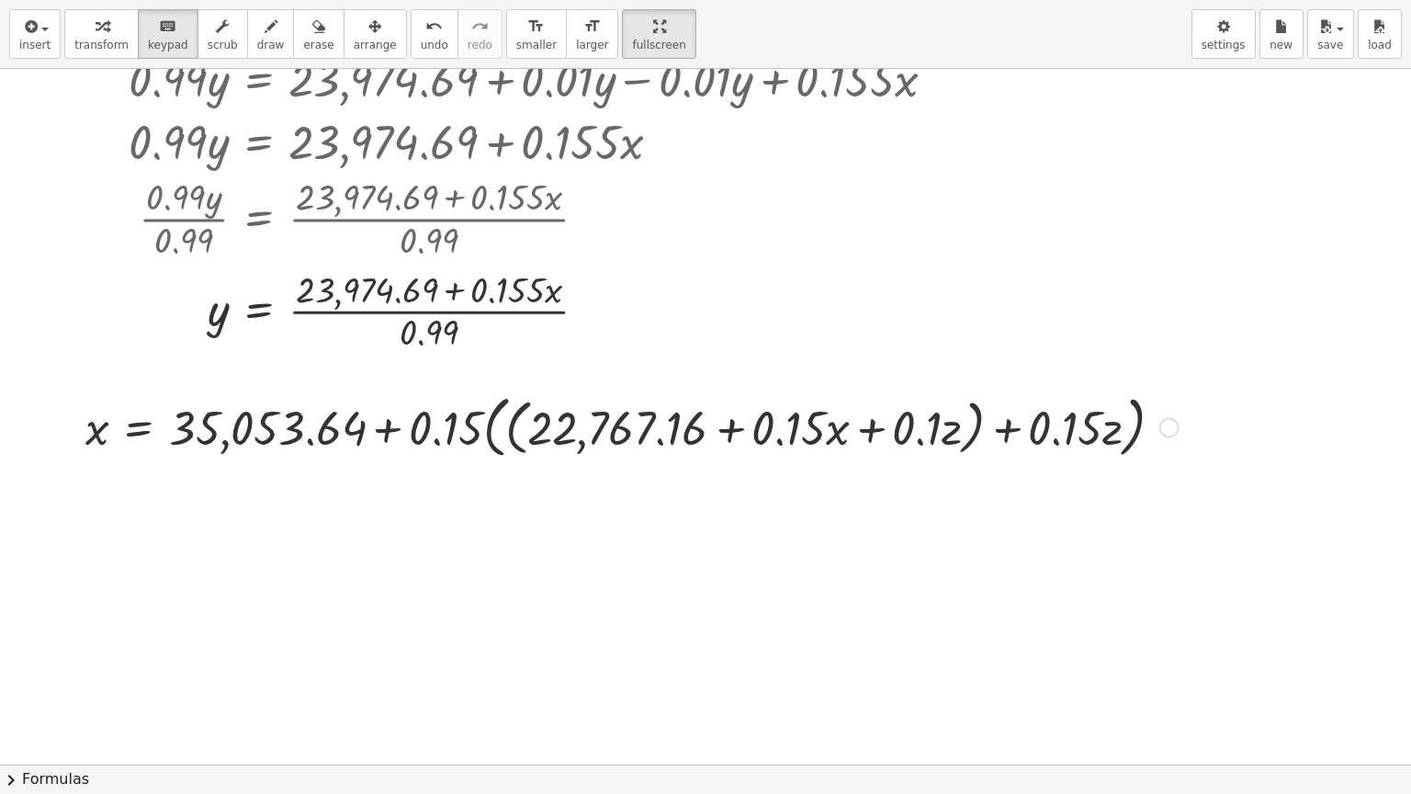
click at [1168, 426] on div "Fix a mistake Transform line Copy line as LaTeX Copy derivation as LaTeX Expand…" at bounding box center [1169, 428] width 20 height 20
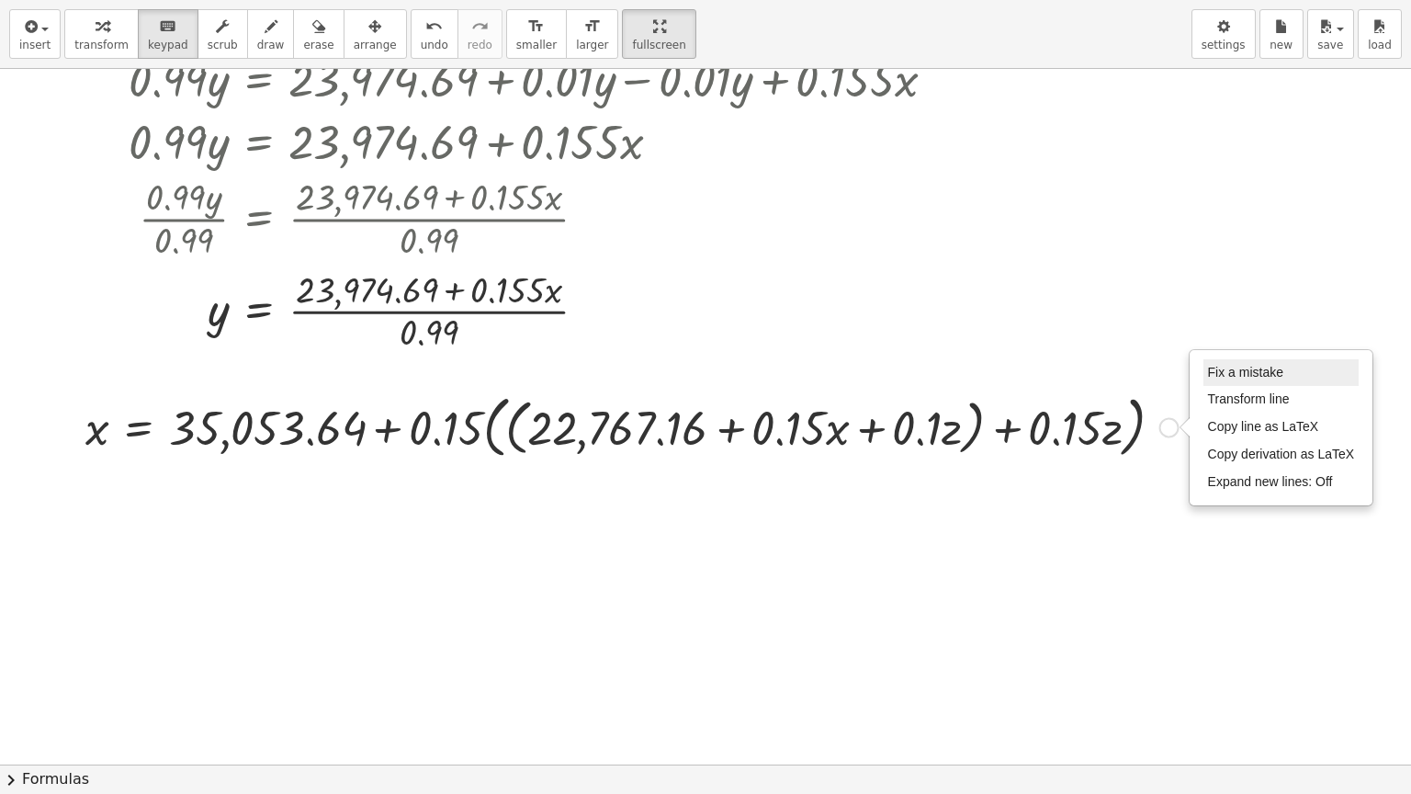
click at [1234, 373] on span "Fix a mistake" at bounding box center [1245, 372] width 75 height 15
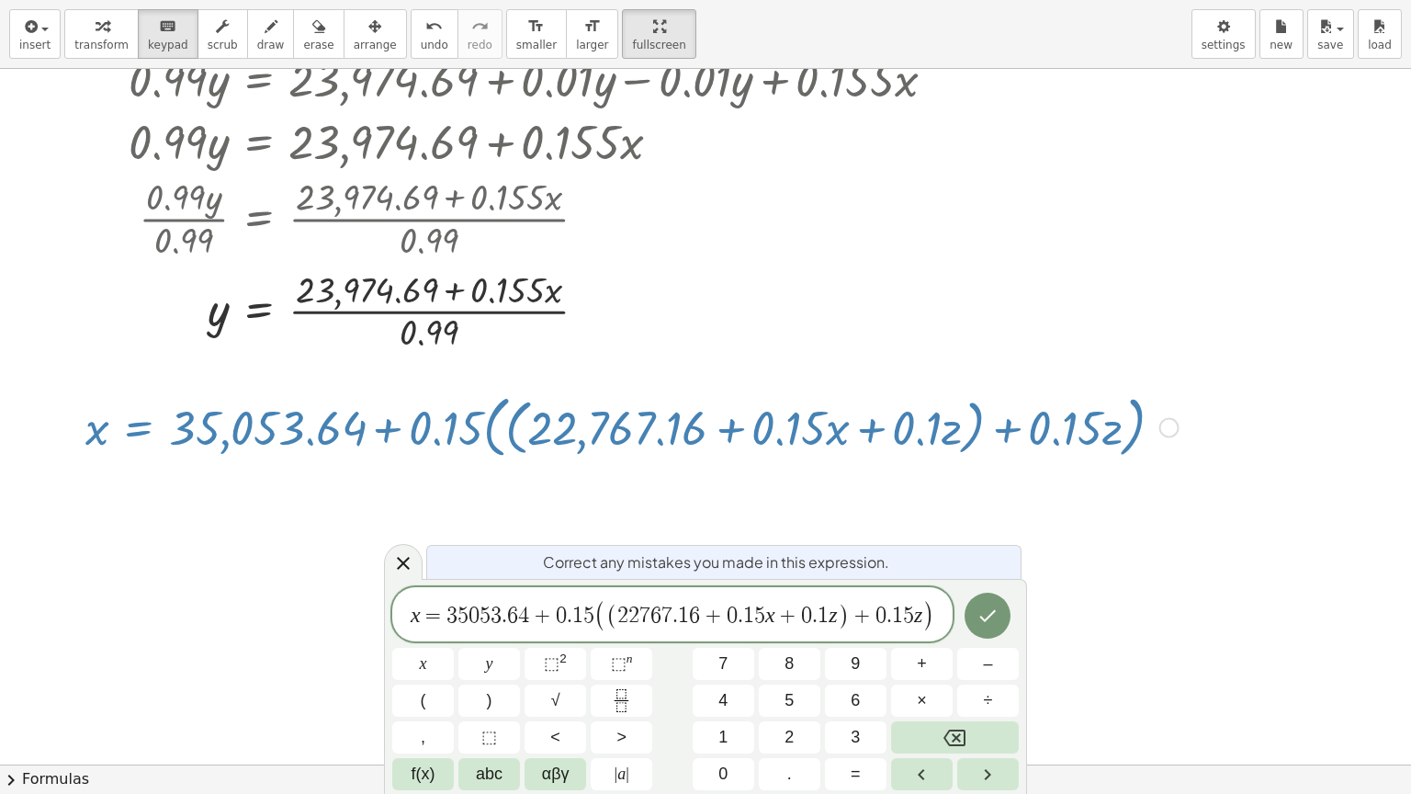
click at [604, 619] on span "( ( 2 2 7 6 7 . 1 6 + 0 . 1 5 x + 0 . 1 z ) + 0 . 1 5 z )" at bounding box center [764, 615] width 340 height 31
click at [922, 618] on span "x = 3 5 0 5 3 . 6 4 + 0 . 1 5 ​ ( 2 2 7 6 7 . 1 6 + 0 . 1 5 x + 0 . 1 z ) + 0 .…" at bounding box center [672, 618] width 560 height 30
click at [986, 623] on icon "Done" at bounding box center [987, 617] width 22 height 22
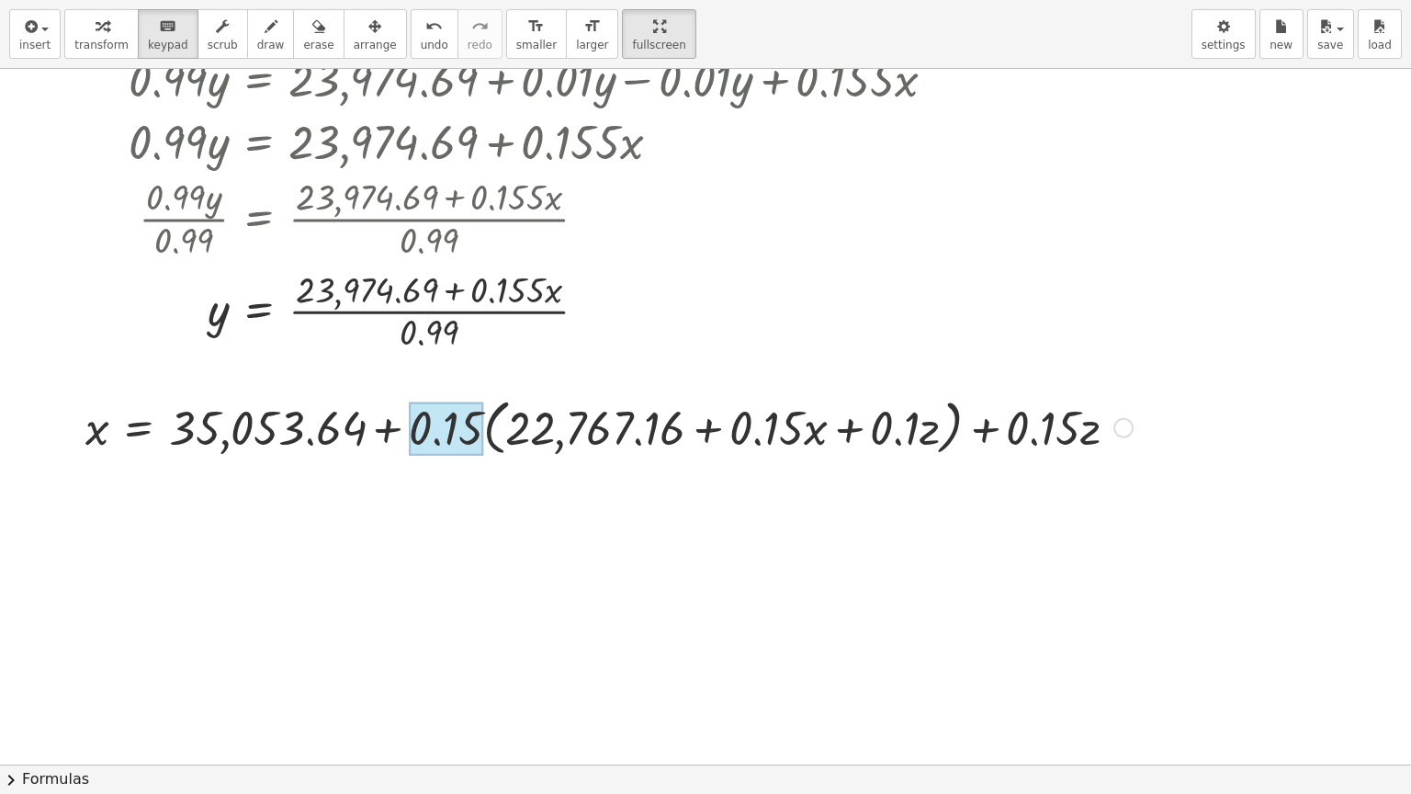
drag, startPoint x: 451, startPoint y: 425, endPoint x: 479, endPoint y: 427, distance: 28.5
click at [96, 36] on icon "button" at bounding box center [102, 27] width 13 height 22
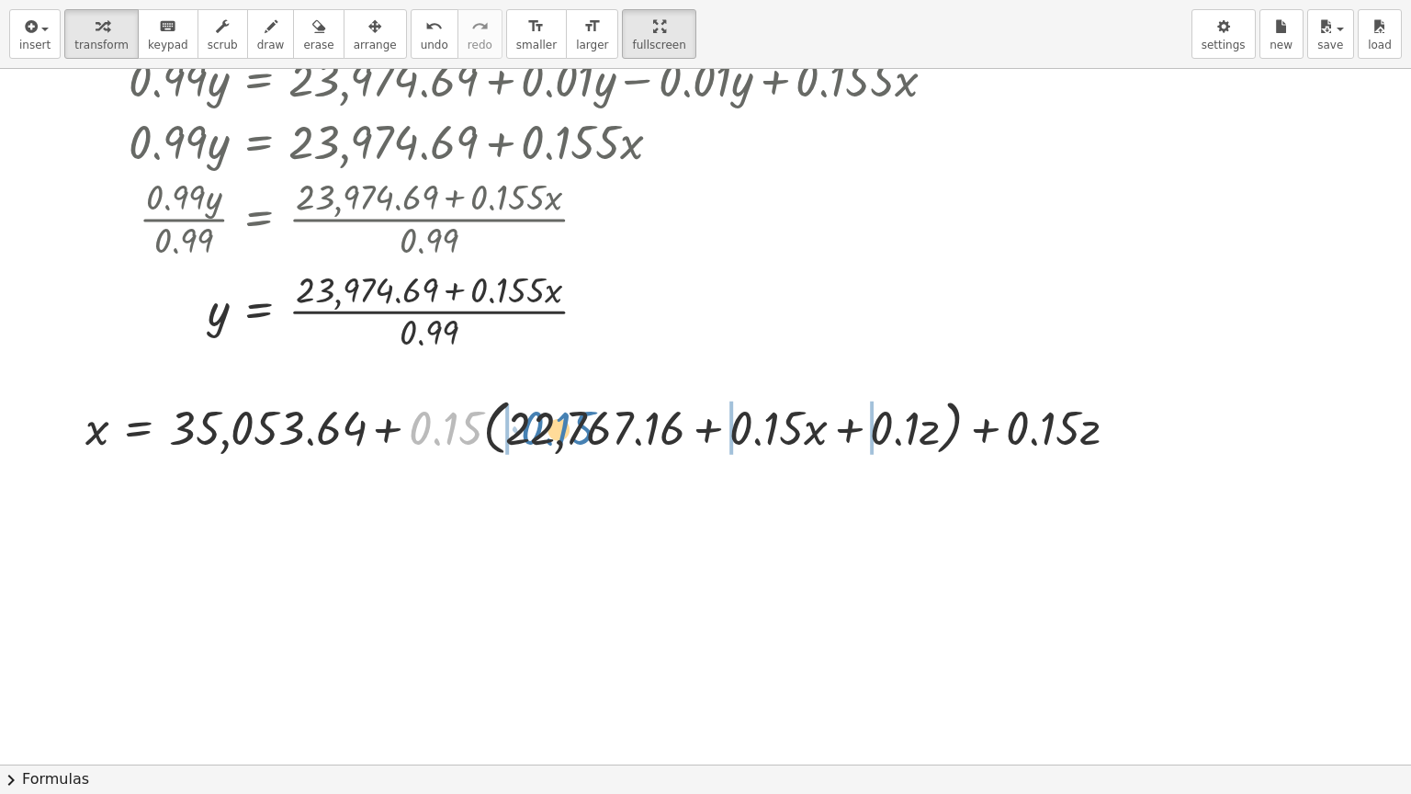
drag, startPoint x: 448, startPoint y: 419, endPoint x: 561, endPoint y: 419, distance: 113.0
click at [561, 419] on div at bounding box center [608, 426] width 1065 height 70
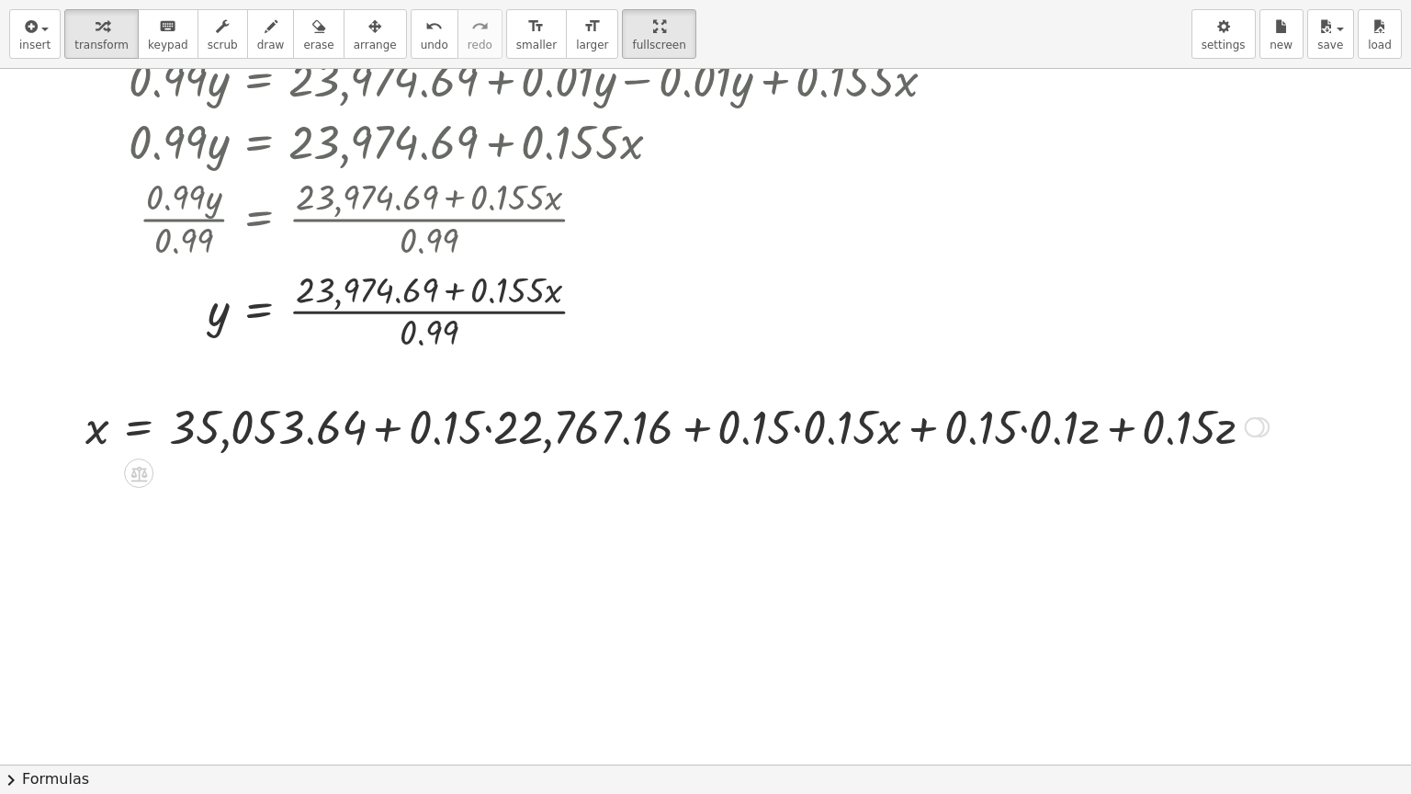
click at [487, 431] on div at bounding box center [676, 425] width 1201 height 62
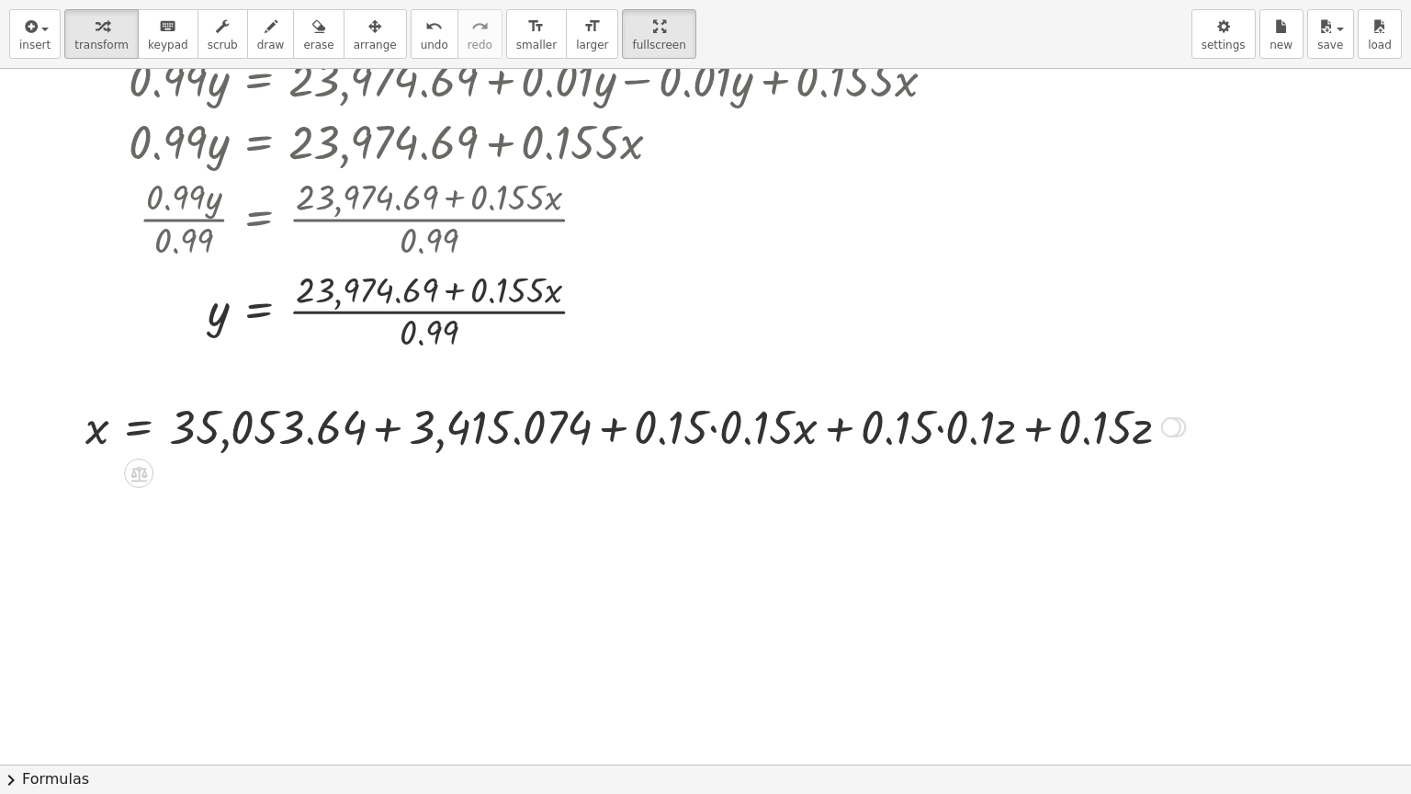
click at [713, 427] on div at bounding box center [635, 425] width 1118 height 62
click at [916, 426] on div at bounding box center [622, 425] width 1093 height 62
click at [976, 426] on div at bounding box center [603, 425] width 1055 height 62
click at [382, 426] on div at bounding box center [536, 425] width 920 height 62
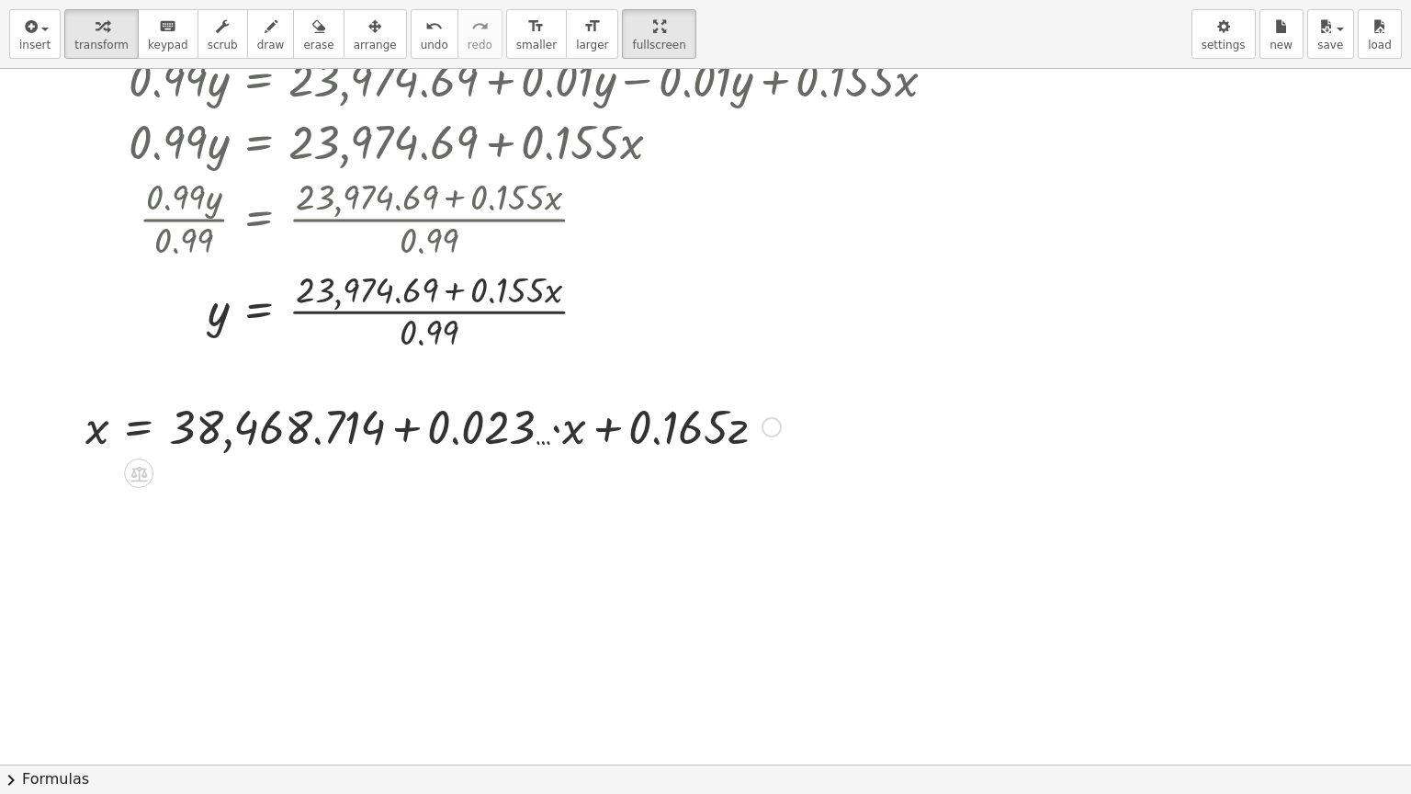
click at [772, 426] on div at bounding box center [771, 427] width 20 height 20
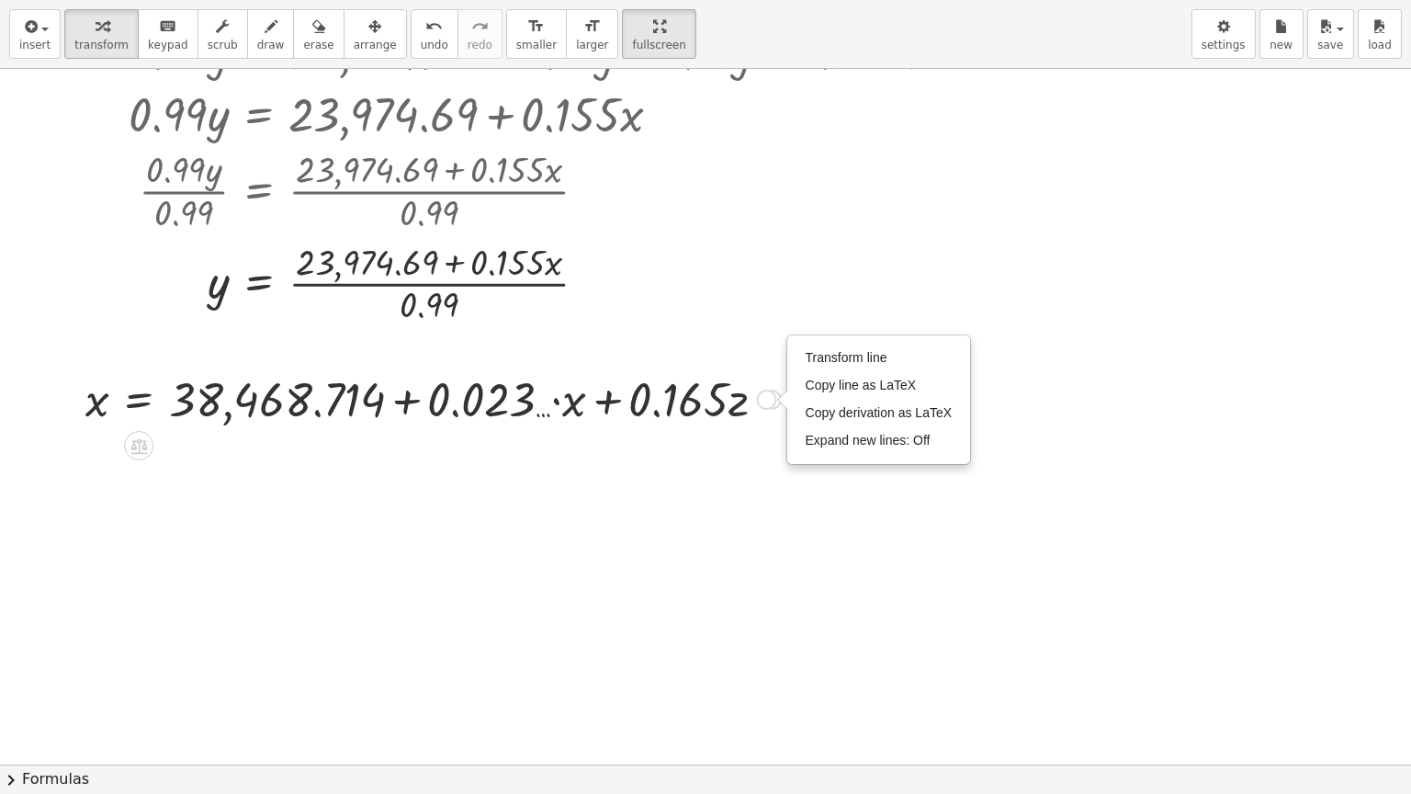
scroll to position [682, 0]
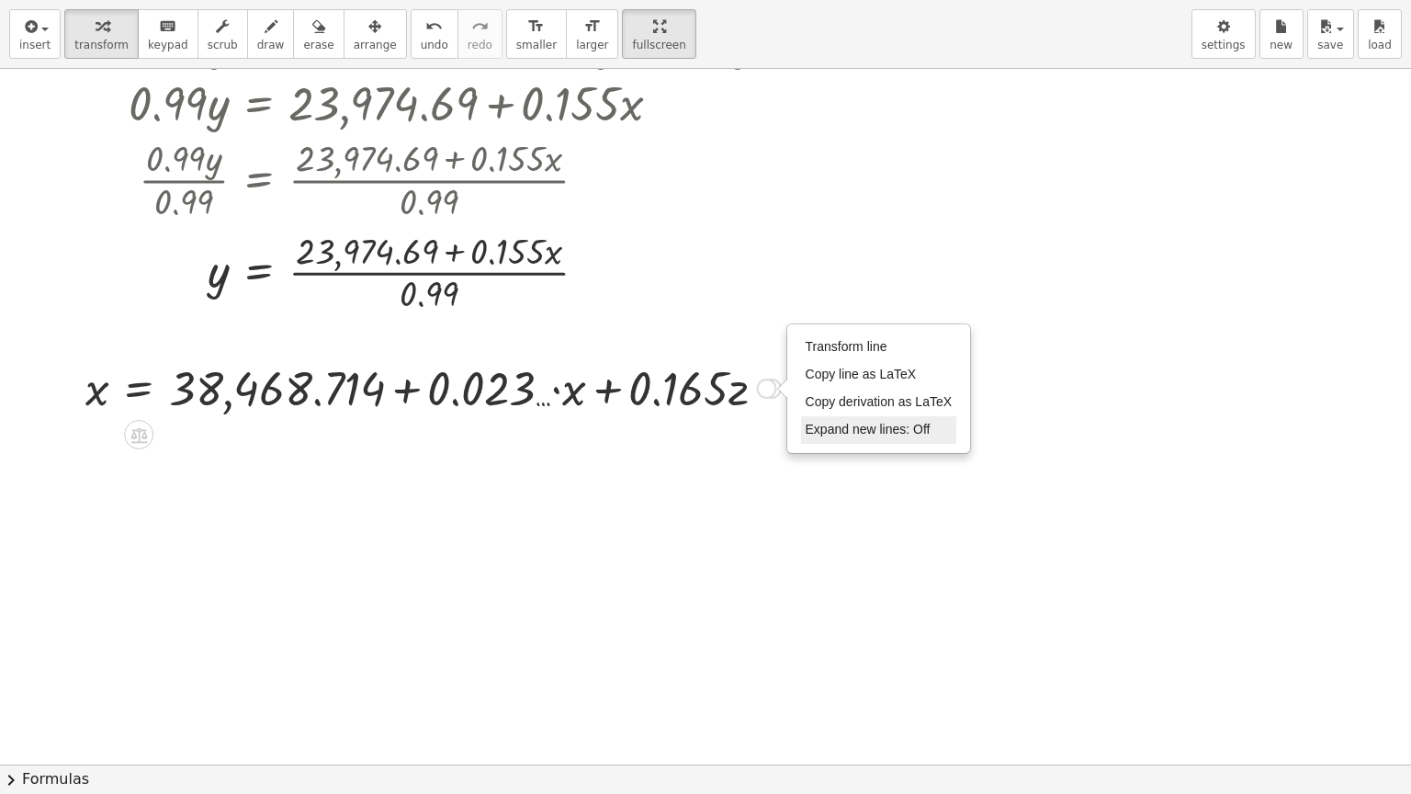
click at [866, 430] on span "Expand new lines: Off" at bounding box center [868, 429] width 125 height 15
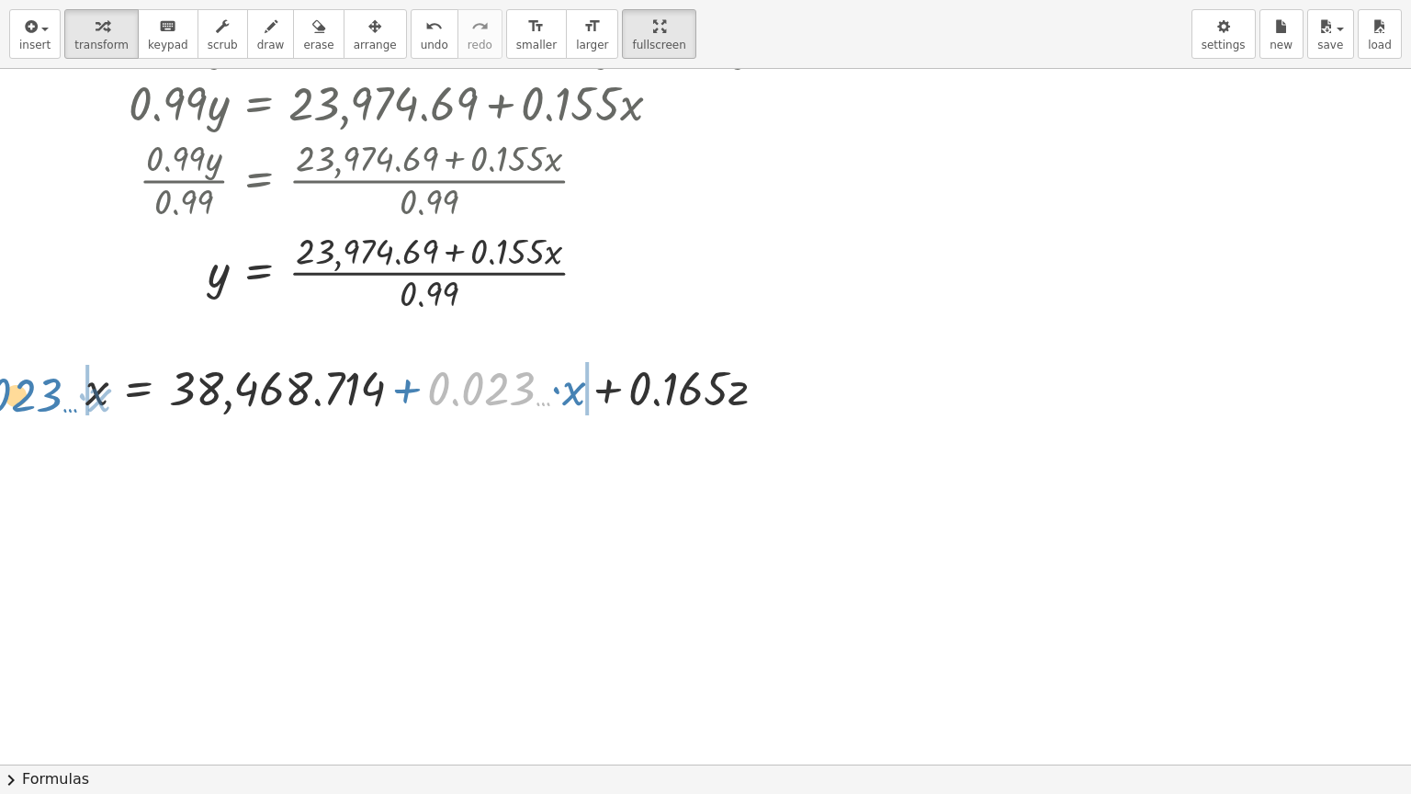
drag, startPoint x: 501, startPoint y: 387, endPoint x: 27, endPoint y: 393, distance: 474.0
click at [27, 393] on div "x = + 35,053.64 + · 0.15 · y + · 0.15 · z Copied done y = + 22,767.16 + · 0.15 …" at bounding box center [705, 431] width 1411 height 2088
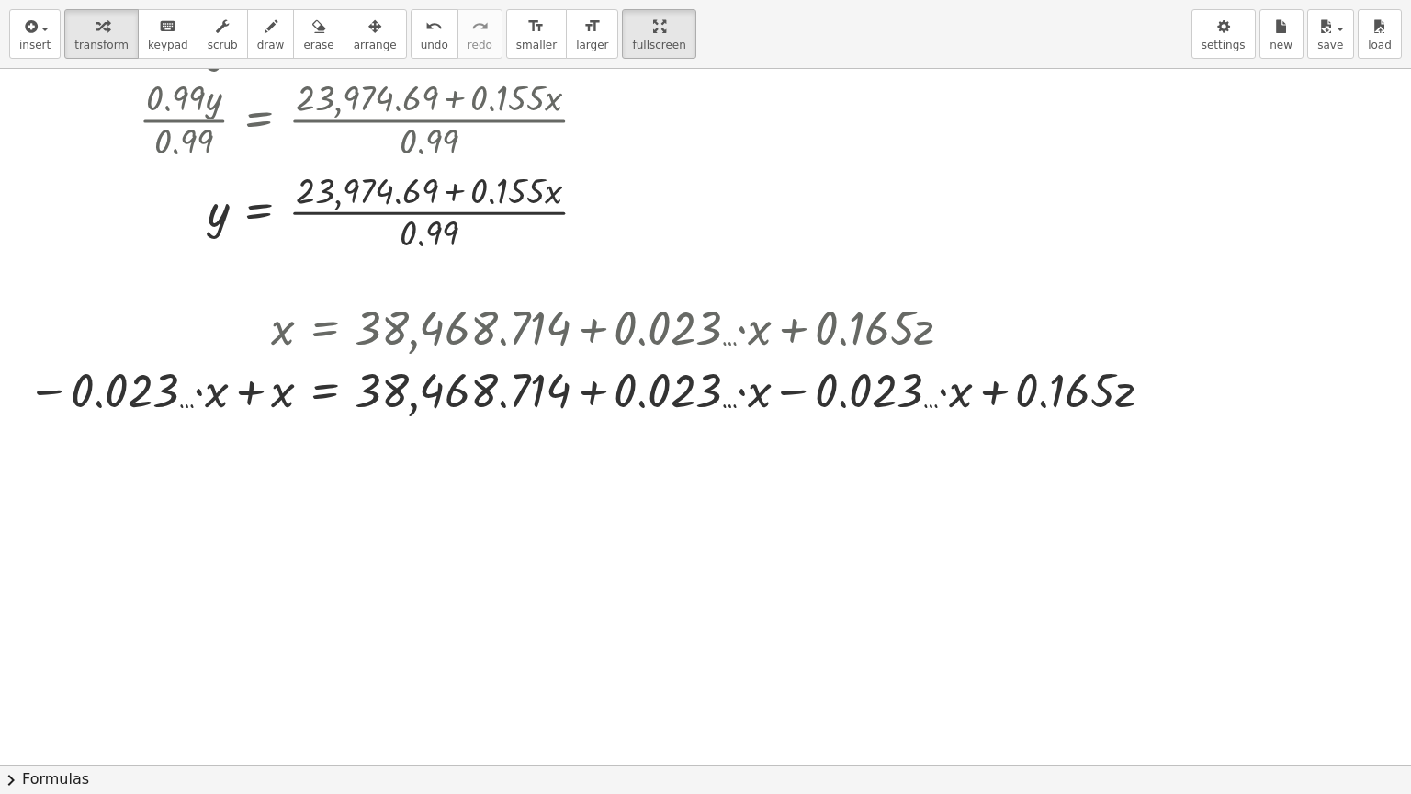
scroll to position [773, 0]
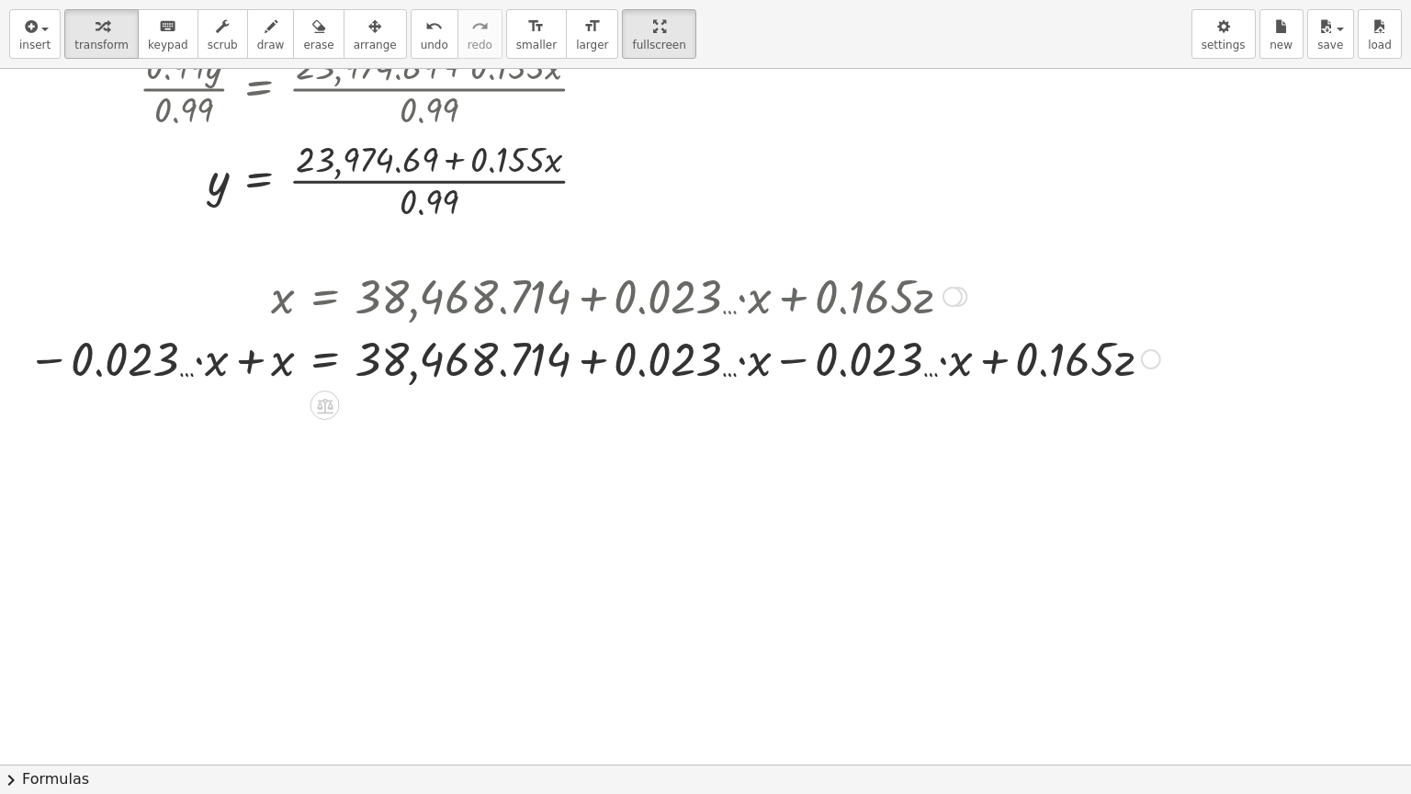
click at [249, 356] on div at bounding box center [593, 357] width 1151 height 62
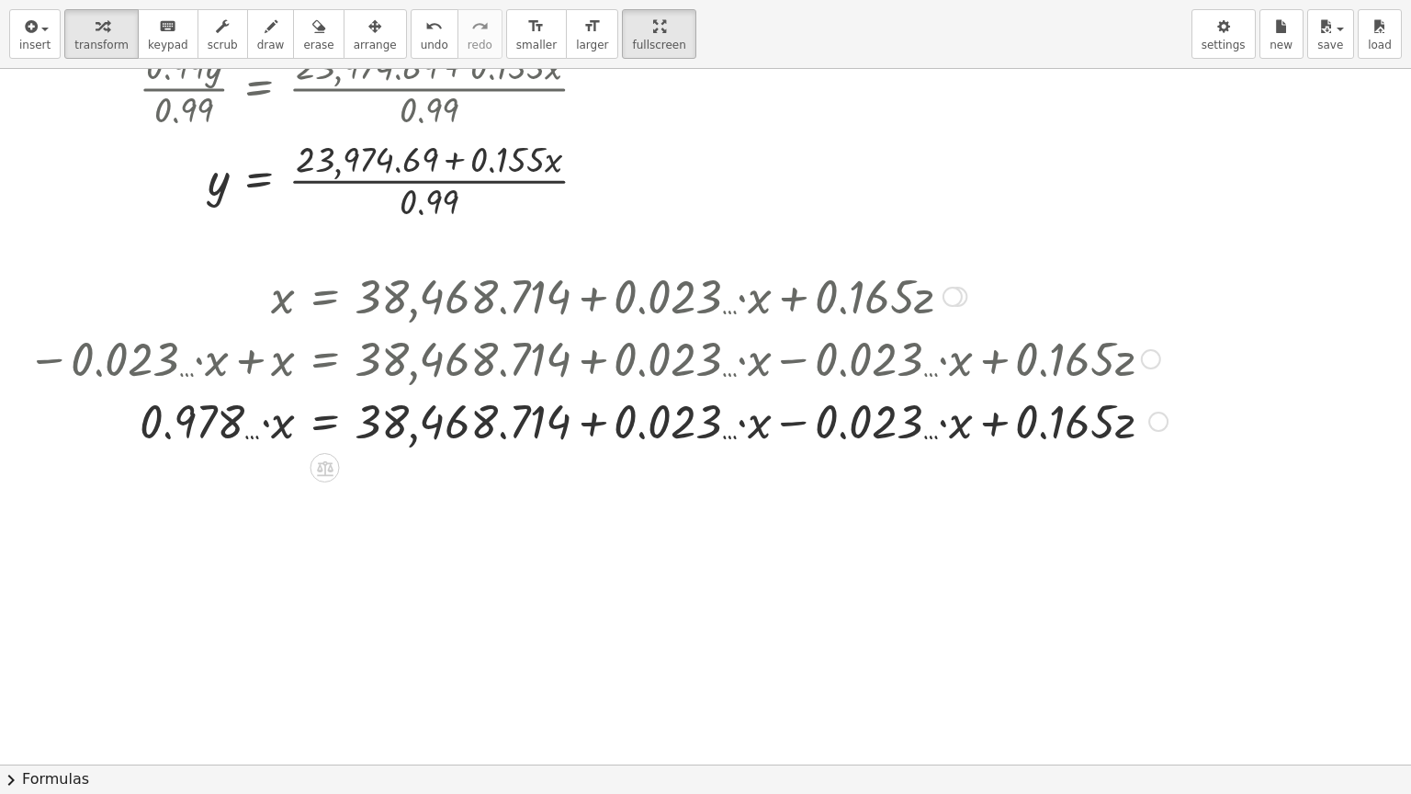
click at [794, 421] on div at bounding box center [597, 420] width 1158 height 62
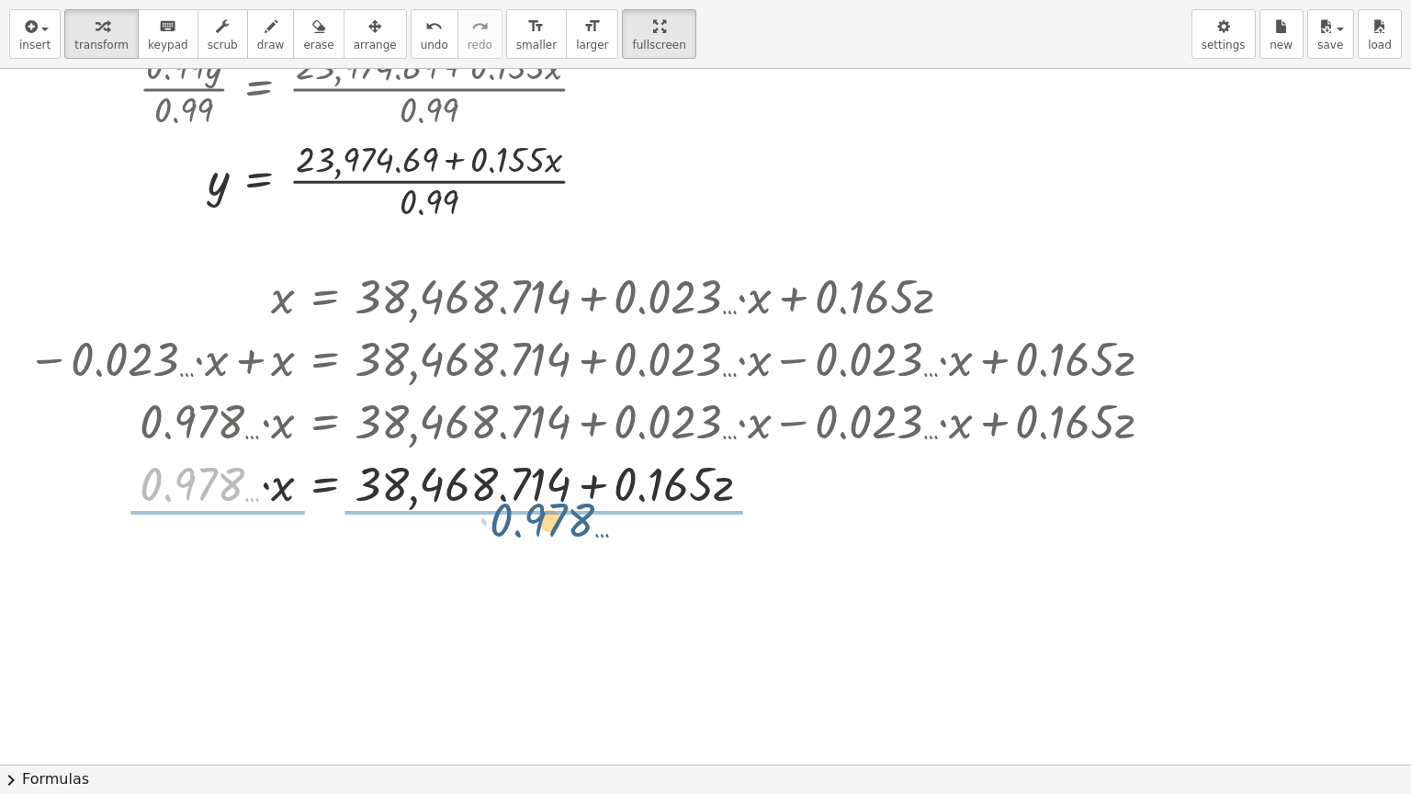
drag, startPoint x: 231, startPoint y: 485, endPoint x: 596, endPoint y: 516, distance: 366.0
click at [596, 516] on div "x = + 35,053.64 + · 0.15 · ( + 22,767.16 + · 0.15 · x + · 0.1 · z ) + · 0.15 · …" at bounding box center [590, 388] width 1181 height 259
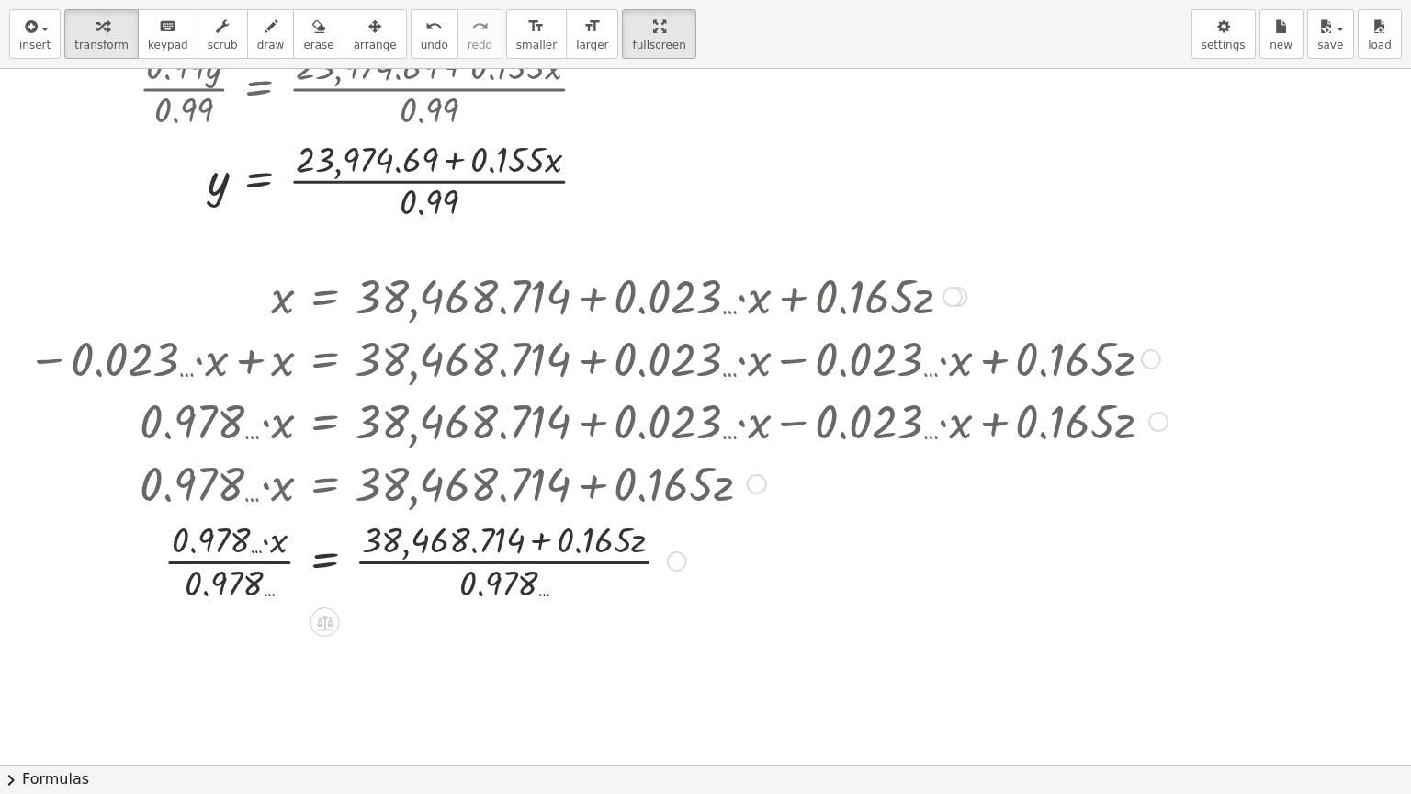
click at [222, 562] on div at bounding box center [597, 559] width 1158 height 92
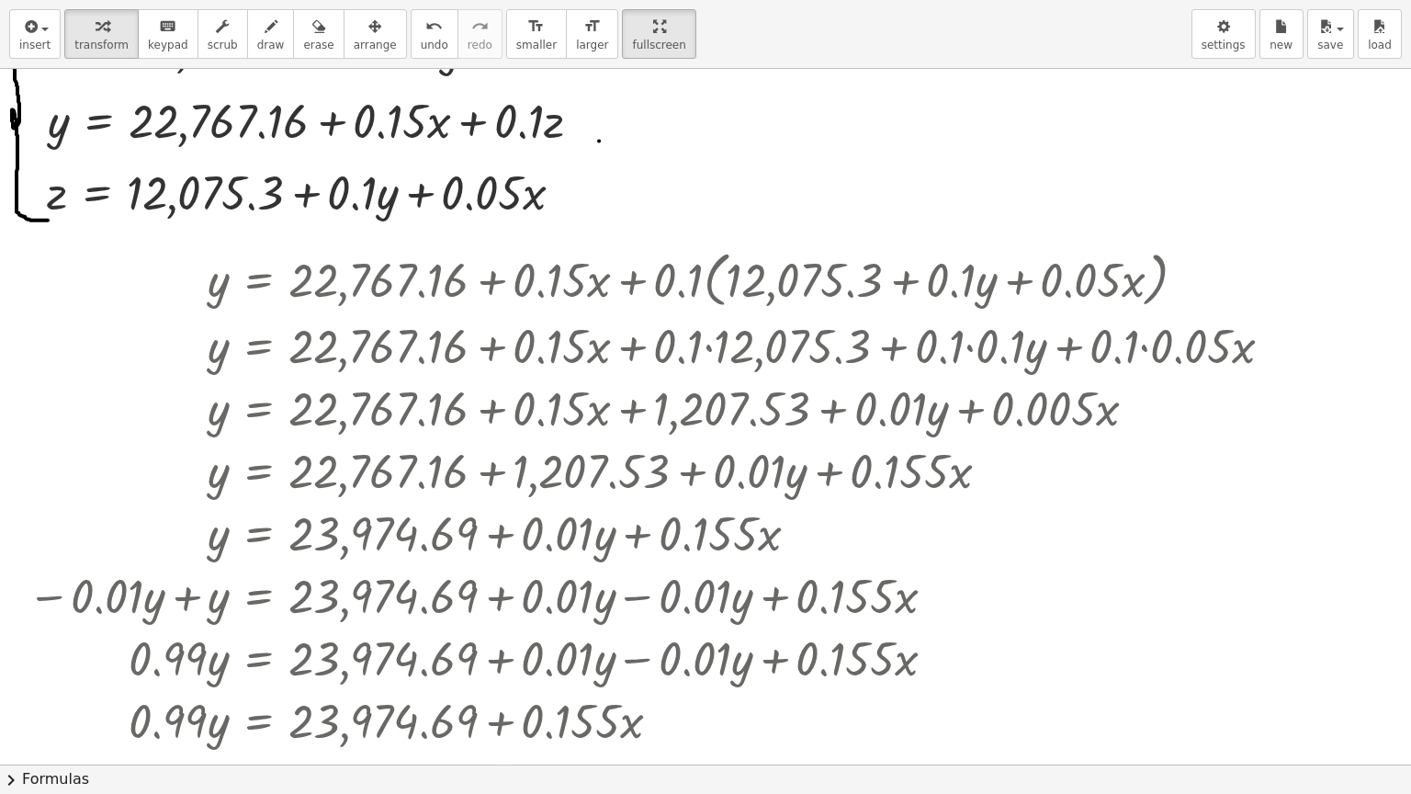
scroll to position [0, 0]
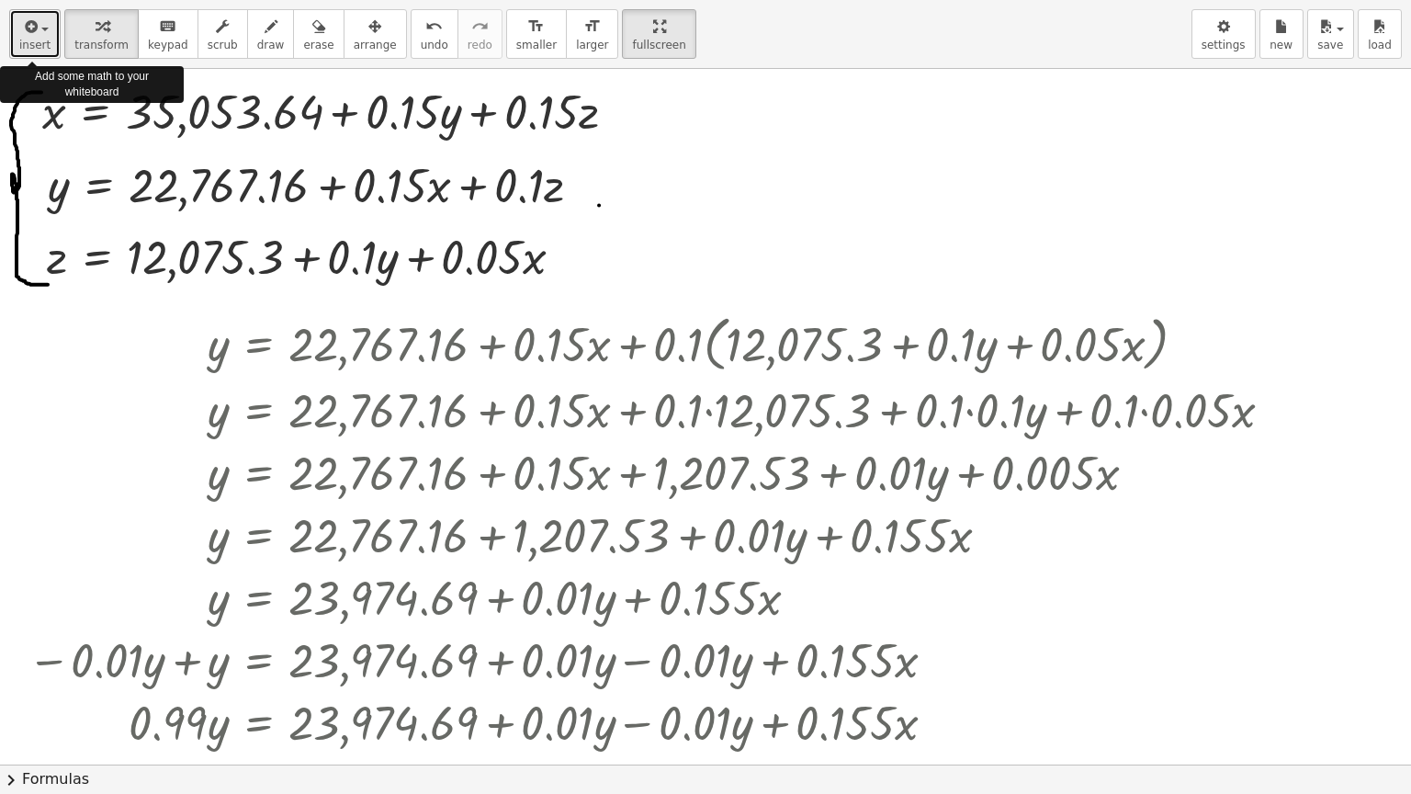
click at [29, 26] on icon "button" at bounding box center [29, 27] width 17 height 22
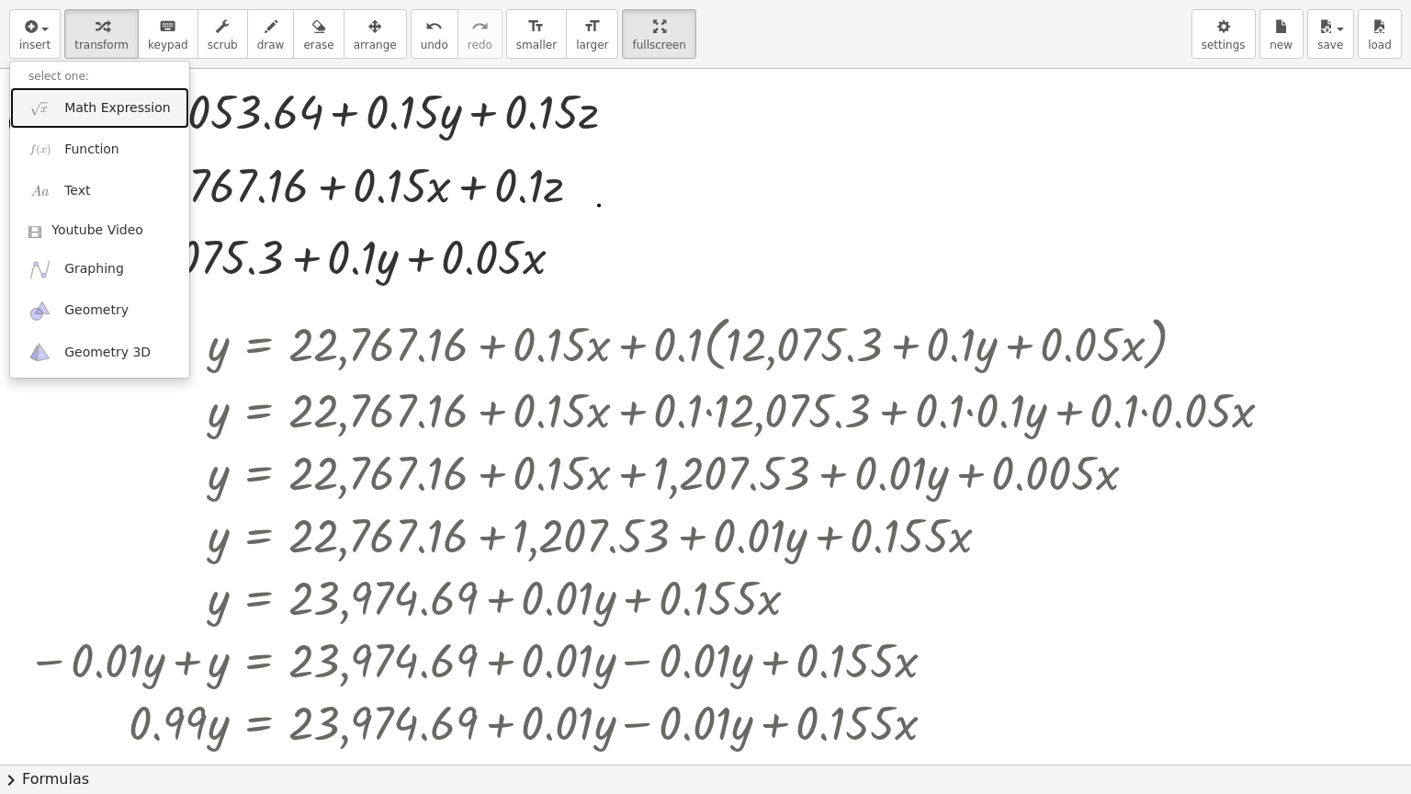
click at [92, 114] on span "Math Expression" at bounding box center [117, 108] width 106 height 18
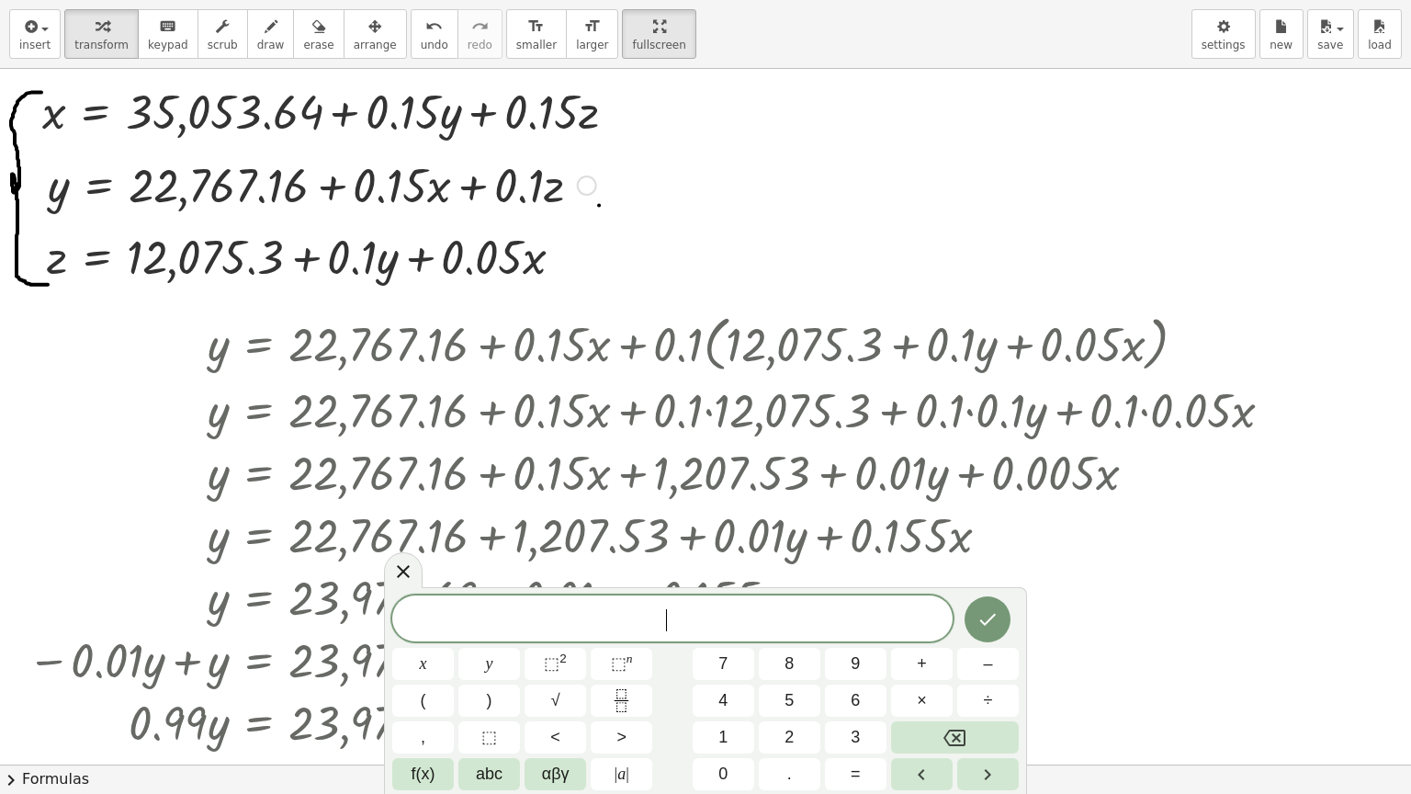
click at [586, 187] on div "Copied done" at bounding box center [587, 185] width 20 height 20
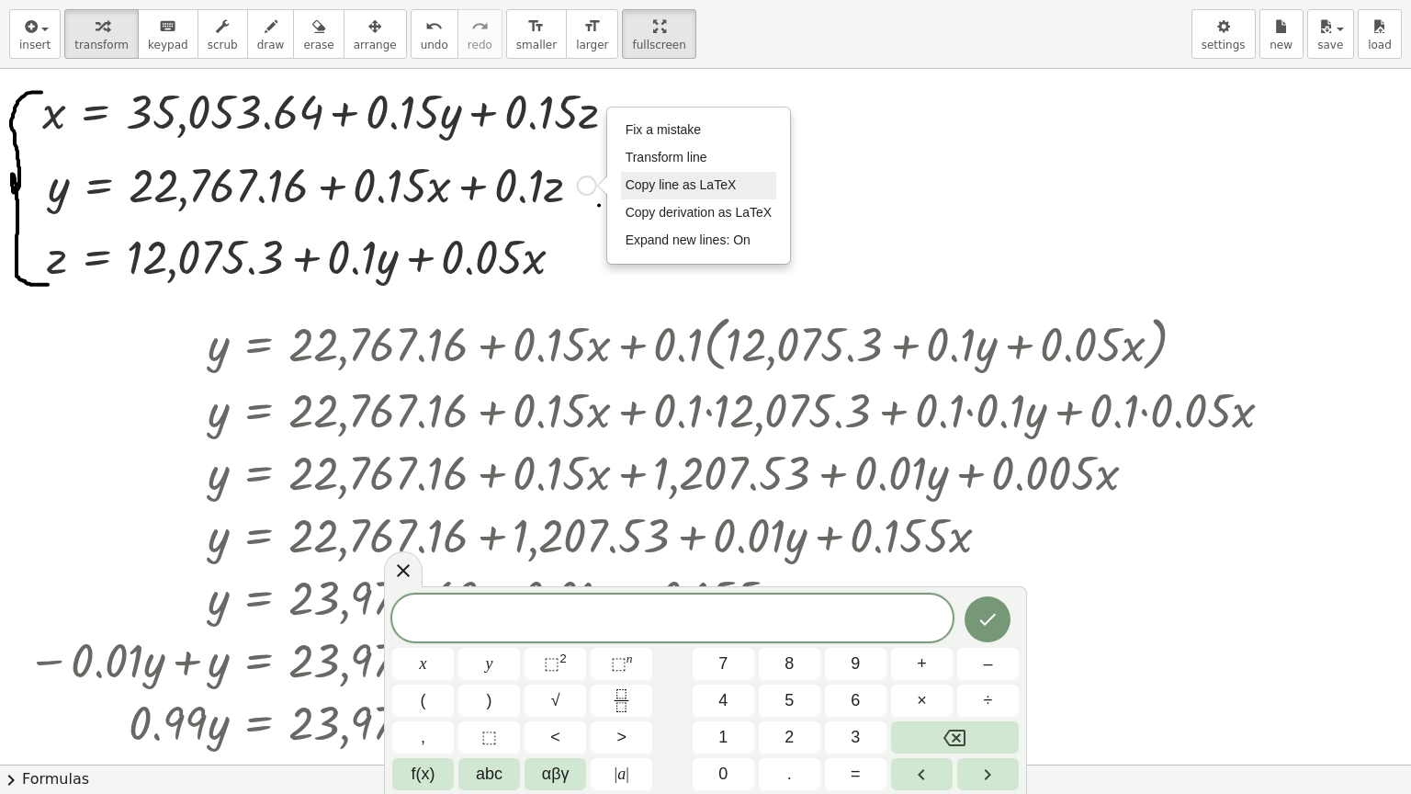
click at [665, 186] on span "Copy line as LaTeX" at bounding box center [681, 184] width 111 height 15
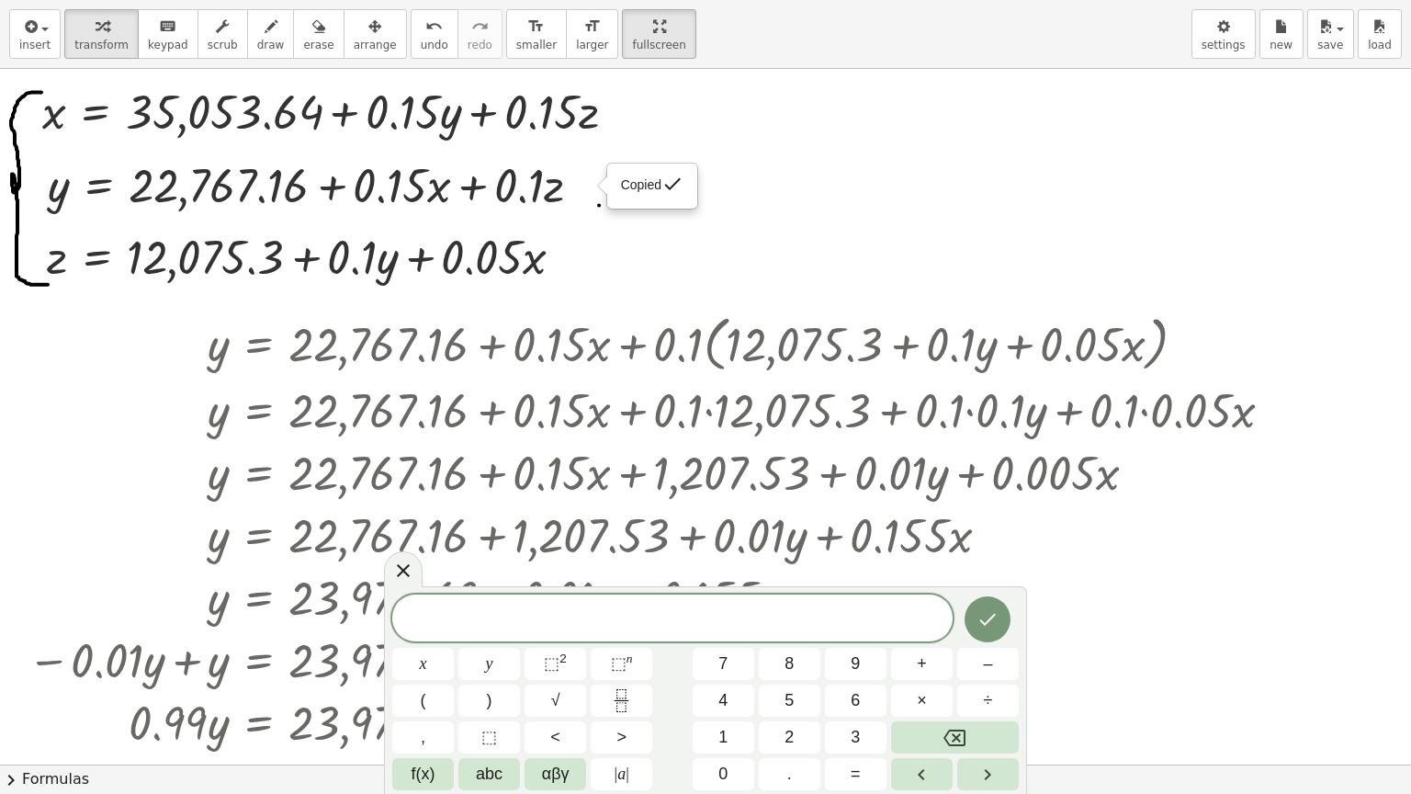
click at [660, 615] on span at bounding box center [672, 619] width 560 height 28
click at [575, 256] on div "Copied done" at bounding box center [569, 257] width 20 height 20
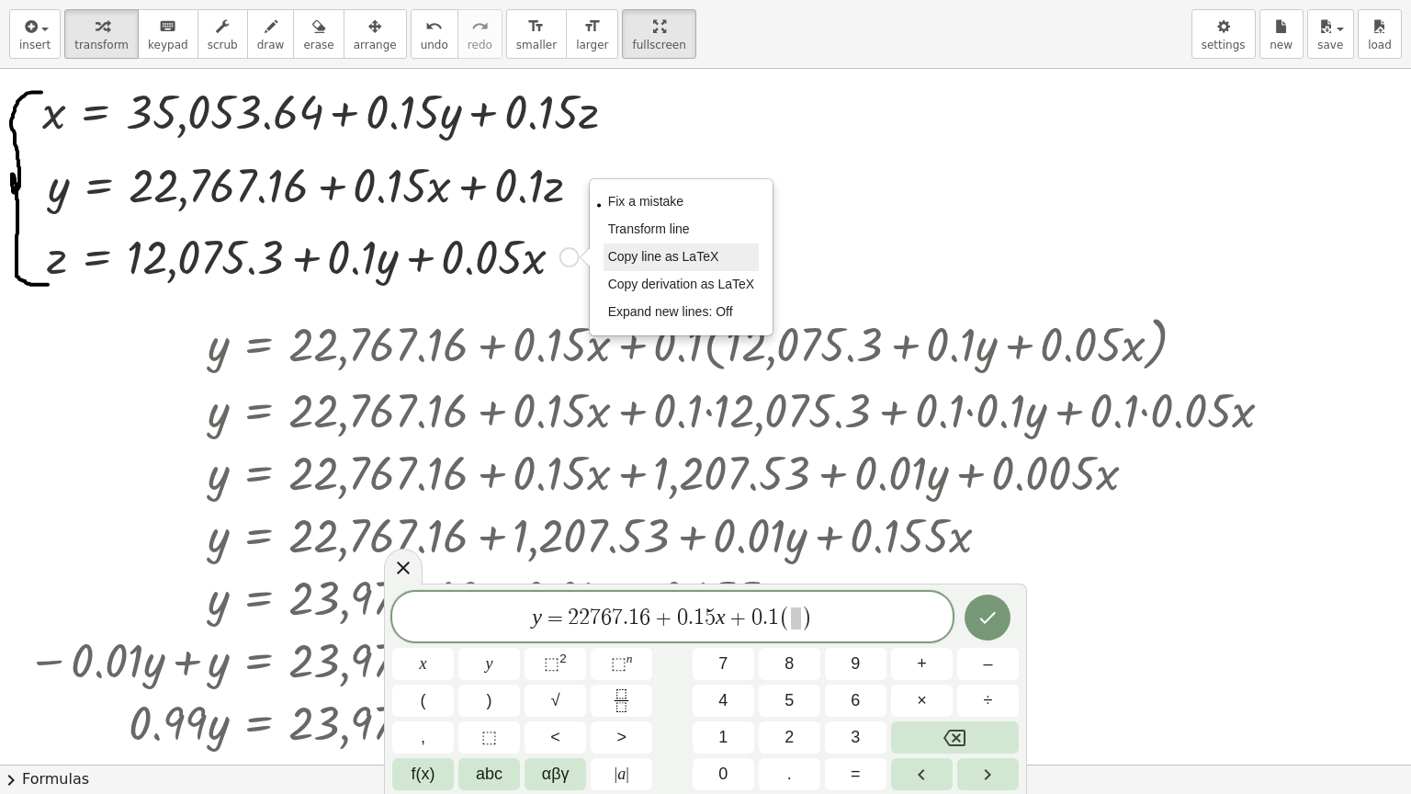
click at [640, 255] on span "Copy line as LaTeX" at bounding box center [663, 256] width 111 height 15
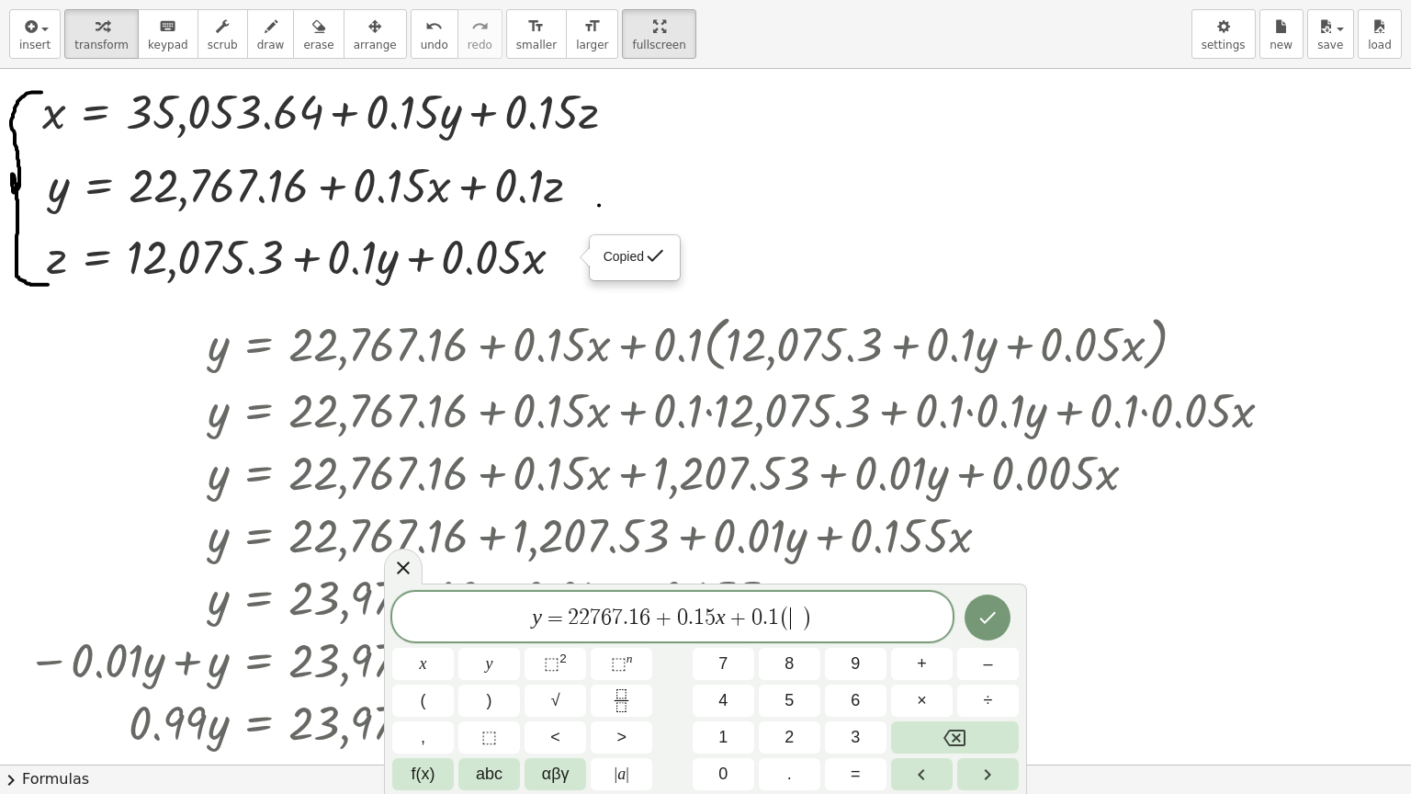
click at [797, 614] on span "​" at bounding box center [796, 618] width 10 height 22
click at [703, 616] on span "=" at bounding box center [695, 618] width 27 height 22
click at [996, 617] on icon "Done" at bounding box center [987, 617] width 22 height 22
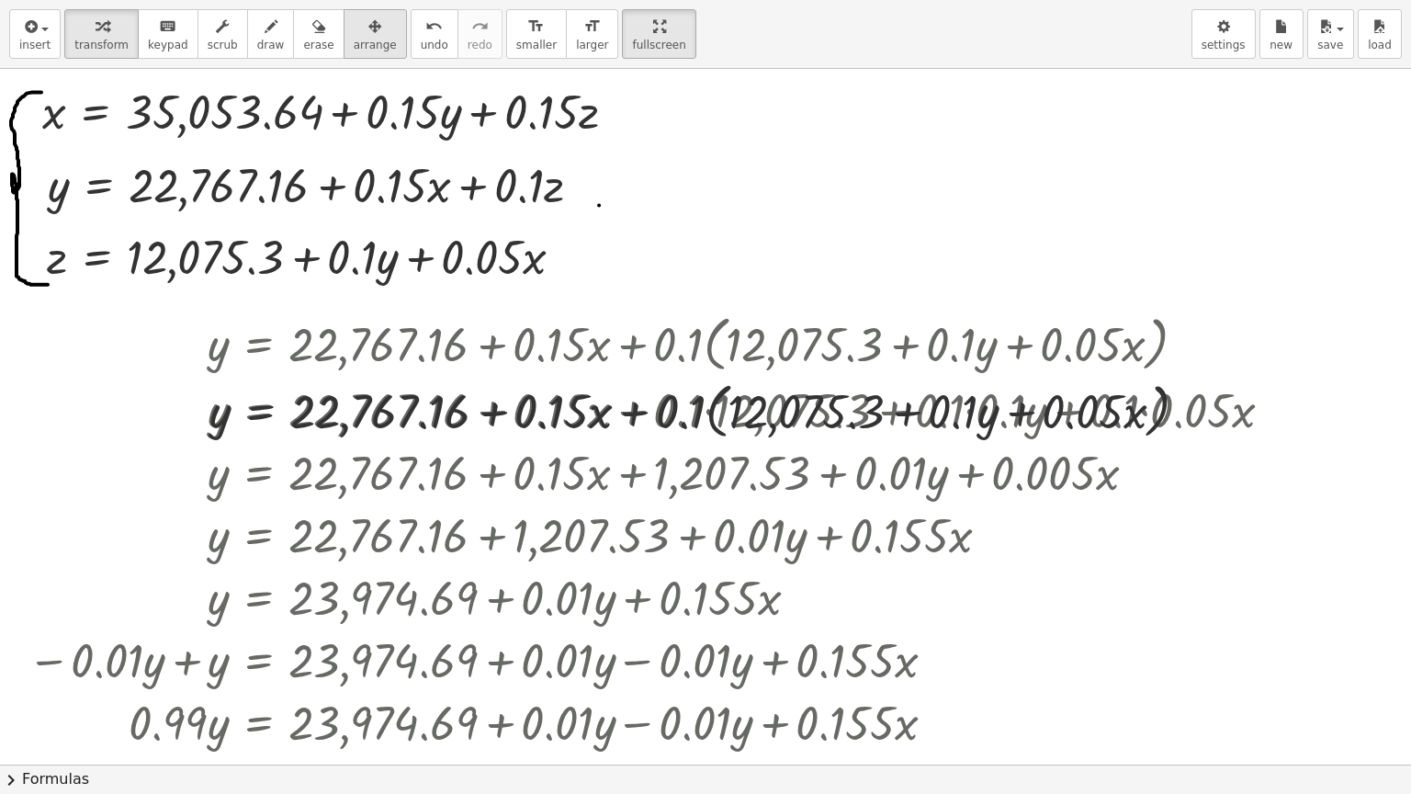
click at [368, 16] on icon "button" at bounding box center [374, 27] width 13 height 22
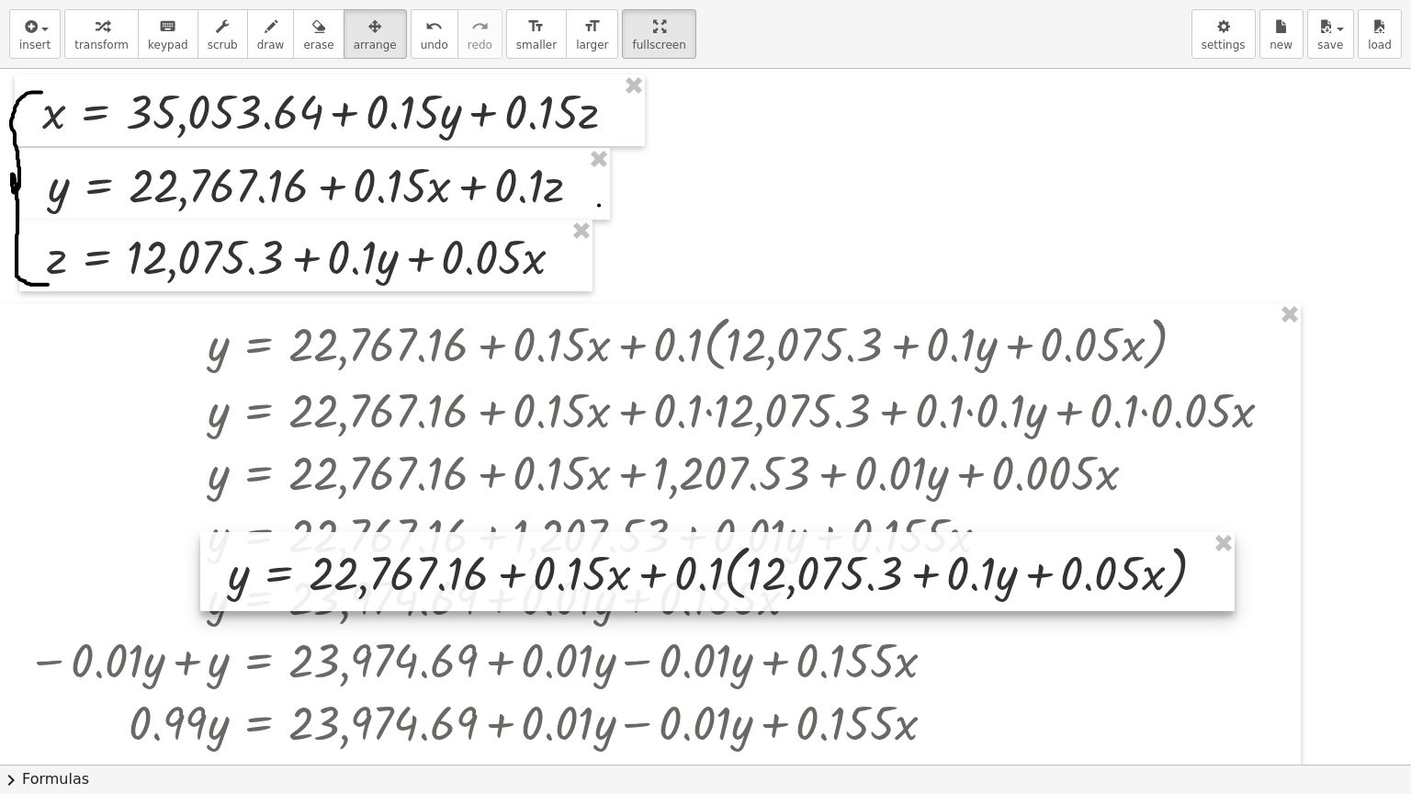
drag, startPoint x: 621, startPoint y: 419, endPoint x: 639, endPoint y: 588, distance: 170.0
click at [639, 588] on div at bounding box center [717, 571] width 1034 height 79
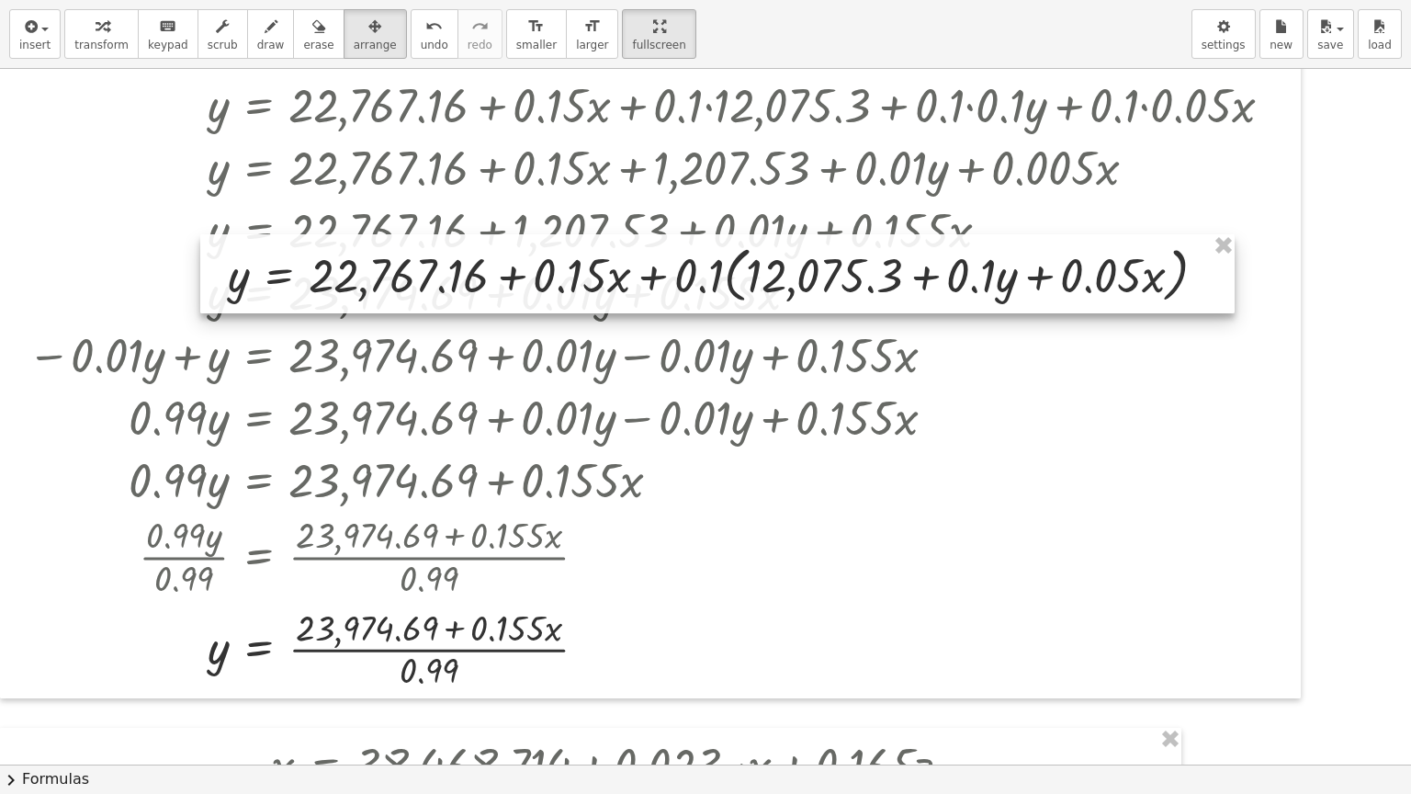
scroll to position [367, 0]
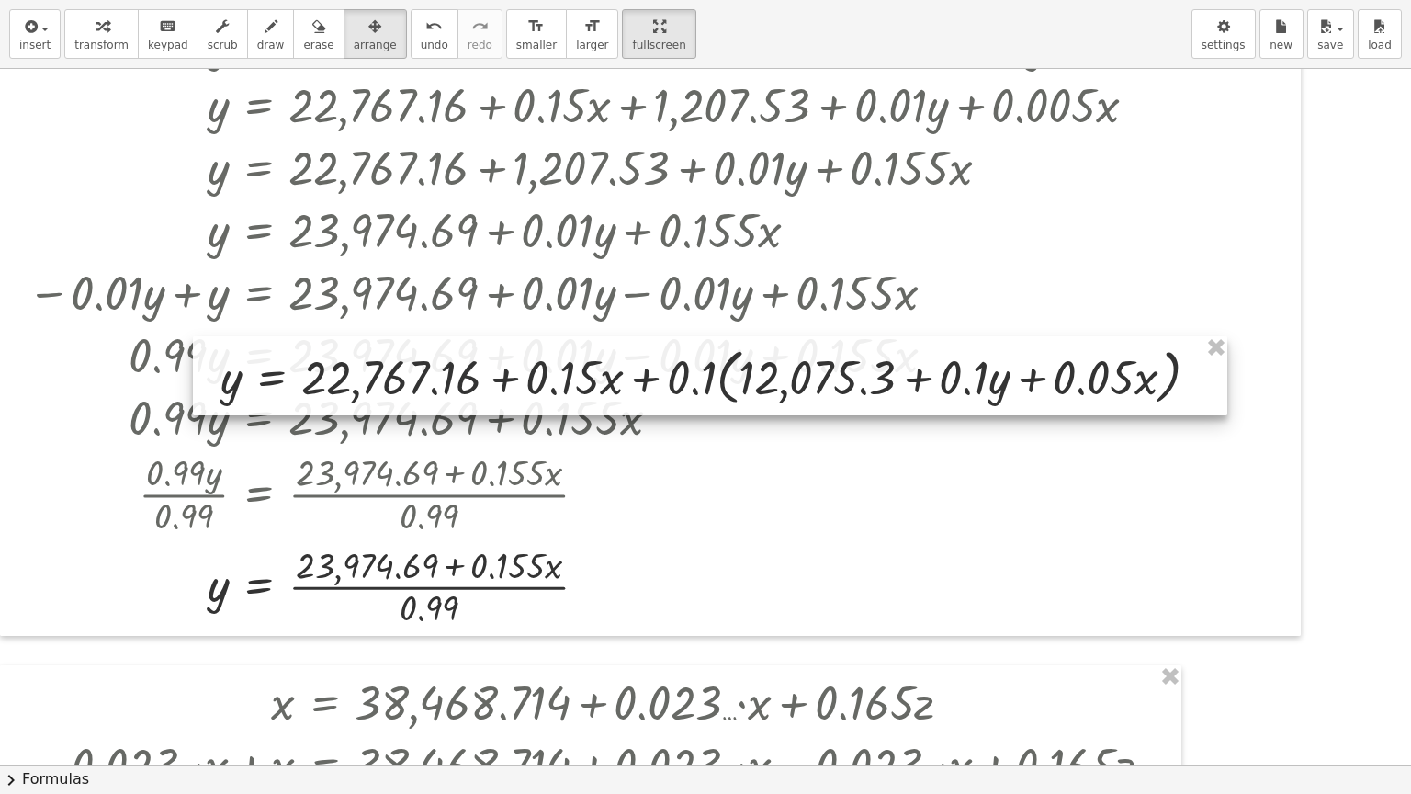
drag, startPoint x: 592, startPoint y: 227, endPoint x: 569, endPoint y: 503, distance: 277.4
click at [569, 415] on div at bounding box center [710, 375] width 1034 height 79
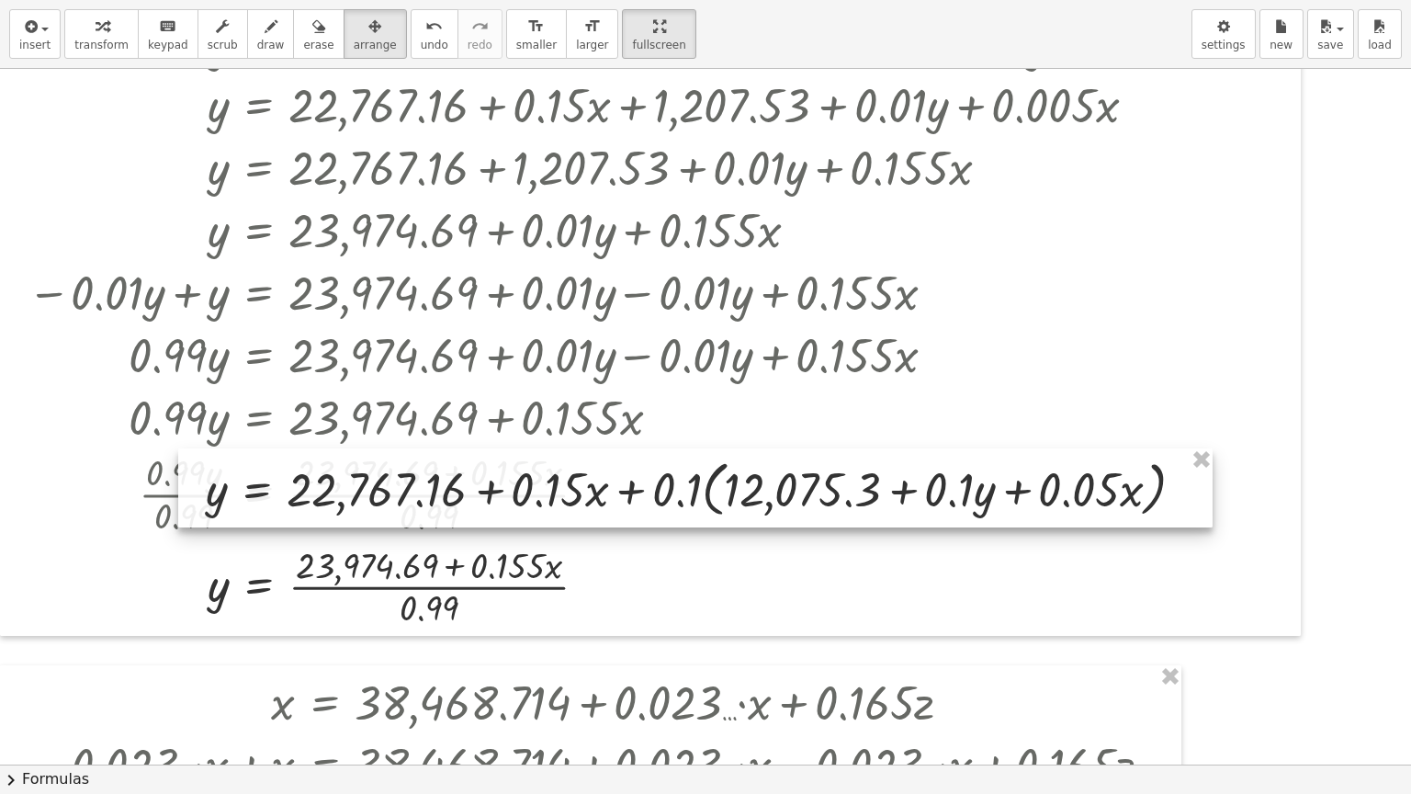
scroll to position [643, 0]
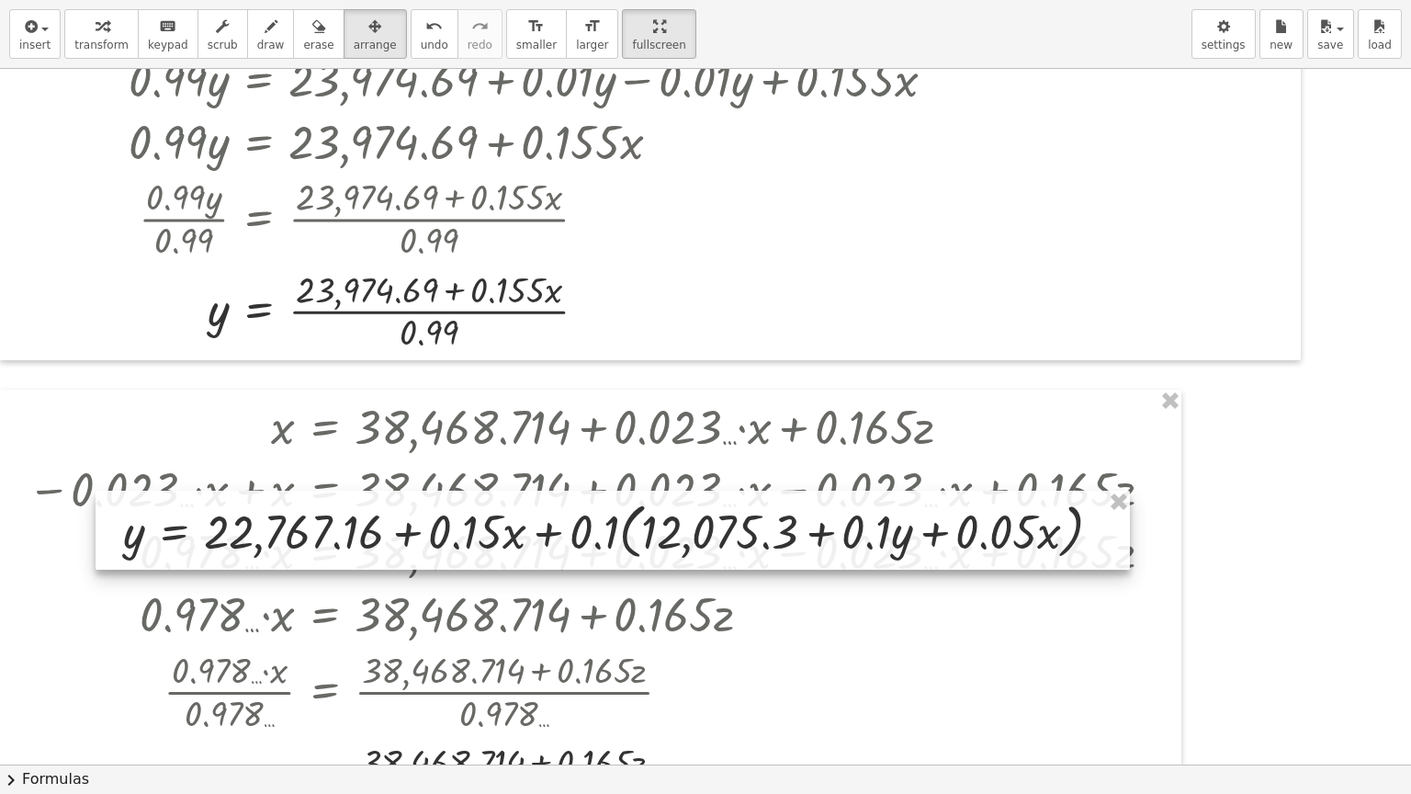
drag, startPoint x: 571, startPoint y: 226, endPoint x: 489, endPoint y: 545, distance: 329.3
click at [489, 545] on div at bounding box center [613, 529] width 1034 height 79
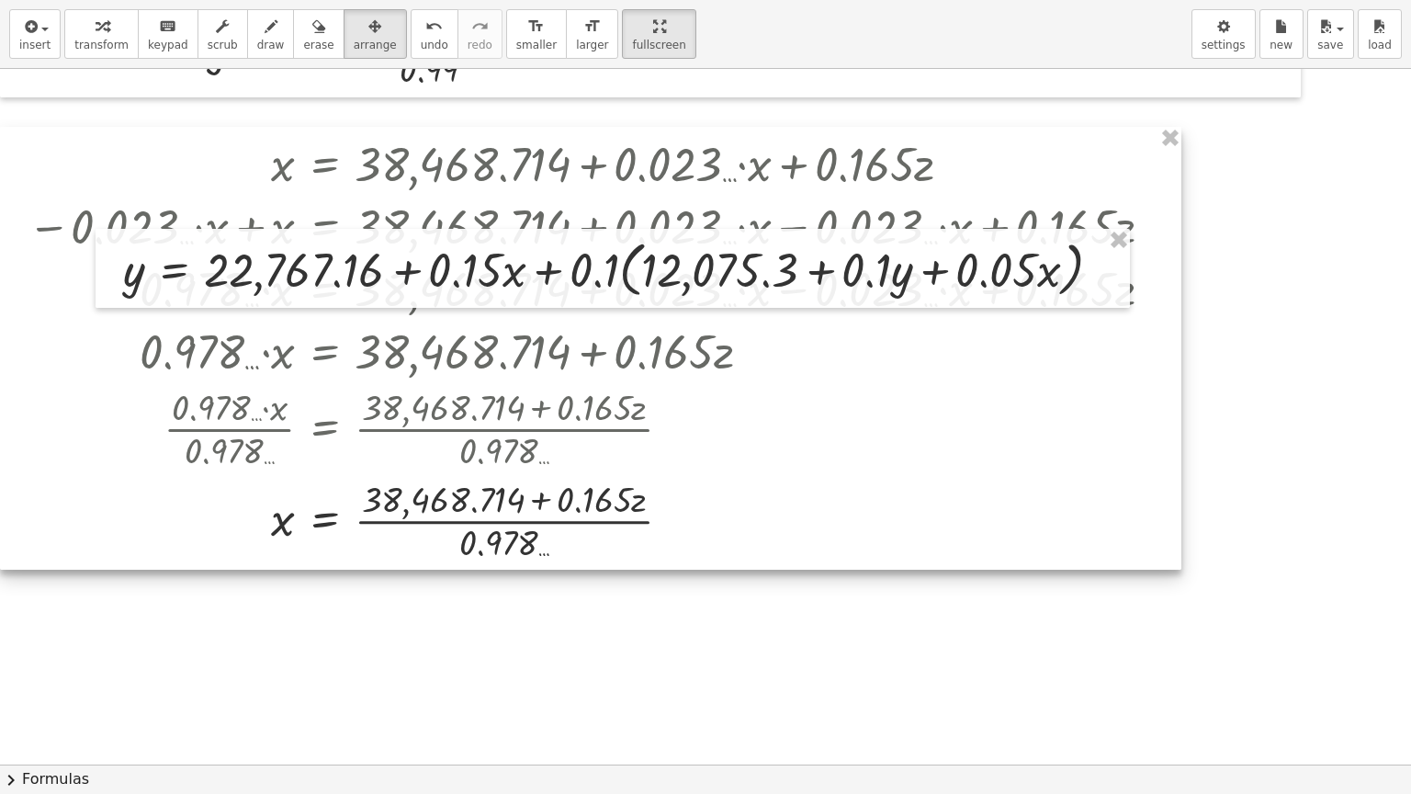
scroll to position [919, 0]
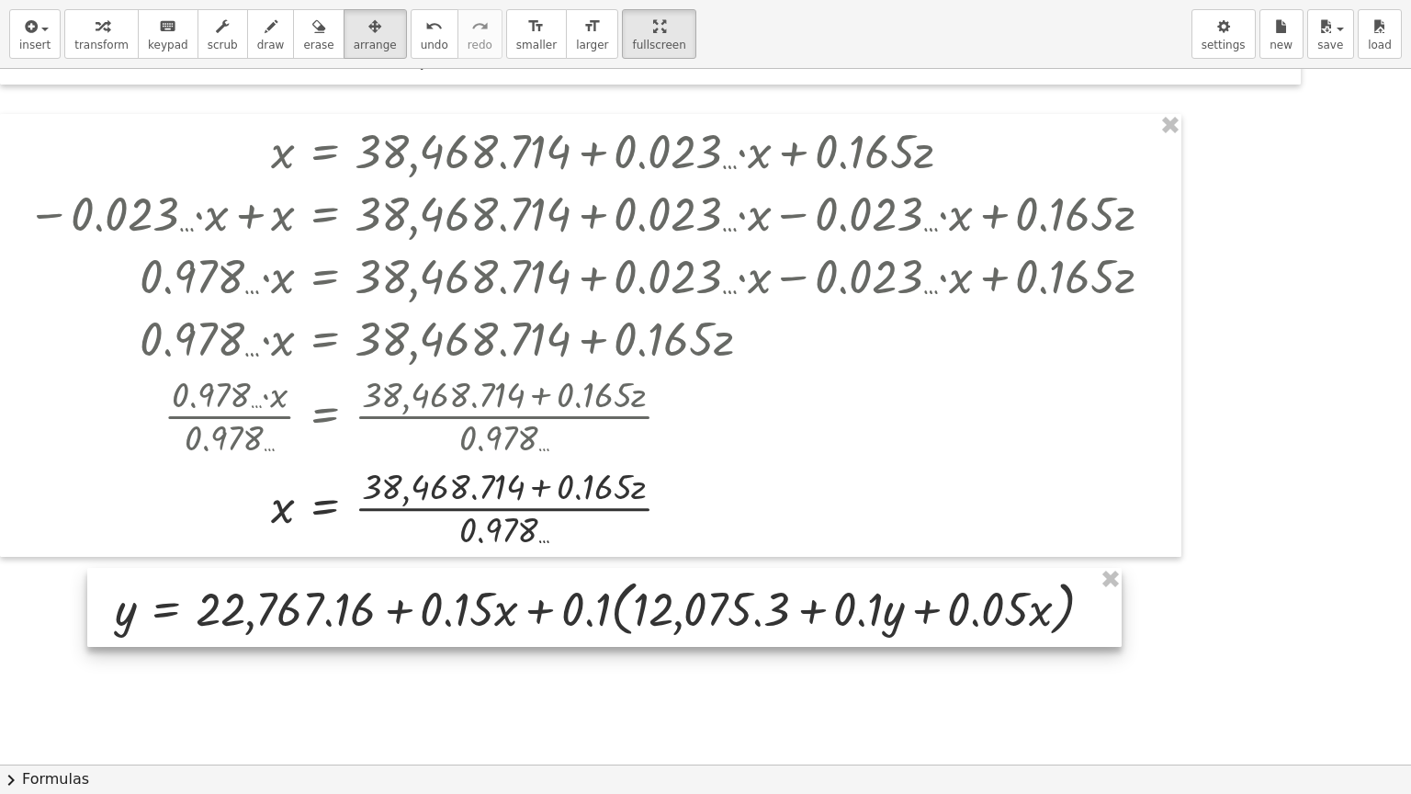
drag, startPoint x: 514, startPoint y: 265, endPoint x: 506, endPoint y: 617, distance: 351.9
click at [506, 617] on div at bounding box center [604, 607] width 1034 height 79
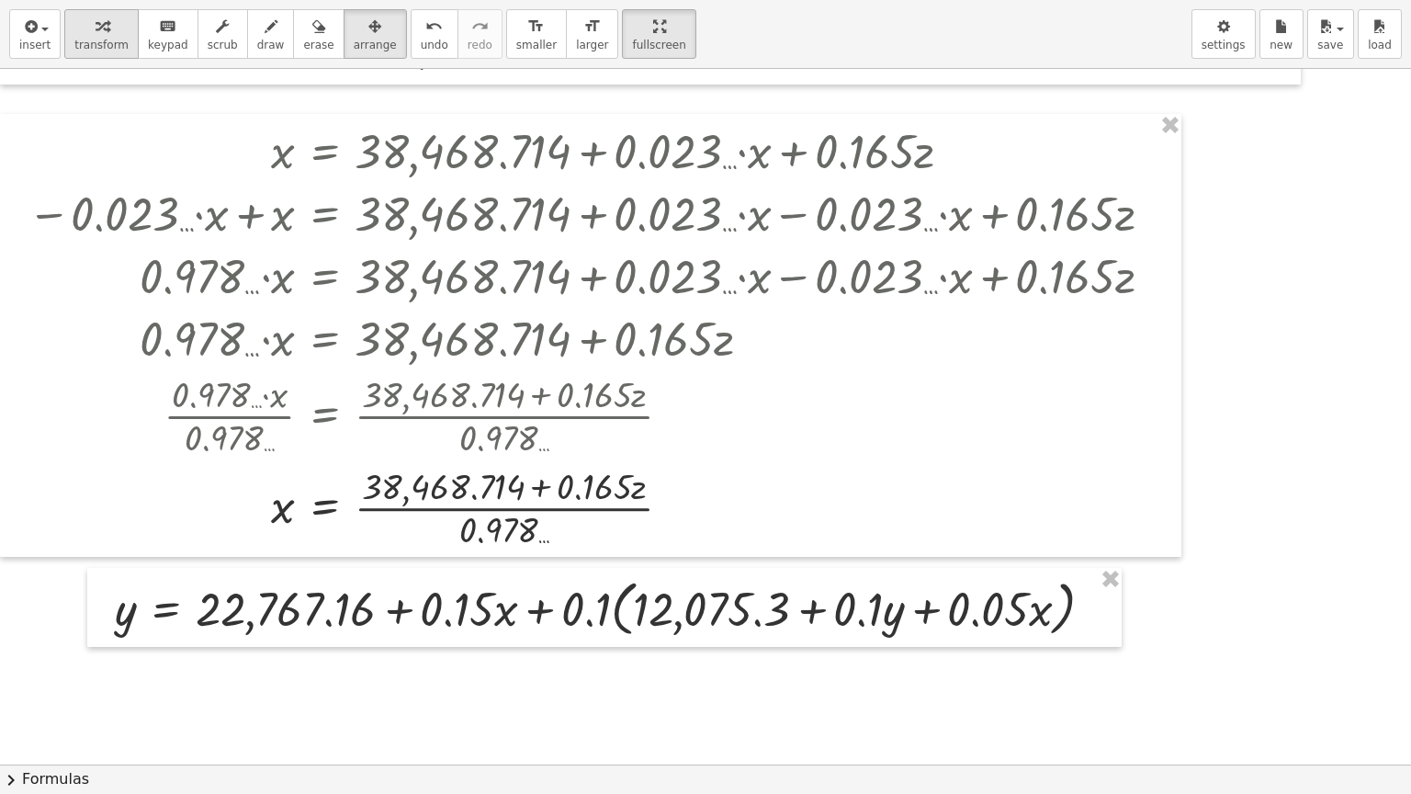
click at [100, 33] on div "button" at bounding box center [101, 26] width 54 height 22
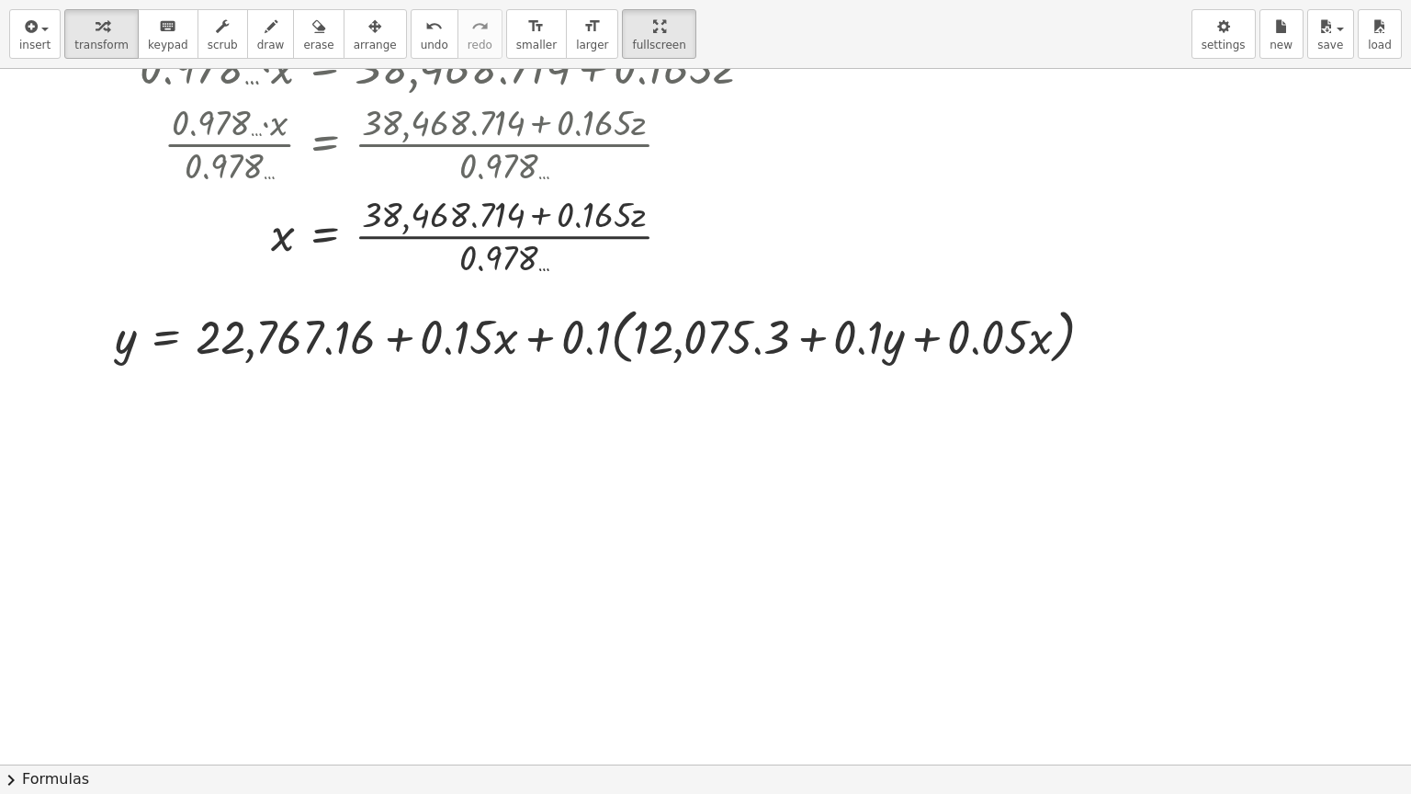
scroll to position [1194, 0]
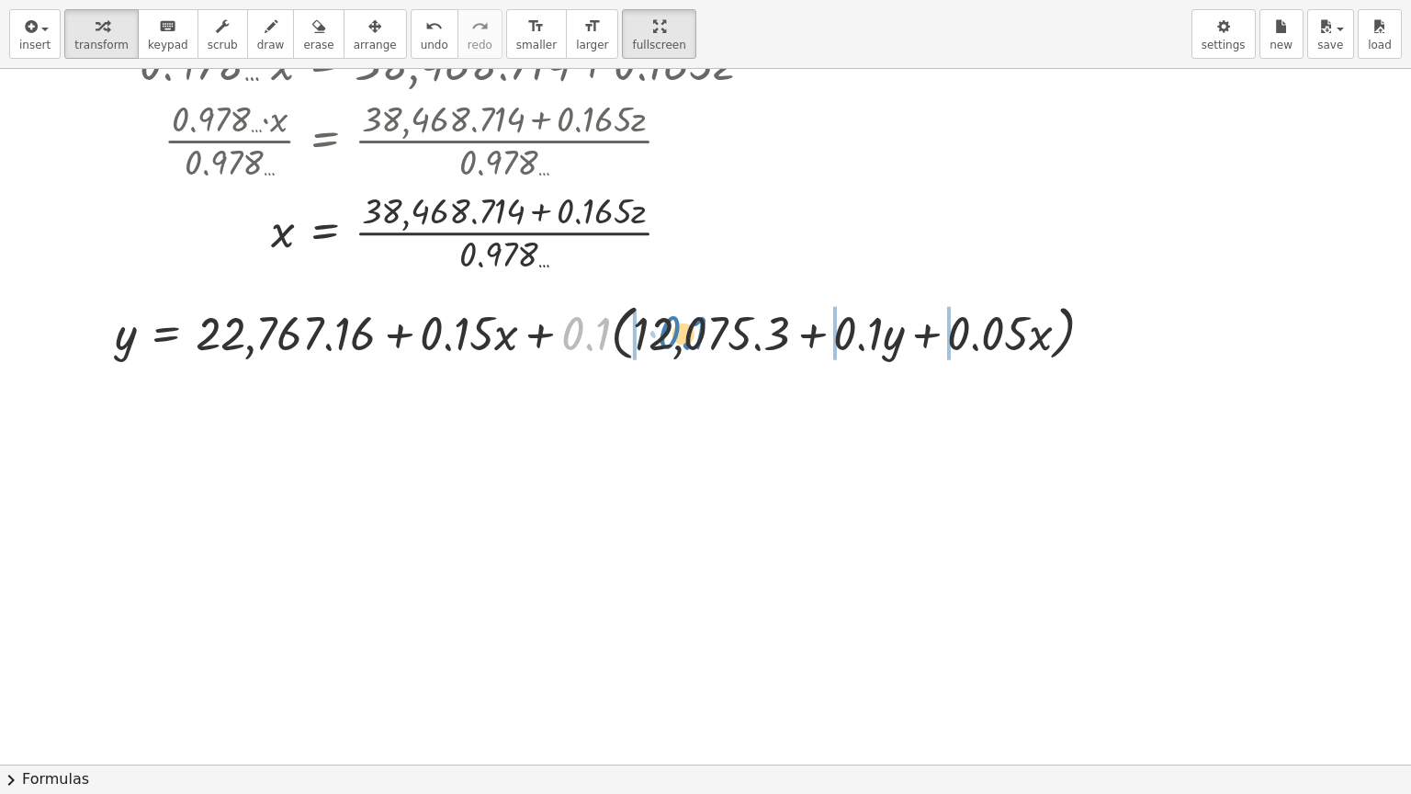
drag, startPoint x: 603, startPoint y: 334, endPoint x: 700, endPoint y: 333, distance: 97.4
click at [700, 333] on div at bounding box center [611, 332] width 1011 height 70
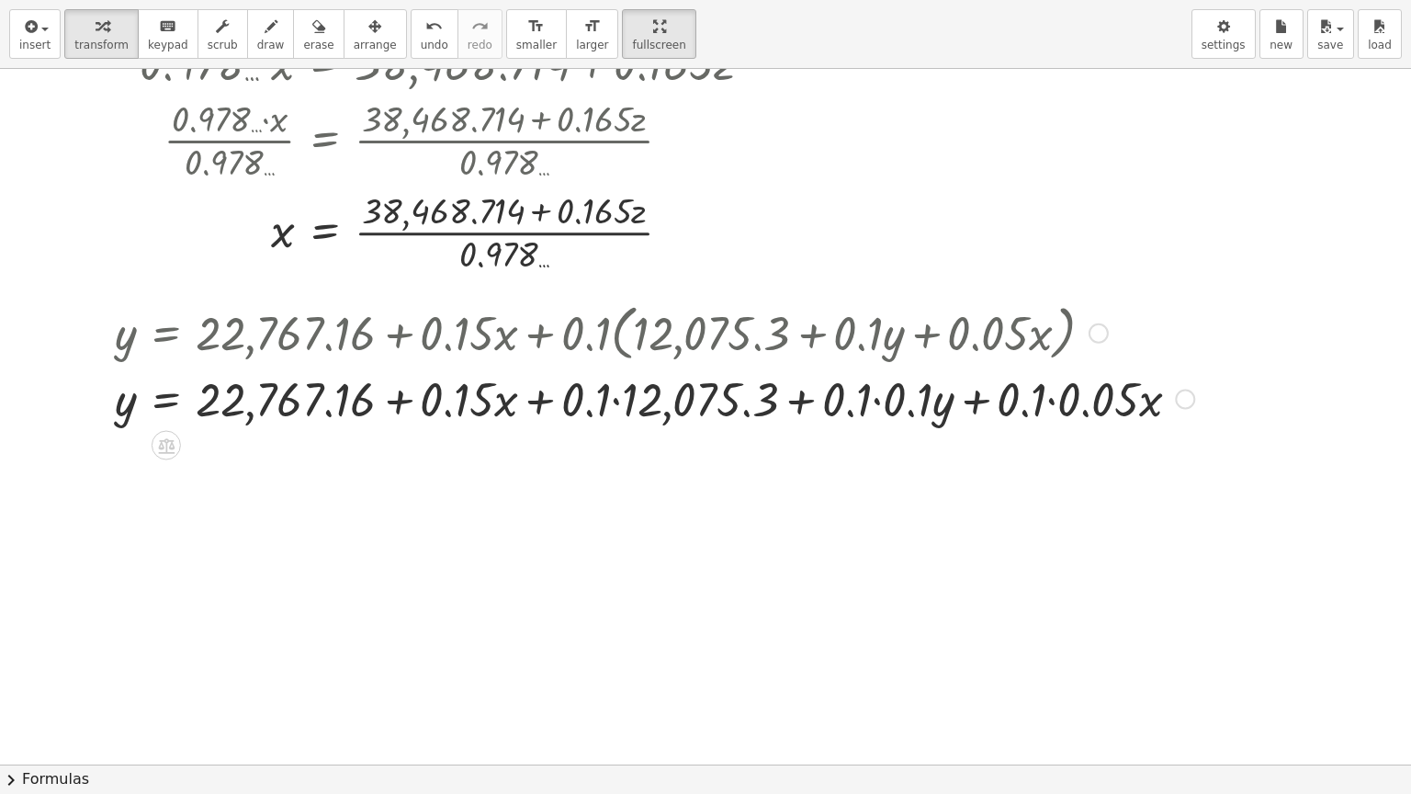
click at [614, 399] on div at bounding box center [655, 397] width 1098 height 62
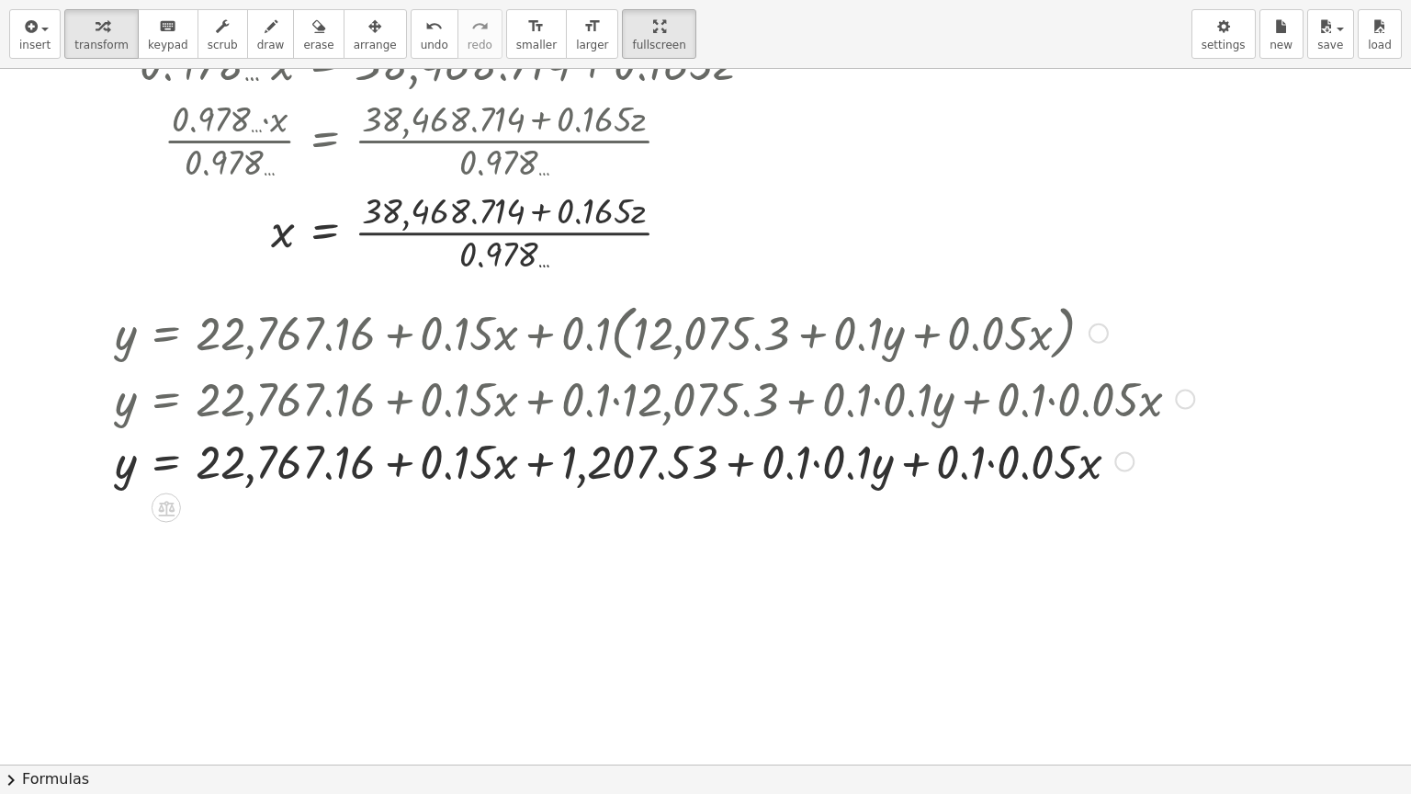
click at [817, 461] on div at bounding box center [655, 460] width 1098 height 62
click at [952, 462] on div at bounding box center [655, 460] width 1098 height 62
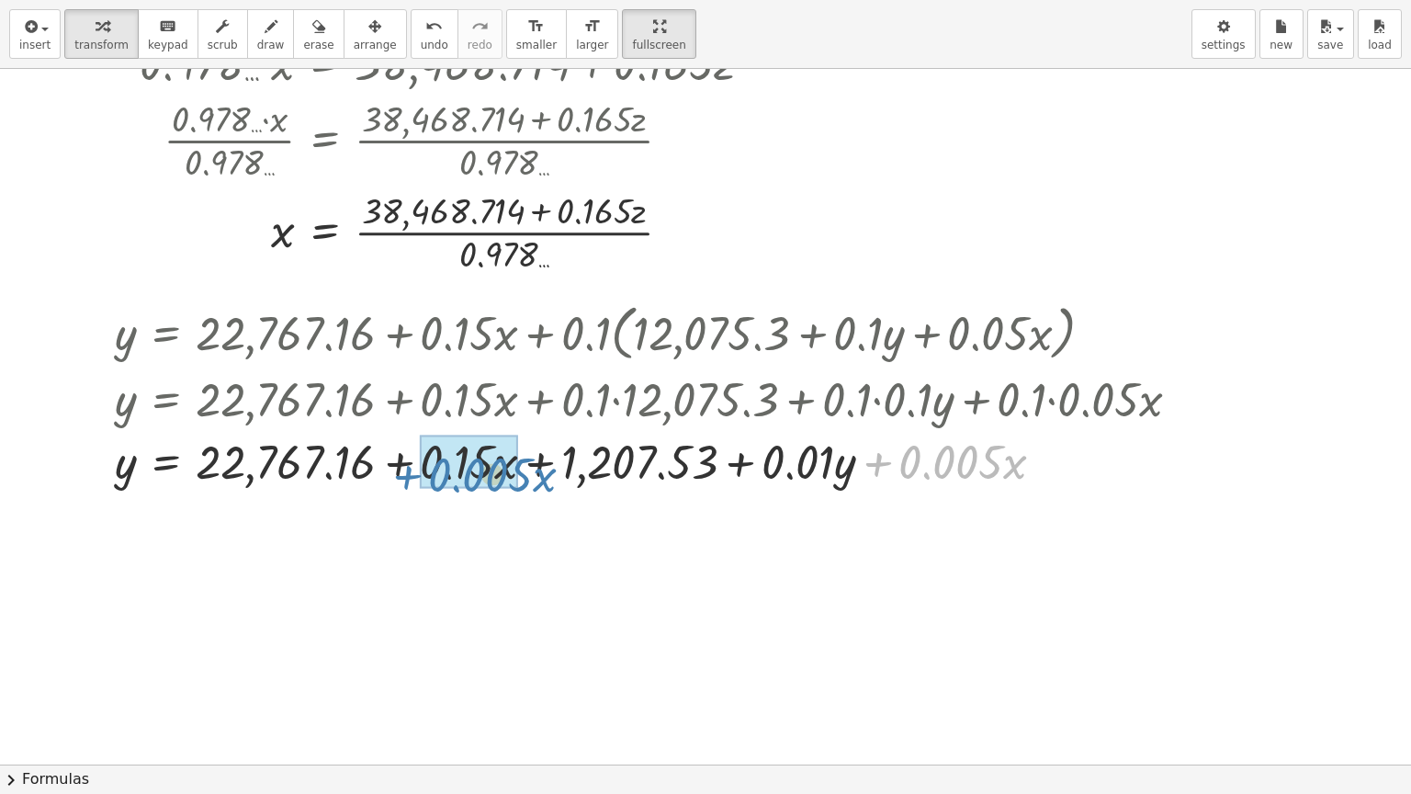
drag, startPoint x: 876, startPoint y: 462, endPoint x: 406, endPoint y: 475, distance: 470.5
click at [406, 475] on div at bounding box center [655, 460] width 1098 height 62
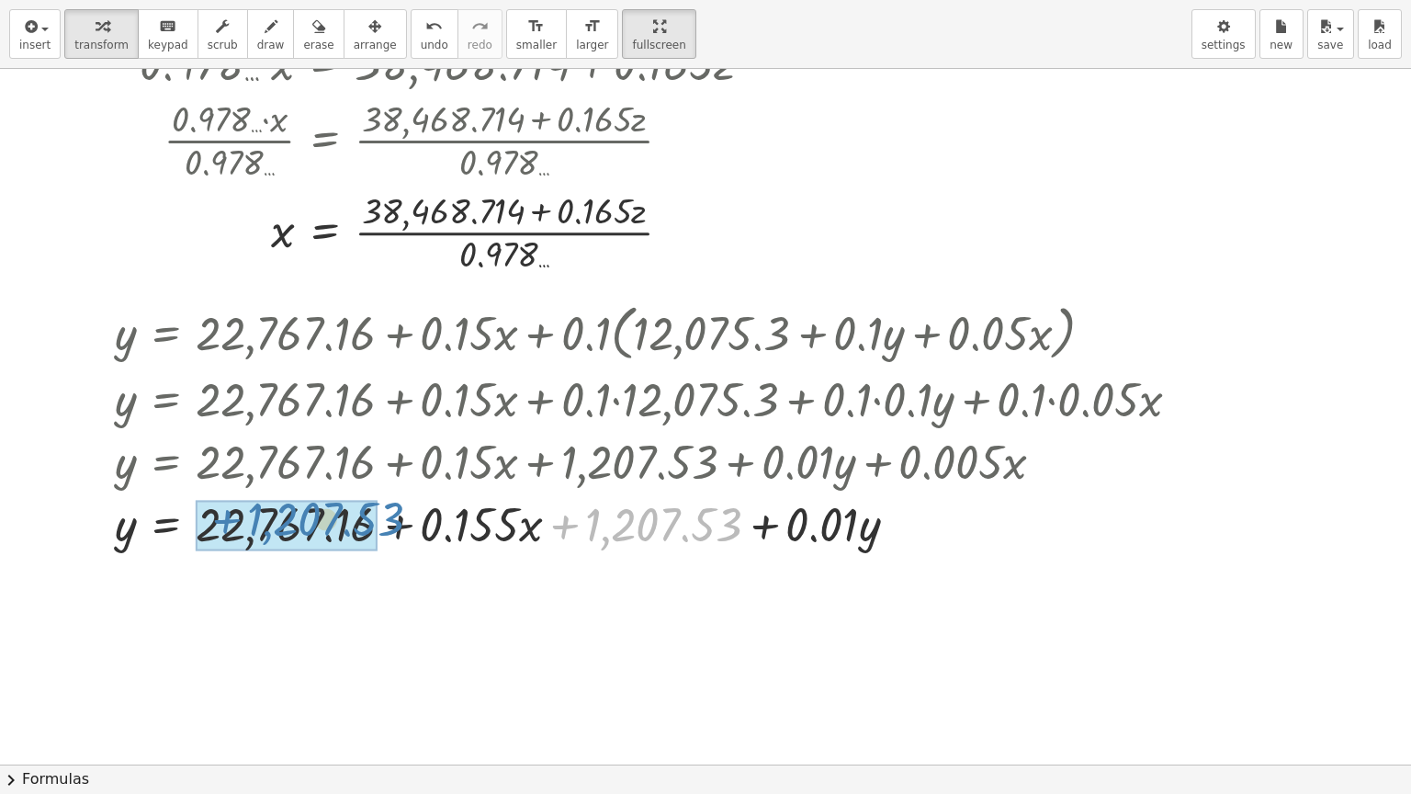
drag, startPoint x: 631, startPoint y: 520, endPoint x: 290, endPoint y: 514, distance: 340.8
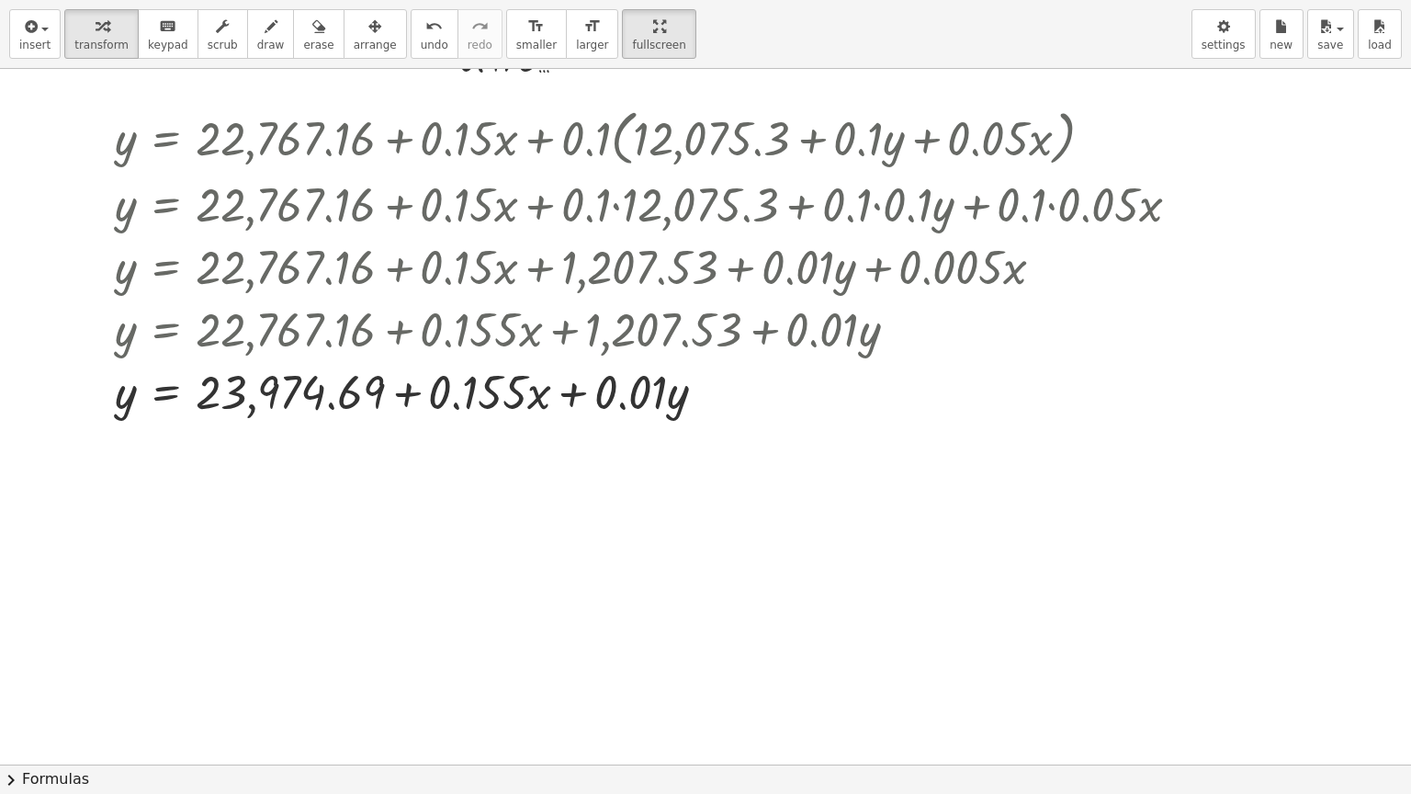
scroll to position [1405, 0]
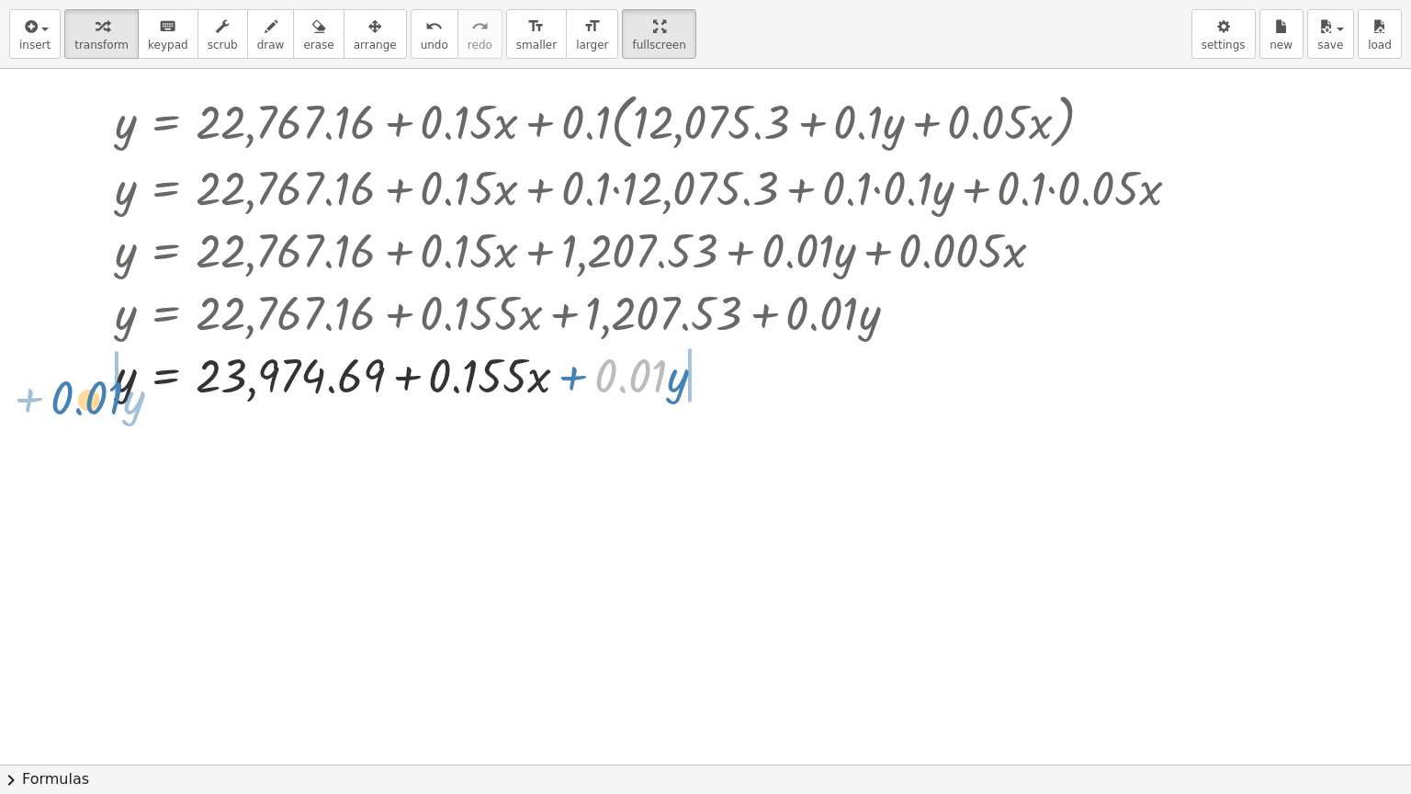
drag, startPoint x: 632, startPoint y: 383, endPoint x: 88, endPoint y: 404, distance: 544.2
click at [88, 404] on div "y = + 22,767.16 + · 0.15 · x + · 0.1 · ( + 12,075.3 + · 0.1 · y + · 0.05 · x ) …" at bounding box center [647, 245] width 1121 height 329
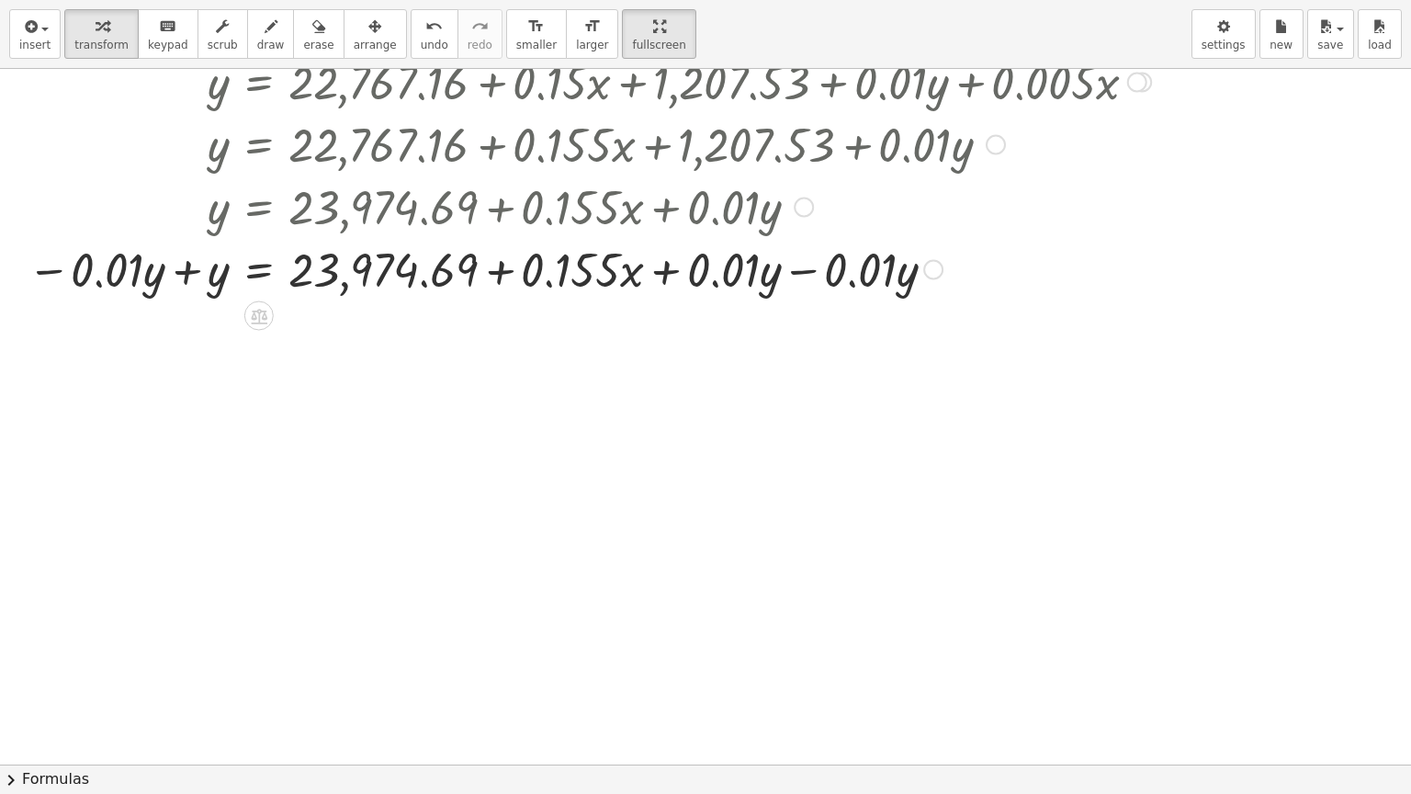
scroll to position [1589, 0]
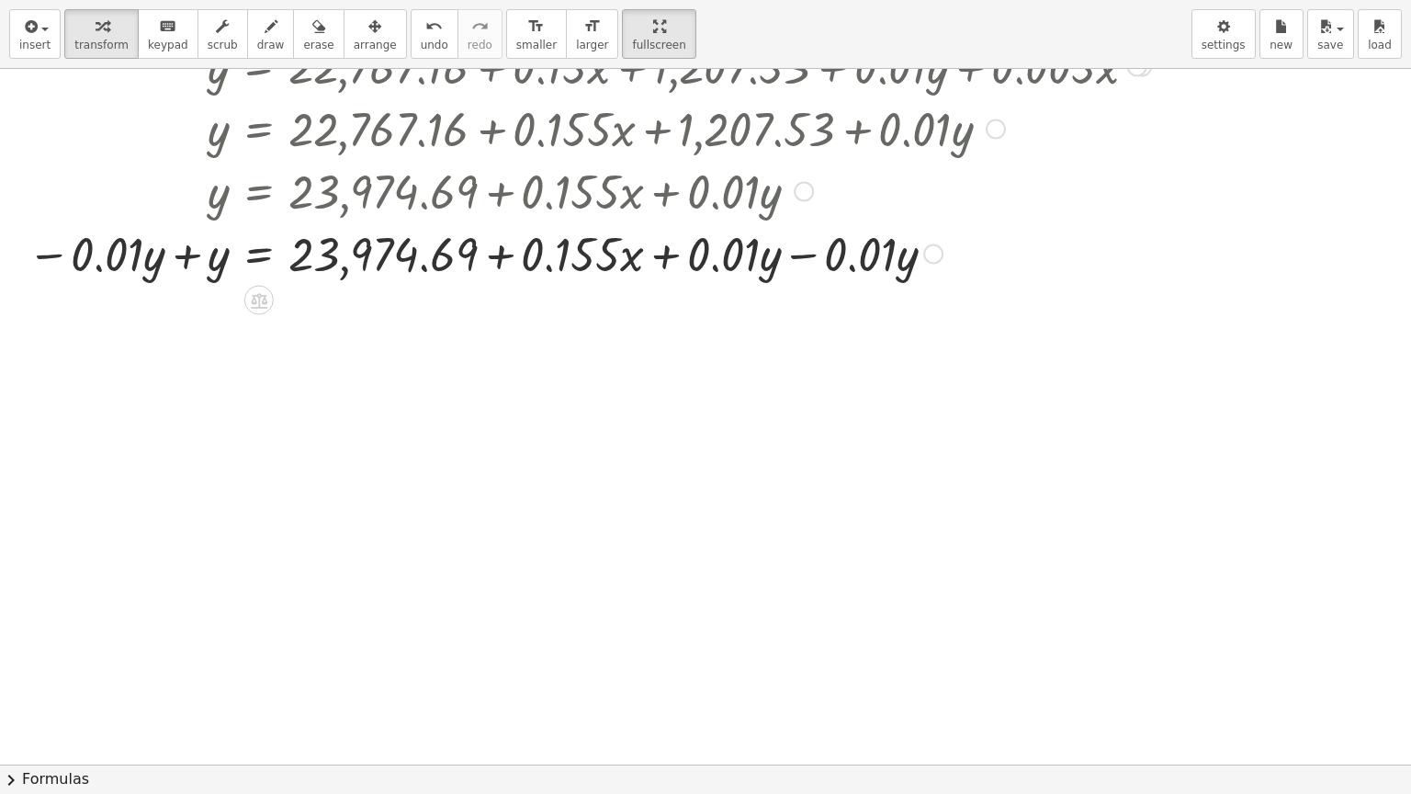
click at [186, 255] on div at bounding box center [657, 252] width 1278 height 62
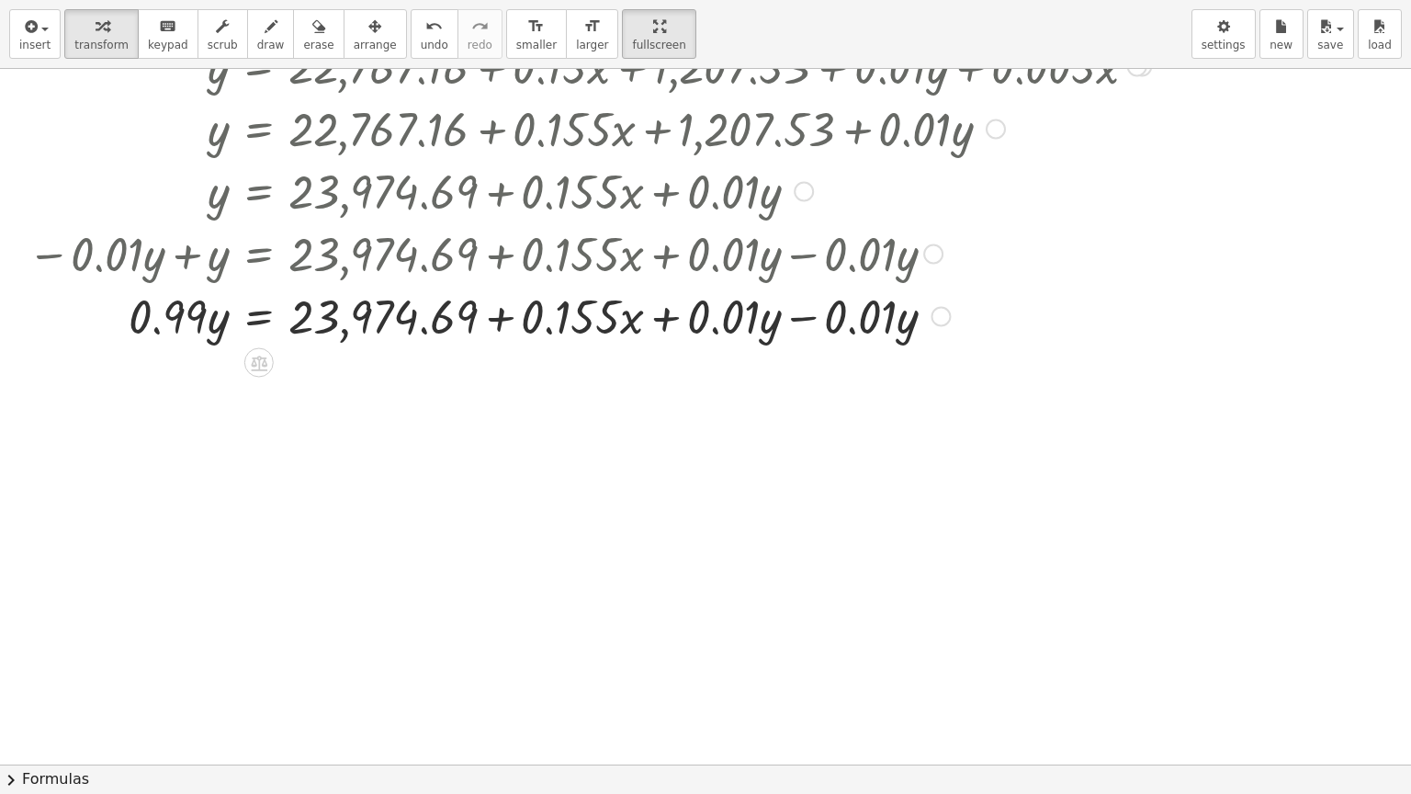
click at [800, 317] on div at bounding box center [657, 315] width 1278 height 62
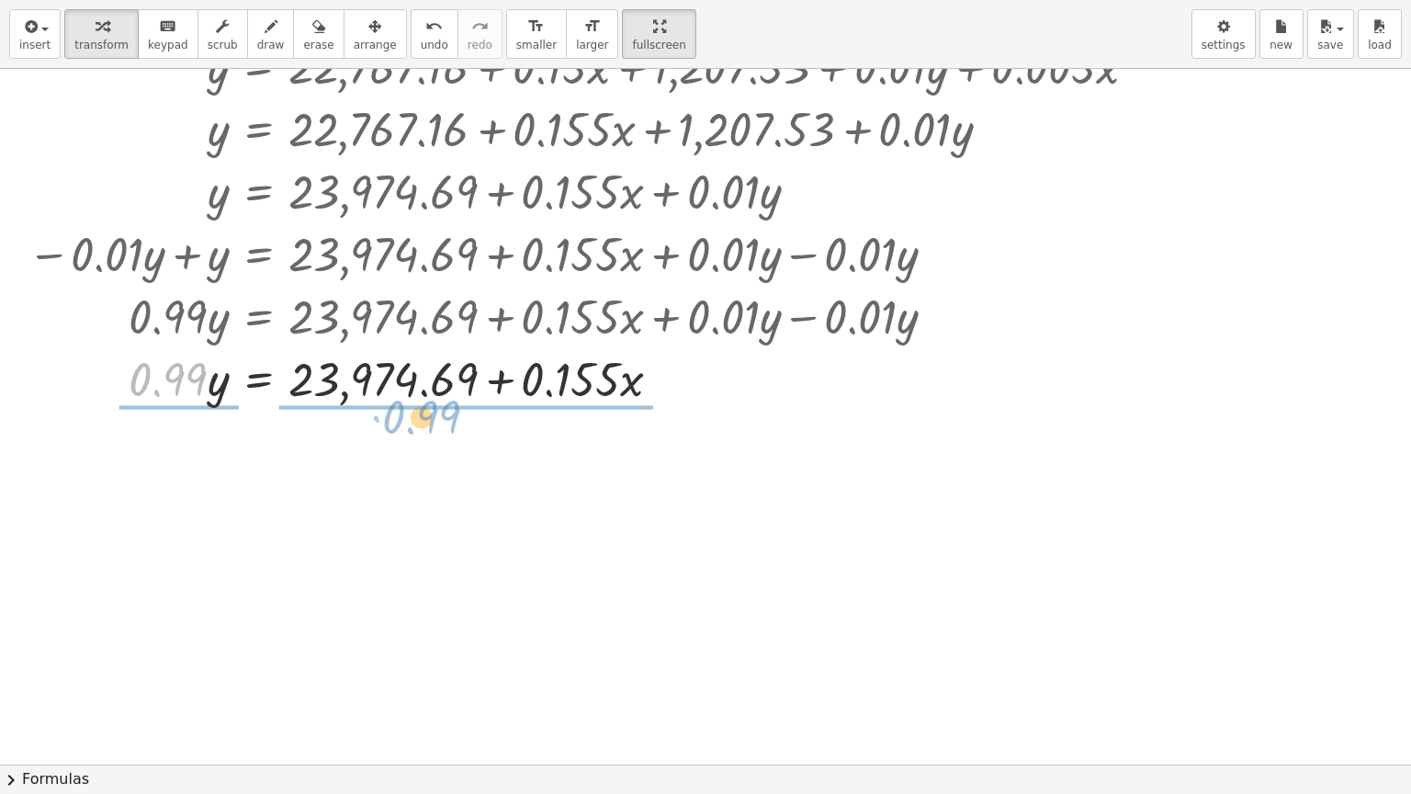
drag, startPoint x: 205, startPoint y: 374, endPoint x: 468, endPoint y: 411, distance: 266.3
click at [468, 411] on div "y = + 22,767.16 + · 0.15 · x + · 0.1 · ( + 12,075.3 + · 0.1 · y + · 0.05 · x ) …" at bounding box center [650, 155] width 1301 height 516
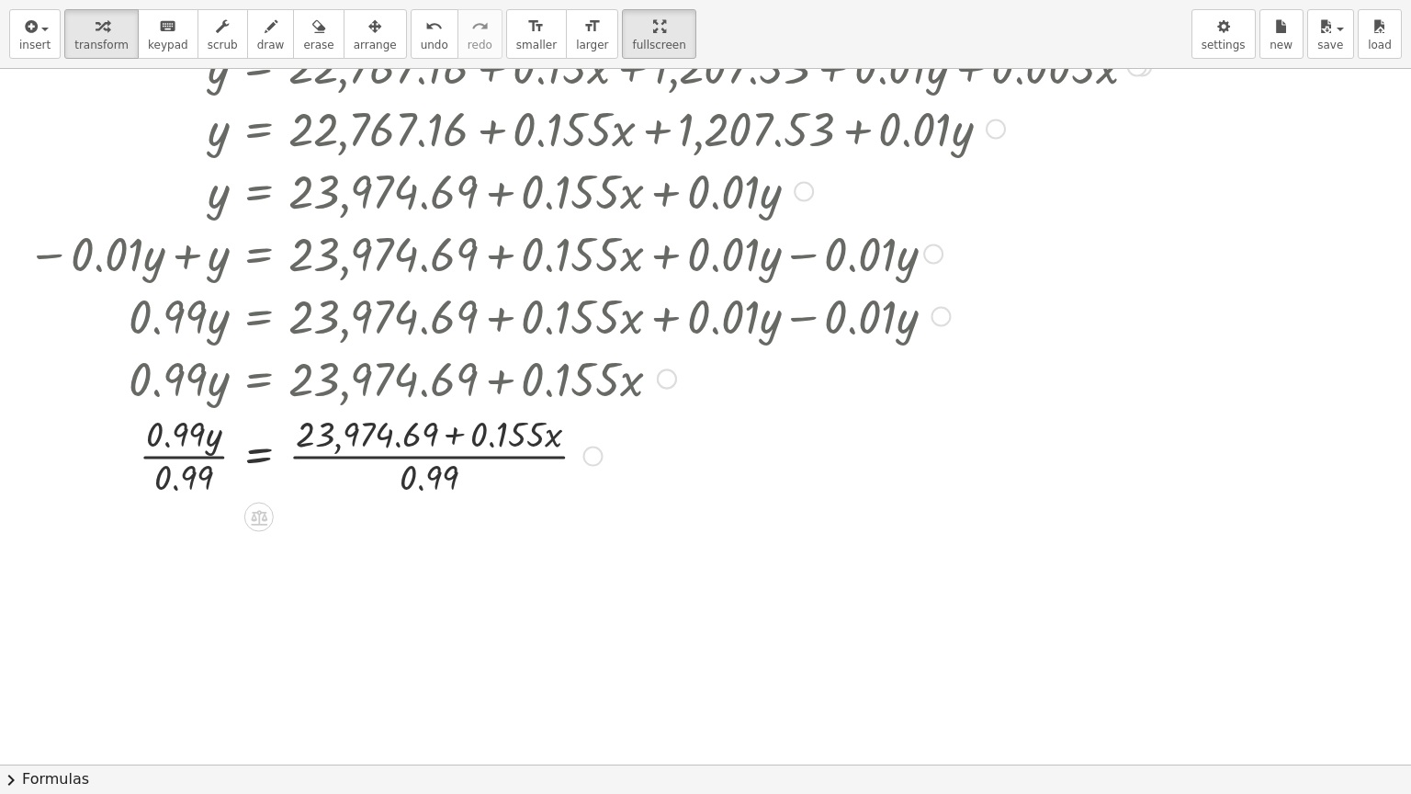
click at [178, 454] on div at bounding box center [657, 454] width 1278 height 92
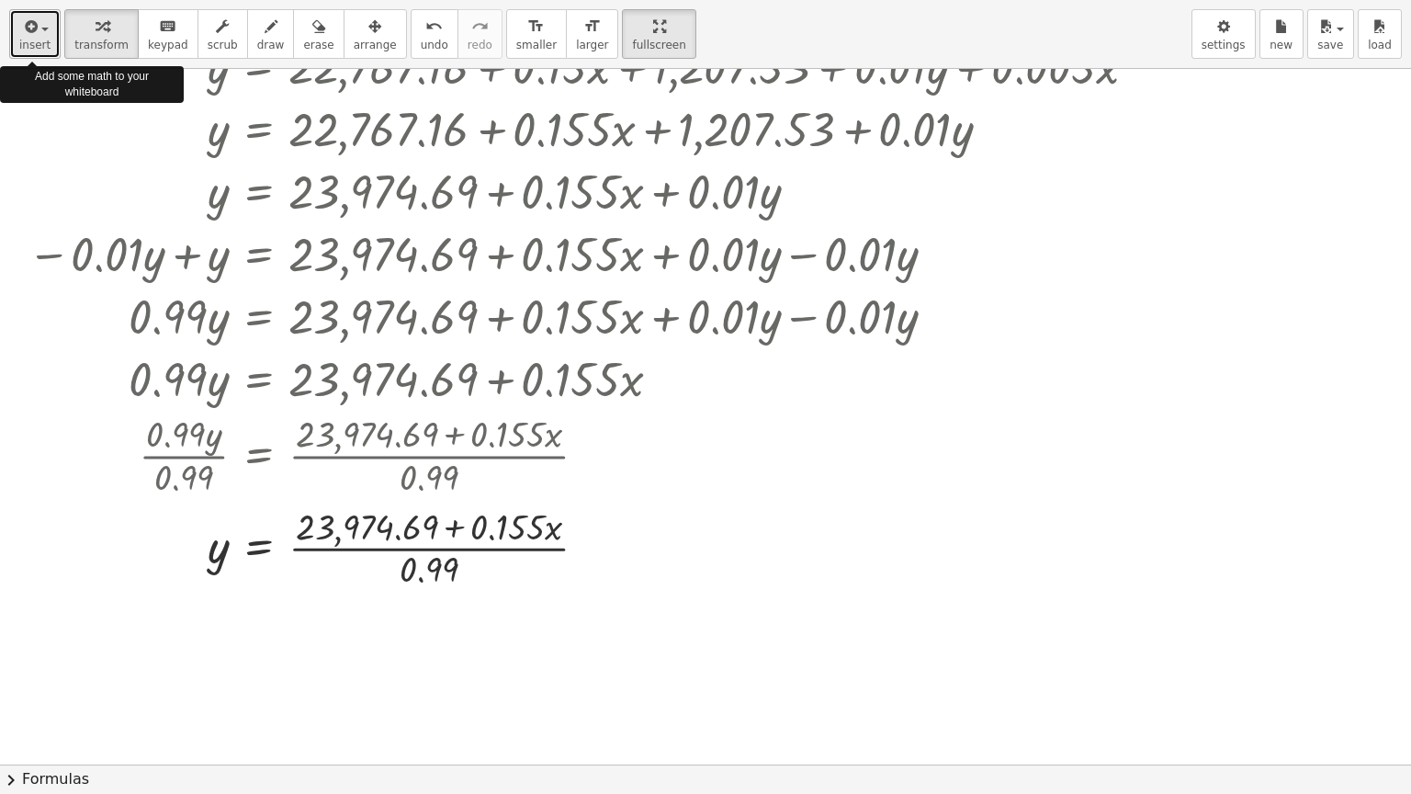
click at [33, 26] on icon "button" at bounding box center [29, 27] width 17 height 22
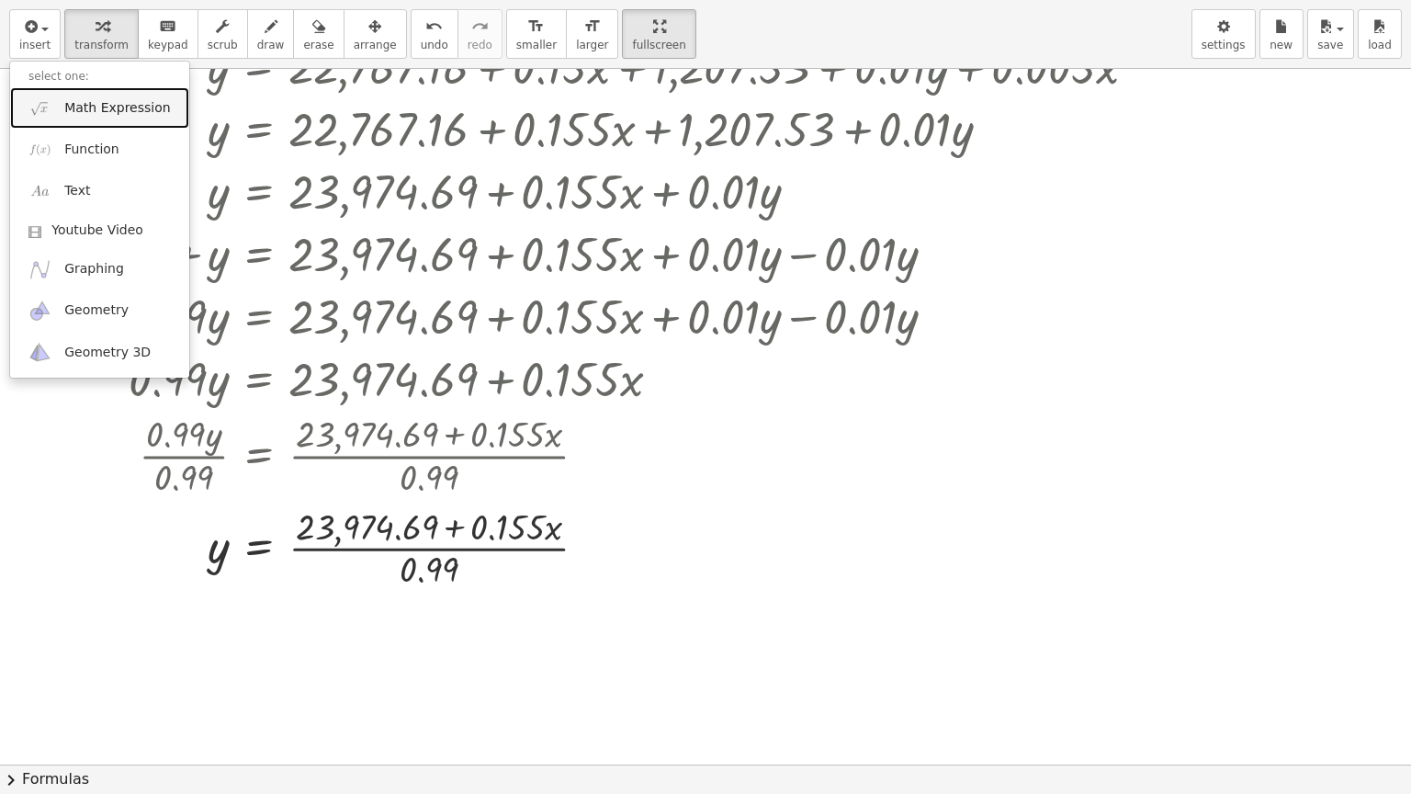
click at [66, 114] on span "Math Expression" at bounding box center [117, 108] width 106 height 18
